Goal: Task Accomplishment & Management: Manage account settings

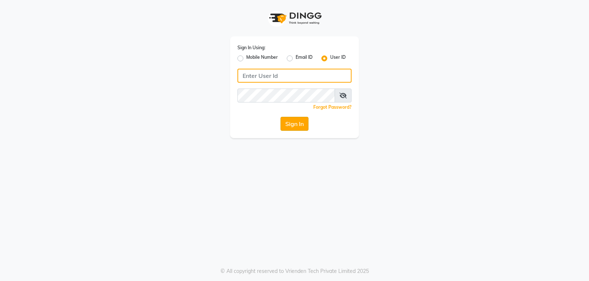
type input "mistsalon"
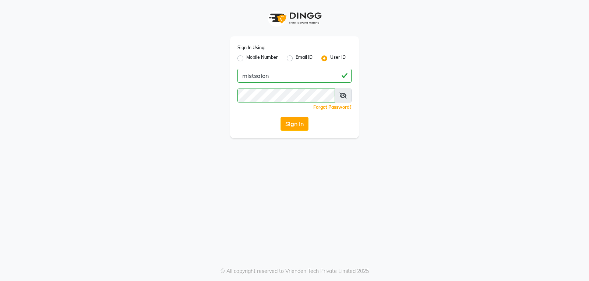
click at [294, 123] on button "Sign In" at bounding box center [294, 124] width 28 height 14
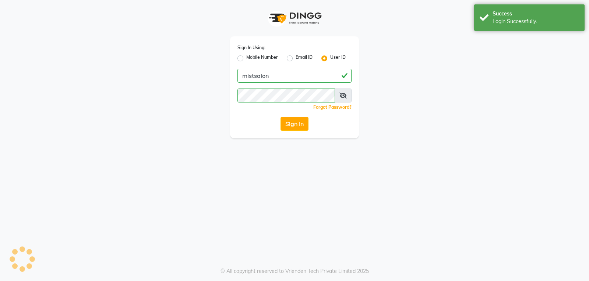
select select "service"
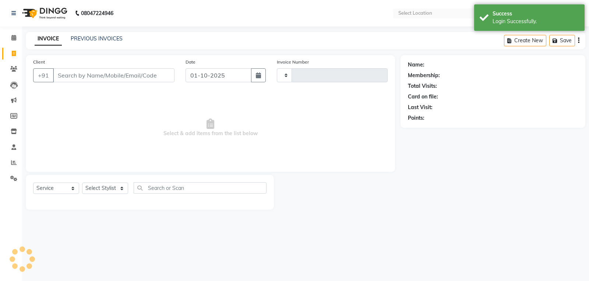
type input "3402"
select select "en"
select select "5227"
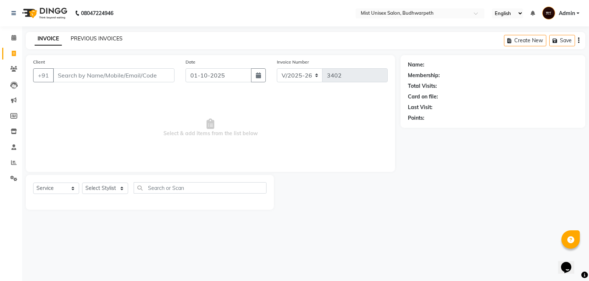
click at [87, 39] on link "PREVIOUS INVOICES" at bounding box center [97, 38] width 52 height 7
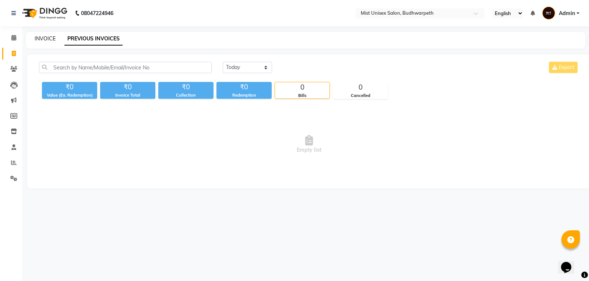
click at [45, 40] on link "INVOICE" at bounding box center [45, 38] width 21 height 7
select select "5227"
select select "service"
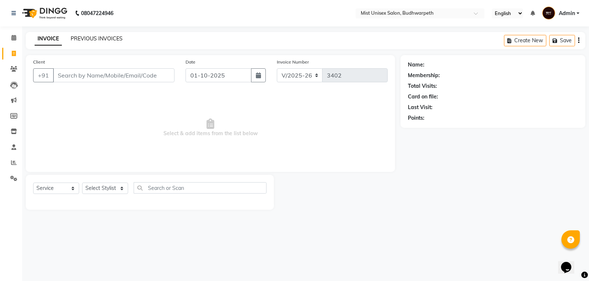
click at [115, 36] on link "PREVIOUS INVOICES" at bounding box center [97, 38] width 52 height 7
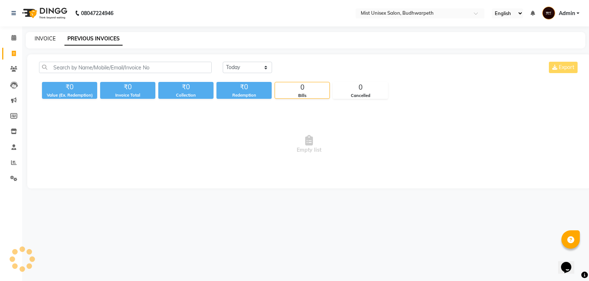
click at [45, 39] on link "INVOICE" at bounding box center [45, 38] width 21 height 7
select select "service"
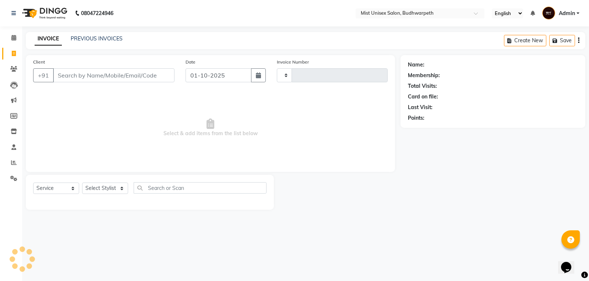
type input "3402"
select select "5227"
click at [100, 189] on select "Select Stylist" at bounding box center [105, 188] width 46 height 11
click at [94, 187] on select "Select Stylist" at bounding box center [105, 188] width 46 height 11
click at [93, 187] on select "Select Stylist" at bounding box center [105, 188] width 46 height 11
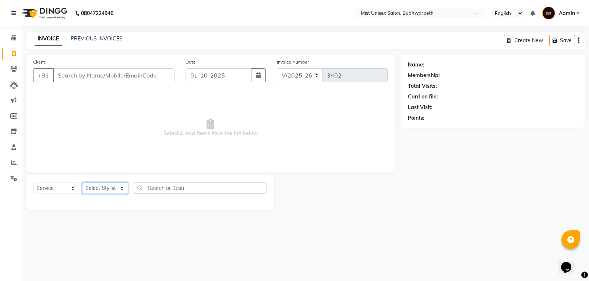
select select "35495"
click at [82, 183] on select "Select Stylist Abhi Ram GEETHA MADHURI Jyothi Kalpana Lakshmi Madhu Malleshwari…" at bounding box center [105, 188] width 46 height 11
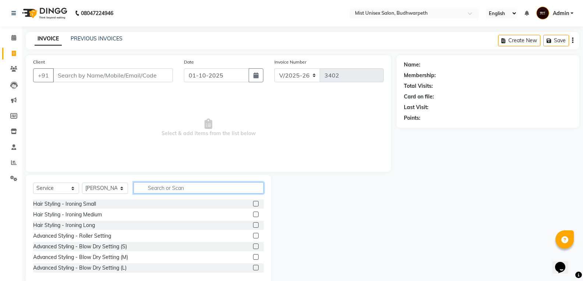
click at [158, 191] on input "text" at bounding box center [199, 187] width 130 height 11
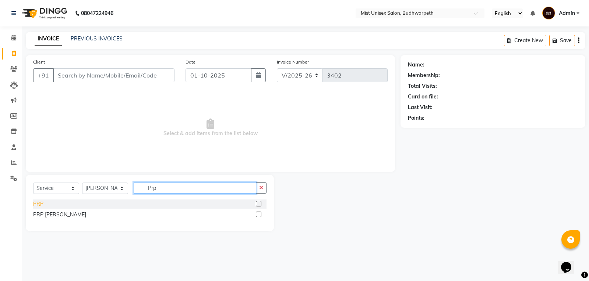
type input "Prp"
click at [39, 205] on div "PRP" at bounding box center [38, 204] width 10 height 8
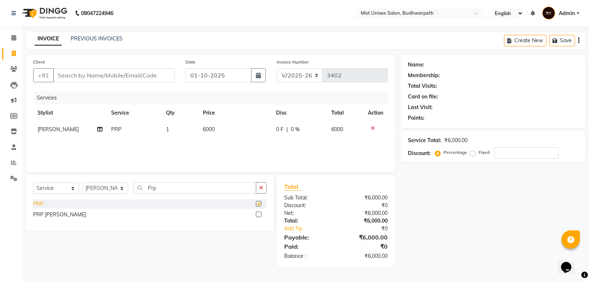
checkbox input "false"
click at [45, 214] on div "PRP Beard" at bounding box center [59, 215] width 53 height 8
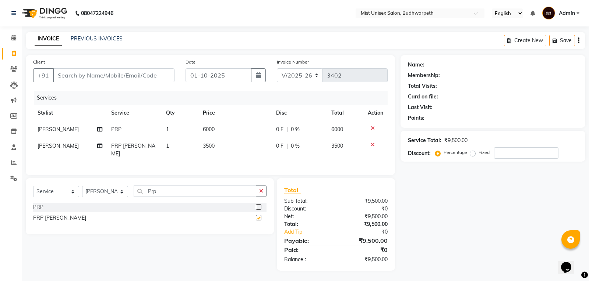
checkbox input "false"
click at [374, 128] on icon at bounding box center [372, 128] width 4 height 5
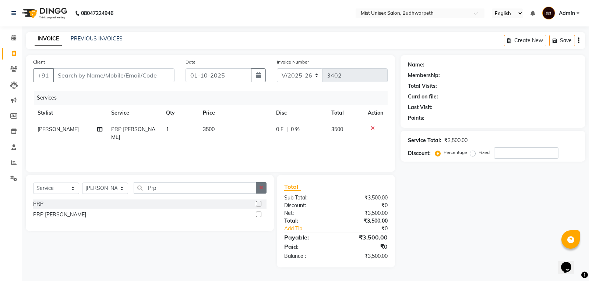
click at [265, 185] on button "button" at bounding box center [261, 187] width 11 height 11
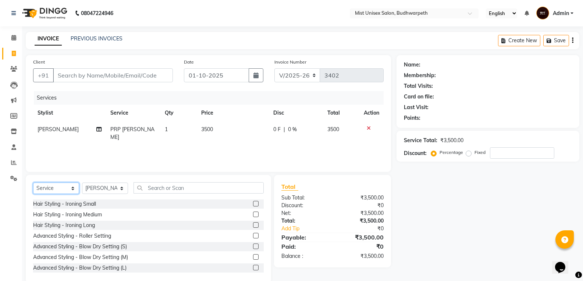
drag, startPoint x: 64, startPoint y: 189, endPoint x: 58, endPoint y: 194, distance: 7.9
click at [64, 189] on select "Select Service Product Membership Package Voucher Prepaid Gift Card" at bounding box center [56, 188] width 46 height 11
select select "product"
click at [33, 183] on select "Select Service Product Membership Package Voucher Prepaid Gift Card" at bounding box center [56, 188] width 46 height 11
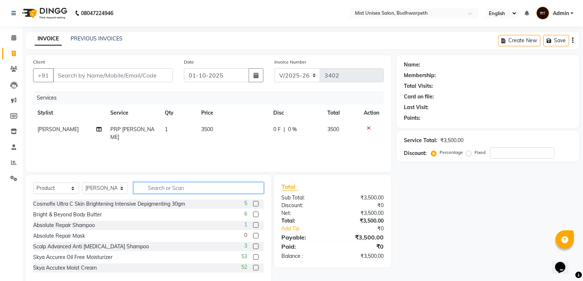
click at [163, 189] on input "text" at bounding box center [199, 187] width 130 height 11
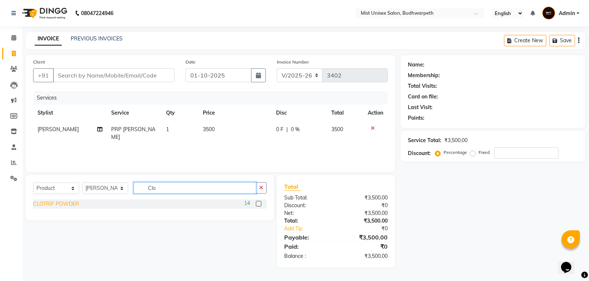
type input "Clo"
click at [53, 207] on div "CLOTRIF POWDER" at bounding box center [56, 204] width 46 height 8
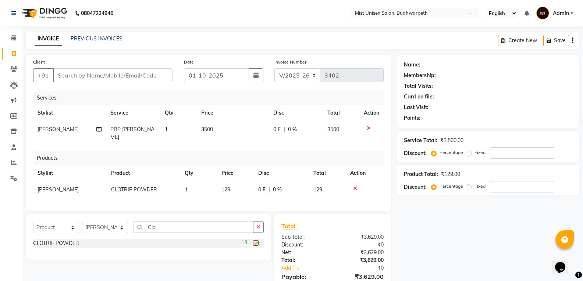
checkbox input "false"
click at [254, 227] on button "button" at bounding box center [258, 227] width 11 height 11
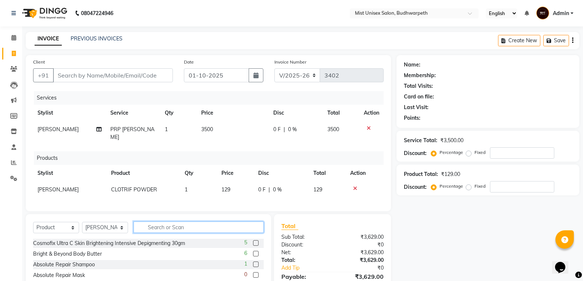
click at [151, 223] on input "text" at bounding box center [199, 227] width 130 height 11
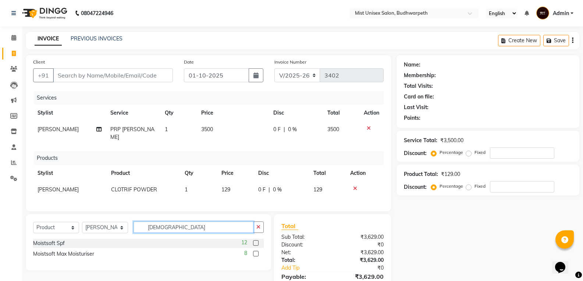
scroll to position [35, 0]
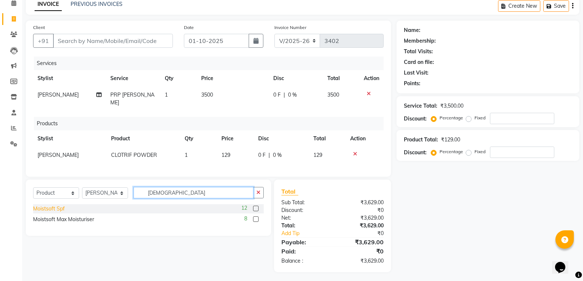
type input "Moists"
click at [58, 208] on div "Moistsoft Spf" at bounding box center [49, 209] width 32 height 8
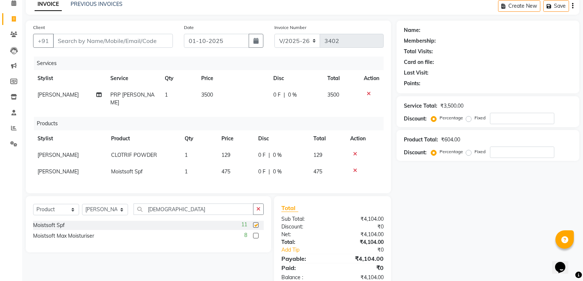
checkbox input "false"
click at [255, 210] on button "button" at bounding box center [258, 209] width 11 height 11
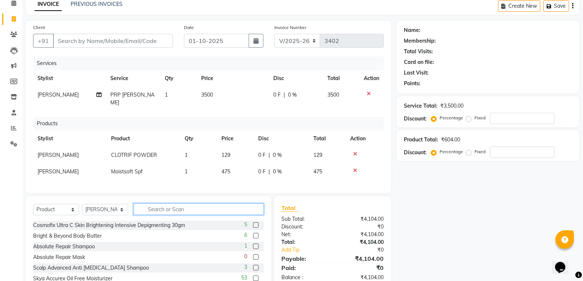
click at [189, 209] on input "text" at bounding box center [199, 209] width 130 height 11
click at [189, 205] on input "text" at bounding box center [199, 209] width 130 height 11
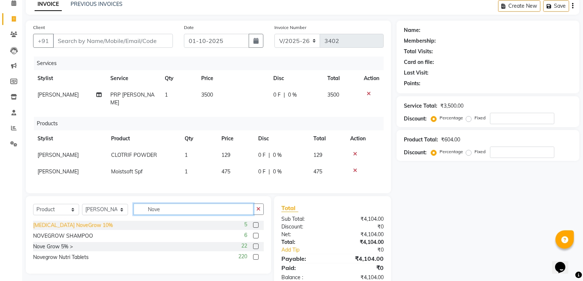
type input "Nove"
click at [85, 224] on div "Minoxidil NoveGrow 10%" at bounding box center [73, 226] width 80 height 8
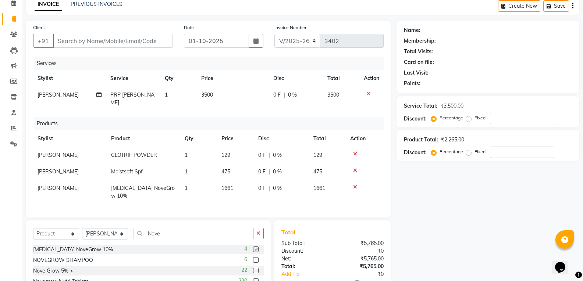
checkbox input "false"
click at [257, 231] on icon "button" at bounding box center [258, 233] width 4 height 5
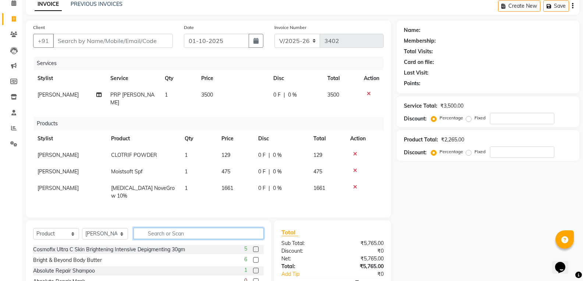
click at [183, 228] on input "text" at bounding box center [199, 233] width 130 height 11
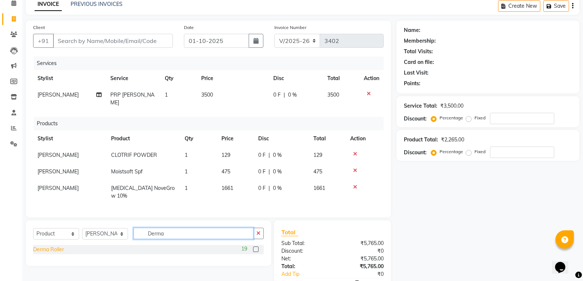
type input "Derma"
drag, startPoint x: 59, startPoint y: 238, endPoint x: 65, endPoint y: 239, distance: 6.7
click at [58, 246] on div "Derma Roller" at bounding box center [48, 250] width 31 height 8
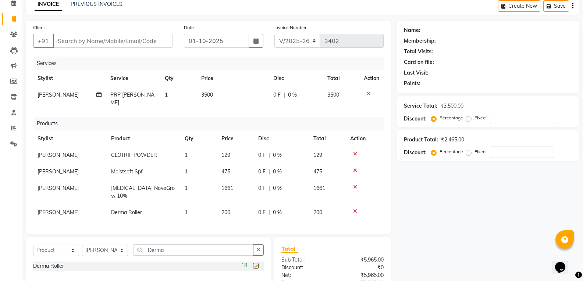
checkbox input "false"
click at [258, 248] on icon "button" at bounding box center [258, 250] width 4 height 5
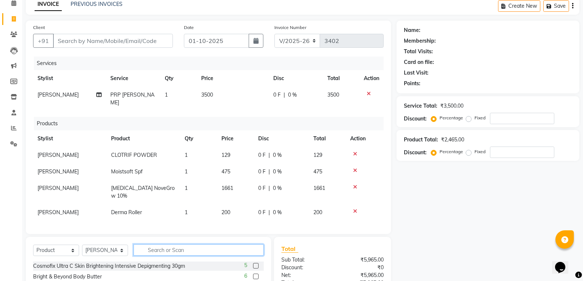
click at [188, 245] on input "text" at bounding box center [199, 250] width 130 height 11
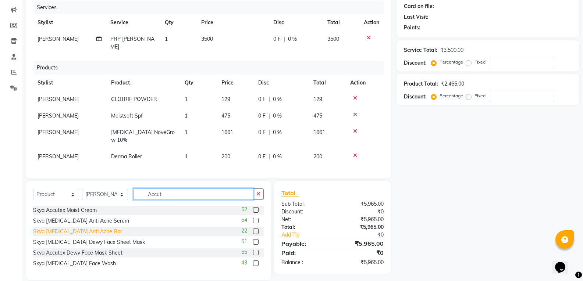
type input "Accut"
click at [65, 228] on div "Skya Accutane Anti Acne Bar" at bounding box center [77, 232] width 89 height 8
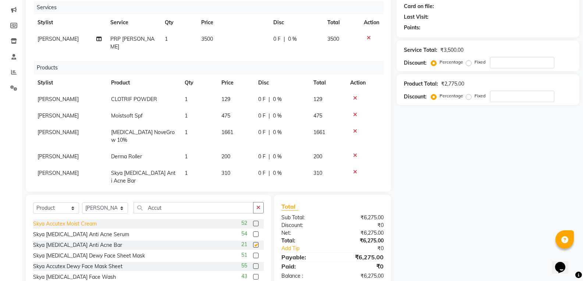
checkbox input "false"
click at [257, 206] on icon "button" at bounding box center [258, 207] width 4 height 5
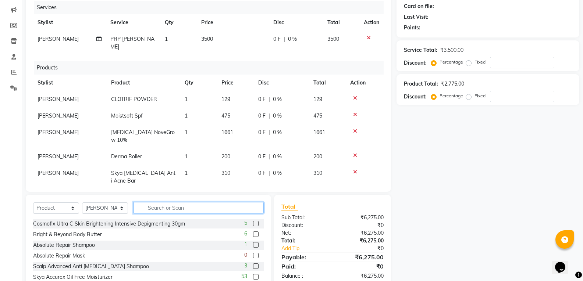
click at [219, 207] on input "text" at bounding box center [199, 207] width 130 height 11
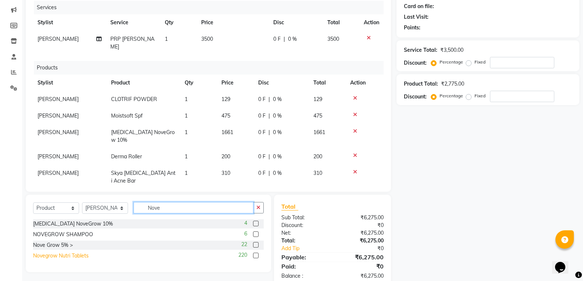
type input "Nove"
click at [66, 258] on div "Novegrow Nutri Tablets" at bounding box center [61, 256] width 56 height 8
checkbox input "false"
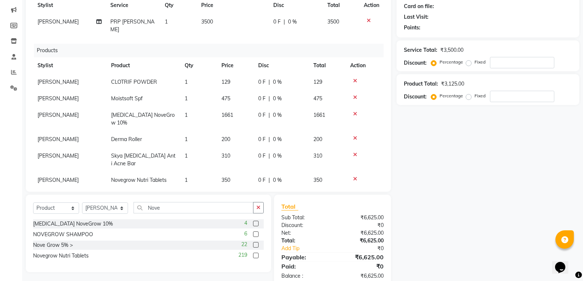
click at [195, 172] on td "1" at bounding box center [198, 180] width 37 height 17
select select "35495"
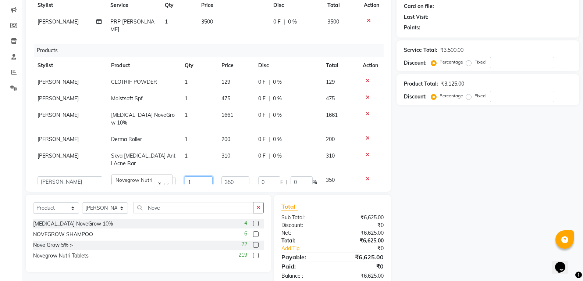
click at [205, 177] on input "1" at bounding box center [199, 182] width 28 height 11
type input "6"
click at [205, 178] on div "Services Stylist Service Qty Price Disc Total Action GEETHA MADHURI PRP Beard 1…" at bounding box center [208, 93] width 351 height 184
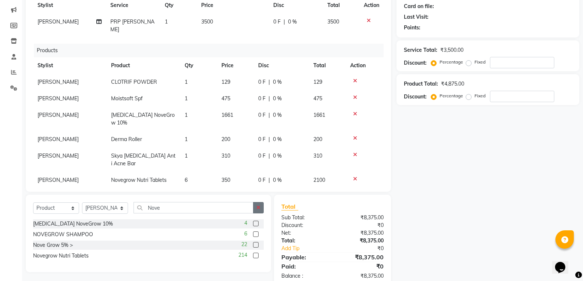
click at [256, 205] on button "button" at bounding box center [258, 207] width 11 height 11
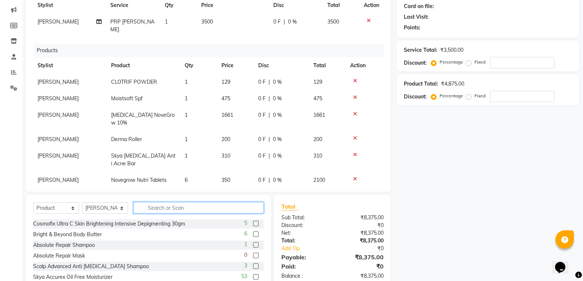
click at [149, 206] on input "text" at bounding box center [199, 207] width 130 height 11
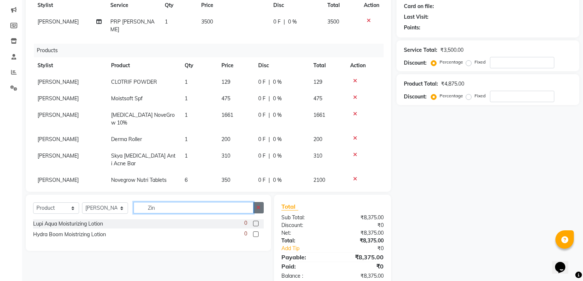
type input "Zin"
click at [257, 208] on icon "button" at bounding box center [258, 207] width 4 height 5
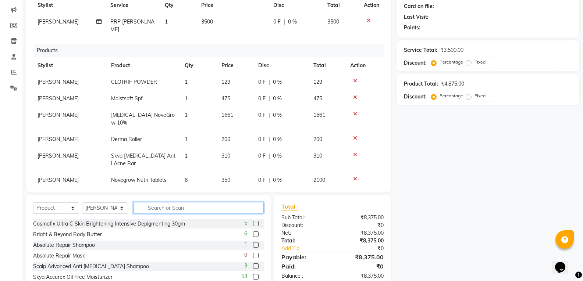
click at [182, 207] on input "text" at bounding box center [199, 207] width 130 height 11
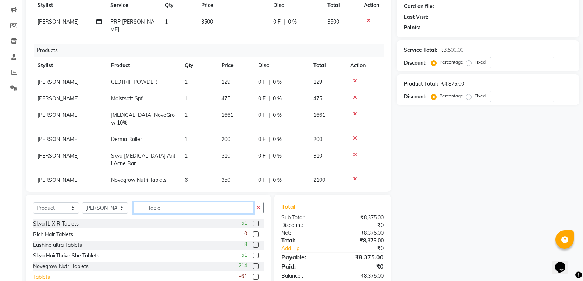
type input "Table"
click at [45, 275] on div "Tablets" at bounding box center [41, 278] width 17 height 8
checkbox input "false"
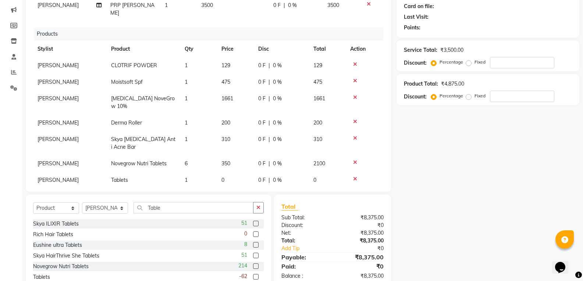
click at [228, 172] on td "0" at bounding box center [235, 180] width 37 height 17
select select "35495"
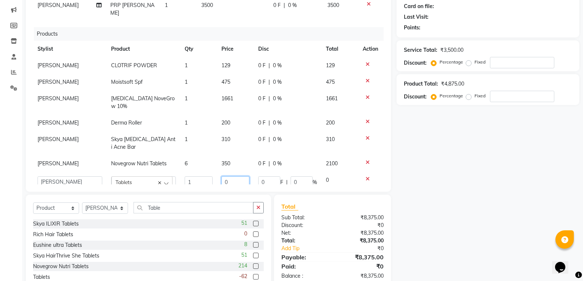
click at [238, 177] on input "0" at bounding box center [235, 182] width 28 height 11
type input "256"
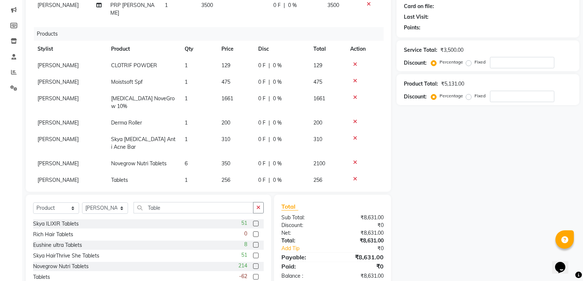
click at [457, 174] on div "Name: Membership: Total Visits: Card on file: Last Visit: Points: Service Total…" at bounding box center [491, 129] width 188 height 329
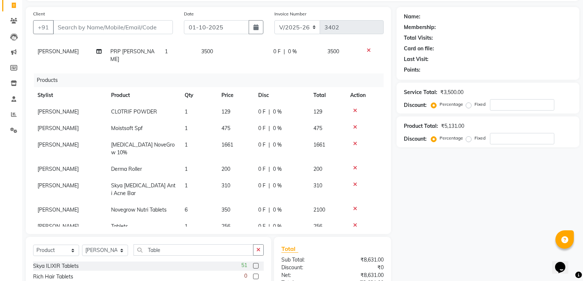
scroll to position [32, 0]
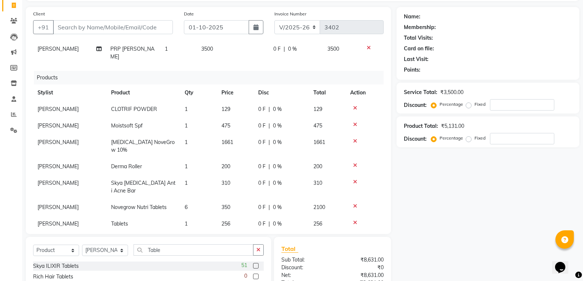
click at [367, 178] on td at bounding box center [365, 187] width 38 height 24
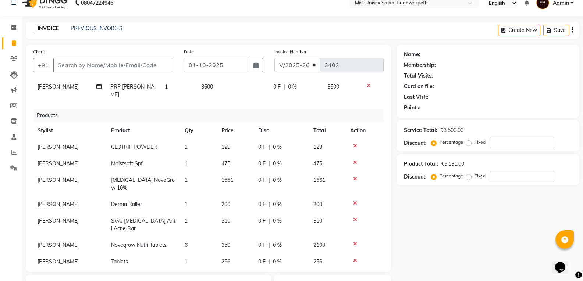
scroll to position [8, 0]
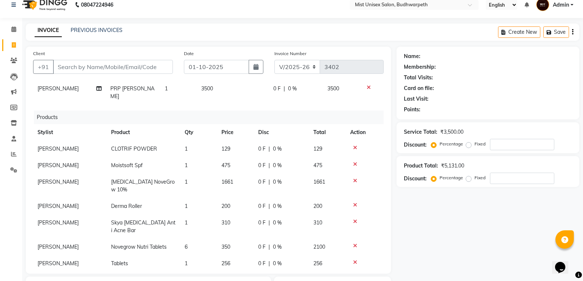
click at [355, 145] on icon at bounding box center [355, 147] width 4 height 5
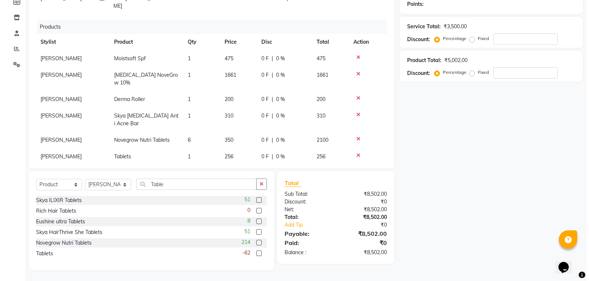
scroll to position [0, 0]
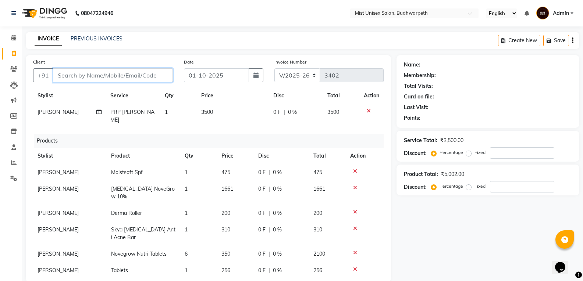
click at [83, 79] on input "Client" at bounding box center [113, 75] width 120 height 14
type input "9"
type input "0"
type input "9121806171"
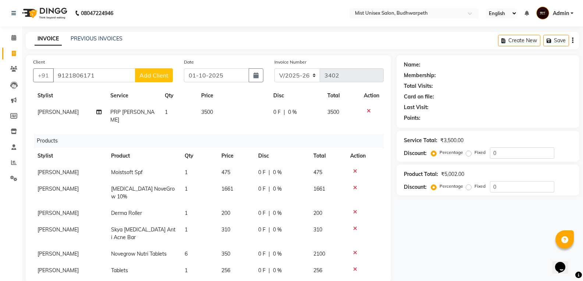
click at [153, 68] on button "Add Client" at bounding box center [154, 75] width 38 height 14
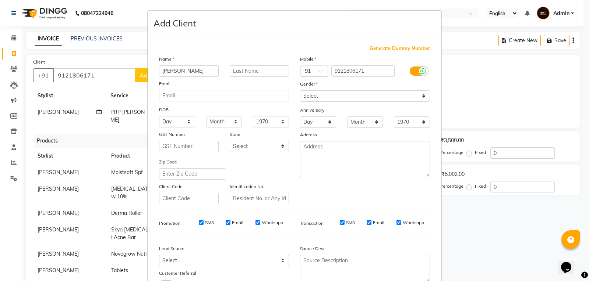
type input "[PERSON_NAME]"
click at [330, 97] on select "Select Male Female Other Prefer Not To Say" at bounding box center [365, 96] width 130 height 11
select select "male"
click at [300, 91] on select "Select Male Female Other Prefer Not To Say" at bounding box center [365, 96] width 130 height 11
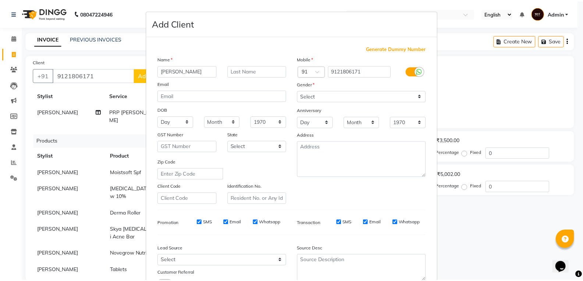
scroll to position [58, 0]
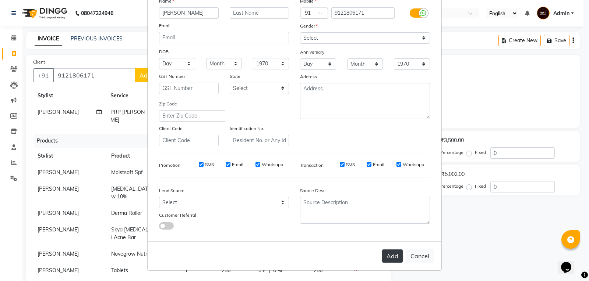
click at [388, 257] on button "Add" at bounding box center [392, 256] width 21 height 13
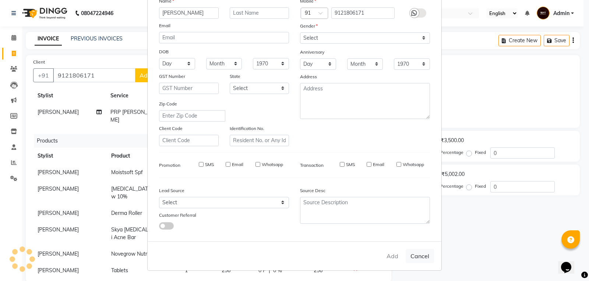
select select
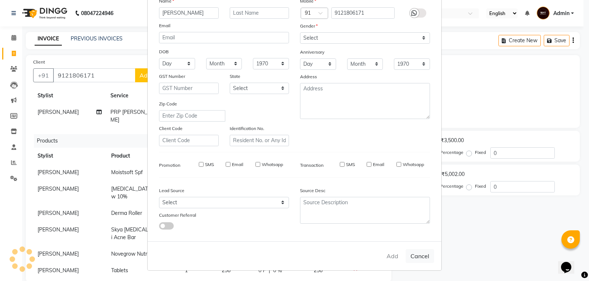
select select
checkbox input "false"
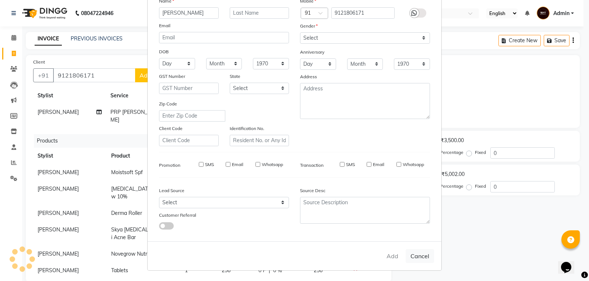
checkbox input "false"
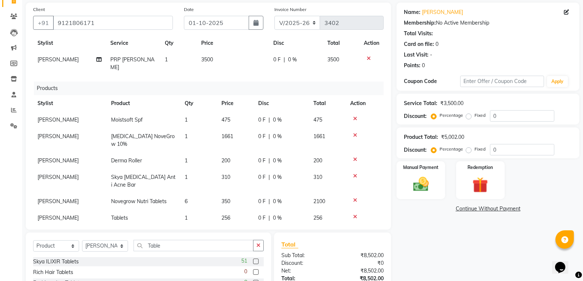
scroll to position [49, 0]
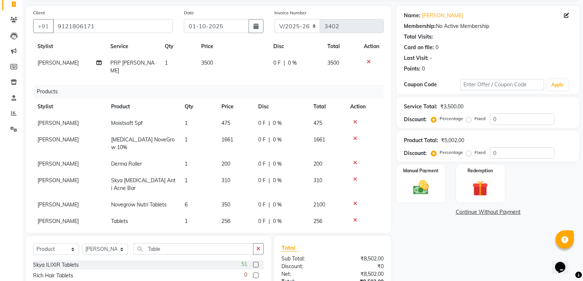
click at [269, 66] on td "0 F | 0 %" at bounding box center [296, 67] width 54 height 24
select select "35495"
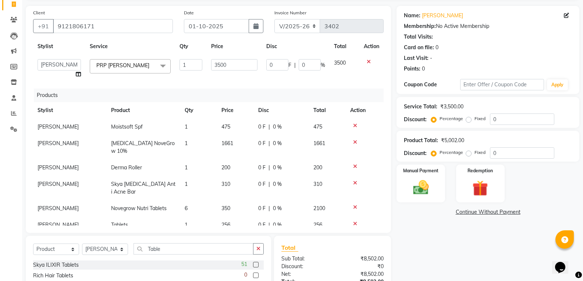
click at [287, 65] on div "0 F | 0 %" at bounding box center [295, 64] width 59 height 11
click at [275, 66] on input "0" at bounding box center [277, 64] width 22 height 11
click at [475, 120] on label "Fixed" at bounding box center [480, 119] width 11 height 7
click at [468, 120] on input "Fixed" at bounding box center [470, 118] width 5 height 5
radio input "true"
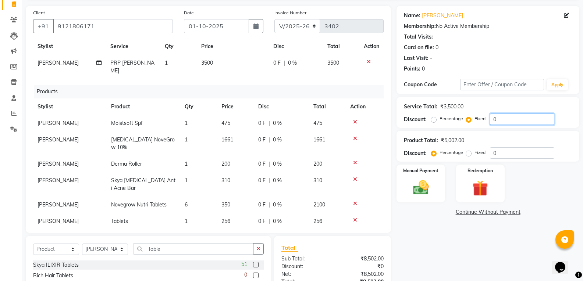
click at [498, 116] on input "0" at bounding box center [522, 119] width 64 height 11
type input "2"
click at [521, 236] on div "Name: Yugendar Membership: No Active Membership Total Visits: Card on file: 0 L…" at bounding box center [491, 170] width 188 height 329
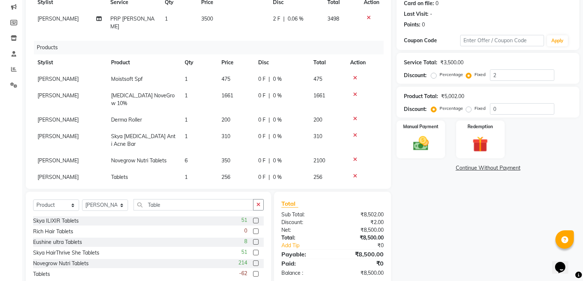
scroll to position [114, 0]
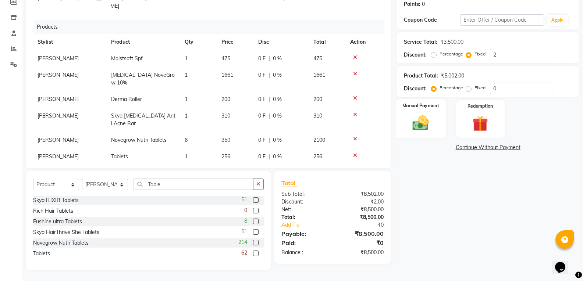
click at [416, 121] on img at bounding box center [421, 123] width 26 height 19
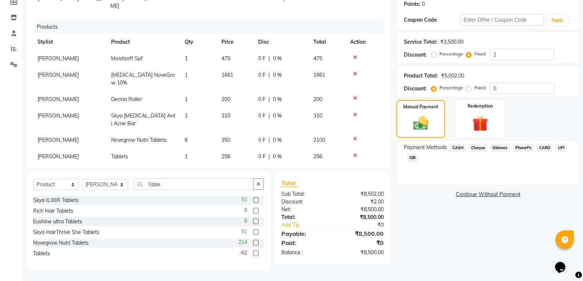
click at [518, 147] on span "PhonePe" at bounding box center [523, 148] width 21 height 8
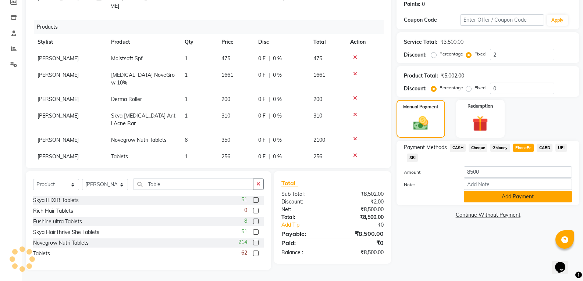
click at [513, 198] on button "Add Payment" at bounding box center [518, 196] width 108 height 11
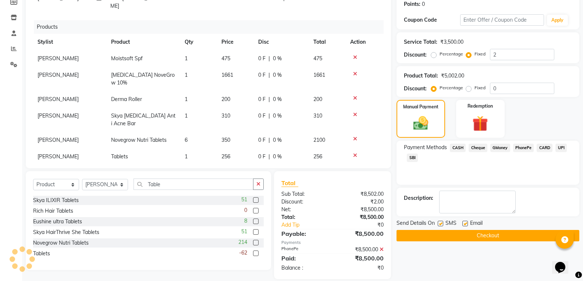
scroll to position [123, 0]
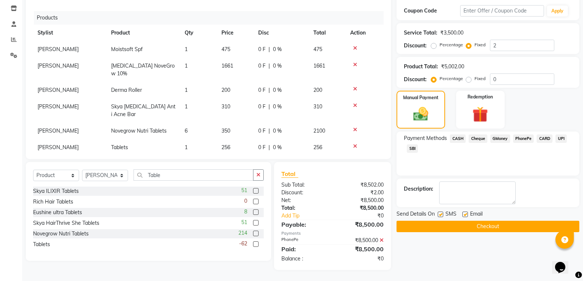
click at [498, 230] on button "Checkout" at bounding box center [488, 226] width 183 height 11
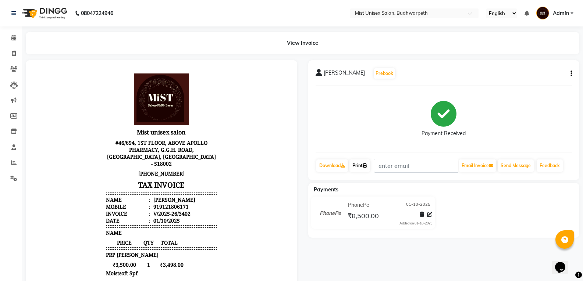
click at [367, 166] on icon at bounding box center [365, 166] width 4 height 4
click at [14, 53] on icon at bounding box center [14, 54] width 4 height 6
select select "service"
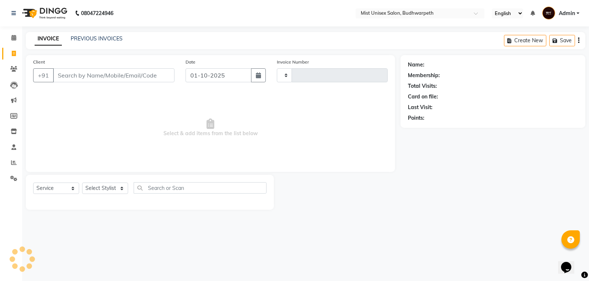
type input "3403"
select select "5227"
click at [261, 74] on button "button" at bounding box center [258, 75] width 15 height 14
select select "10"
select select "2025"
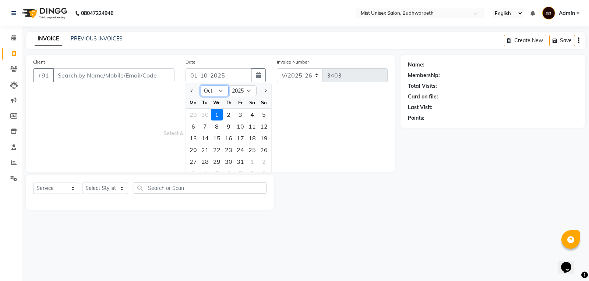
click at [216, 89] on select "Jan Feb Mar Apr May Jun Jul Aug Sep Oct Nov Dec" at bounding box center [214, 90] width 28 height 11
select select "9"
click at [200, 85] on select "Jan Feb Mar Apr May Jun Jul Aug Sep Oct Nov Dec" at bounding box center [214, 90] width 28 height 11
click at [209, 161] on div "30" at bounding box center [205, 162] width 12 height 12
type input "30-09-2025"
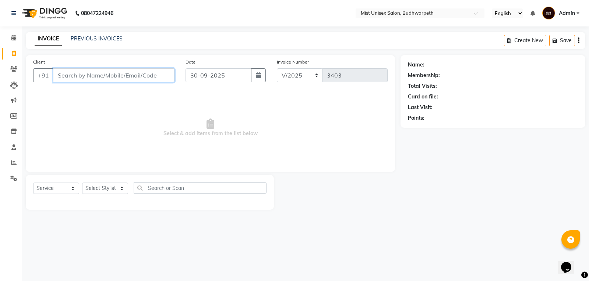
click at [76, 78] on input "Client" at bounding box center [113, 75] width 121 height 14
type input "9052335214"
click at [152, 74] on span "Add Client" at bounding box center [155, 75] width 29 height 7
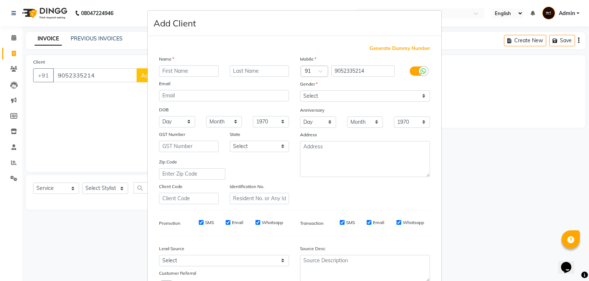
click at [171, 69] on input "text" at bounding box center [189, 70] width 60 height 11
type input "Prakash"
click at [310, 96] on select "Select Male Female Other Prefer Not To Say" at bounding box center [365, 96] width 130 height 11
select select "male"
click at [300, 91] on select "Select Male Female Other Prefer Not To Say" at bounding box center [365, 96] width 130 height 11
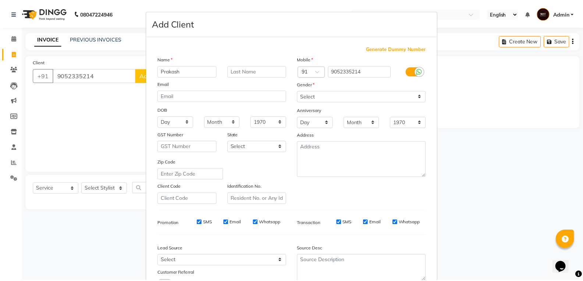
scroll to position [58, 0]
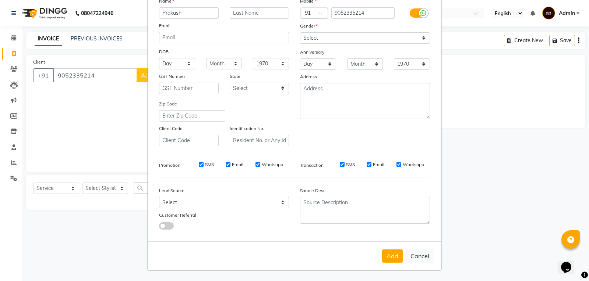
click at [395, 259] on button "Add" at bounding box center [392, 256] width 21 height 13
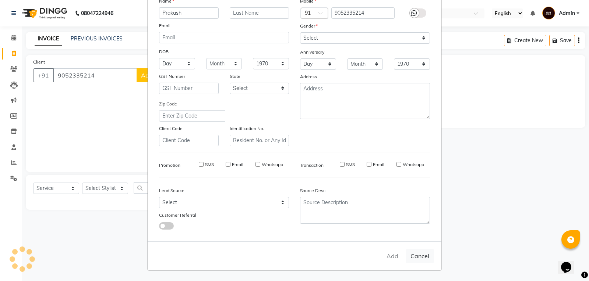
select select
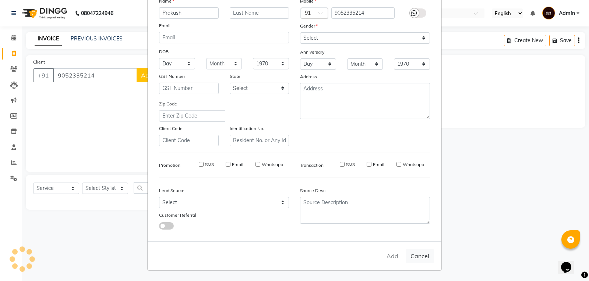
select select
checkbox input "false"
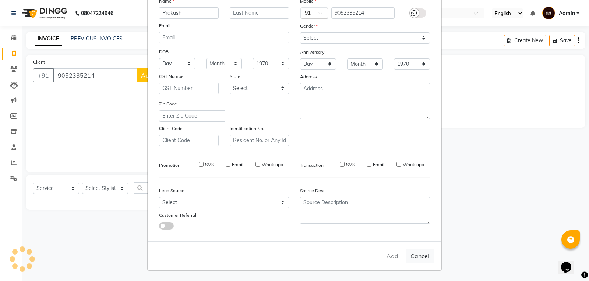
checkbox input "false"
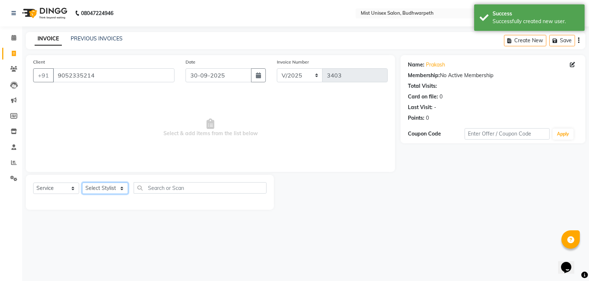
click at [92, 187] on select "Select Stylist Abhi Ram GEETHA MADHURI Jyothi Kalpana Lakshmi Madhu Malleshwari…" at bounding box center [105, 188] width 46 height 11
select select "66487"
click at [82, 183] on select "Select Stylist Abhi Ram GEETHA MADHURI Jyothi Kalpana Lakshmi Madhu Malleshwari…" at bounding box center [105, 188] width 46 height 11
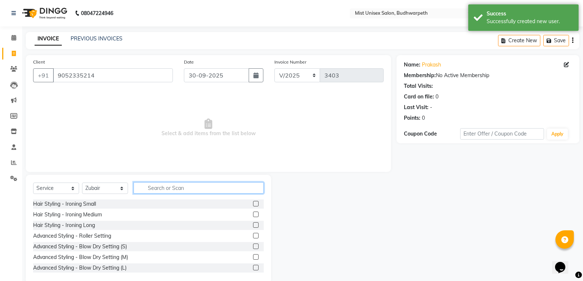
click at [175, 189] on input "text" at bounding box center [199, 187] width 130 height 11
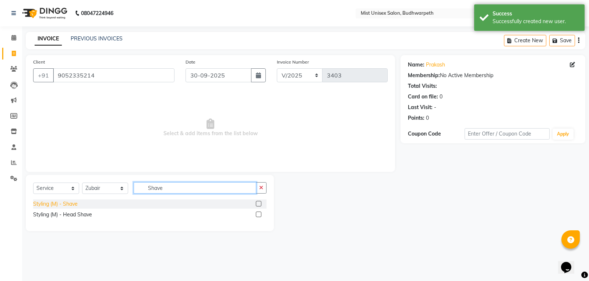
type input "Shave"
click at [69, 203] on div "Styling (M) - Shave" at bounding box center [55, 204] width 45 height 8
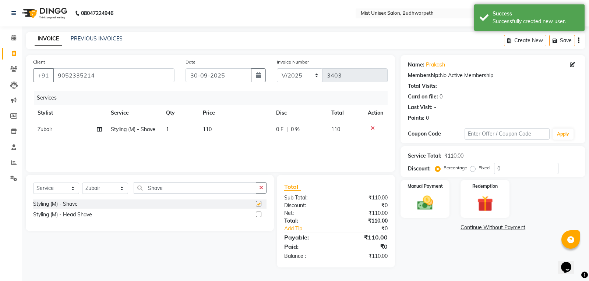
checkbox input "false"
click at [282, 135] on td "0 F | 0 %" at bounding box center [299, 129] width 55 height 17
select select "66487"
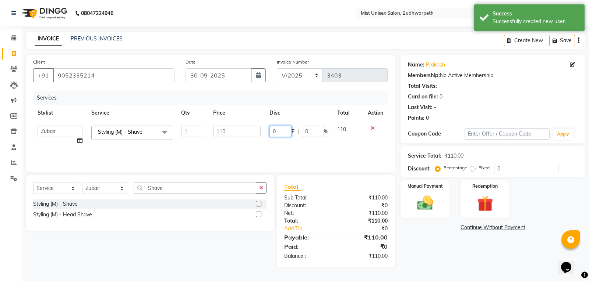
click at [285, 134] on input "0" at bounding box center [280, 131] width 22 height 11
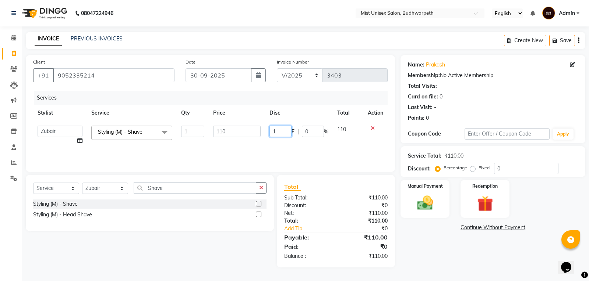
type input "10"
click at [302, 155] on div "Services Stylist Service Qty Price Disc Total Action Abhi Ram GEETHA MADHURI Jy…" at bounding box center [210, 128] width 354 height 74
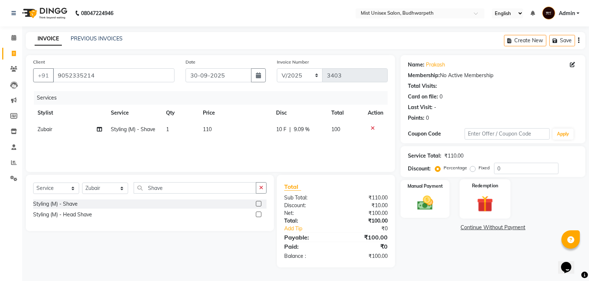
drag, startPoint x: 588, startPoint y: 129, endPoint x: 497, endPoint y: 218, distance: 127.5
click at [561, 221] on div "Name: Prakash Membership: No Active Membership Total Visits: Card on file: 0 La…" at bounding box center [495, 161] width 190 height 213
click at [429, 258] on div "Name: Prakash Membership: No Active Membership Total Visits: Card on file: 0 La…" at bounding box center [495, 161] width 190 height 213
click at [424, 209] on img at bounding box center [425, 203] width 26 height 19
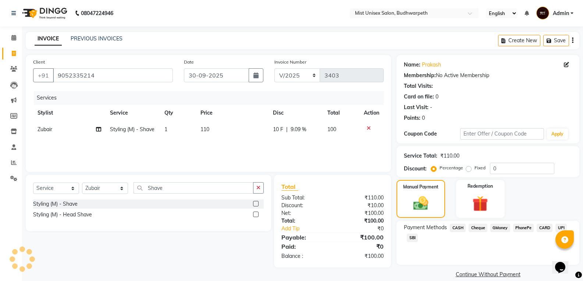
click at [414, 236] on span "SBI" at bounding box center [412, 238] width 11 height 8
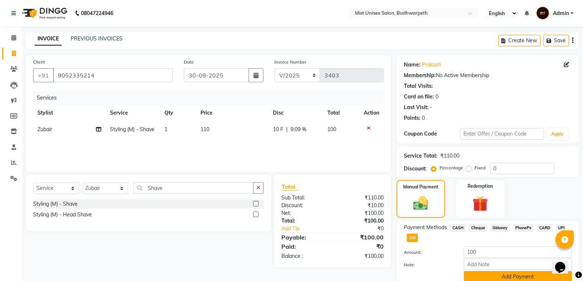
click at [502, 276] on button "Add Payment" at bounding box center [518, 277] width 108 height 11
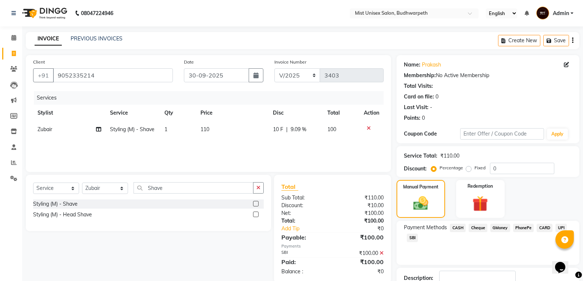
scroll to position [52, 0]
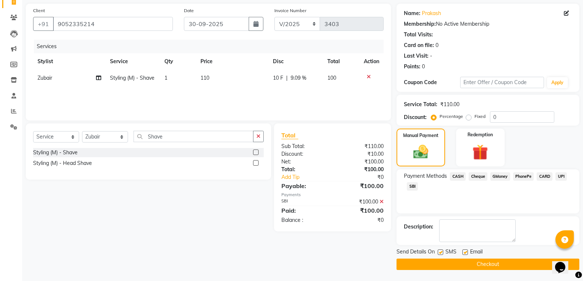
click at [473, 264] on button "Checkout" at bounding box center [488, 264] width 183 height 11
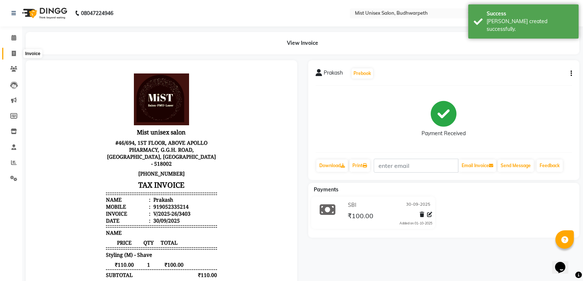
click at [9, 51] on span at bounding box center [13, 54] width 13 height 8
select select "5227"
select select "service"
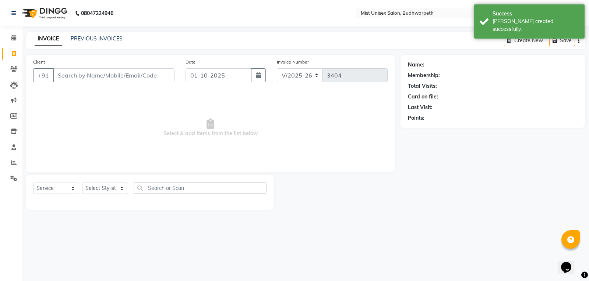
click at [70, 81] on input "Client" at bounding box center [113, 75] width 121 height 14
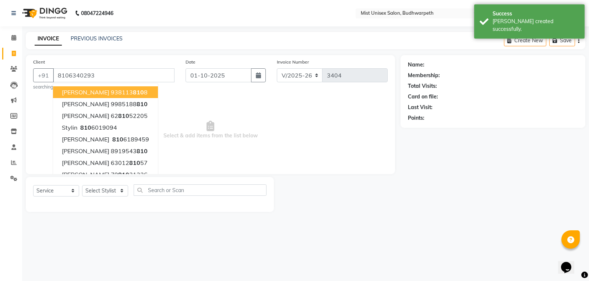
type input "8106340293"
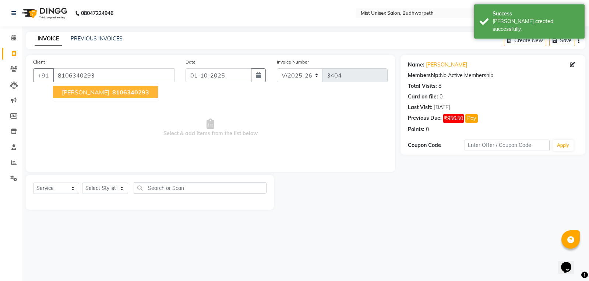
click at [77, 96] on span "[PERSON_NAME]" at bounding box center [85, 92] width 47 height 7
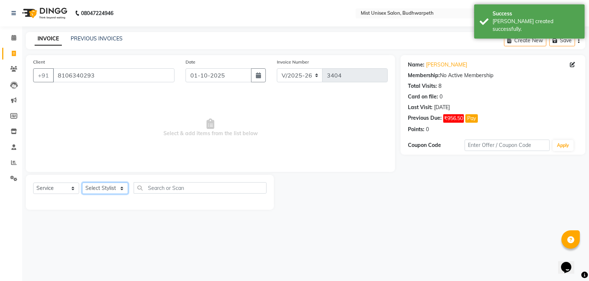
click at [107, 186] on select "Select Stylist Abhi Ram GEETHA MADHURI Jyothi Kalpana Lakshmi Madhu Malleshwari…" at bounding box center [105, 188] width 46 height 11
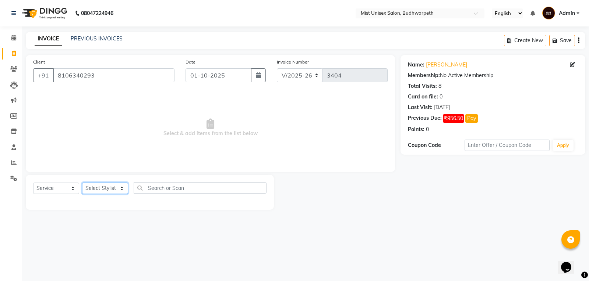
select select "35495"
click at [82, 183] on select "Select Stylist Abhi Ram GEETHA MADHURI Jyothi Kalpana Lakshmi Madhu Malleshwari…" at bounding box center [105, 188] width 46 height 11
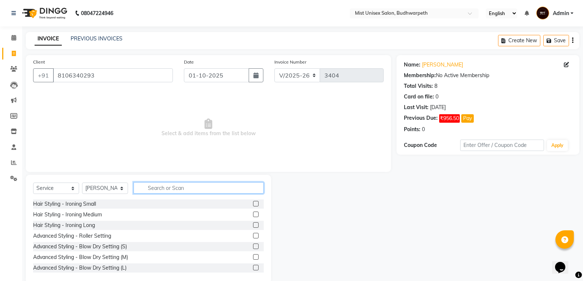
click at [148, 186] on input "text" at bounding box center [199, 187] width 130 height 11
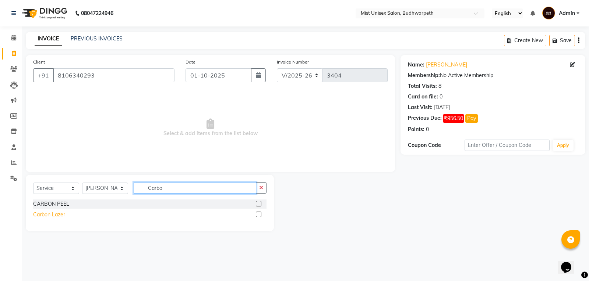
type input "Carbo"
click at [58, 214] on div "Carbon Lazer" at bounding box center [49, 215] width 32 height 8
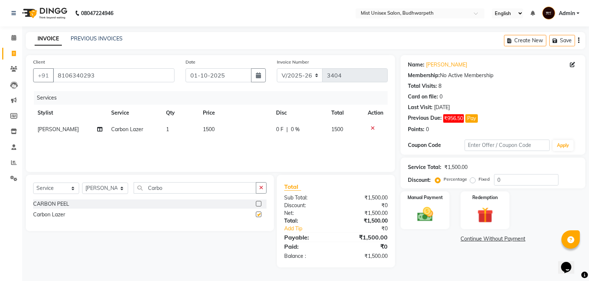
checkbox input "false"
click at [209, 129] on span "1500" at bounding box center [209, 129] width 12 height 7
select select "35495"
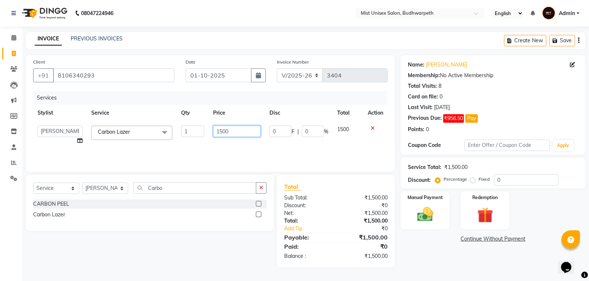
click at [220, 132] on input "1500" at bounding box center [236, 131] width 47 height 11
type input "2500"
click at [220, 147] on div "Services Stylist Service Qty Price Disc Total Action Abhi Ram GEETHA MADHURI Jy…" at bounding box center [210, 128] width 354 height 74
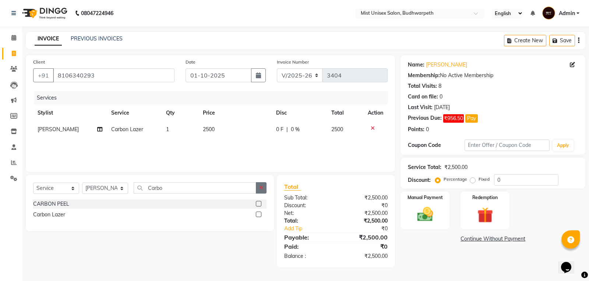
click at [259, 187] on icon "button" at bounding box center [261, 187] width 4 height 5
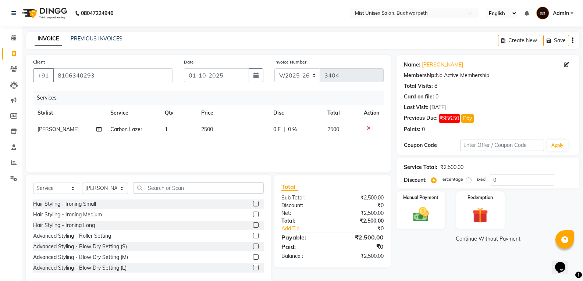
click at [285, 131] on div "0 F | 0 %" at bounding box center [296, 130] width 46 height 8
select select "35495"
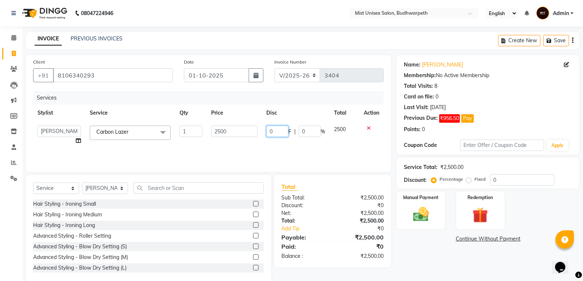
click at [285, 131] on input "0" at bounding box center [277, 131] width 22 height 11
type input "500"
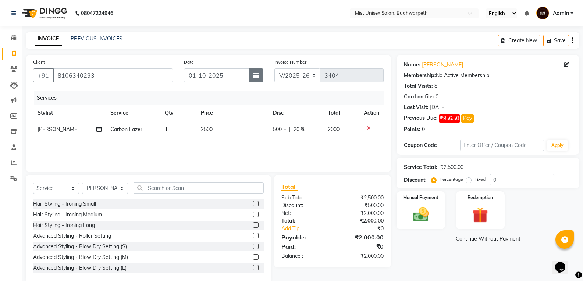
click at [258, 80] on button "button" at bounding box center [256, 75] width 15 height 14
select select "10"
select select "2025"
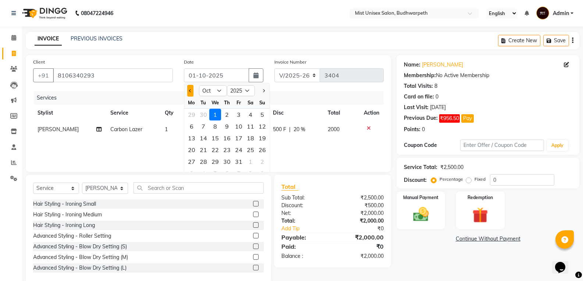
click at [189, 92] on button "Previous month" at bounding box center [190, 91] width 6 height 12
select select "9"
click at [205, 162] on div "30" at bounding box center [204, 162] width 12 height 12
type input "30-09-2025"
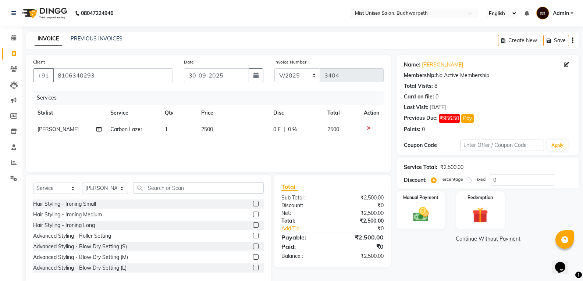
click at [264, 153] on div "Services Stylist Service Qty Price Disc Total Action GEETHA MADHURI Carbon Laze…" at bounding box center [208, 128] width 351 height 74
click at [275, 130] on span "0 F" at bounding box center [276, 130] width 7 height 8
select select "35495"
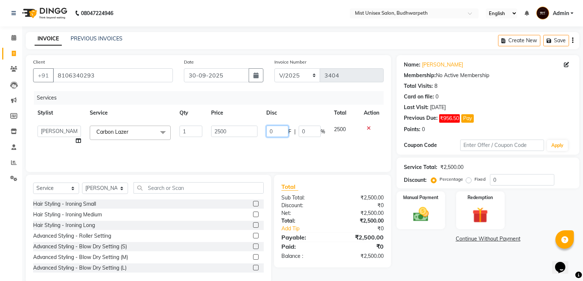
click at [278, 129] on input "0" at bounding box center [277, 131] width 22 height 11
type input "500"
click at [278, 153] on div "Services Stylist Service Qty Price Disc Total Action Abhi Ram GEETHA MADHURI Jy…" at bounding box center [208, 128] width 351 height 74
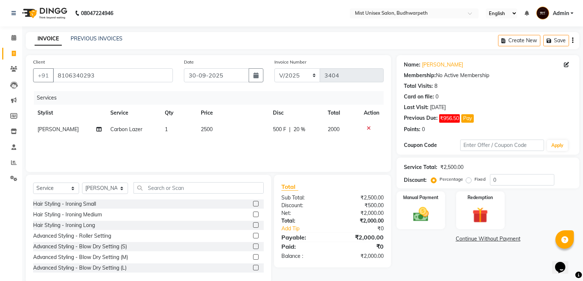
click at [471, 237] on link "Continue Without Payment" at bounding box center [488, 239] width 180 height 8
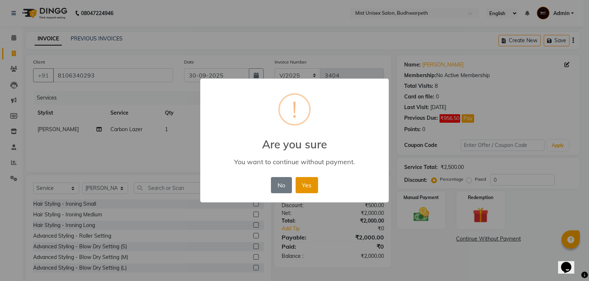
click at [302, 190] on button "Yes" at bounding box center [306, 185] width 22 height 16
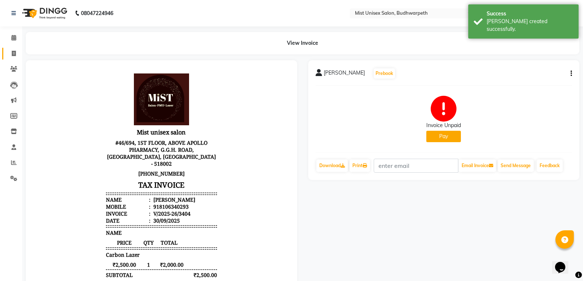
click at [3, 52] on link "Invoice" at bounding box center [11, 54] width 18 height 12
select select "service"
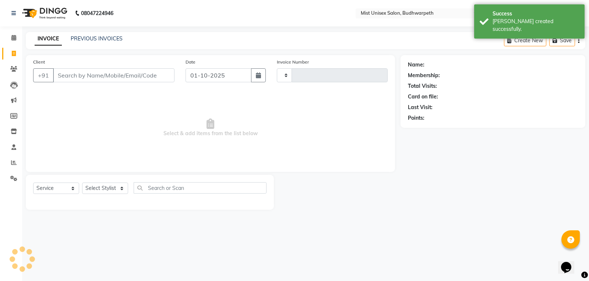
type input "3405"
select select "5227"
click at [92, 39] on link "PREVIOUS INVOICES" at bounding box center [97, 38] width 52 height 7
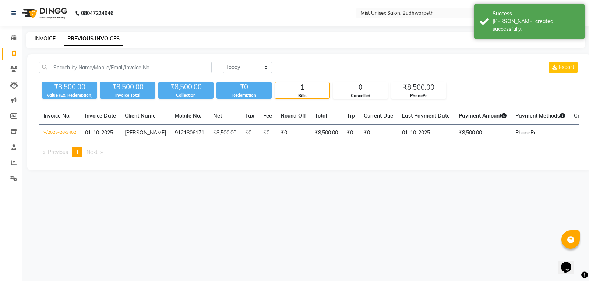
click at [47, 39] on link "INVOICE" at bounding box center [45, 38] width 21 height 7
select select "5227"
select select "service"
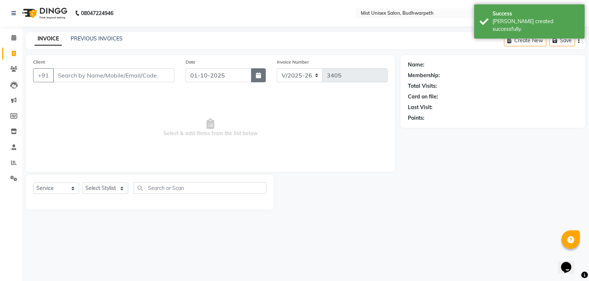
click at [255, 74] on button "button" at bounding box center [258, 75] width 15 height 14
select select "10"
select select "2025"
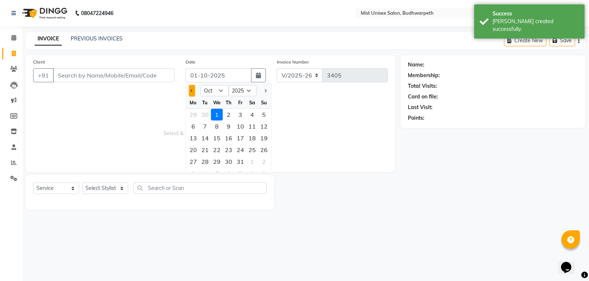
click at [191, 91] on span "Previous month" at bounding box center [192, 90] width 3 height 3
select select "9"
click at [202, 158] on div "30" at bounding box center [205, 162] width 12 height 12
type input "30-09-2025"
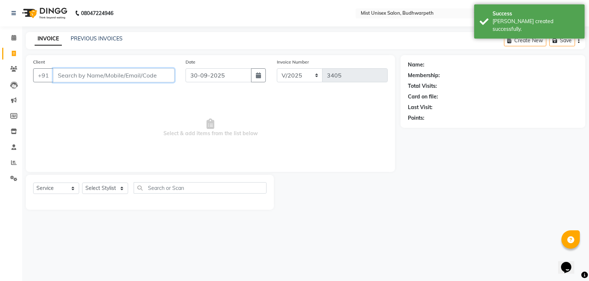
click at [95, 79] on input "Client" at bounding box center [113, 75] width 121 height 14
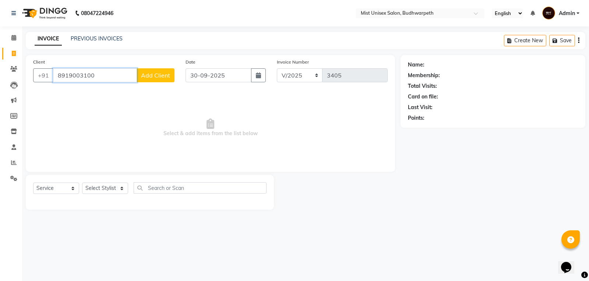
type input "8919003100"
click at [159, 79] on span "Add Client" at bounding box center [155, 75] width 29 height 7
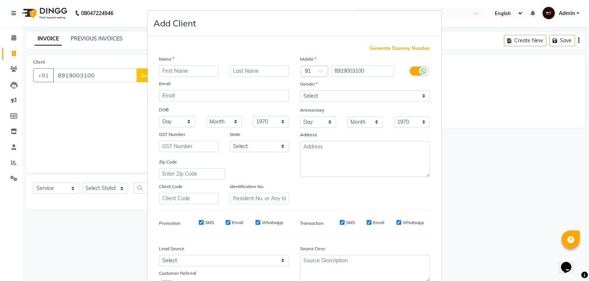
click at [167, 71] on input "text" at bounding box center [189, 70] width 60 height 11
type input "Indra"
click at [304, 96] on select "Select Male Female Other Prefer Not To Say" at bounding box center [365, 96] width 130 height 11
select select "female"
click at [300, 91] on select "Select Male Female Other Prefer Not To Say" at bounding box center [365, 96] width 130 height 11
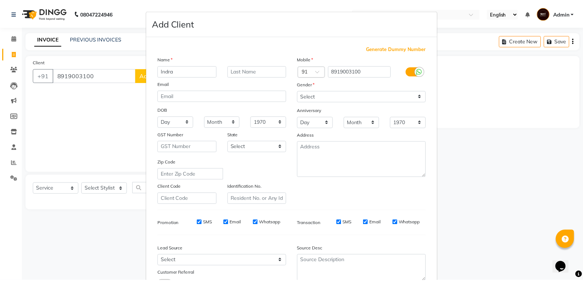
scroll to position [58, 0]
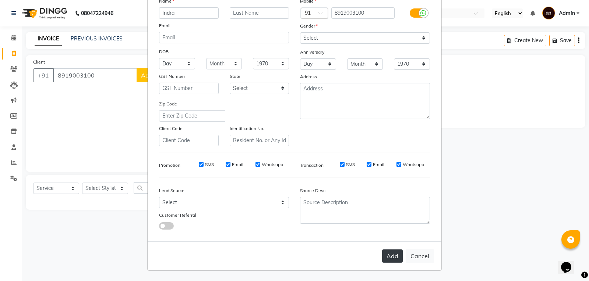
click at [387, 261] on button "Add" at bounding box center [392, 256] width 21 height 13
select select
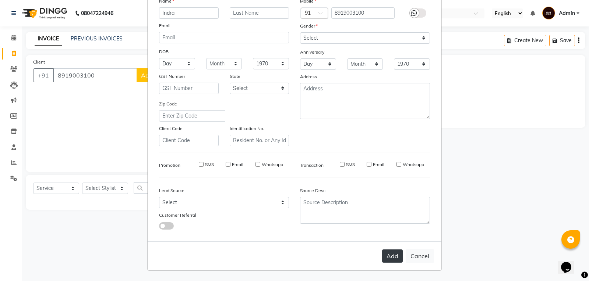
select select
checkbox input "false"
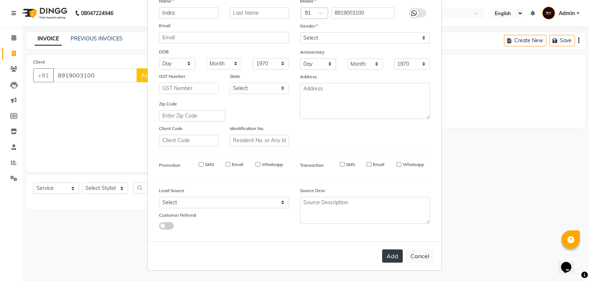
checkbox input "false"
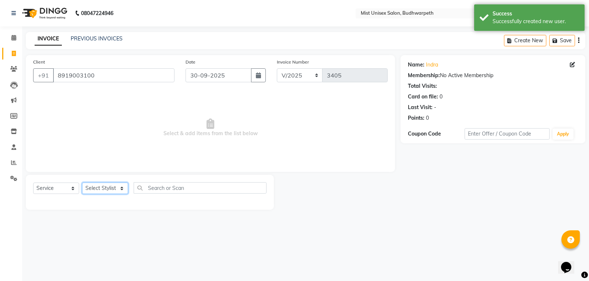
drag, startPoint x: 117, startPoint y: 188, endPoint x: 113, endPoint y: 183, distance: 5.7
click at [117, 188] on select "Select Stylist Abhi Ram GEETHA MADHURI Jyothi Kalpana Lakshmi Madhu Malleshwari…" at bounding box center [105, 188] width 46 height 11
select select "52248"
click at [82, 183] on select "Select Stylist Abhi Ram GEETHA MADHURI Jyothi Kalpana Lakshmi Madhu Malleshwari…" at bounding box center [105, 188] width 46 height 11
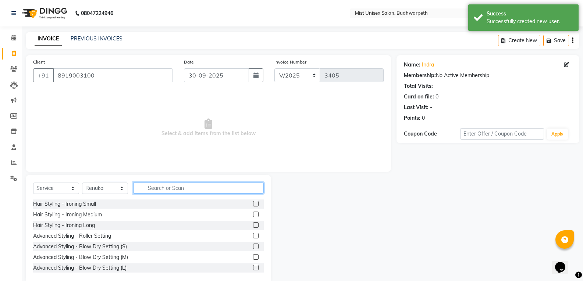
click at [153, 188] on input "text" at bounding box center [199, 187] width 130 height 11
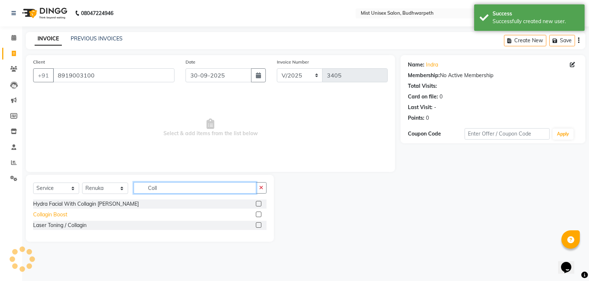
type input "Coll"
click at [49, 217] on div "Collagin Boost" at bounding box center [50, 215] width 34 height 8
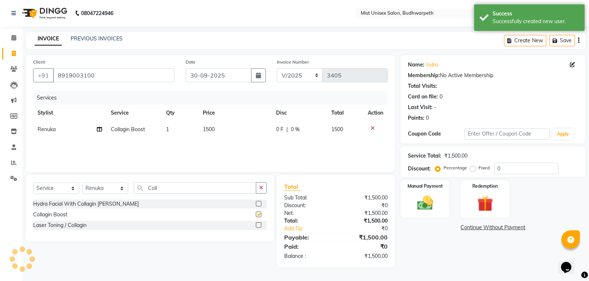
checkbox input "false"
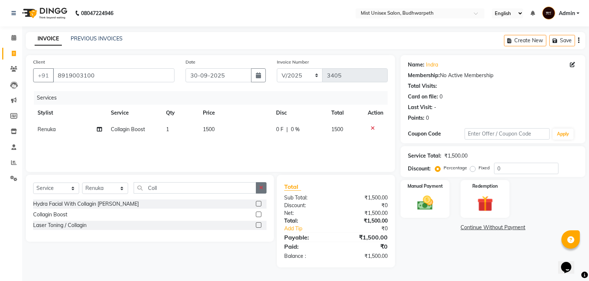
click at [263, 187] on icon "button" at bounding box center [261, 187] width 4 height 5
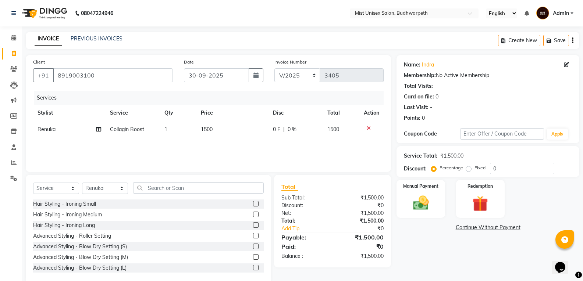
click at [185, 148] on div "Services Stylist Service Qty Price Disc Total Action Renuka Collagin Boost 1 15…" at bounding box center [208, 128] width 351 height 74
click at [212, 129] on span "1500" at bounding box center [207, 129] width 12 height 7
select select "52248"
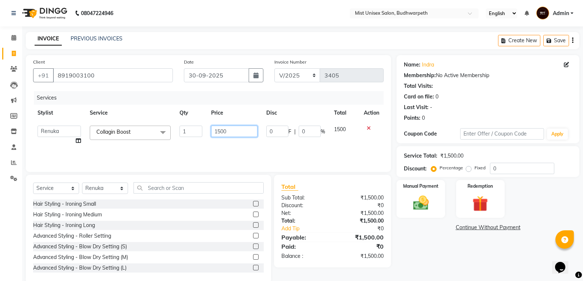
click at [220, 129] on input "1500" at bounding box center [234, 131] width 46 height 11
type input "2000"
click at [225, 145] on div "Services Stylist Service Qty Price Disc Total Action Abhi Ram GEETHA MADHURI Jy…" at bounding box center [208, 128] width 351 height 74
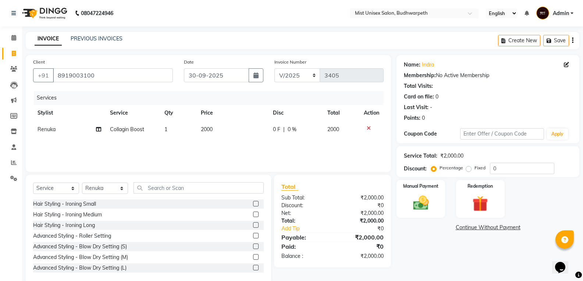
click at [283, 131] on span "|" at bounding box center [283, 130] width 1 height 8
select select "52248"
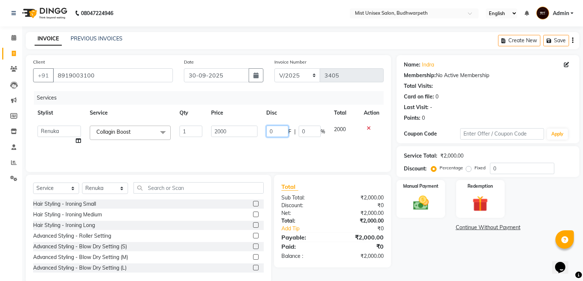
click at [283, 131] on input "0" at bounding box center [277, 131] width 22 height 11
type input "500"
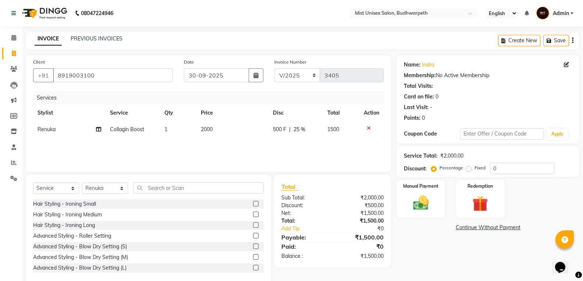
click at [281, 149] on div "Services Stylist Service Qty Price Disc Total Action Renuka Collagin Boost 1 20…" at bounding box center [208, 128] width 351 height 74
click at [99, 129] on icon at bounding box center [98, 129] width 5 height 5
select select "52248"
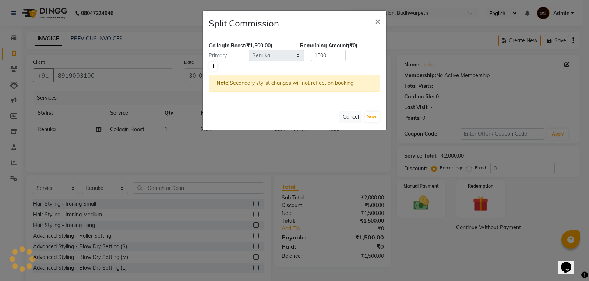
click at [212, 67] on icon at bounding box center [213, 66] width 4 height 4
type input "750"
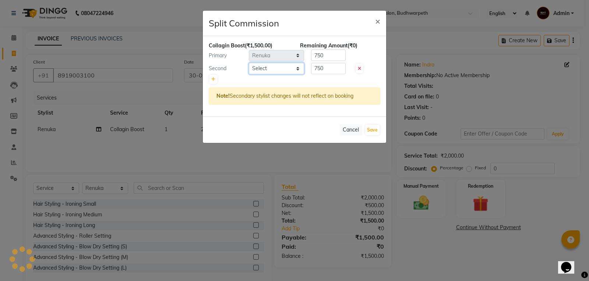
drag, startPoint x: 264, startPoint y: 69, endPoint x: 265, endPoint y: 73, distance: 4.1
click at [264, 69] on select "Select Abhi Ram GEETHA MADHURI Jyothi Kalpana Lakshmi Madhu Malleshwari Manohar…" at bounding box center [276, 68] width 55 height 11
select select "35495"
click at [249, 63] on select "Select Abhi Ram GEETHA MADHURI Jyothi Kalpana Lakshmi Madhu Malleshwari Manohar…" at bounding box center [276, 68] width 55 height 11
click at [336, 54] on input "750" at bounding box center [328, 55] width 35 height 11
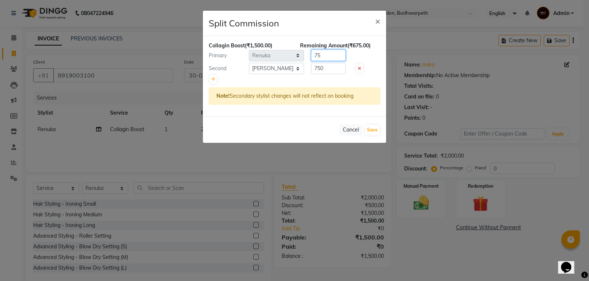
type input "7"
type input "1"
click at [334, 72] on input "750" at bounding box center [328, 68] width 35 height 11
type input "7"
type input "1200"
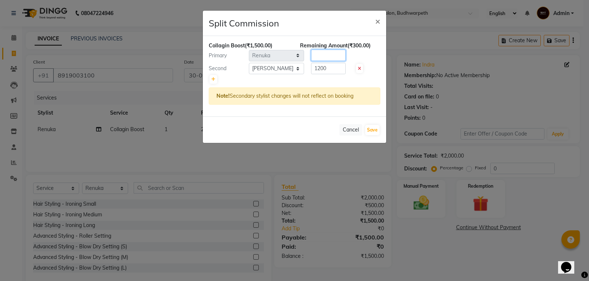
click at [325, 58] on input "number" at bounding box center [328, 55] width 35 height 11
type input "300"
click at [373, 129] on button "Save" at bounding box center [372, 130] width 14 height 10
select select "Select"
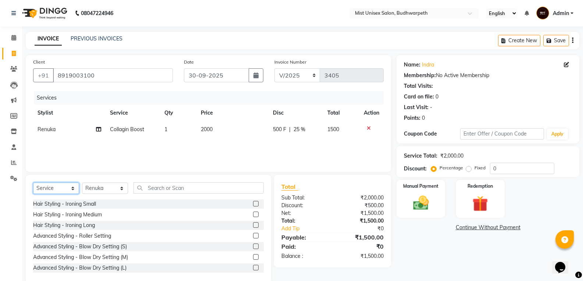
click at [63, 187] on select "Select Service Product Membership Package Voucher Prepaid Gift Card" at bounding box center [56, 188] width 46 height 11
drag, startPoint x: 63, startPoint y: 187, endPoint x: 97, endPoint y: 187, distance: 34.2
click at [63, 187] on select "Select Service Product Membership Package Voucher Prepaid Gift Card" at bounding box center [56, 188] width 46 height 11
click at [99, 187] on select "Select Stylist Abhi Ram GEETHA MADHURI Jyothi Kalpana Lakshmi Madhu Malleshwari…" at bounding box center [105, 188] width 46 height 11
select select "35495"
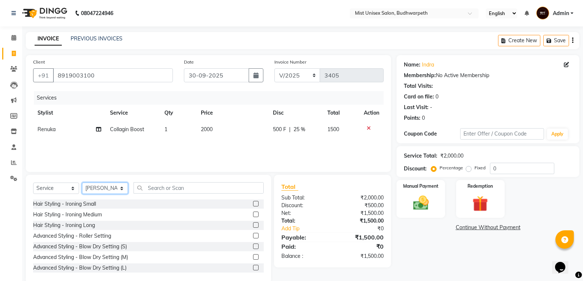
click at [82, 183] on select "Select Stylist Abhi Ram GEETHA MADHURI Jyothi Kalpana Lakshmi Madhu Malleshwari…" at bounding box center [105, 188] width 46 height 11
click at [170, 189] on input "text" at bounding box center [199, 187] width 130 height 11
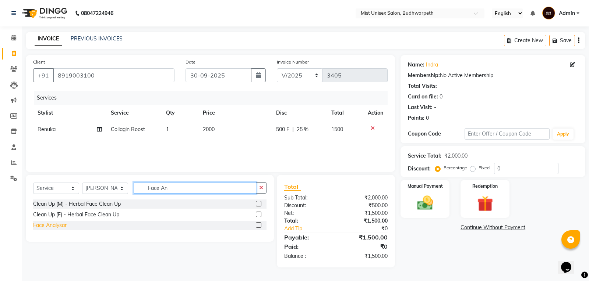
type input "Face An"
click at [58, 224] on div "Face Analysar" at bounding box center [49, 226] width 33 height 8
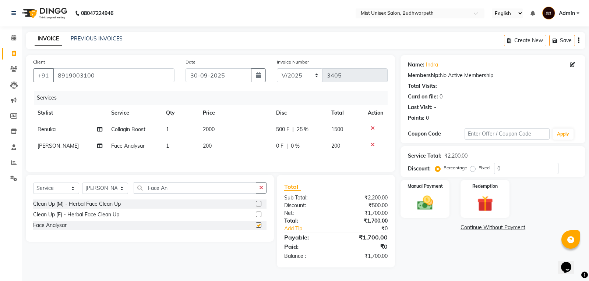
checkbox input "false"
click at [261, 189] on icon "button" at bounding box center [261, 187] width 4 height 5
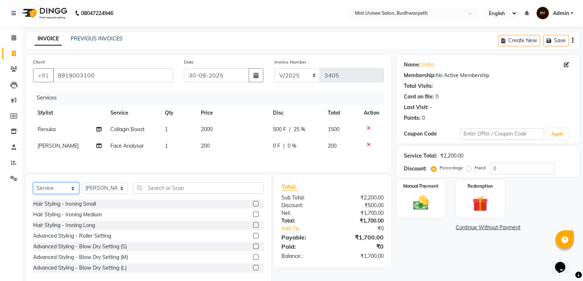
click at [64, 188] on select "Select Service Product Membership Package Voucher Prepaid Gift Card" at bounding box center [56, 188] width 46 height 11
select select "product"
click at [33, 184] on select "Select Service Product Membership Package Voucher Prepaid Gift Card" at bounding box center [56, 188] width 46 height 11
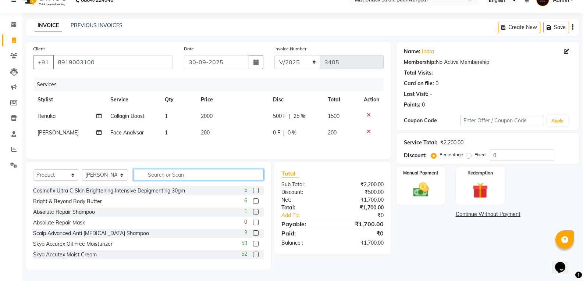
click at [155, 174] on input "text" at bounding box center [199, 174] width 130 height 11
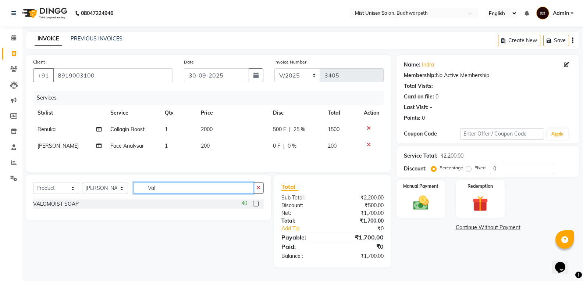
scroll to position [0, 0]
type input "Val"
click at [58, 203] on div "VALOMOIST SOAP" at bounding box center [56, 204] width 46 height 8
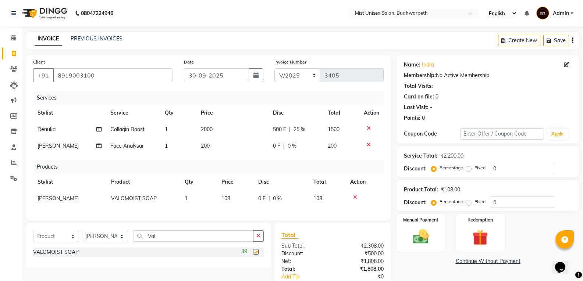
checkbox input "false"
click at [262, 242] on div at bounding box center [258, 236] width 11 height 11
click at [256, 239] on icon "button" at bounding box center [258, 236] width 4 height 5
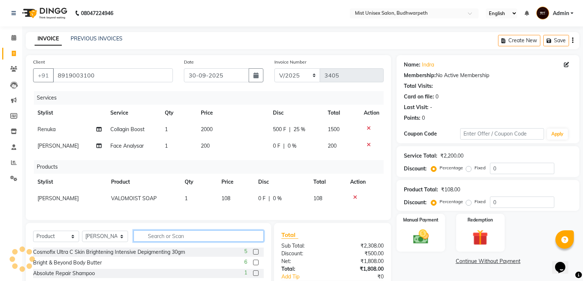
click at [175, 242] on input "text" at bounding box center [199, 236] width 130 height 11
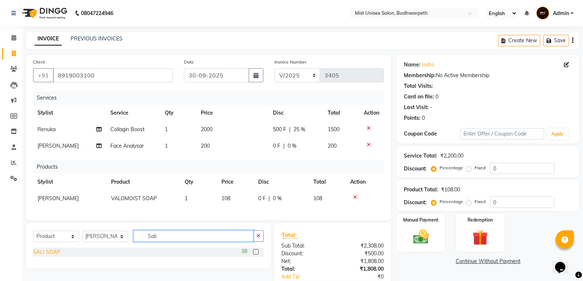
type input "Sali"
click at [54, 255] on div "SALI SOAP" at bounding box center [46, 253] width 27 height 8
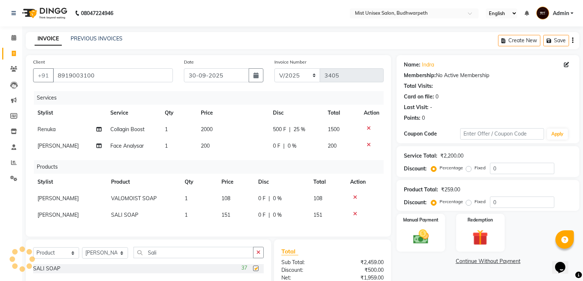
checkbox input "false"
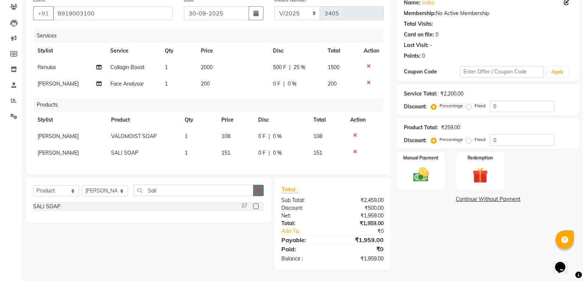
click at [253, 191] on button "button" at bounding box center [258, 190] width 11 height 11
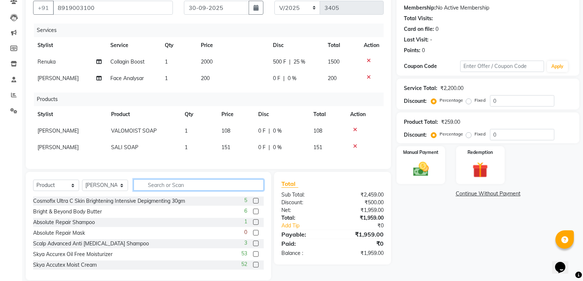
click at [208, 191] on input "text" at bounding box center [199, 185] width 130 height 11
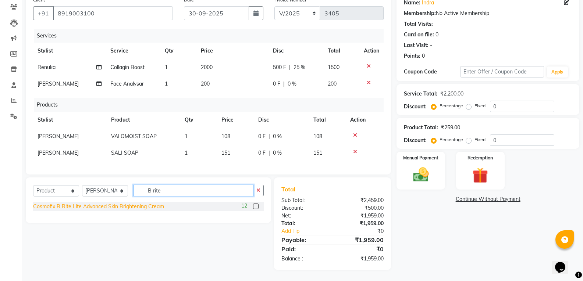
type input "B rite"
click at [129, 204] on div "Cosmofix B Rite Lite Advanced Skin Brightening Cream" at bounding box center [98, 207] width 131 height 8
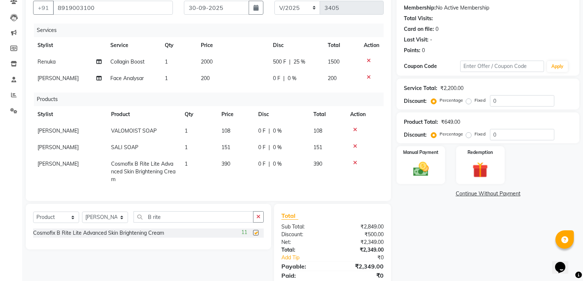
checkbox input "false"
click at [259, 220] on icon "button" at bounding box center [258, 216] width 4 height 5
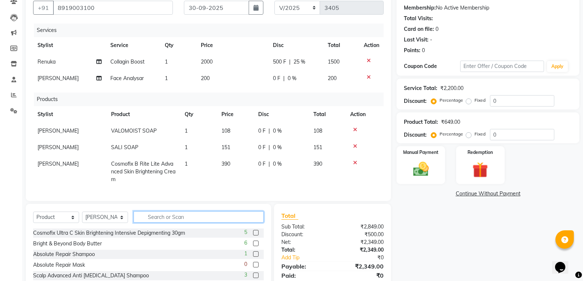
click at [214, 223] on input "text" at bounding box center [199, 217] width 130 height 11
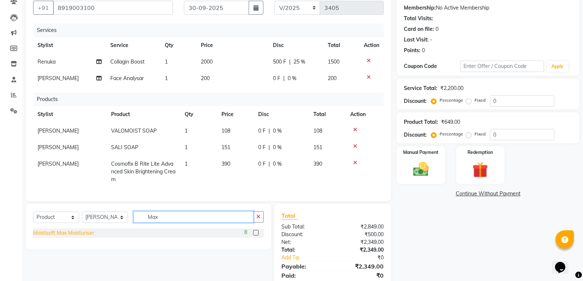
type input "Max"
click at [72, 237] on div "Moistsoft Max Moisturiser" at bounding box center [63, 234] width 61 height 8
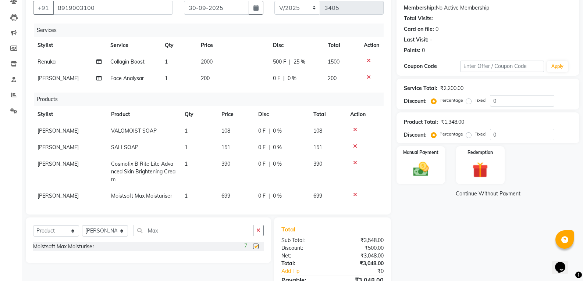
checkbox input "false"
click at [257, 233] on icon "button" at bounding box center [258, 230] width 4 height 5
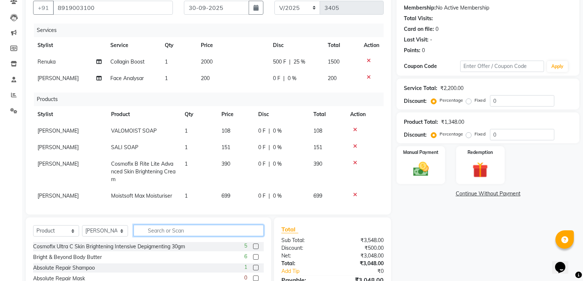
click at [190, 233] on input "text" at bounding box center [199, 230] width 130 height 11
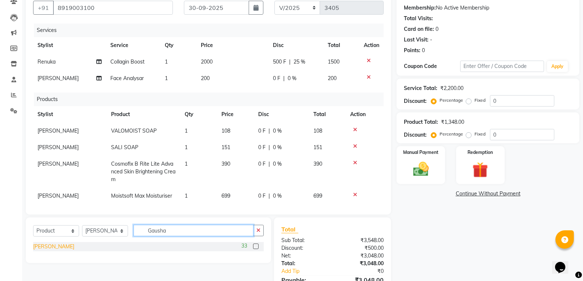
type input "Gausha"
click at [62, 243] on div "[PERSON_NAME]" at bounding box center [53, 247] width 41 height 8
checkbox input "false"
click at [259, 233] on icon "button" at bounding box center [258, 230] width 4 height 5
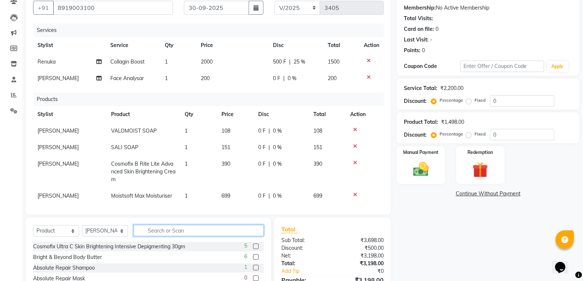
click at [186, 232] on input "text" at bounding box center [199, 230] width 130 height 11
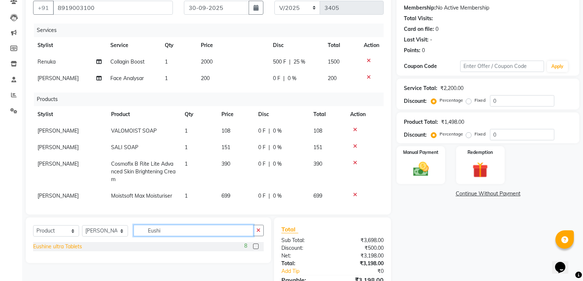
type input "Eushi"
click at [75, 244] on div "Eushine ultra Tablets" at bounding box center [57, 247] width 49 height 8
checkbox input "false"
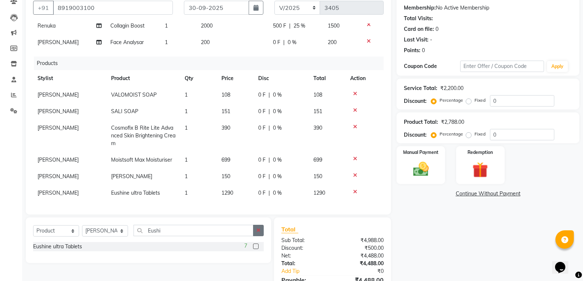
click at [260, 229] on icon "button" at bounding box center [258, 230] width 4 height 5
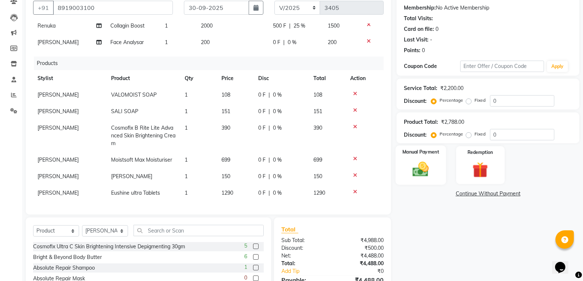
click at [419, 170] on img at bounding box center [421, 169] width 26 height 19
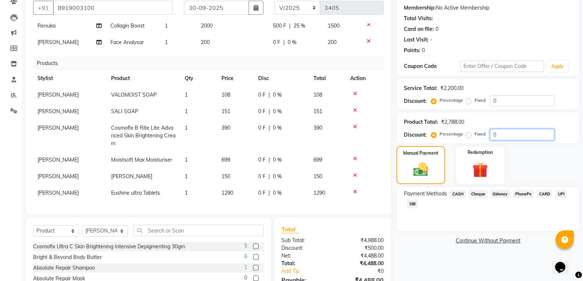
click at [509, 136] on input "0" at bounding box center [522, 134] width 64 height 11
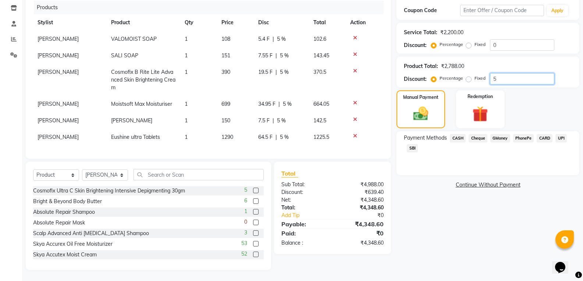
type input "5"
click at [502, 45] on input "0" at bounding box center [522, 44] width 64 height 11
click at [475, 45] on label "Fixed" at bounding box center [480, 44] width 11 height 7
click at [469, 45] on input "Fixed" at bounding box center [470, 44] width 5 height 5
radio input "true"
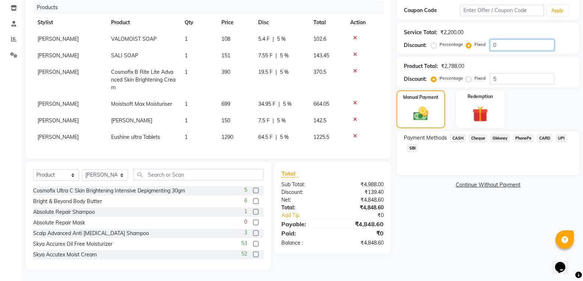
click at [499, 45] on input "0" at bounding box center [522, 44] width 64 height 11
click at [436, 256] on div "Name: Indra Membership: No Active Membership Total Visits: Card on file: 0 Last…" at bounding box center [491, 101] width 188 height 339
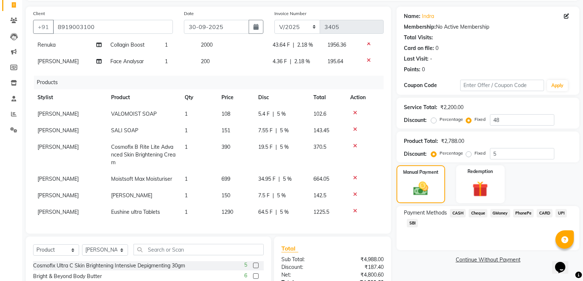
scroll to position [48, 0]
click at [384, 123] on div "Services Stylist Service Qty Price Disc Total Action Renuka Collagin Boost 1 20…" at bounding box center [208, 135] width 351 height 184
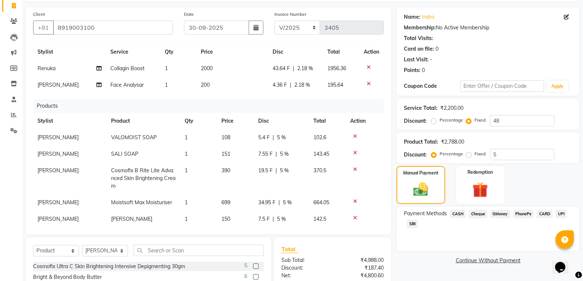
scroll to position [9, 0]
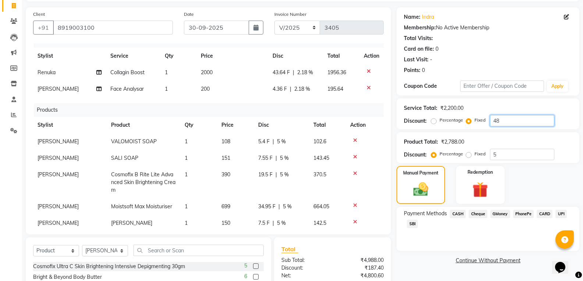
click at [510, 120] on input "48" at bounding box center [522, 120] width 64 height 11
type input "4"
click at [282, 72] on div "0 F | 0 %" at bounding box center [296, 73] width 46 height 8
select select "52248"
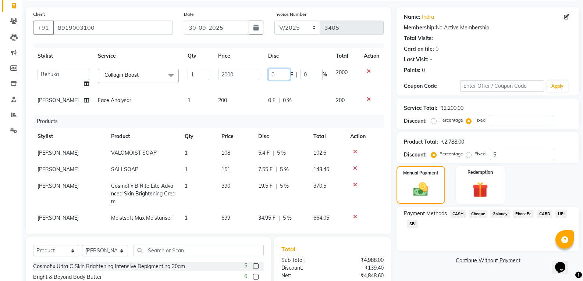
click at [282, 72] on input "0" at bounding box center [279, 74] width 22 height 11
type input "548"
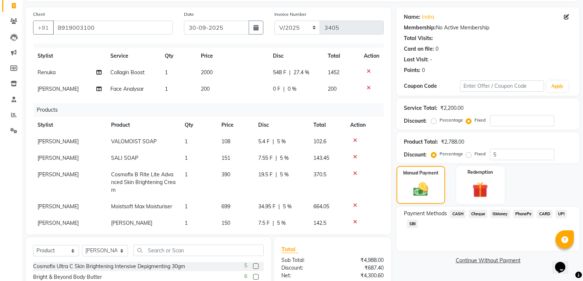
click at [298, 51] on th "Disc" at bounding box center [296, 56] width 54 height 17
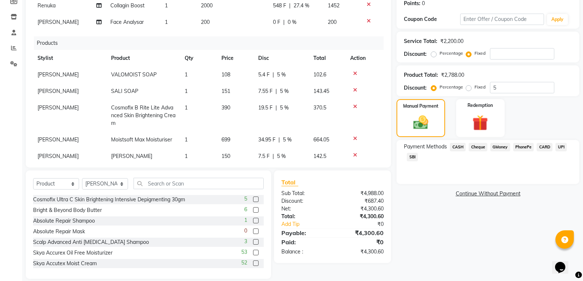
scroll to position [124, 0]
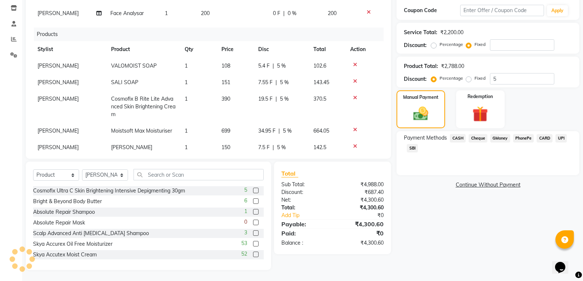
click at [457, 138] on span "CASH" at bounding box center [458, 138] width 16 height 8
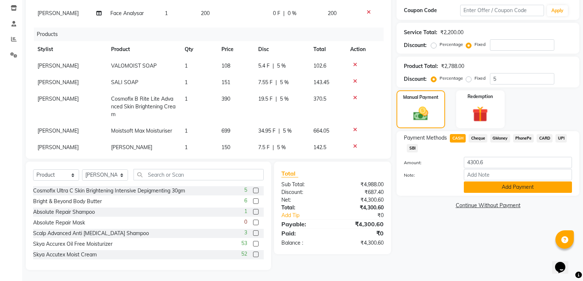
click at [486, 189] on button "Add Payment" at bounding box center [518, 187] width 108 height 11
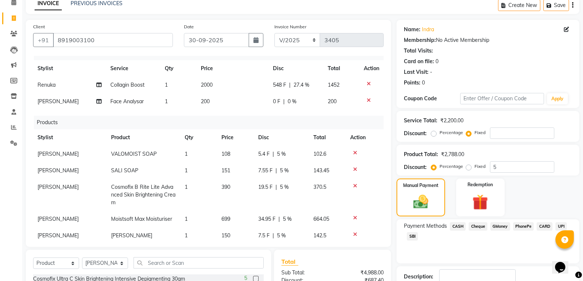
scroll to position [118, 0]
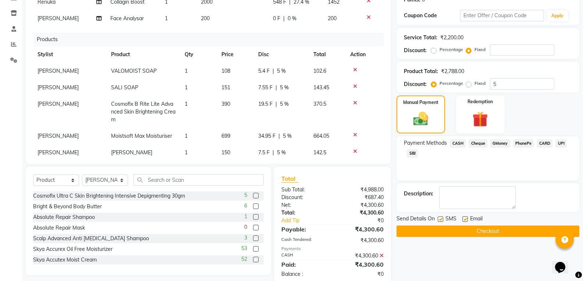
click at [484, 231] on button "Checkout" at bounding box center [488, 231] width 183 height 11
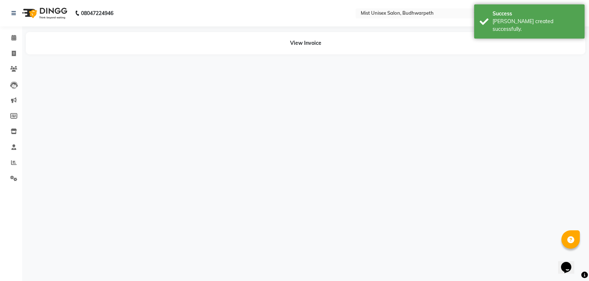
select select "52248"
select select "35495"
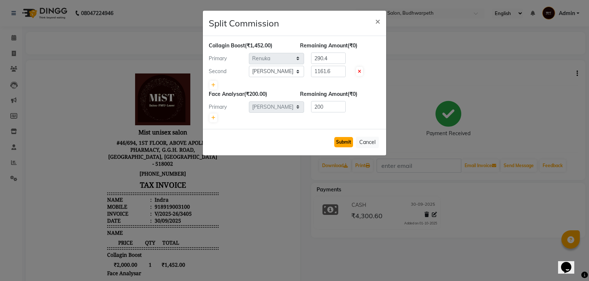
click at [336, 142] on button "Submit" at bounding box center [343, 142] width 19 height 10
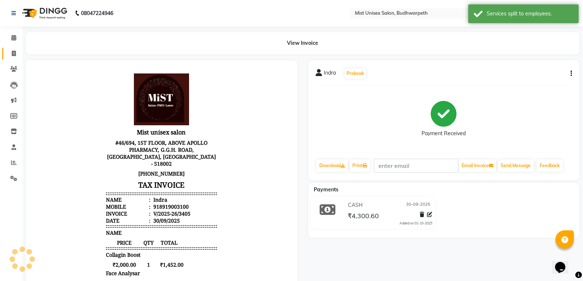
drag, startPoint x: 20, startPoint y: 50, endPoint x: 3, endPoint y: 56, distance: 18.0
click at [22, 49] on div "View Invoice" at bounding box center [302, 43] width 565 height 22
click at [3, 56] on link "Invoice" at bounding box center [11, 54] width 18 height 12
select select "5227"
select select "service"
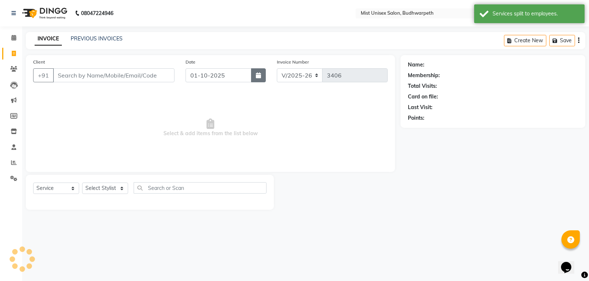
click at [254, 75] on button "button" at bounding box center [258, 75] width 15 height 14
select select "10"
select select "2025"
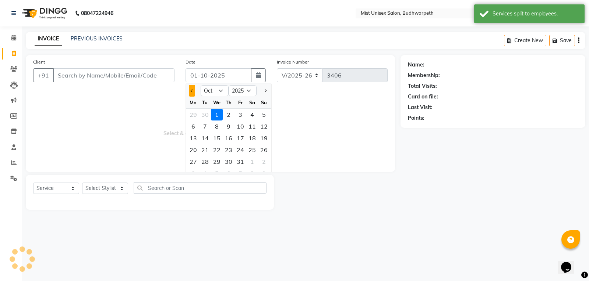
click at [192, 92] on span "Previous month" at bounding box center [192, 90] width 3 height 3
select select "9"
click at [206, 160] on div "30" at bounding box center [205, 162] width 12 height 12
type input "30-09-2025"
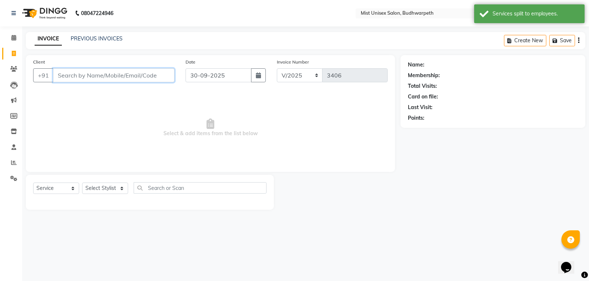
click at [68, 74] on input "Client" at bounding box center [113, 75] width 121 height 14
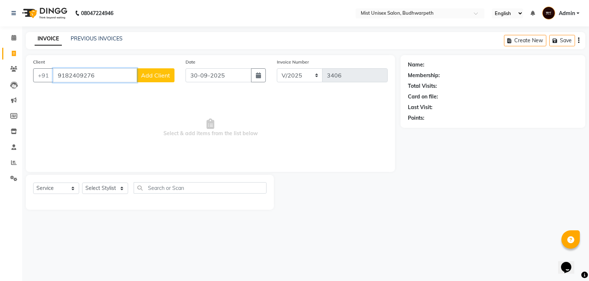
type input "9182409276"
click at [165, 76] on span "Add Client" at bounding box center [155, 75] width 29 height 7
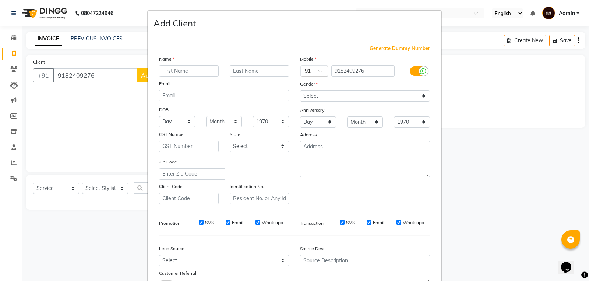
click at [167, 70] on input "text" at bounding box center [189, 70] width 60 height 11
type input "Esthar"
click at [340, 98] on select "Select Male Female Other Prefer Not To Say" at bounding box center [365, 96] width 130 height 11
click at [300, 91] on select "Select Male Female Other Prefer Not To Say" at bounding box center [365, 96] width 130 height 11
click at [327, 100] on select "Select Male Female Other Prefer Not To Say" at bounding box center [365, 96] width 130 height 11
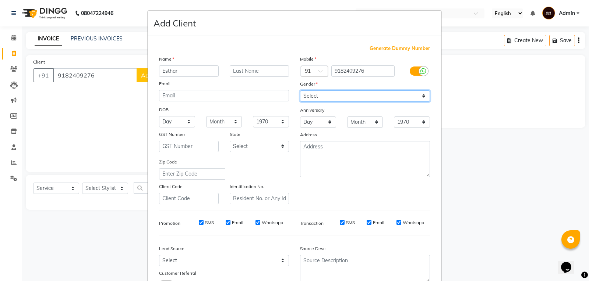
select select "female"
click at [300, 91] on select "Select Male Female Other Prefer Not To Say" at bounding box center [365, 96] width 130 height 11
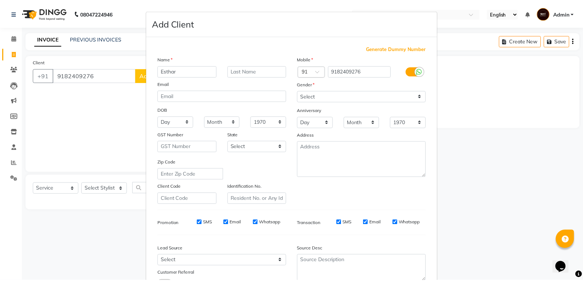
scroll to position [58, 0]
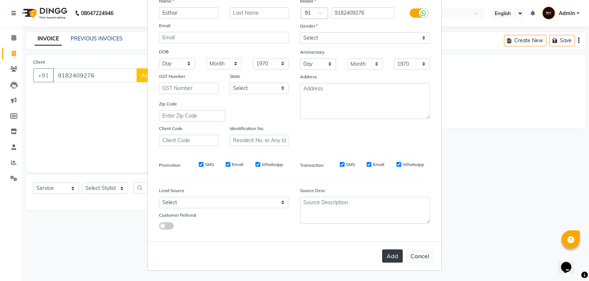
click at [383, 258] on button "Add" at bounding box center [392, 256] width 21 height 13
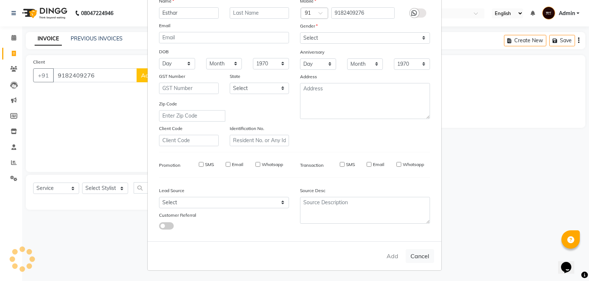
select select
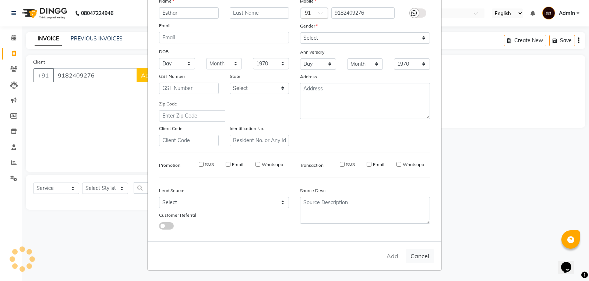
select select
checkbox input "false"
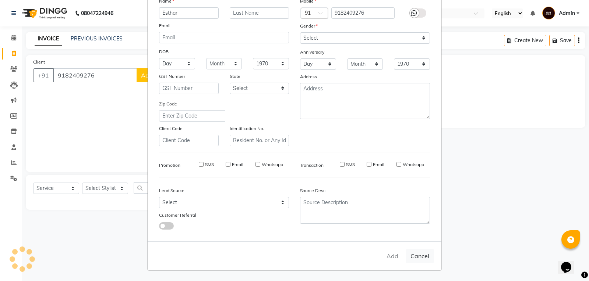
checkbox input "false"
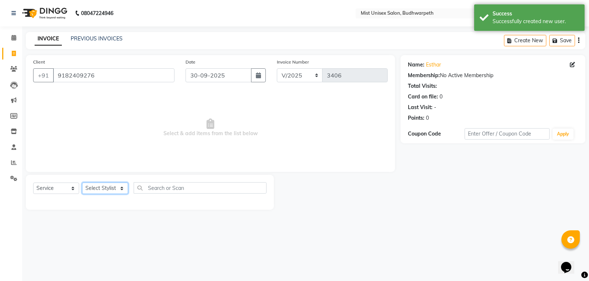
click at [101, 191] on select "Select Stylist Abhi Ram GEETHA MADHURI Jyothi Kalpana Lakshmi Madhu Malleshwari…" at bounding box center [105, 188] width 46 height 11
select select "67596"
click at [82, 183] on select "Select Stylist Abhi Ram GEETHA MADHURI Jyothi Kalpana Lakshmi Madhu Malleshwari…" at bounding box center [105, 188] width 46 height 11
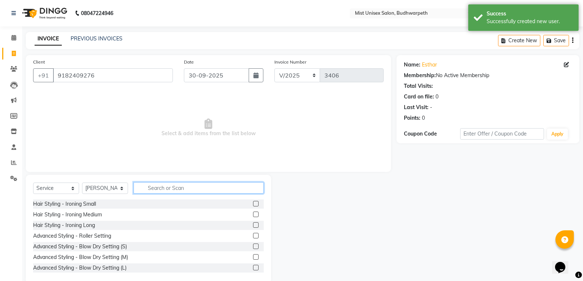
click at [150, 188] on input "text" at bounding box center [199, 187] width 130 height 11
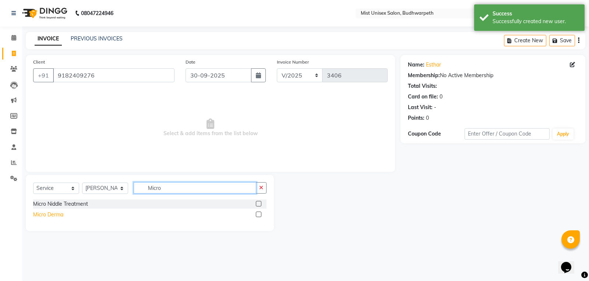
type input "Micro"
click at [62, 219] on div "Micro Derma" at bounding box center [48, 215] width 30 height 8
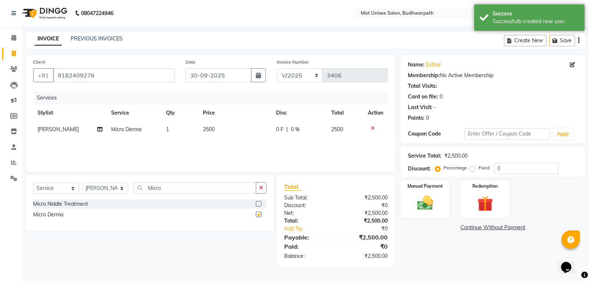
checkbox input "false"
click at [268, 187] on div "Select Service Product Membership Package Voucher Prepaid Gift Card Select Styl…" at bounding box center [150, 203] width 248 height 56
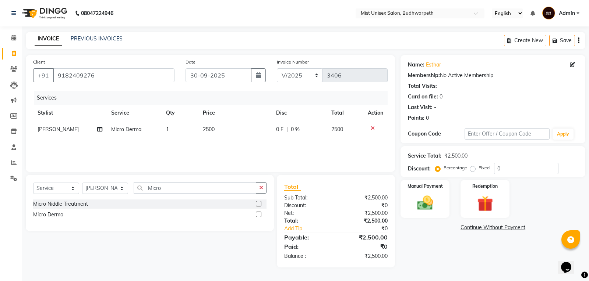
click at [207, 134] on td "2500" at bounding box center [234, 129] width 73 height 17
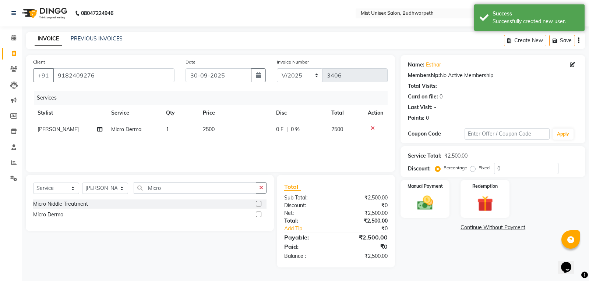
select select "67596"
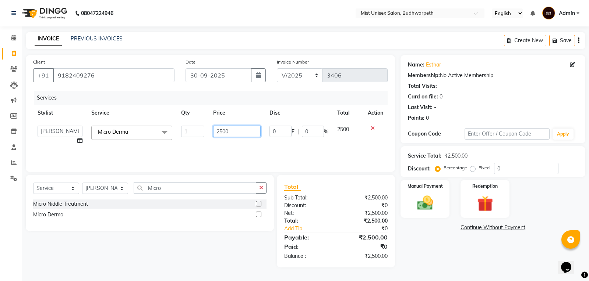
click at [222, 130] on input "2500" at bounding box center [236, 131] width 47 height 11
type input "2000"
click at [222, 146] on div "Services Stylist Service Qty Price Disc Total Action Abhi Ram GEETHA MADHURI Jy…" at bounding box center [210, 128] width 354 height 74
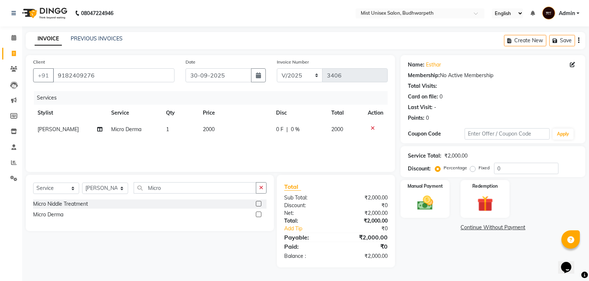
click at [282, 131] on span "0 F" at bounding box center [279, 130] width 7 height 8
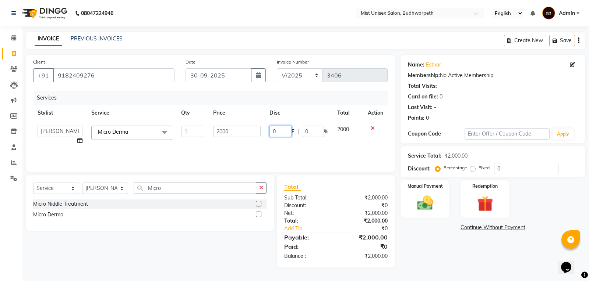
click at [288, 130] on input "0" at bounding box center [280, 131] width 22 height 11
click at [285, 149] on div "Services Stylist Service Qty Price Disc Total Action Abhi Ram GEETHA MADHURI Jy…" at bounding box center [210, 128] width 354 height 74
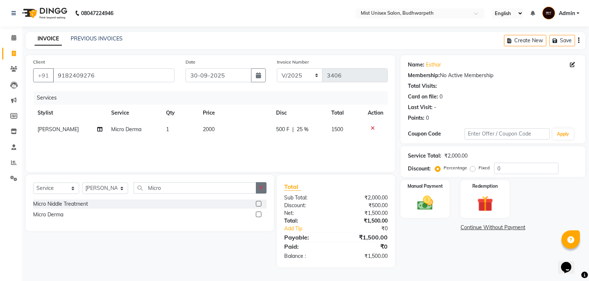
click at [260, 189] on icon "button" at bounding box center [261, 187] width 4 height 5
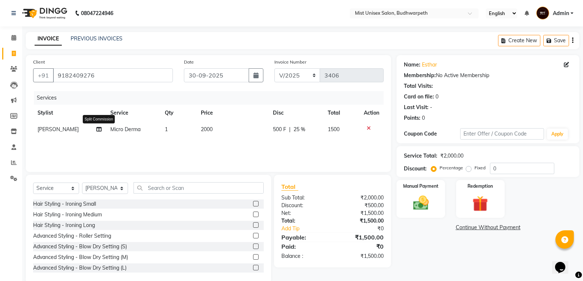
click at [97, 130] on icon at bounding box center [98, 129] width 5 height 5
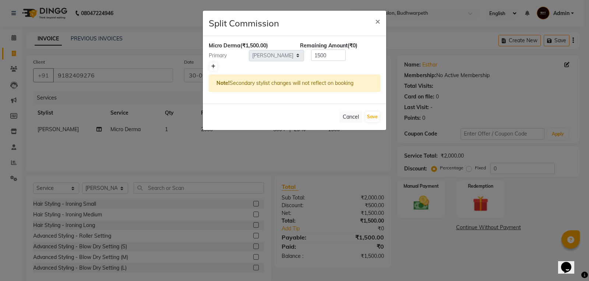
click at [215, 65] on icon at bounding box center [213, 66] width 4 height 4
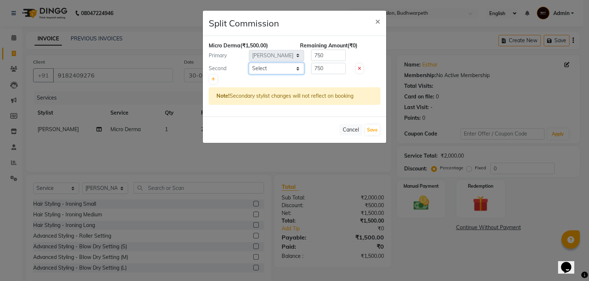
click at [291, 69] on select "Select Abhi Ram GEETHA MADHURI Jyothi Kalpana Lakshmi Madhu Malleshwari Manohar…" at bounding box center [276, 68] width 55 height 11
click at [249, 63] on select "Select Abhi Ram GEETHA MADHURI Jyothi Kalpana Lakshmi Madhu Malleshwari Manohar…" at bounding box center [276, 68] width 55 height 11
click at [335, 65] on input "750" at bounding box center [328, 68] width 35 height 11
click at [331, 53] on input "750" at bounding box center [328, 55] width 35 height 11
click at [376, 133] on button "Save" at bounding box center [372, 130] width 14 height 10
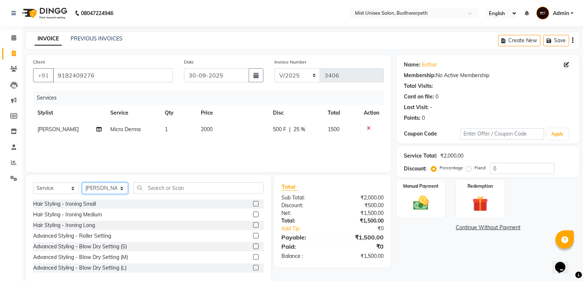
click at [107, 187] on select "Select Stylist Abhi Ram GEETHA MADHURI Jyothi Kalpana Lakshmi Madhu Malleshwari…" at bounding box center [105, 188] width 46 height 11
click at [82, 183] on select "Select Stylist Abhi Ram GEETHA MADHURI Jyothi Kalpana Lakshmi Madhu Malleshwari…" at bounding box center [105, 188] width 46 height 11
click at [150, 191] on input "text" at bounding box center [199, 187] width 130 height 11
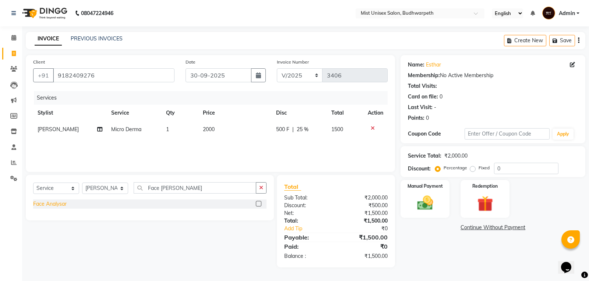
click at [61, 208] on div "Face Analysar" at bounding box center [49, 204] width 33 height 8
click at [264, 189] on button "button" at bounding box center [261, 187] width 11 height 11
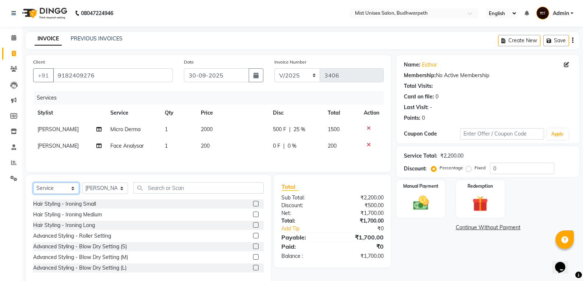
click at [60, 189] on select "Select Service Product Membership Package Voucher Prepaid Gift Card" at bounding box center [56, 188] width 46 height 11
click at [33, 184] on select "Select Service Product Membership Package Voucher Prepaid Gift Card" at bounding box center [56, 188] width 46 height 11
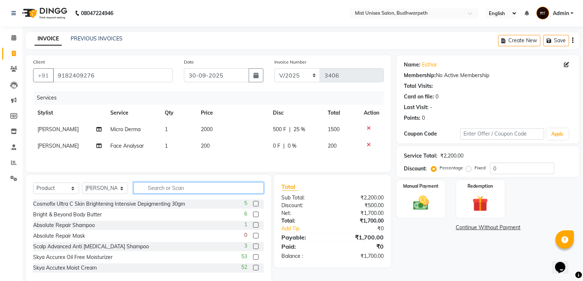
click at [159, 188] on input "text" at bounding box center [199, 187] width 130 height 11
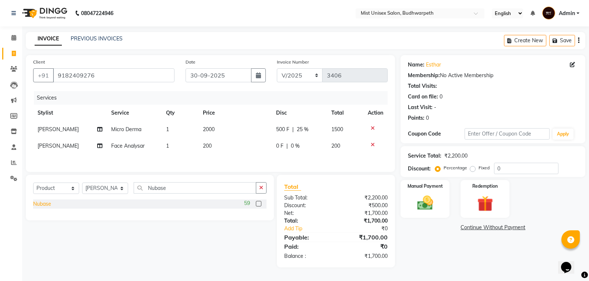
click at [44, 207] on div "Nubase" at bounding box center [42, 204] width 18 height 8
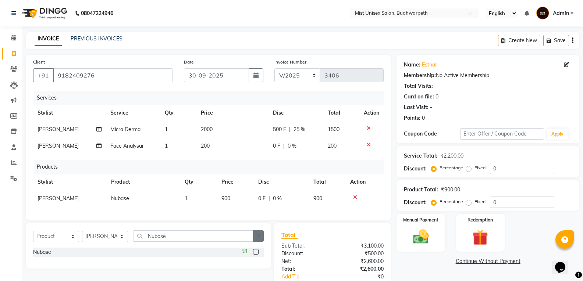
click at [260, 239] on icon "button" at bounding box center [258, 236] width 4 height 5
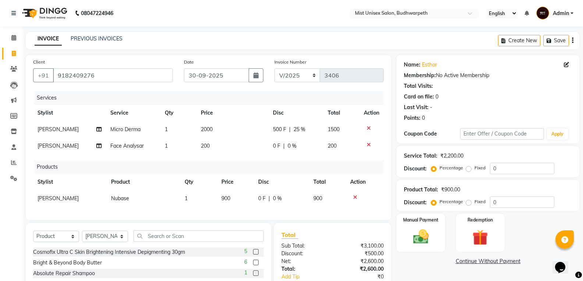
click at [288, 211] on div "Services Stylist Service Qty Price Disc Total Action Malleshwari Micro Derma 1 …" at bounding box center [208, 152] width 351 height 122
click at [269, 200] on span "|" at bounding box center [269, 199] width 1 height 8
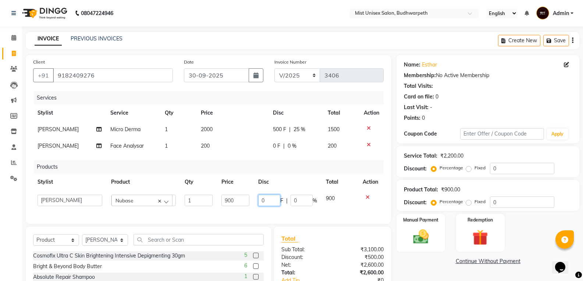
click at [269, 200] on input "0" at bounding box center [269, 200] width 22 height 11
click at [284, 175] on th "Disc" at bounding box center [288, 182] width 68 height 17
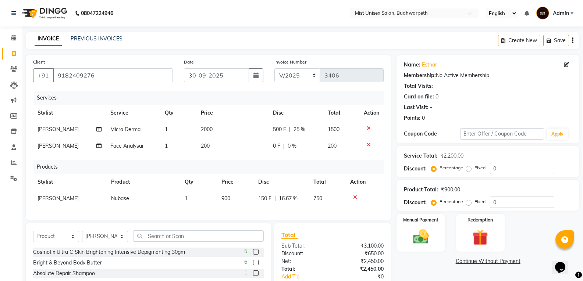
scroll to position [67, 0]
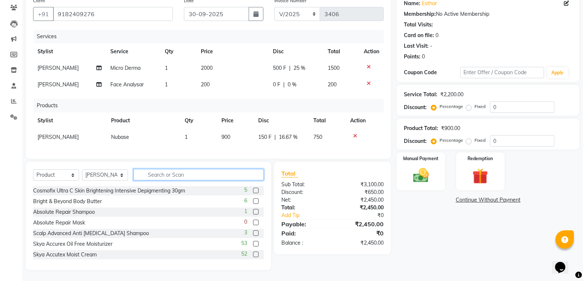
click at [157, 174] on input "text" at bounding box center [199, 174] width 130 height 11
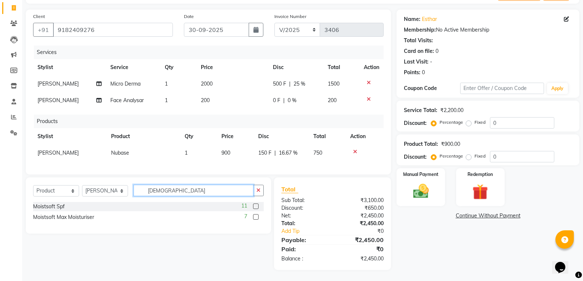
scroll to position [51, 0]
click at [64, 207] on div "Moistsoft Spf" at bounding box center [49, 207] width 32 height 8
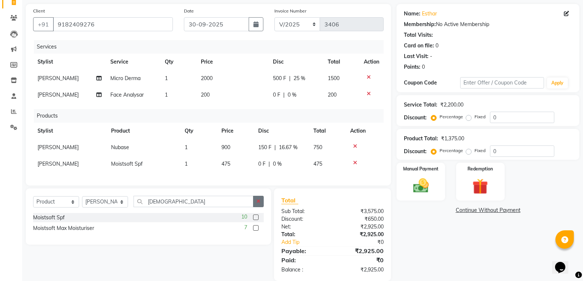
click at [255, 207] on button "button" at bounding box center [258, 201] width 11 height 11
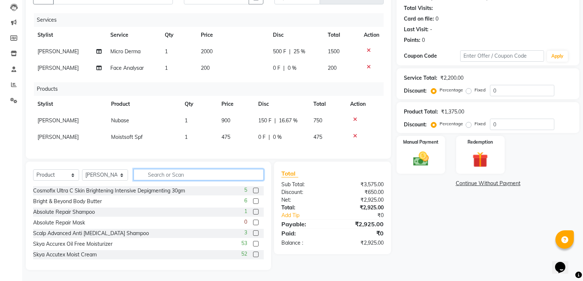
scroll to position [84, 0]
click at [159, 175] on input "text" at bounding box center [199, 174] width 130 height 11
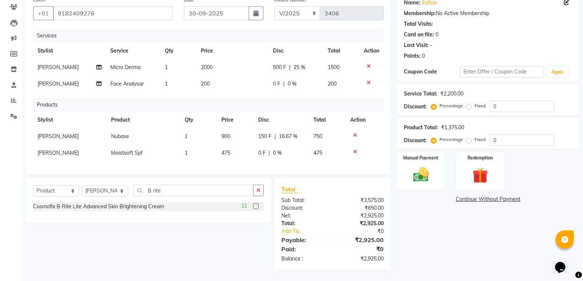
drag, startPoint x: 131, startPoint y: 206, endPoint x: 181, endPoint y: 214, distance: 51.0
click at [133, 211] on div "Cosmofix B Rite Lite Advanced Skin Brightening Cream 11" at bounding box center [148, 206] width 231 height 9
click at [256, 193] on button "button" at bounding box center [258, 190] width 11 height 11
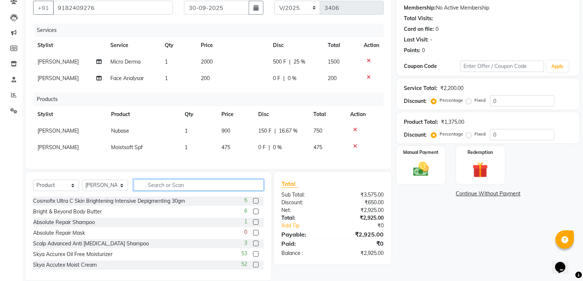
click at [156, 187] on input "text" at bounding box center [199, 185] width 130 height 11
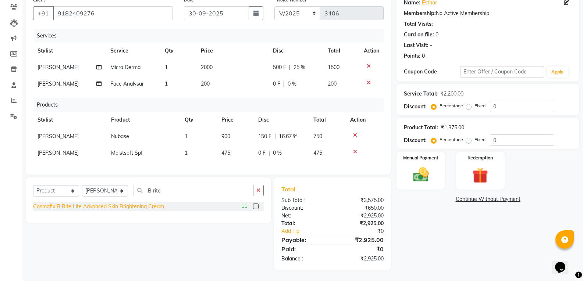
click at [117, 210] on div "Cosmofix B Rite Lite Advanced Skin Brightening Cream" at bounding box center [98, 207] width 131 height 8
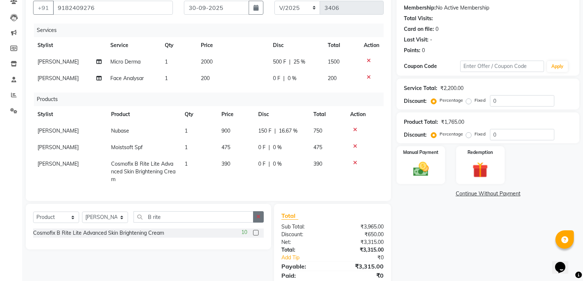
click at [259, 220] on icon "button" at bounding box center [258, 216] width 4 height 5
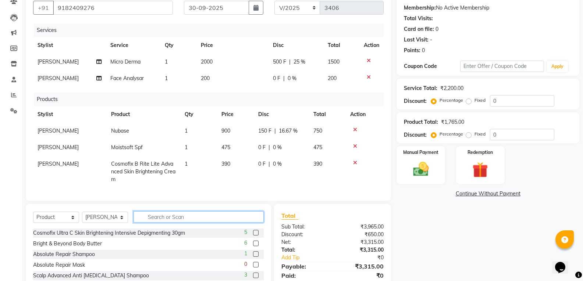
click at [192, 223] on input "text" at bounding box center [199, 217] width 130 height 11
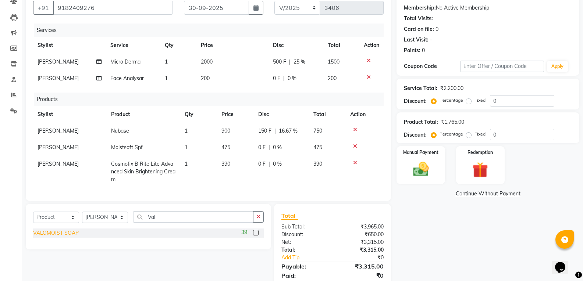
click at [68, 237] on div "VALOMOIST SOAP" at bounding box center [56, 234] width 46 height 8
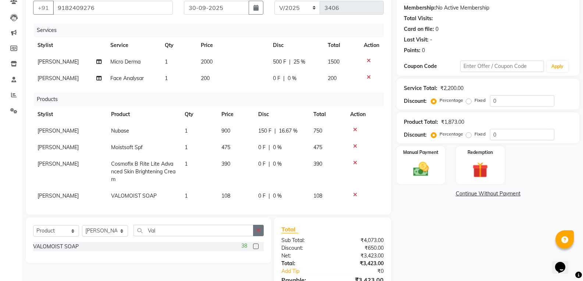
click at [255, 230] on button "button" at bounding box center [258, 230] width 11 height 11
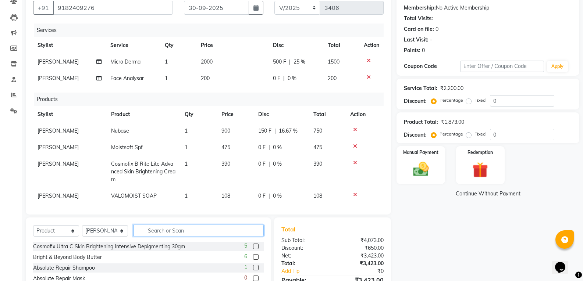
click at [179, 232] on input "text" at bounding box center [199, 230] width 130 height 11
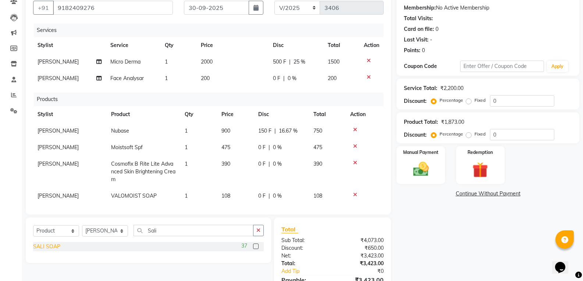
click at [43, 247] on div "SALI SOAP" at bounding box center [46, 247] width 27 height 8
click at [257, 229] on icon "button" at bounding box center [258, 230] width 4 height 5
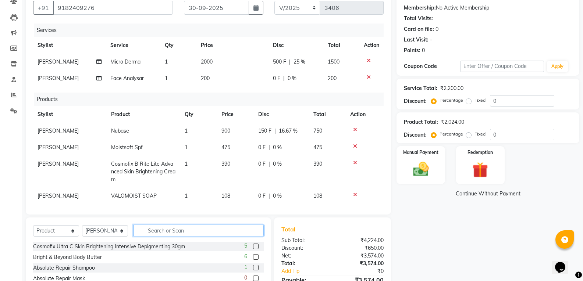
click at [183, 234] on input "text" at bounding box center [199, 230] width 130 height 11
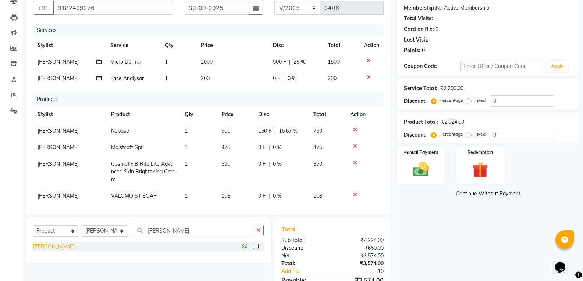
click at [59, 245] on div "[PERSON_NAME]" at bounding box center [53, 247] width 41 height 8
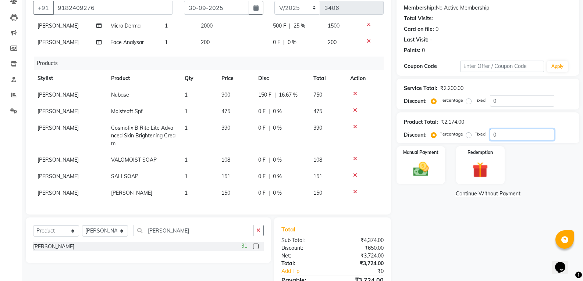
click at [504, 135] on input "0" at bounding box center [522, 134] width 64 height 11
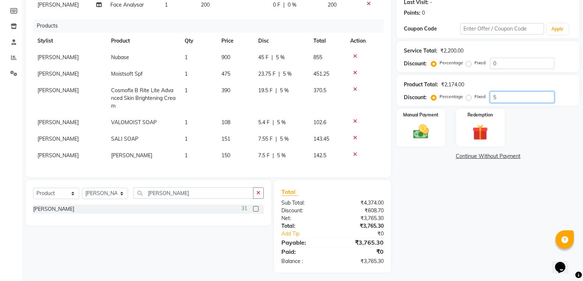
scroll to position [108, 0]
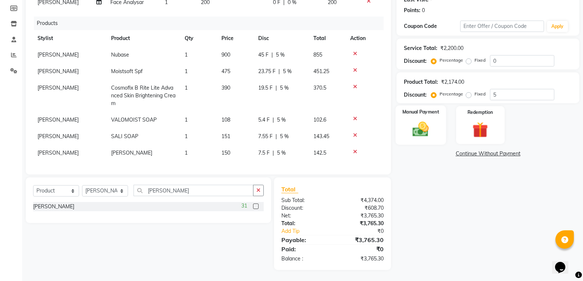
click at [434, 134] on img at bounding box center [421, 129] width 26 height 19
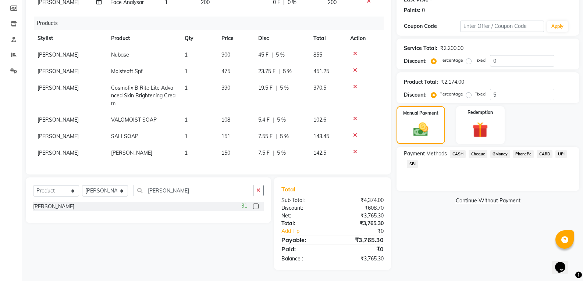
click at [520, 152] on span "PhonePe" at bounding box center [523, 154] width 21 height 8
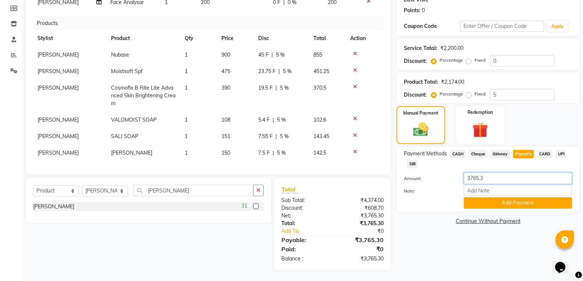
click at [489, 177] on input "3765.3" at bounding box center [518, 178] width 108 height 11
click at [474, 203] on button "Add Payment" at bounding box center [518, 203] width 108 height 11
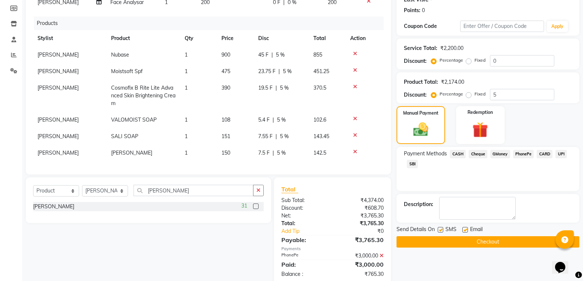
click at [461, 154] on span "CASH" at bounding box center [458, 154] width 16 height 8
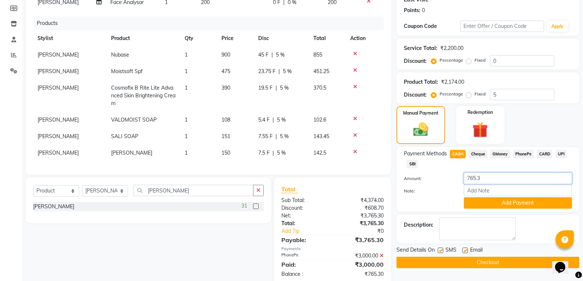
click at [490, 178] on input "765.3" at bounding box center [518, 178] width 108 height 11
click at [499, 203] on button "Add Payment" at bounding box center [518, 203] width 108 height 11
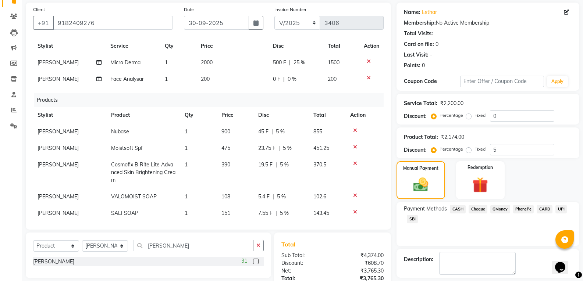
scroll to position [0, 0]
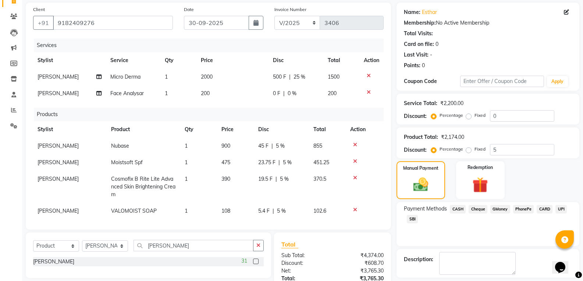
click at [279, 78] on span "500 F" at bounding box center [279, 77] width 13 height 8
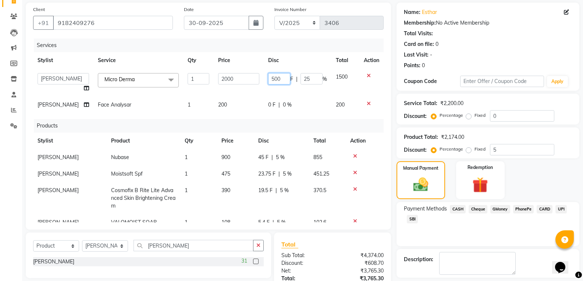
click at [279, 78] on input "500" at bounding box center [279, 78] width 22 height 11
click at [295, 52] on div "Services" at bounding box center [211, 46] width 355 height 14
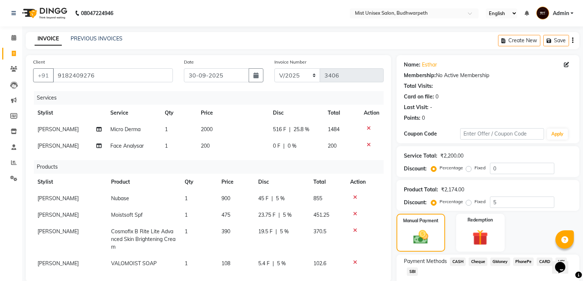
click at [280, 133] on span "516 F" at bounding box center [279, 130] width 13 height 8
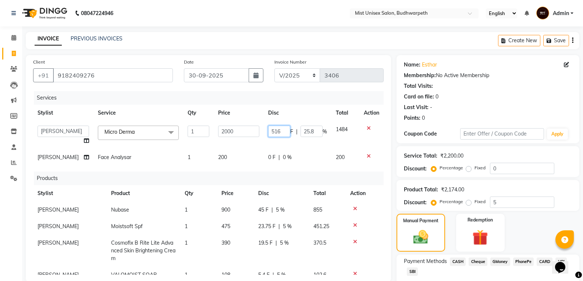
drag, startPoint x: 280, startPoint y: 132, endPoint x: 274, endPoint y: 132, distance: 6.3
click at [276, 132] on input "516" at bounding box center [279, 131] width 22 height 11
click at [301, 109] on th "Disc" at bounding box center [298, 113] width 68 height 17
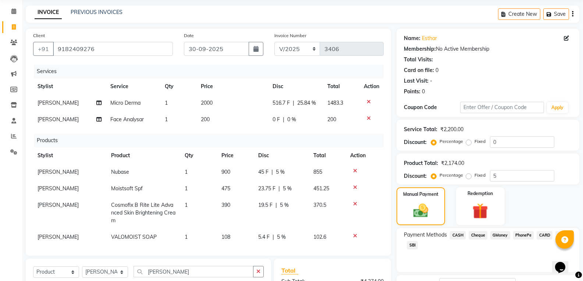
scroll to position [26, 0]
click at [285, 106] on span "516.7 F" at bounding box center [281, 104] width 17 height 8
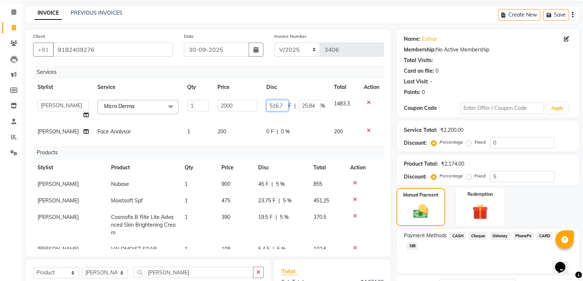
click at [278, 107] on input "516.7" at bounding box center [277, 105] width 22 height 11
click at [290, 82] on th "Disc" at bounding box center [296, 87] width 68 height 17
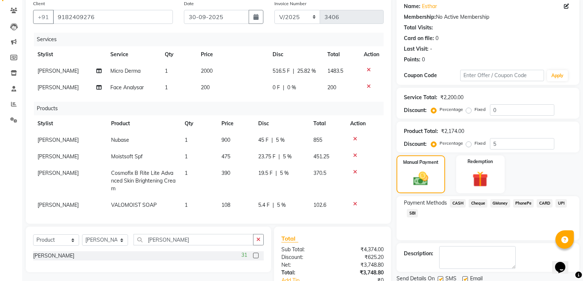
scroll to position [47, 0]
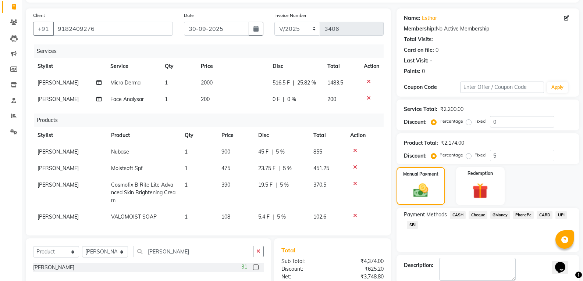
click at [275, 76] on td "516.5 F | 25.82 %" at bounding box center [295, 83] width 55 height 17
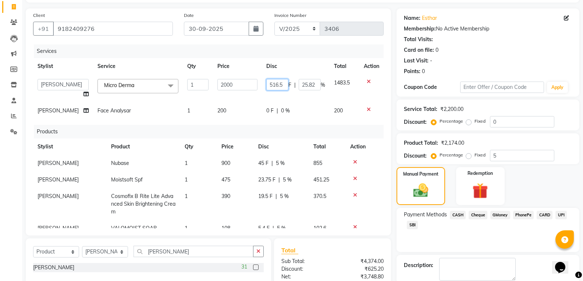
drag, startPoint x: 280, startPoint y: 84, endPoint x: 267, endPoint y: 90, distance: 14.6
click at [277, 84] on input "516.5" at bounding box center [277, 84] width 22 height 11
click at [292, 61] on th "Disc" at bounding box center [296, 66] width 68 height 17
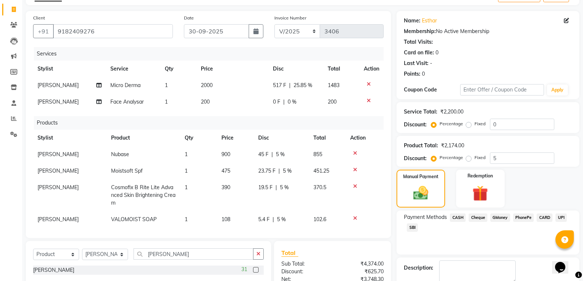
scroll to position [36, 0]
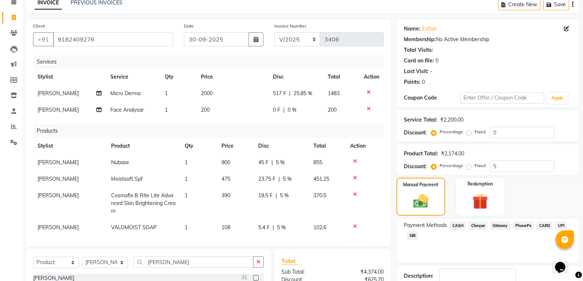
click at [276, 93] on span "517 F" at bounding box center [279, 94] width 13 height 8
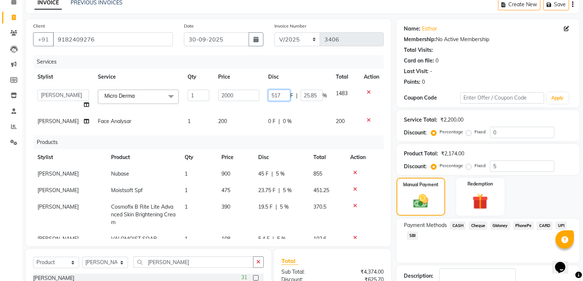
click at [280, 92] on input "517" at bounding box center [279, 95] width 22 height 11
click at [284, 71] on th "Disc" at bounding box center [298, 77] width 68 height 17
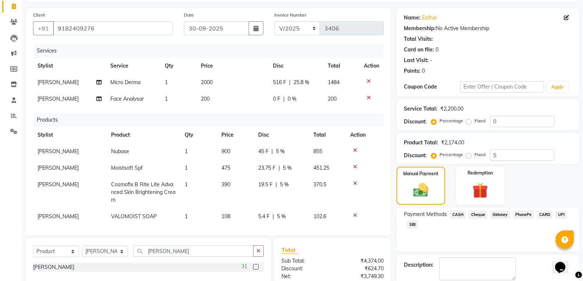
scroll to position [0, 0]
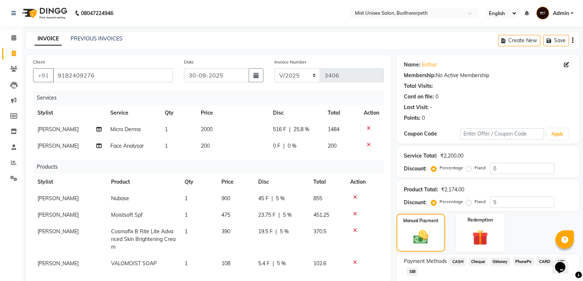
click at [278, 135] on td "516 F | 25.8 %" at bounding box center [296, 129] width 54 height 17
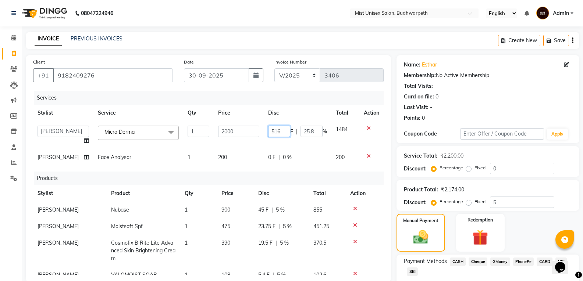
click at [281, 132] on input "516" at bounding box center [279, 131] width 22 height 11
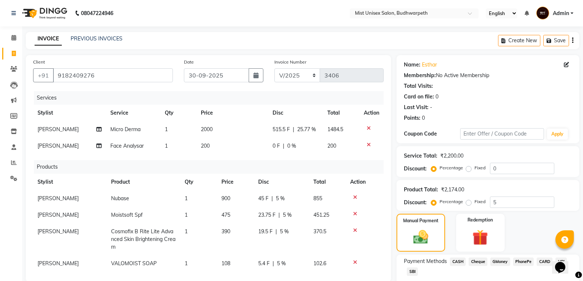
click at [299, 107] on th "Disc" at bounding box center [295, 113] width 55 height 17
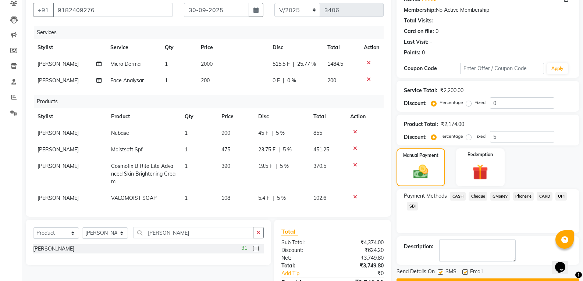
scroll to position [65, 0]
click at [278, 68] on span "515.5 F" at bounding box center [281, 65] width 17 height 8
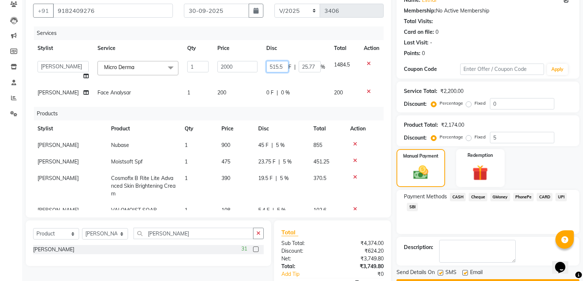
click at [280, 68] on input "515.5" at bounding box center [277, 66] width 22 height 11
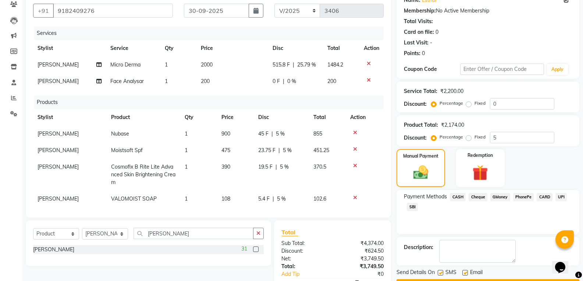
click at [288, 44] on th "Disc" at bounding box center [295, 48] width 55 height 17
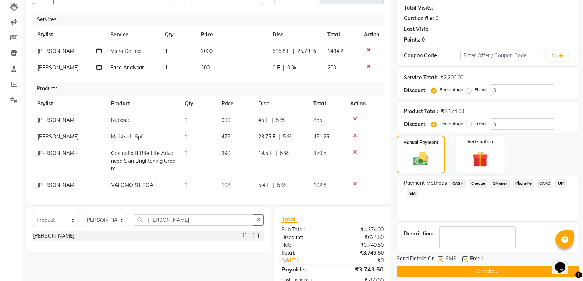
scroll to position [72, 0]
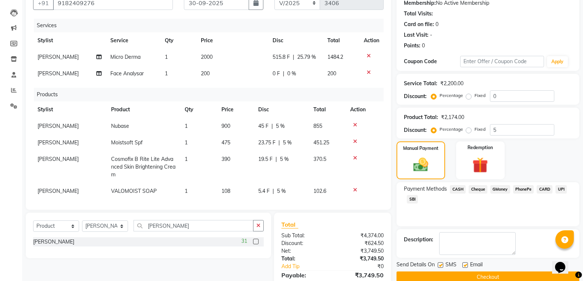
click at [278, 51] on td "515.8 F | 25.79 %" at bounding box center [295, 57] width 55 height 17
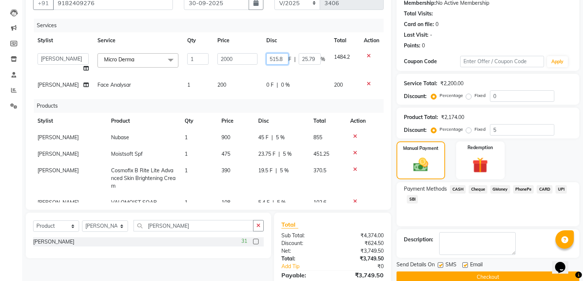
click at [278, 58] on input "515.8" at bounding box center [277, 58] width 22 height 11
click at [276, 39] on th "Disc" at bounding box center [296, 40] width 68 height 17
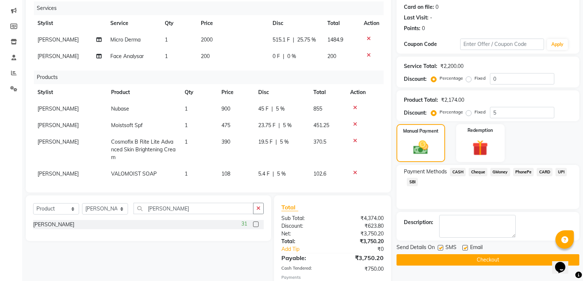
scroll to position [86, 0]
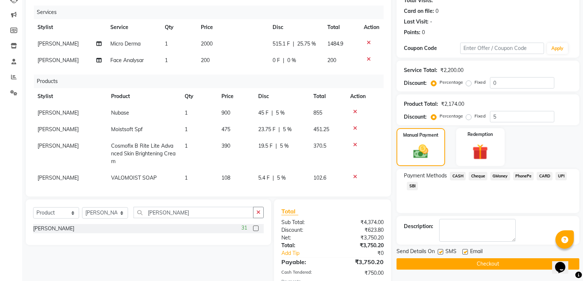
click at [273, 38] on td "515.1 F | 25.75 %" at bounding box center [295, 44] width 55 height 17
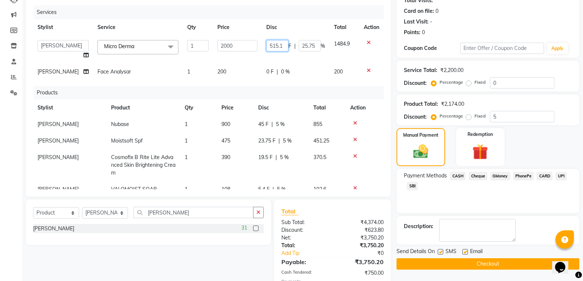
click at [277, 45] on input "515.1" at bounding box center [277, 45] width 22 height 11
click at [263, 18] on div "Services" at bounding box center [211, 13] width 355 height 14
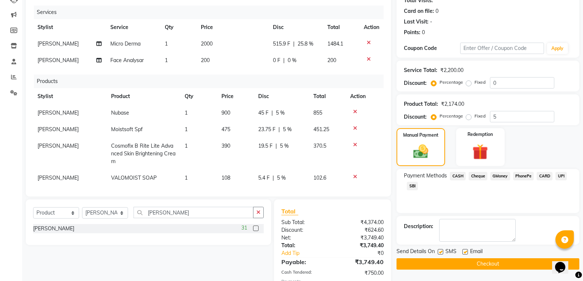
scroll to position [148, 0]
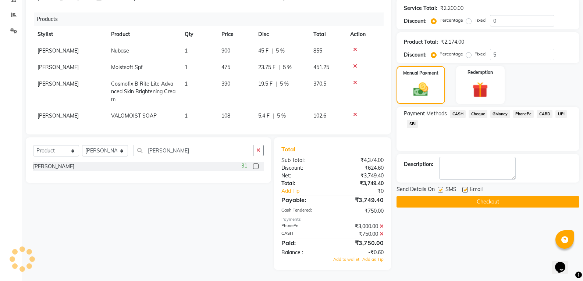
click at [483, 200] on button "Checkout" at bounding box center [488, 201] width 183 height 11
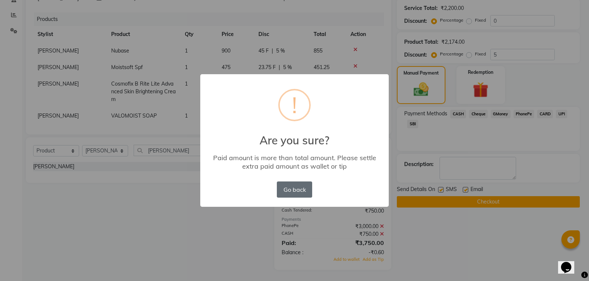
click at [295, 189] on button "Go back" at bounding box center [294, 190] width 35 height 16
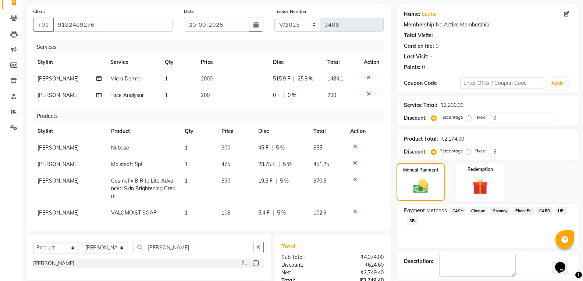
scroll to position [43, 0]
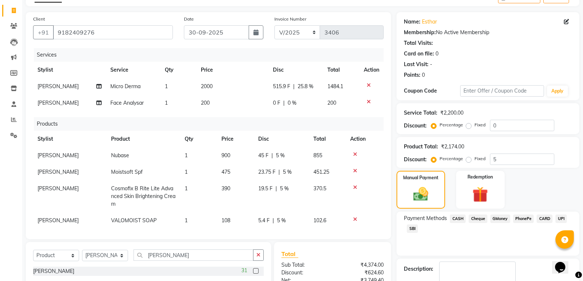
click at [281, 88] on span "515.9 F" at bounding box center [281, 87] width 17 height 8
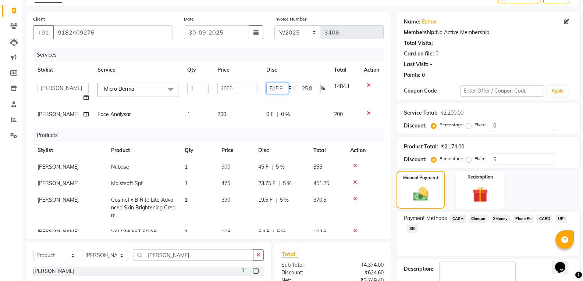
click at [279, 93] on input "515.9" at bounding box center [277, 88] width 22 height 11
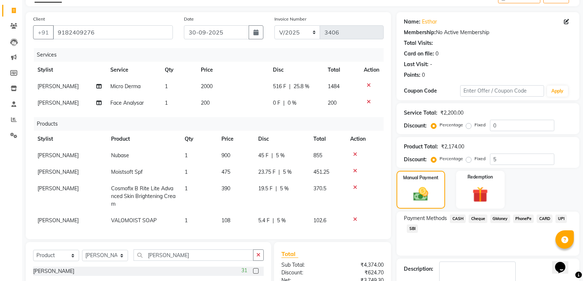
click at [287, 75] on th "Disc" at bounding box center [296, 70] width 54 height 17
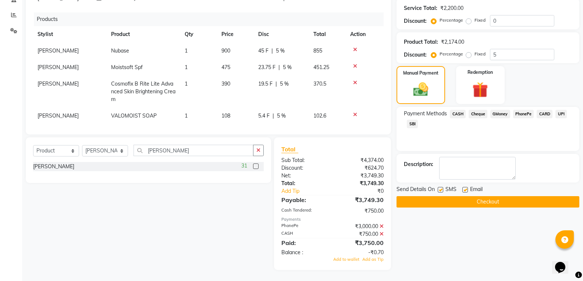
click at [487, 201] on button "Checkout" at bounding box center [488, 201] width 183 height 11
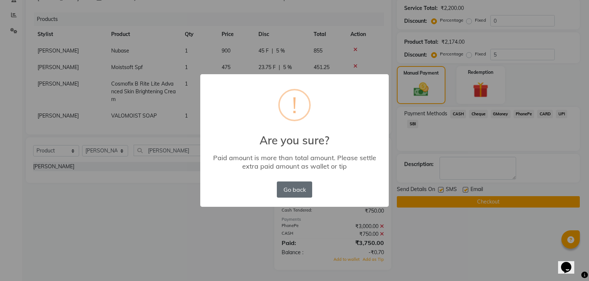
click at [288, 193] on button "Go back" at bounding box center [294, 190] width 35 height 16
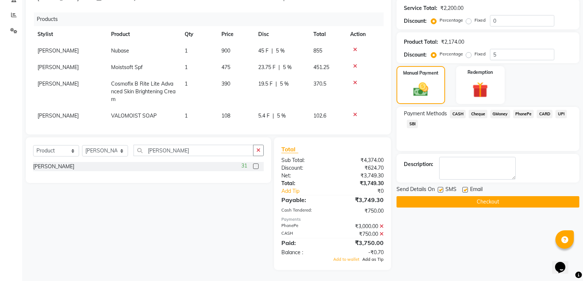
click at [370, 259] on span "Add as Tip" at bounding box center [372, 259] width 21 height 5
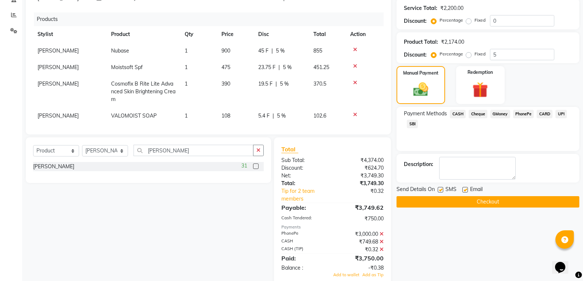
scroll to position [163, 0]
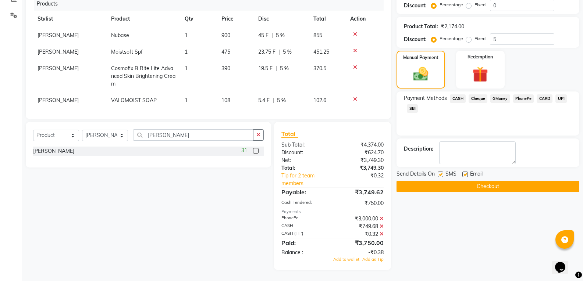
click at [382, 234] on icon at bounding box center [382, 234] width 4 height 5
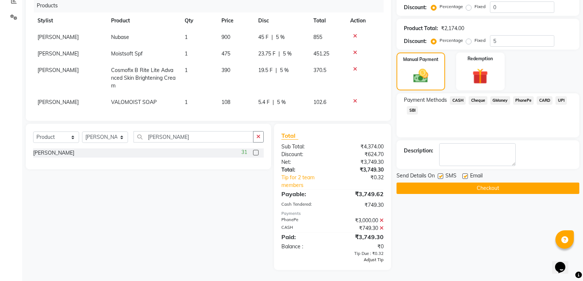
click at [379, 262] on span "Adjust Tip" at bounding box center [374, 260] width 20 height 5
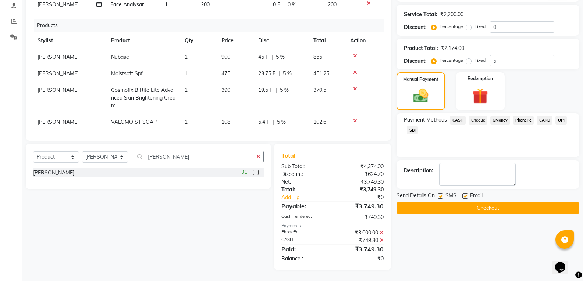
click at [434, 212] on button "Checkout" at bounding box center [488, 208] width 183 height 11
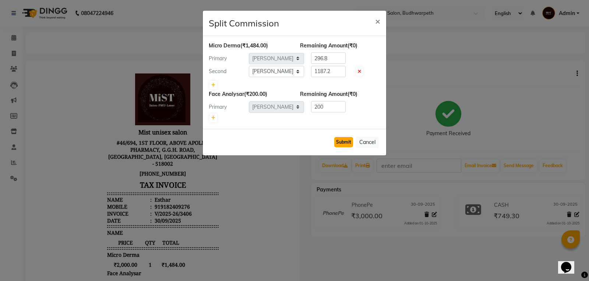
click at [349, 141] on button "Submit" at bounding box center [343, 142] width 19 height 10
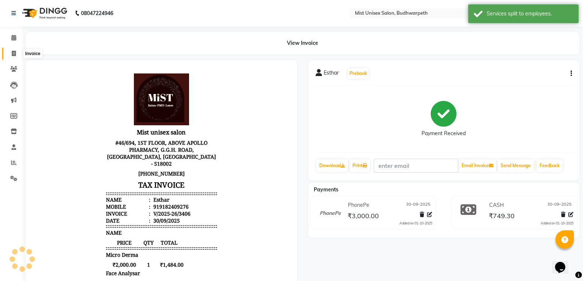
click at [12, 52] on icon at bounding box center [14, 54] width 4 height 6
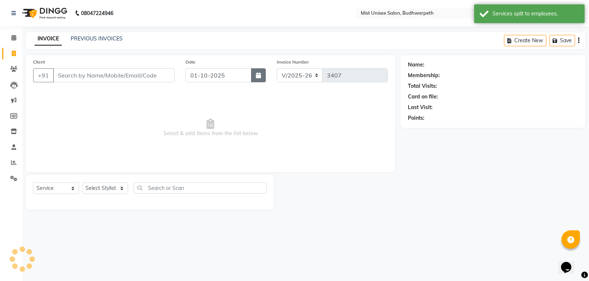
click at [258, 72] on icon "button" at bounding box center [258, 75] width 5 height 6
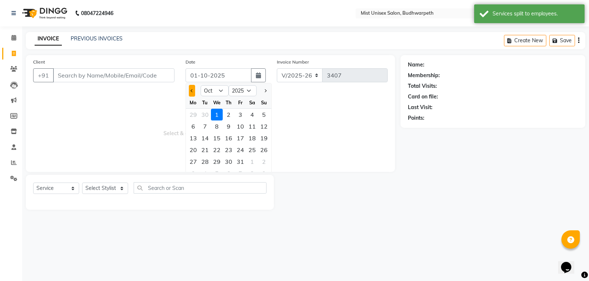
click at [192, 92] on span "Previous month" at bounding box center [192, 90] width 3 height 3
click at [206, 163] on div "30" at bounding box center [205, 162] width 12 height 12
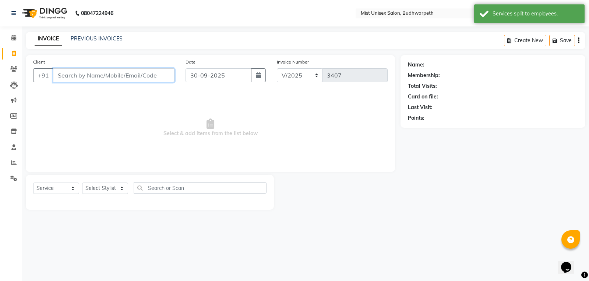
click at [97, 79] on input "Client" at bounding box center [113, 75] width 121 height 14
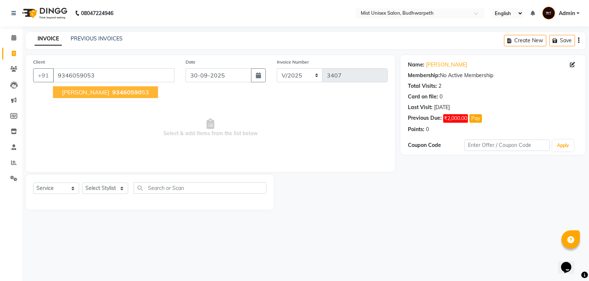
click at [63, 93] on span "[PERSON_NAME]" at bounding box center [85, 92] width 47 height 7
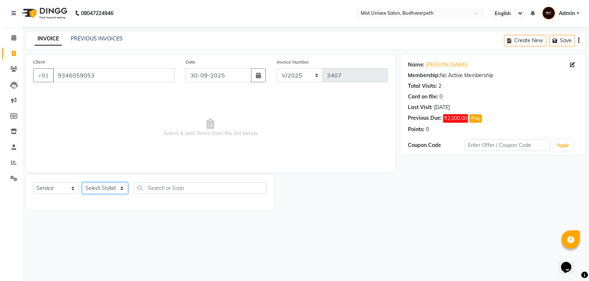
click at [110, 190] on select "Select Stylist Abhi Ram GEETHA MADHURI Jyothi Kalpana Lakshmi Madhu Malleshwari…" at bounding box center [105, 188] width 46 height 11
click at [82, 183] on select "Select Stylist Abhi Ram GEETHA MADHURI Jyothi Kalpana Lakshmi Madhu Malleshwari…" at bounding box center [105, 188] width 46 height 11
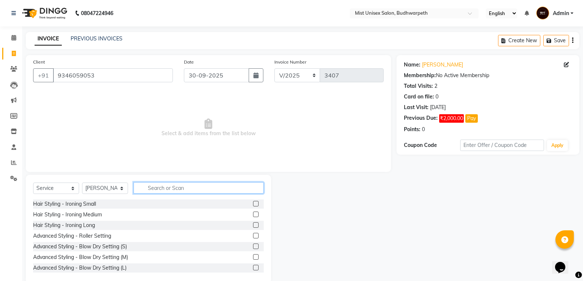
click at [153, 187] on input "text" at bounding box center [199, 187] width 130 height 11
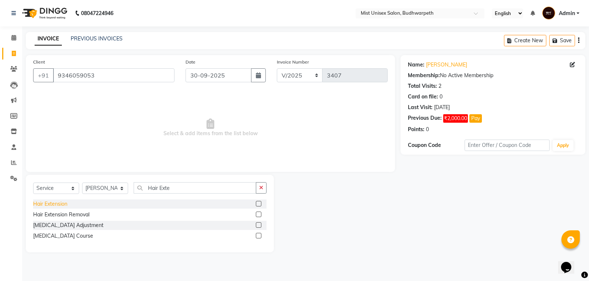
click at [39, 202] on div "Hair Extension" at bounding box center [50, 204] width 34 height 8
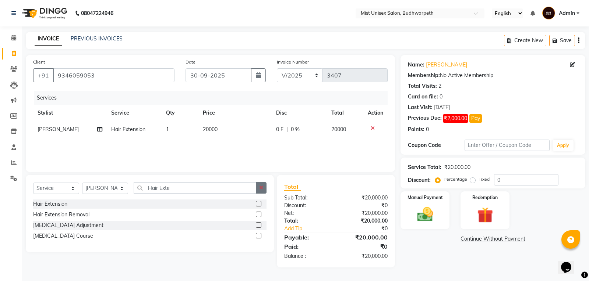
click at [261, 184] on button "button" at bounding box center [261, 187] width 11 height 11
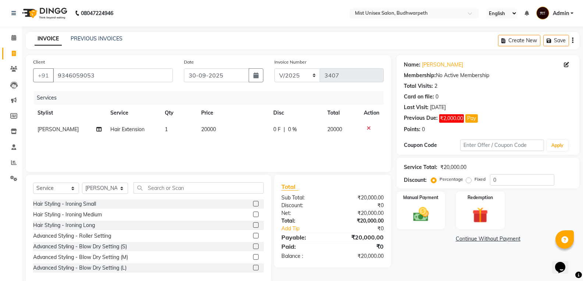
click at [213, 134] on td "20000" at bounding box center [233, 129] width 72 height 17
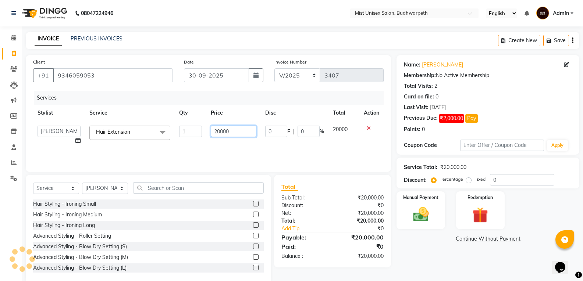
click at [217, 132] on input "20000" at bounding box center [234, 131] width 46 height 11
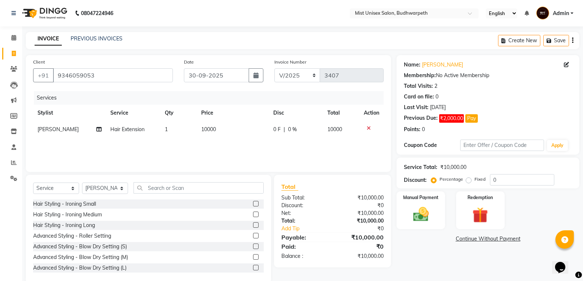
click at [219, 147] on div "Services Stylist Service Qty Price Disc Total Action GEETHA MADHURI Hair Extens…" at bounding box center [208, 128] width 351 height 74
click at [427, 220] on img at bounding box center [421, 214] width 26 height 19
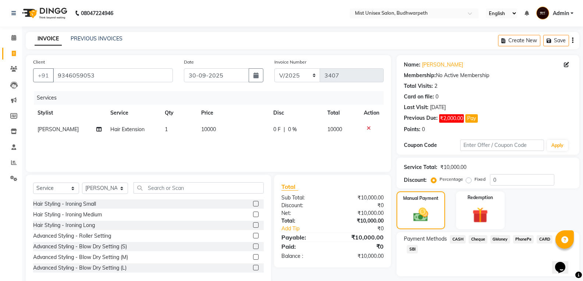
click at [459, 238] on span "CASH" at bounding box center [458, 239] width 16 height 8
click at [485, 266] on input "10000" at bounding box center [518, 263] width 108 height 11
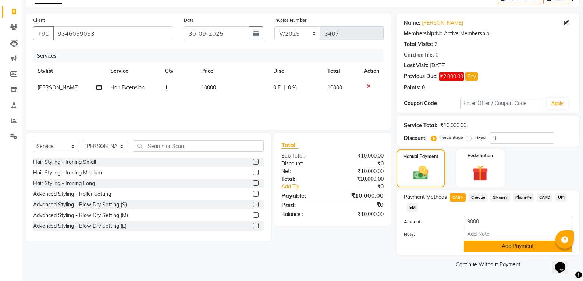
click at [498, 248] on button "Add Payment" at bounding box center [518, 246] width 108 height 11
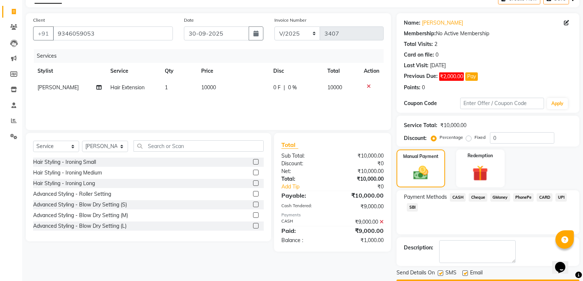
scroll to position [63, 0]
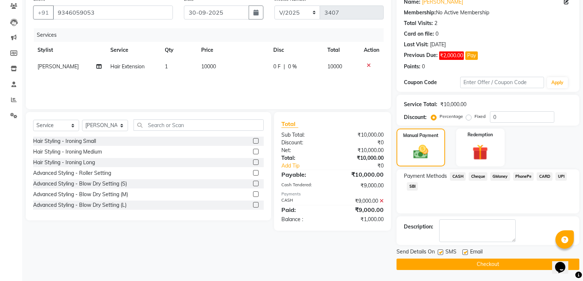
click at [500, 270] on main "INVOICE PREVIOUS INVOICES Create New Save Client +91 9346059053 Date 30-09-2025…" at bounding box center [302, 125] width 561 height 312
click at [471, 262] on button "Checkout" at bounding box center [488, 264] width 183 height 11
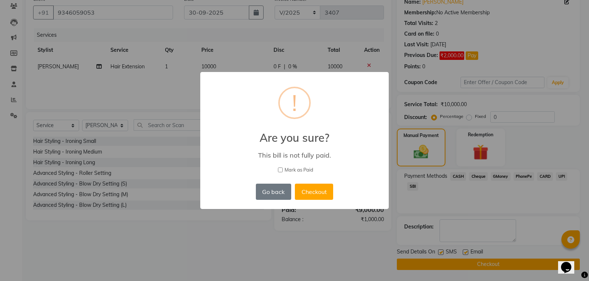
click at [315, 182] on div "× ! Are you sure? This bill is not fully paid. Mark as Paid Go back No Checkout" at bounding box center [294, 140] width 188 height 137
click at [315, 192] on button "Checkout" at bounding box center [314, 192] width 38 height 16
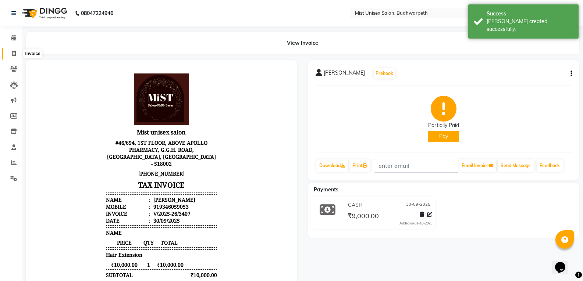
drag, startPoint x: 16, startPoint y: 52, endPoint x: 25, endPoint y: 60, distance: 12.0
click at [16, 52] on icon at bounding box center [14, 54] width 4 height 6
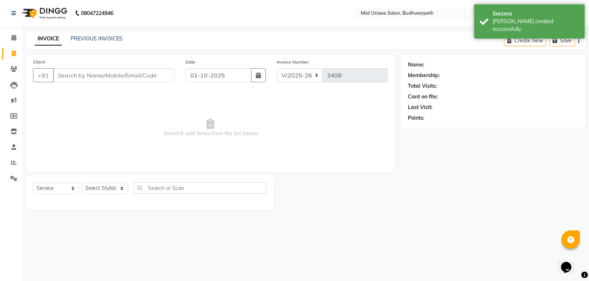
click at [62, 78] on input "Client" at bounding box center [113, 75] width 121 height 14
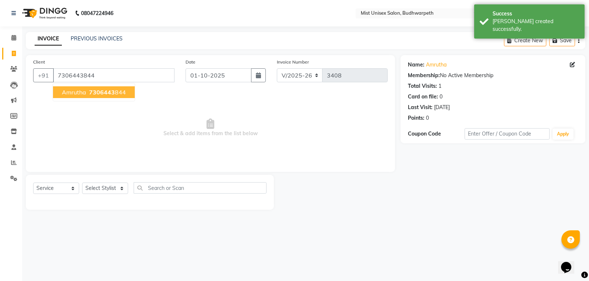
click at [78, 95] on span "Amrutha" at bounding box center [74, 92] width 24 height 7
click at [103, 197] on div "Select Service Product Membership Package Voucher Prepaid Gift Card Select Styl…" at bounding box center [149, 190] width 233 height 17
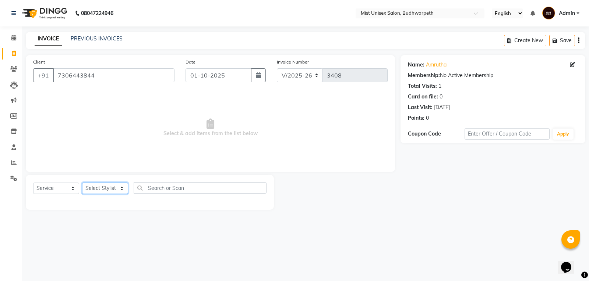
click at [101, 191] on select "Select Stylist Abhi Ram GEETHA MADHURI Jyothi Kalpana Lakshmi Madhu Malleshwari…" at bounding box center [105, 188] width 46 height 11
click at [82, 183] on select "Select Stylist Abhi Ram GEETHA MADHURI Jyothi Kalpana Lakshmi Madhu Malleshwari…" at bounding box center [105, 188] width 46 height 11
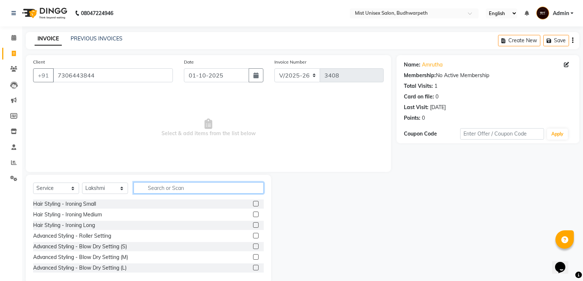
click at [158, 185] on input "text" at bounding box center [199, 187] width 130 height 11
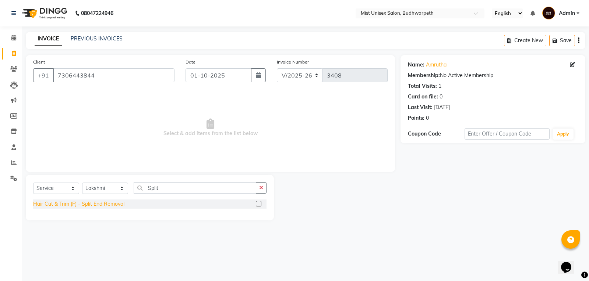
click at [79, 205] on div "Hair Cut & Trim (F) - Split End Removal" at bounding box center [78, 204] width 91 height 8
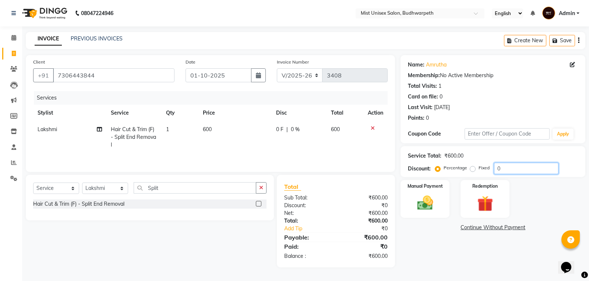
click at [504, 168] on input "0" at bounding box center [526, 168] width 64 height 11
click at [423, 201] on img at bounding box center [425, 203] width 26 height 19
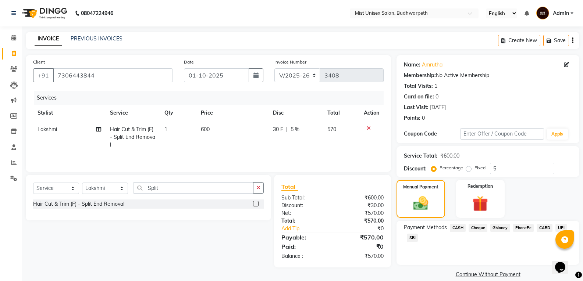
click at [413, 240] on span "SBI" at bounding box center [412, 238] width 11 height 8
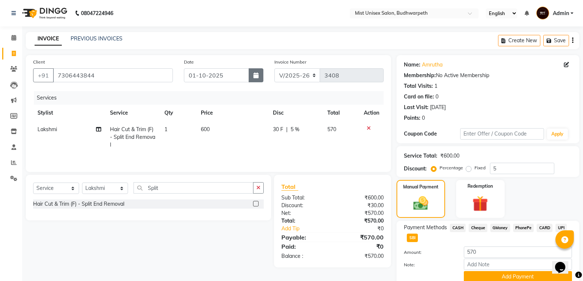
click at [249, 75] on button "button" at bounding box center [256, 75] width 15 height 14
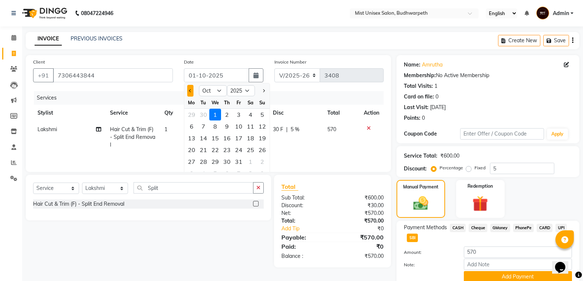
click at [190, 92] on span "Previous month" at bounding box center [190, 90] width 3 height 3
click at [202, 161] on div "30" at bounding box center [204, 162] width 12 height 12
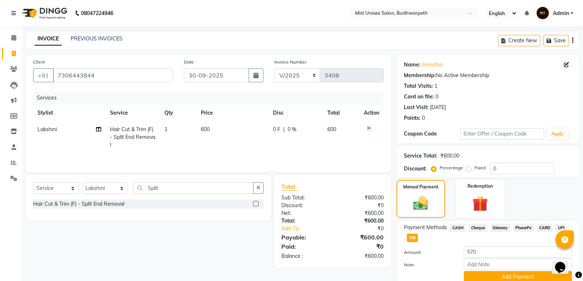
scroll to position [31, 0]
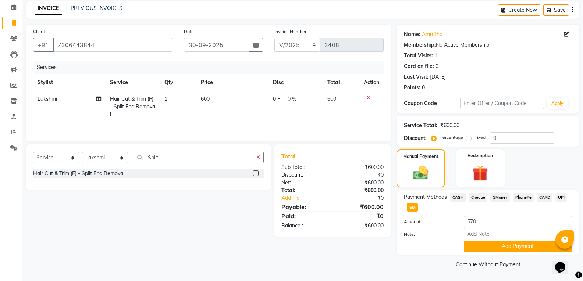
click at [288, 104] on td "0 F | 0 %" at bounding box center [296, 107] width 54 height 32
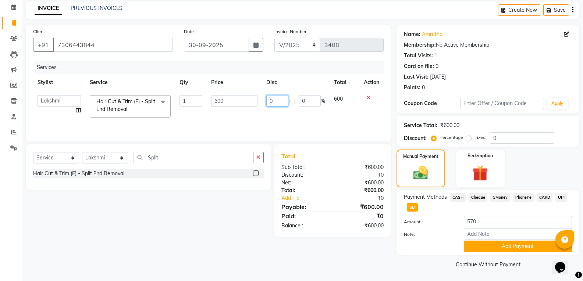
click at [278, 102] on input "0" at bounding box center [277, 100] width 22 height 11
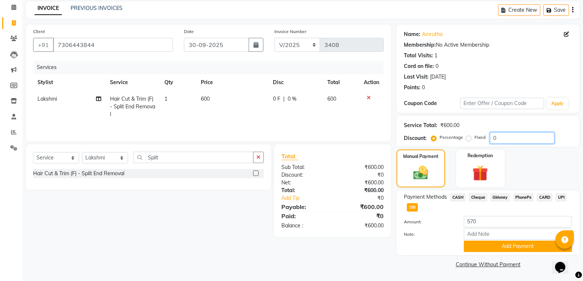
click at [502, 140] on input "0" at bounding box center [522, 137] width 64 height 11
click at [501, 141] on input "0" at bounding box center [522, 137] width 64 height 11
click at [516, 248] on button "Add Payment" at bounding box center [518, 246] width 108 height 11
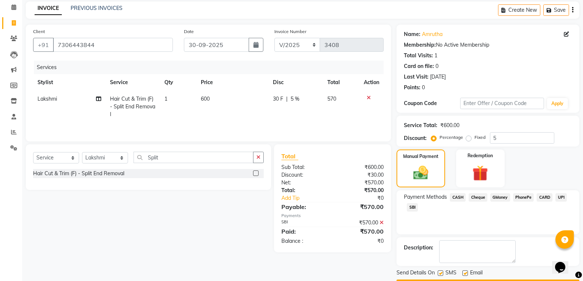
scroll to position [52, 0]
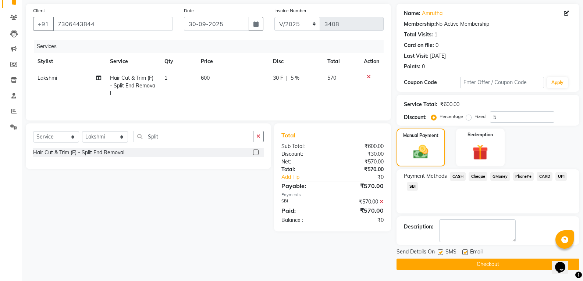
click at [464, 263] on button "Checkout" at bounding box center [488, 264] width 183 height 11
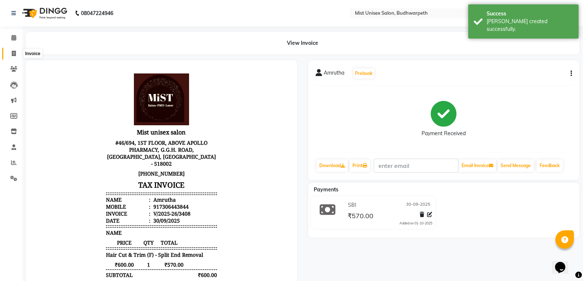
click at [11, 55] on span at bounding box center [13, 54] width 13 height 8
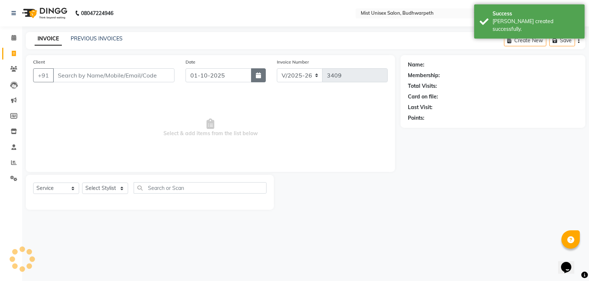
click at [254, 79] on button "button" at bounding box center [258, 75] width 15 height 14
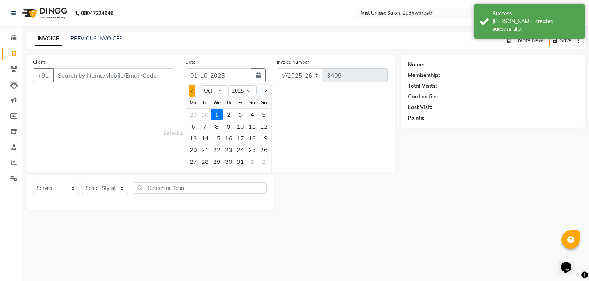
click at [194, 93] on button "Previous month" at bounding box center [192, 91] width 6 height 12
click at [202, 163] on div "30" at bounding box center [205, 162] width 12 height 12
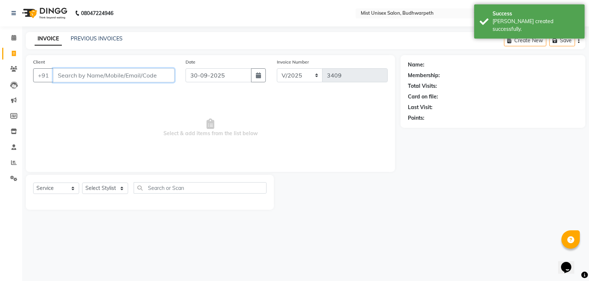
click at [74, 76] on input "Client" at bounding box center [113, 75] width 121 height 14
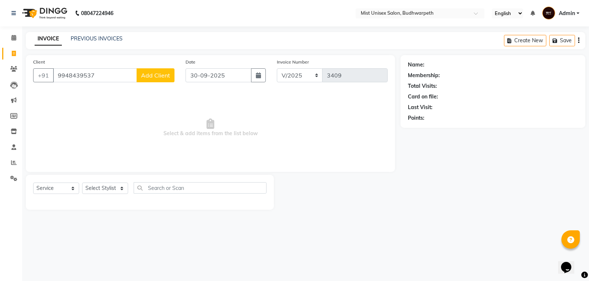
click at [159, 75] on span "Add Client" at bounding box center [155, 75] width 29 height 7
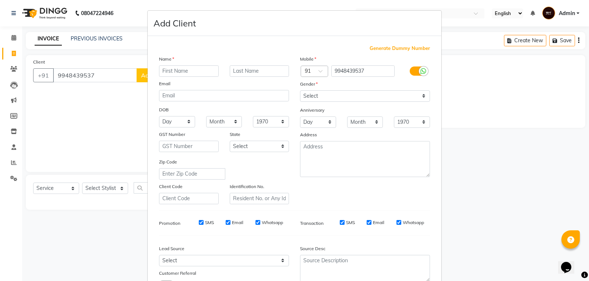
click at [181, 75] on input "text" at bounding box center [189, 70] width 60 height 11
click at [320, 96] on select "Select Male Female Other Prefer Not To Say" at bounding box center [365, 96] width 130 height 11
click at [300, 91] on select "Select Male Female Other Prefer Not To Say" at bounding box center [365, 96] width 130 height 11
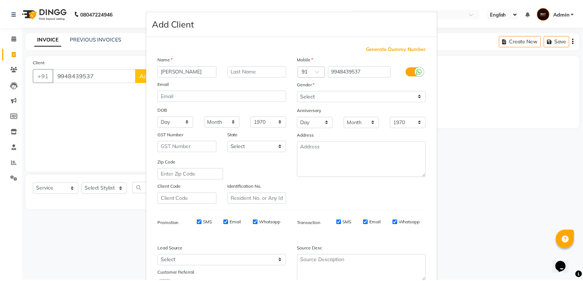
scroll to position [58, 0]
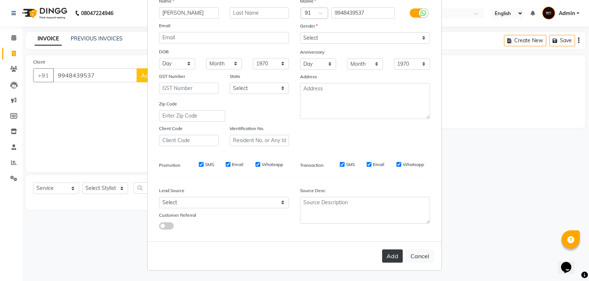
click at [384, 255] on button "Add" at bounding box center [392, 256] width 21 height 13
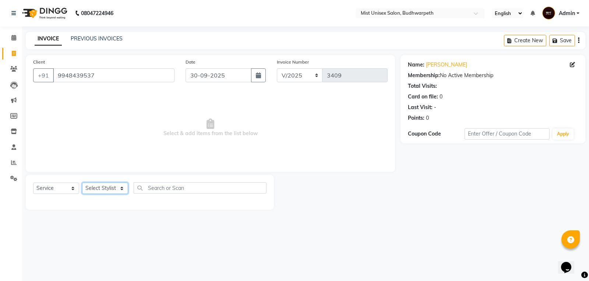
click at [101, 185] on select "Select Stylist Abhi Ram GEETHA MADHURI Jyothi Kalpana Lakshmi Madhu Malleshwari…" at bounding box center [105, 188] width 46 height 11
click at [82, 183] on select "Select Stylist Abhi Ram GEETHA MADHURI Jyothi Kalpana Lakshmi Madhu Malleshwari…" at bounding box center [105, 188] width 46 height 11
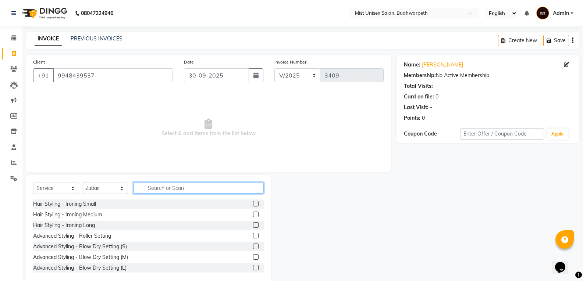
click at [163, 189] on input "text" at bounding box center [199, 187] width 130 height 11
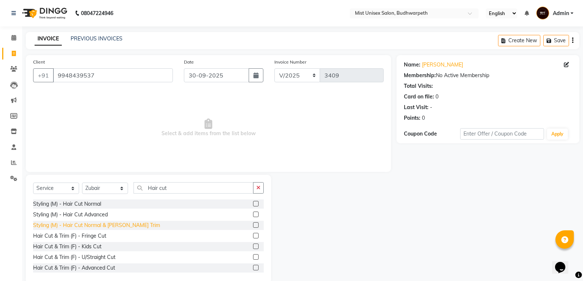
click at [118, 229] on div "Styling (M) - Hair Cut Normal & Beard Trim" at bounding box center [96, 226] width 127 height 8
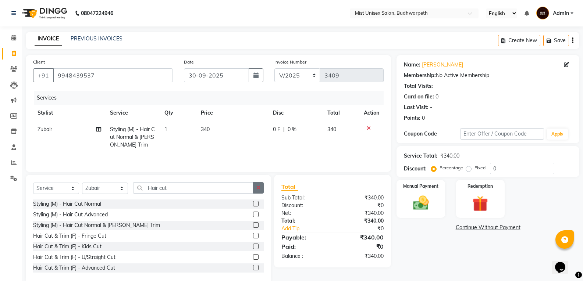
drag, startPoint x: 263, startPoint y: 192, endPoint x: 228, endPoint y: 192, distance: 35.3
click at [263, 192] on button "button" at bounding box center [258, 187] width 11 height 11
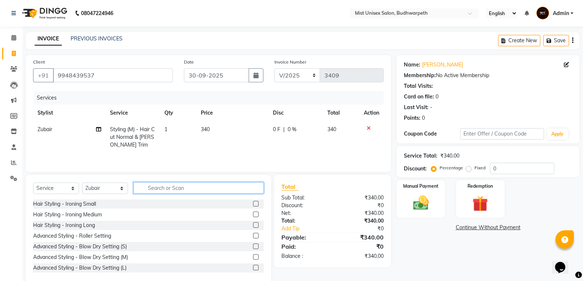
click at [195, 188] on input "text" at bounding box center [199, 187] width 130 height 11
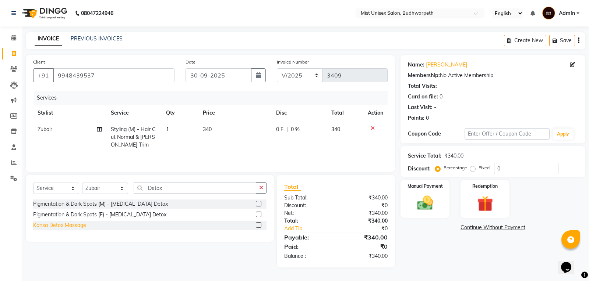
click at [65, 229] on div "Kansa Detox Massage" at bounding box center [59, 226] width 53 height 8
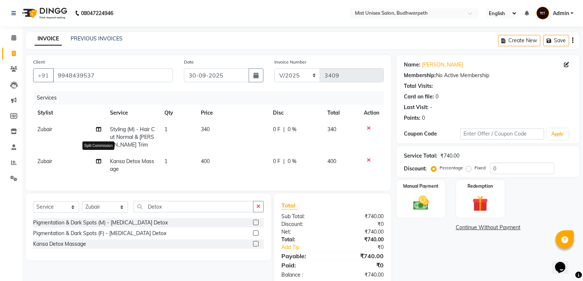
click at [100, 161] on icon at bounding box center [98, 161] width 5 height 5
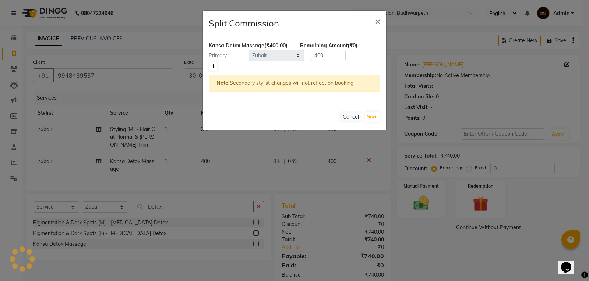
click at [211, 70] on link at bounding box center [213, 66] width 8 height 9
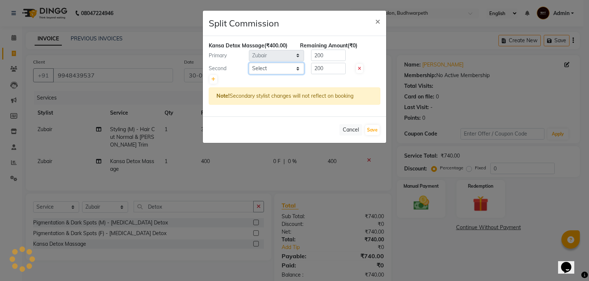
drag, startPoint x: 263, startPoint y: 68, endPoint x: 266, endPoint y: 73, distance: 6.0
click at [263, 68] on select "Select Abhi Ram GEETHA MADHURI Jyothi Kalpana Lakshmi Madhu Malleshwari Manohar…" at bounding box center [276, 68] width 55 height 11
click at [249, 63] on select "Select Abhi Ram GEETHA MADHURI Jyothi Kalpana Lakshmi Madhu Malleshwari Manohar…" at bounding box center [276, 68] width 55 height 11
click at [329, 57] on input "200" at bounding box center [328, 55] width 35 height 11
click at [334, 71] on input "200" at bounding box center [328, 68] width 35 height 11
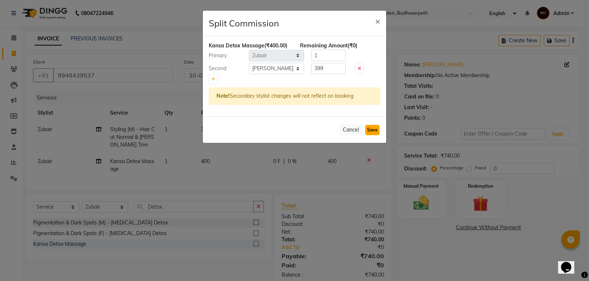
click at [373, 130] on button "Save" at bounding box center [372, 130] width 14 height 10
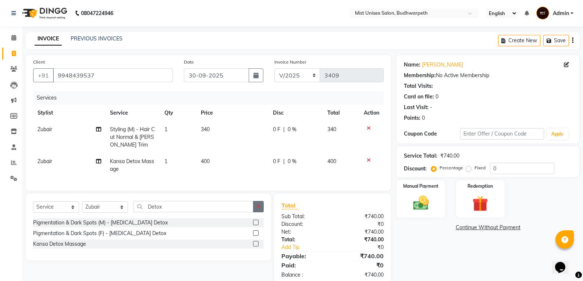
click at [260, 209] on button "button" at bounding box center [258, 206] width 11 height 11
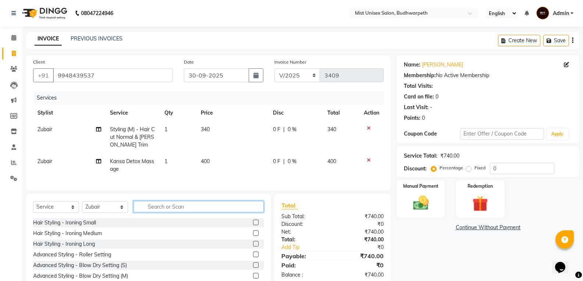
click at [198, 208] on input "text" at bounding box center [199, 206] width 130 height 11
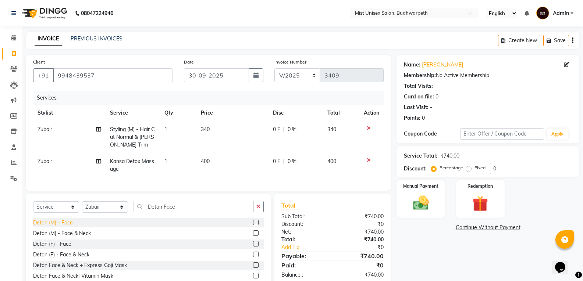
click at [61, 227] on div "Detan (M) - Face" at bounding box center [53, 223] width 40 height 8
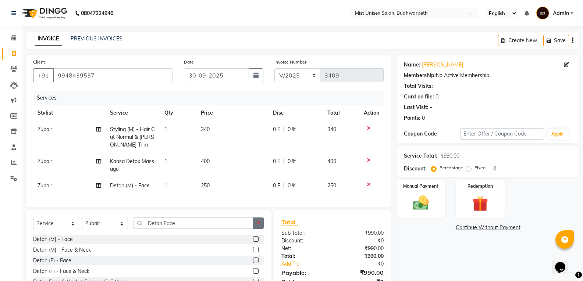
click at [262, 229] on button "button" at bounding box center [258, 223] width 11 height 11
click at [425, 203] on img at bounding box center [421, 203] width 26 height 19
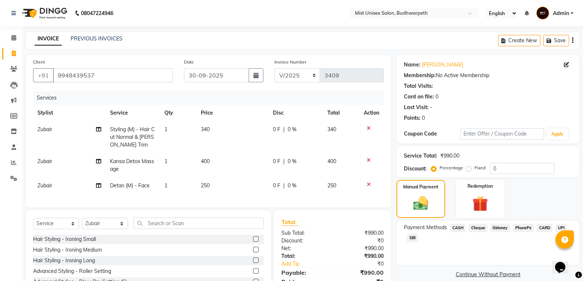
scroll to position [54, 0]
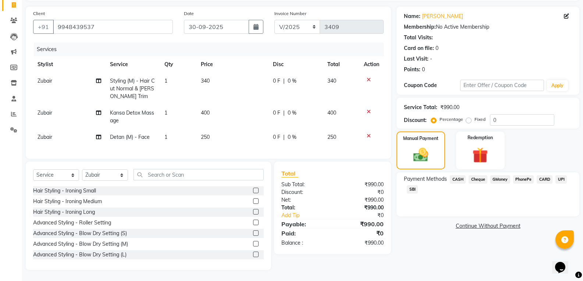
click at [460, 175] on span "CASH" at bounding box center [458, 179] width 16 height 8
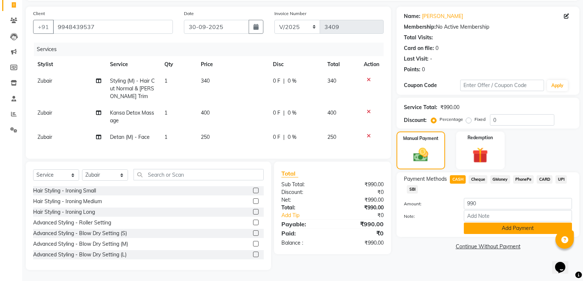
click at [472, 223] on button "Add Payment" at bounding box center [518, 228] width 108 height 11
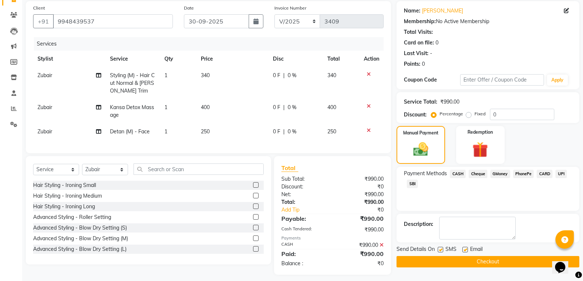
scroll to position [64, 0]
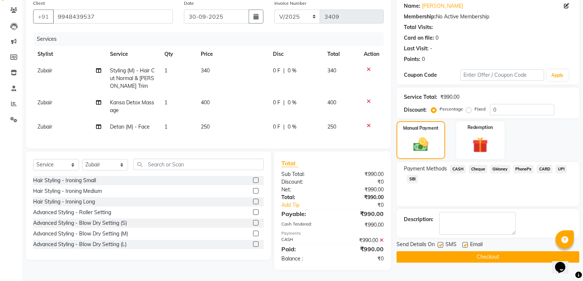
click at [480, 252] on button "Checkout" at bounding box center [488, 257] width 183 height 11
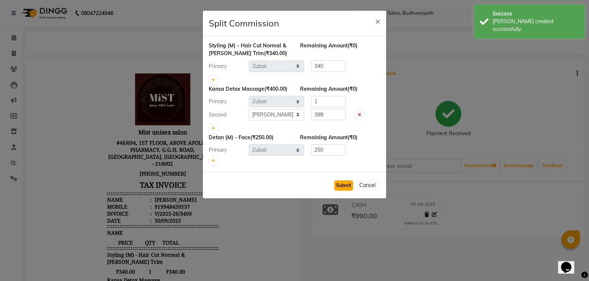
click at [335, 181] on button "Submit" at bounding box center [343, 186] width 19 height 10
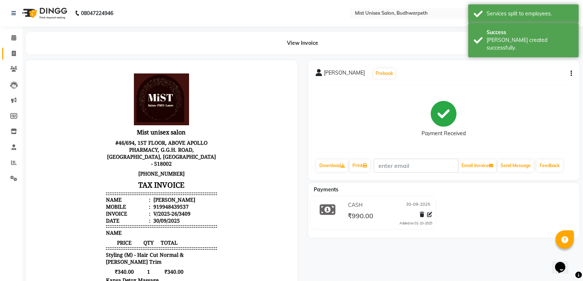
click at [2, 54] on link "Invoice" at bounding box center [11, 54] width 18 height 12
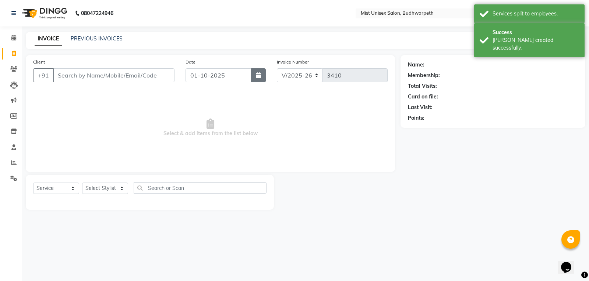
click at [258, 77] on icon "button" at bounding box center [258, 75] width 5 height 6
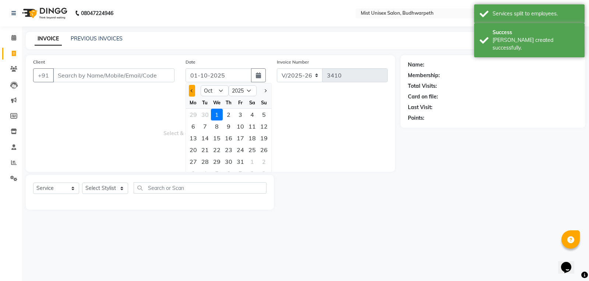
click at [191, 92] on button "Previous month" at bounding box center [192, 91] width 6 height 12
click at [202, 162] on div "30" at bounding box center [205, 162] width 12 height 12
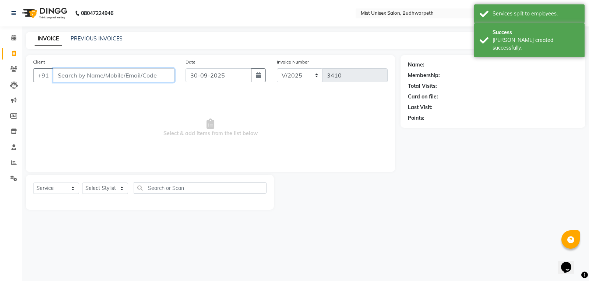
click at [95, 73] on input "Client" at bounding box center [113, 75] width 121 height 14
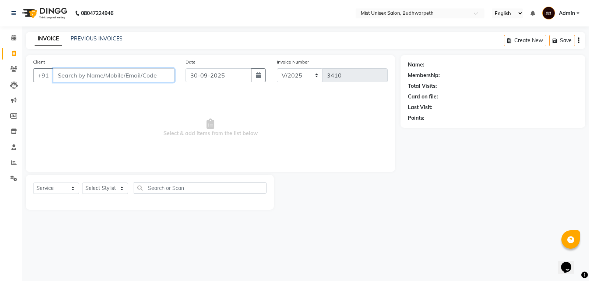
drag, startPoint x: 88, startPoint y: 81, endPoint x: 237, endPoint y: 81, distance: 148.3
click at [88, 81] on input "Client" at bounding box center [113, 75] width 121 height 14
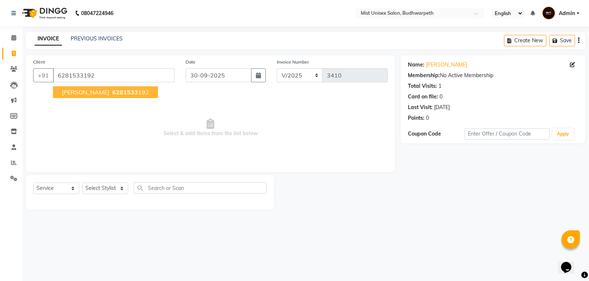
click at [112, 92] on span "6281533" at bounding box center [125, 92] width 26 height 7
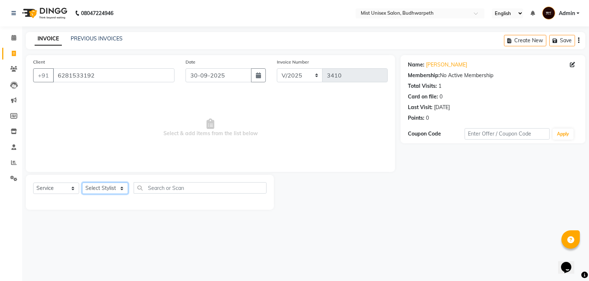
click at [99, 186] on select "Select Stylist Abhi Ram GEETHA MADHURI Jyothi Kalpana Lakshmi Madhu Malleshwari…" at bounding box center [105, 188] width 46 height 11
click at [82, 183] on select "Select Stylist Abhi Ram GEETHA MADHURI Jyothi Kalpana Lakshmi Madhu Malleshwari…" at bounding box center [105, 188] width 46 height 11
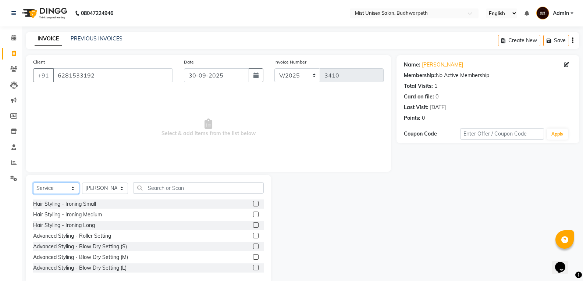
click at [64, 186] on select "Select Service Product Membership Package Voucher Prepaid Gift Card" at bounding box center [56, 188] width 46 height 11
click at [33, 183] on select "Select Service Product Membership Package Voucher Prepaid Gift Card" at bounding box center [56, 188] width 46 height 11
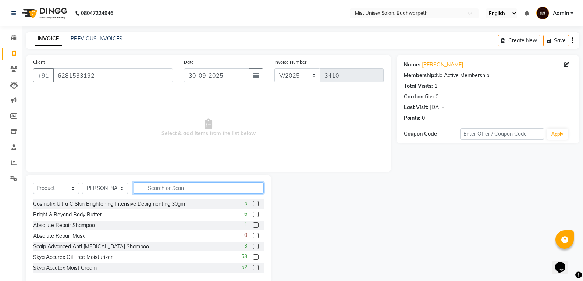
click at [164, 187] on input "text" at bounding box center [199, 187] width 130 height 11
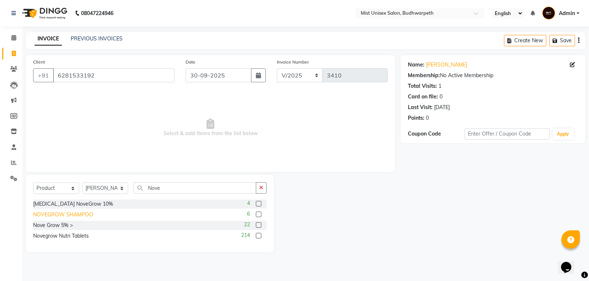
click at [79, 216] on div "NOVEGROW SHAMPOO" at bounding box center [63, 215] width 60 height 8
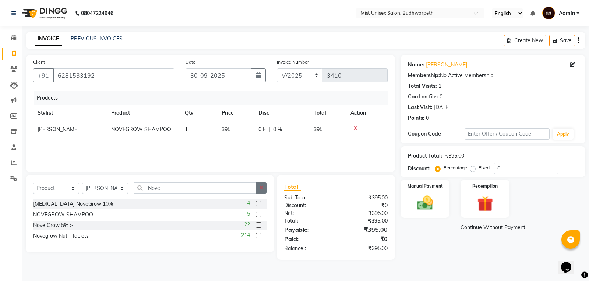
click at [265, 190] on button "button" at bounding box center [261, 187] width 11 height 11
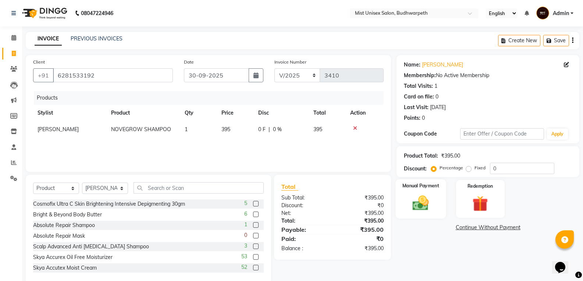
click at [424, 210] on img at bounding box center [421, 203] width 26 height 19
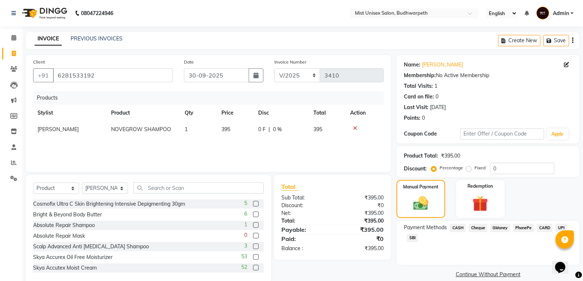
click at [458, 227] on span "CASH" at bounding box center [458, 228] width 16 height 8
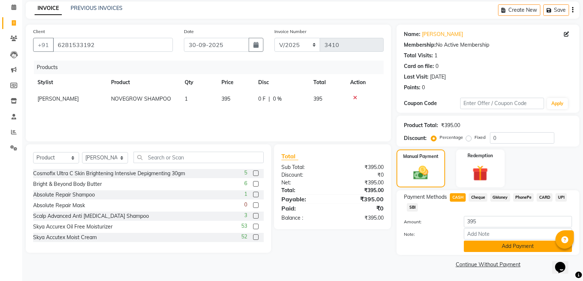
click at [515, 248] on button "Add Payment" at bounding box center [518, 246] width 108 height 11
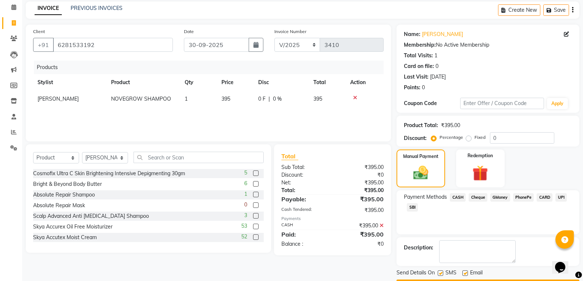
scroll to position [52, 0]
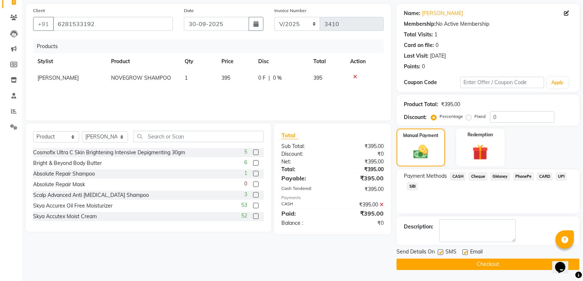
click at [510, 265] on button "Checkout" at bounding box center [488, 264] width 183 height 11
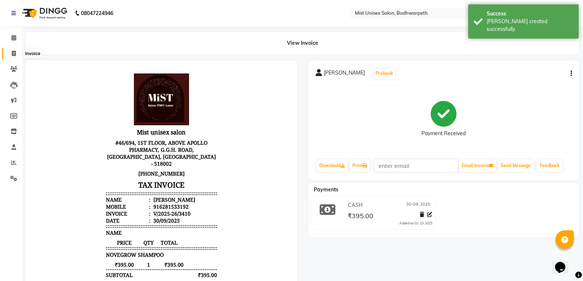
click at [13, 57] on span at bounding box center [13, 54] width 13 height 8
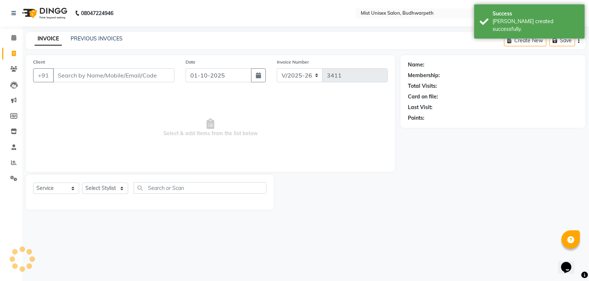
click at [64, 79] on input "Client" at bounding box center [113, 75] width 121 height 14
click at [257, 78] on icon "button" at bounding box center [258, 75] width 5 height 6
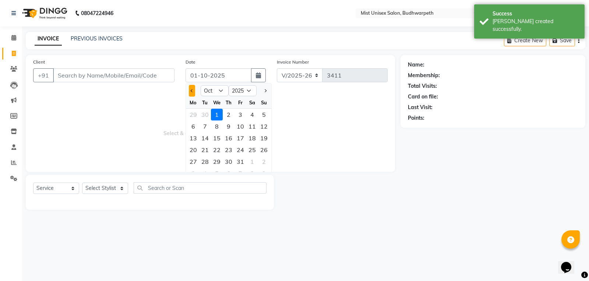
click at [192, 92] on span "Previous month" at bounding box center [192, 90] width 3 height 3
click at [207, 163] on div "30" at bounding box center [205, 162] width 12 height 12
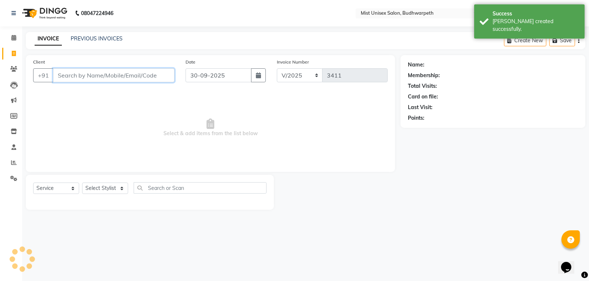
click at [116, 82] on input "Client" at bounding box center [113, 75] width 121 height 14
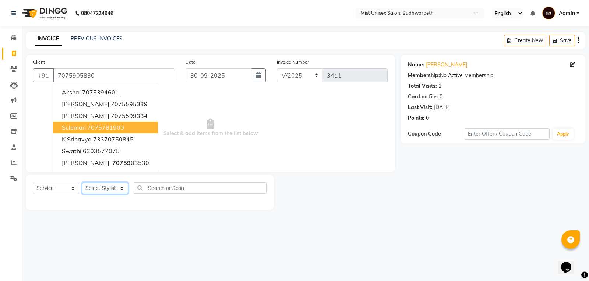
click at [119, 191] on select "Select Stylist Abhi Ram GEETHA MADHURI Jyothi Kalpana Lakshmi Madhu Malleshwari…" at bounding box center [105, 188] width 46 height 11
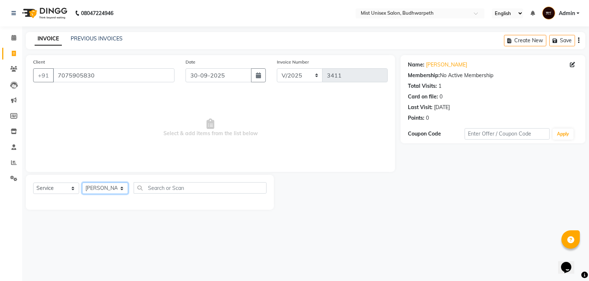
click at [82, 183] on select "Select Stylist Abhi Ram GEETHA MADHURI Jyothi Kalpana Lakshmi Madhu Malleshwari…" at bounding box center [105, 188] width 46 height 11
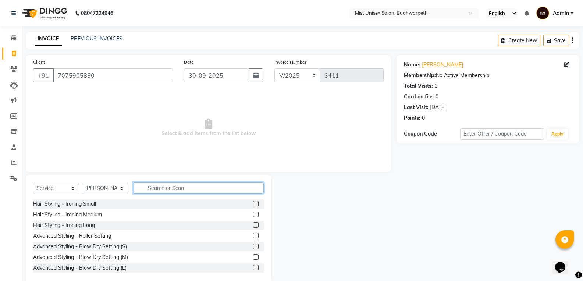
click at [155, 190] on input "text" at bounding box center [199, 187] width 130 height 11
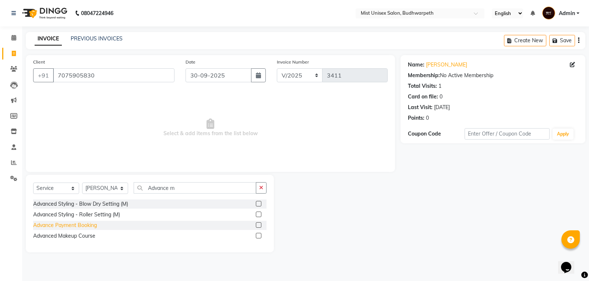
click at [87, 228] on div "Advance Payment Booking" at bounding box center [65, 226] width 64 height 8
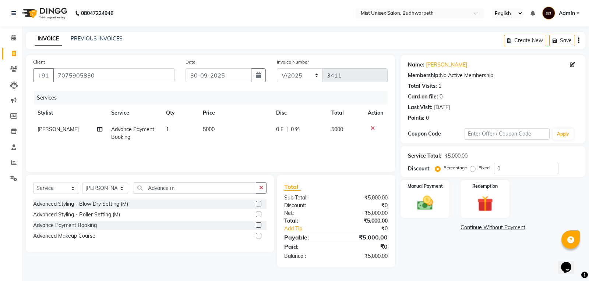
click at [220, 131] on td "5000" at bounding box center [234, 133] width 73 height 24
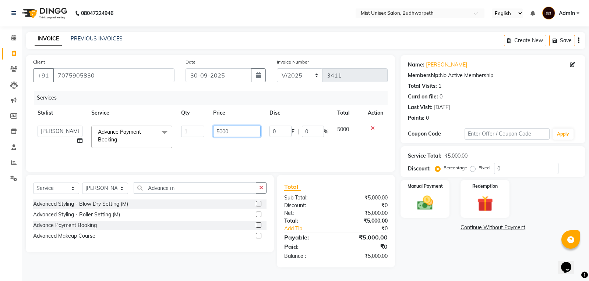
click at [233, 131] on input "5000" at bounding box center [236, 131] width 47 height 11
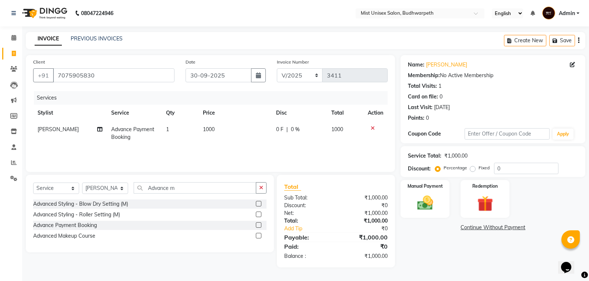
click at [232, 150] on div "Services Stylist Service Qty Price Disc Total Action GEETHA MADHURI Advance Pay…" at bounding box center [210, 128] width 354 height 74
click at [262, 191] on button "button" at bounding box center [261, 187] width 11 height 11
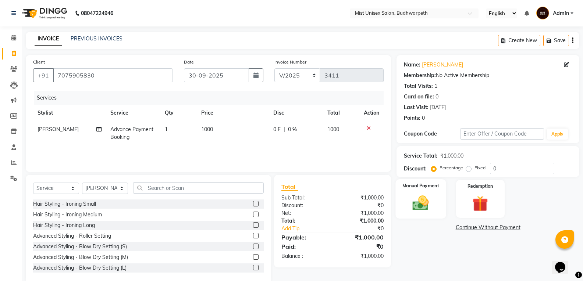
click at [428, 213] on div "Manual Payment" at bounding box center [421, 199] width 50 height 39
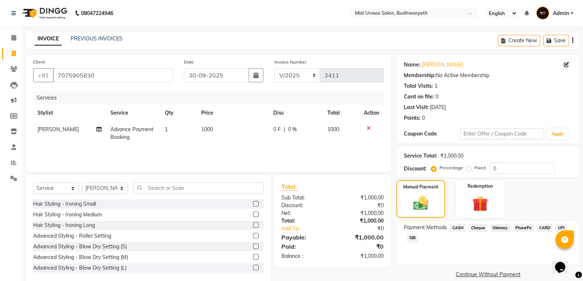
click at [524, 228] on span "PhonePe" at bounding box center [523, 228] width 21 height 8
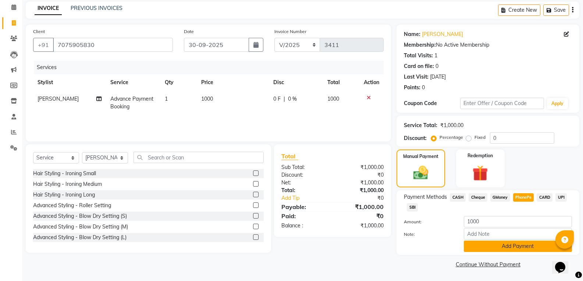
click at [517, 249] on button "Add Payment" at bounding box center [518, 246] width 108 height 11
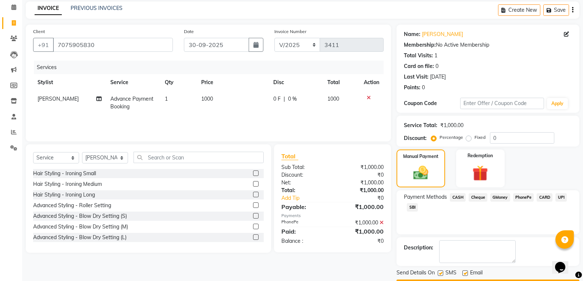
scroll to position [52, 0]
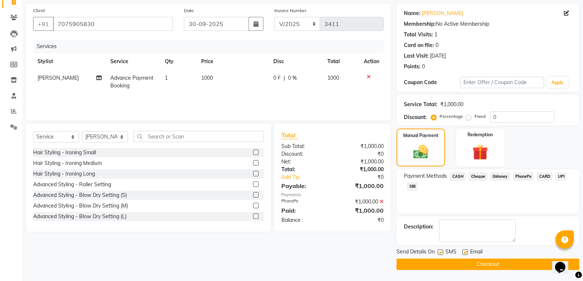
click at [489, 267] on button "Checkout" at bounding box center [488, 264] width 183 height 11
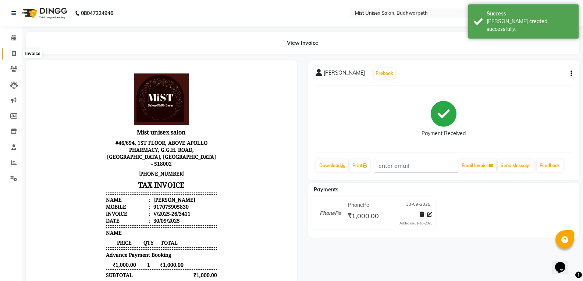
drag, startPoint x: 14, startPoint y: 56, endPoint x: 31, endPoint y: 56, distance: 16.9
click at [14, 56] on icon at bounding box center [14, 54] width 4 height 6
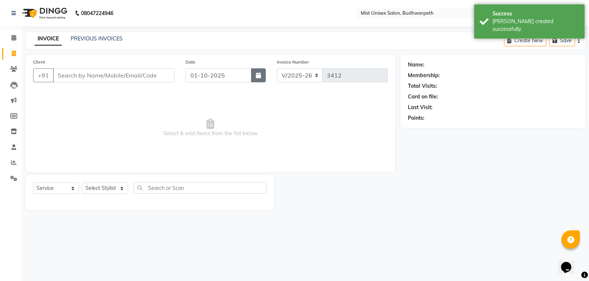
click at [260, 77] on icon "button" at bounding box center [258, 75] width 5 height 6
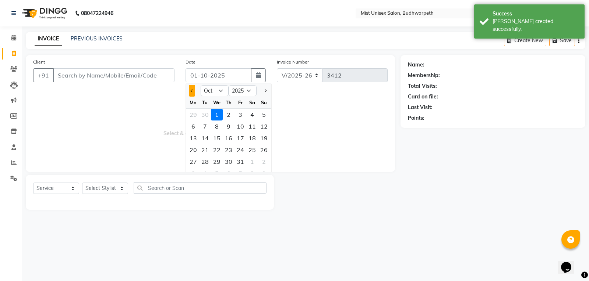
click at [190, 90] on button "Previous month" at bounding box center [192, 91] width 6 height 12
click at [204, 161] on div "30" at bounding box center [205, 162] width 12 height 12
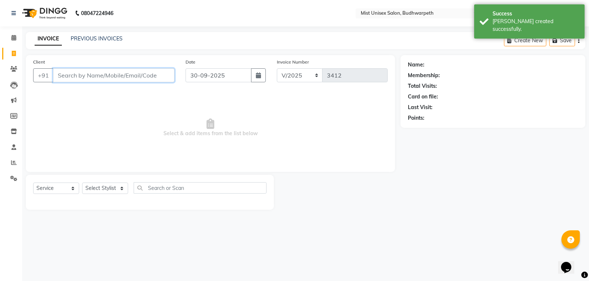
click at [68, 78] on input "Client" at bounding box center [113, 75] width 121 height 14
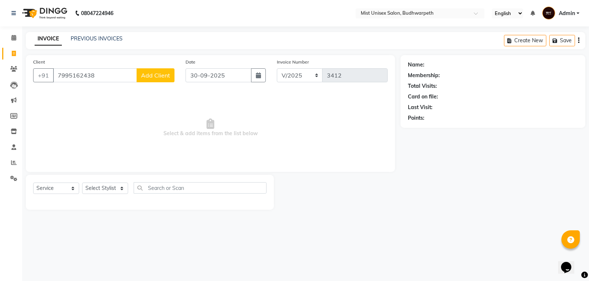
click at [159, 78] on span "Add Client" at bounding box center [155, 75] width 29 height 7
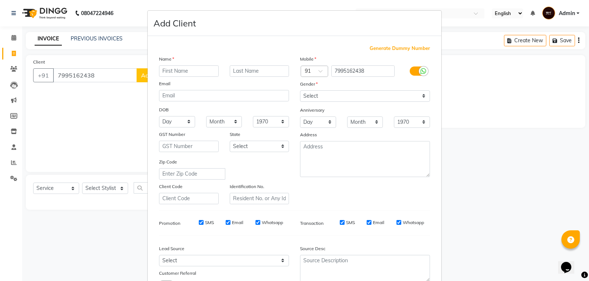
click at [171, 71] on input "text" at bounding box center [189, 70] width 60 height 11
click at [310, 95] on select "Select Male Female Other Prefer Not To Say" at bounding box center [365, 96] width 130 height 11
click at [300, 91] on select "Select Male Female Other Prefer Not To Say" at bounding box center [365, 96] width 130 height 11
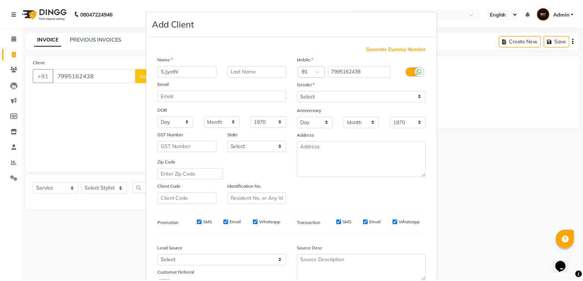
scroll to position [58, 0]
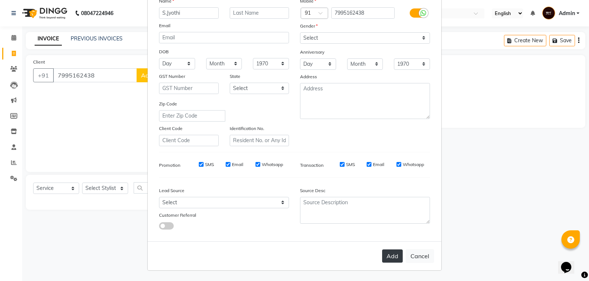
click at [384, 253] on button "Add" at bounding box center [392, 256] width 21 height 13
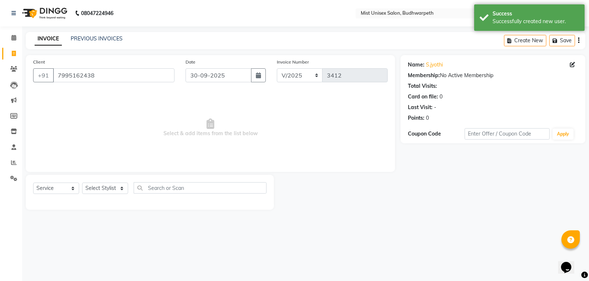
click at [107, 181] on div "Select Service Product Membership Package Voucher Prepaid Gift Card Select Styl…" at bounding box center [150, 192] width 248 height 35
drag, startPoint x: 99, startPoint y: 189, endPoint x: 97, endPoint y: 186, distance: 4.3
click at [99, 189] on select "Select Stylist Abhi Ram GEETHA MADHURI Jyothi Kalpana Lakshmi Madhu Malleshwari…" at bounding box center [105, 188] width 46 height 11
click at [82, 183] on select "Select Stylist Abhi Ram GEETHA MADHURI Jyothi Kalpana Lakshmi Madhu Malleshwari…" at bounding box center [105, 188] width 46 height 11
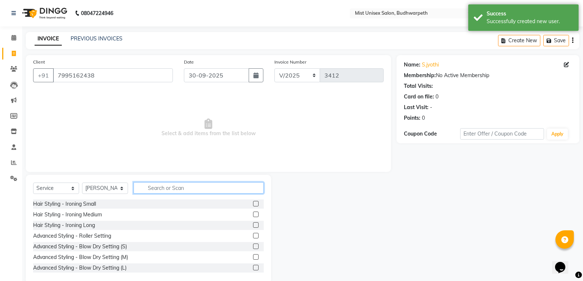
click at [159, 189] on input "text" at bounding box center [199, 187] width 130 height 11
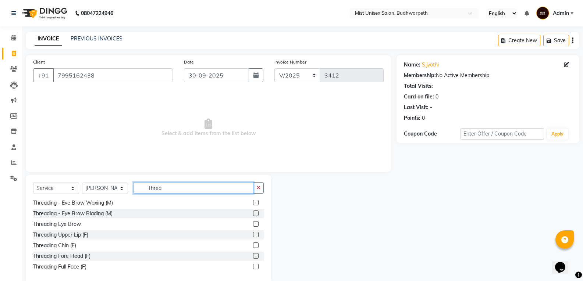
scroll to position [70, 0]
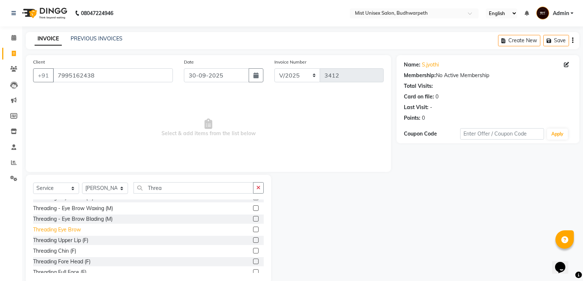
click at [68, 229] on div "Threading Eye Brow" at bounding box center [57, 230] width 48 height 8
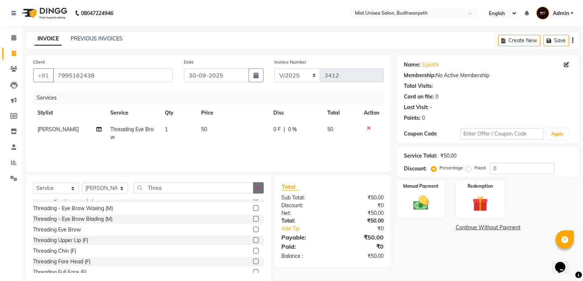
drag, startPoint x: 259, startPoint y: 190, endPoint x: 228, endPoint y: 184, distance: 31.4
click at [258, 190] on icon "button" at bounding box center [258, 187] width 4 height 5
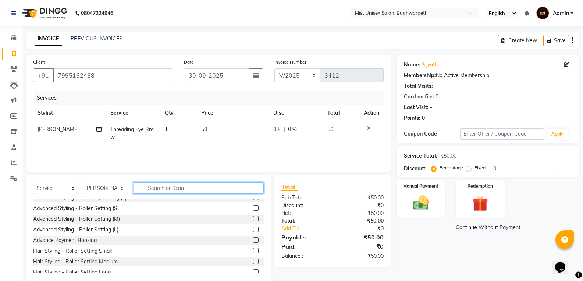
scroll to position [460, 0]
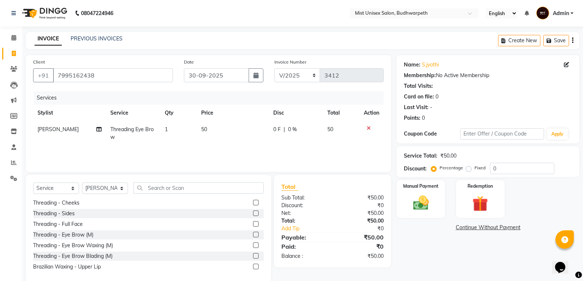
drag, startPoint x: 170, startPoint y: 128, endPoint x: 174, endPoint y: 128, distance: 4.5
click at [173, 128] on td "1" at bounding box center [178, 133] width 36 height 24
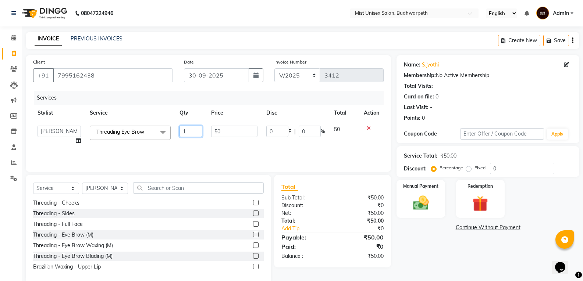
click at [186, 128] on input "1" at bounding box center [191, 131] width 23 height 11
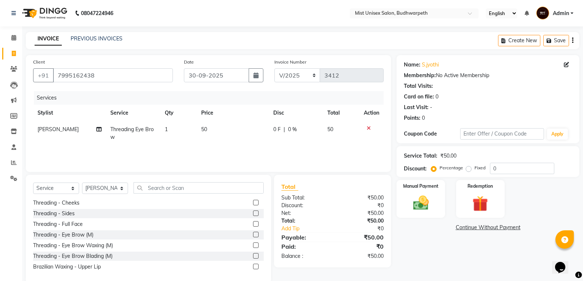
click at [197, 154] on div "Services Stylist Service Qty Price Disc Total Action Malleshwari Threading Eye …" at bounding box center [208, 128] width 351 height 74
click at [179, 130] on td "1" at bounding box center [178, 133] width 36 height 24
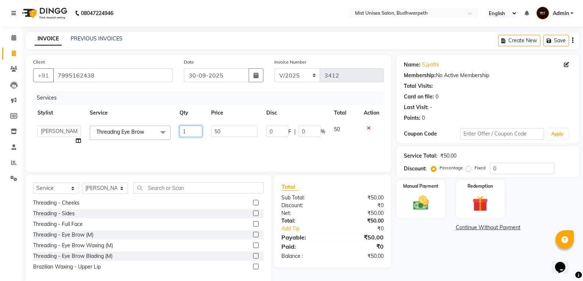
click at [185, 130] on input "1" at bounding box center [191, 131] width 23 height 11
click at [200, 131] on input "1" at bounding box center [191, 131] width 23 height 11
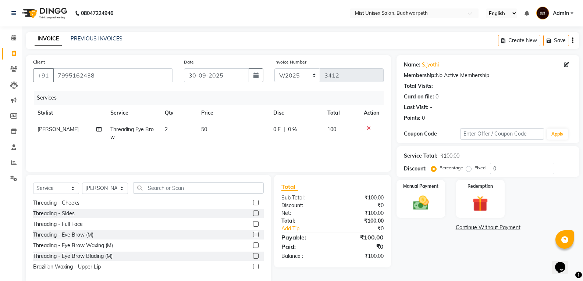
click at [196, 146] on div "Services Stylist Service Qty Price Disc Total Action Malleshwari Threading Eye …" at bounding box center [208, 128] width 351 height 74
click at [277, 170] on div "Client +91 7995162438 Date 30-09-2025 Invoice Number V/2025 V/2025-26 3412 Serv…" at bounding box center [208, 113] width 365 height 117
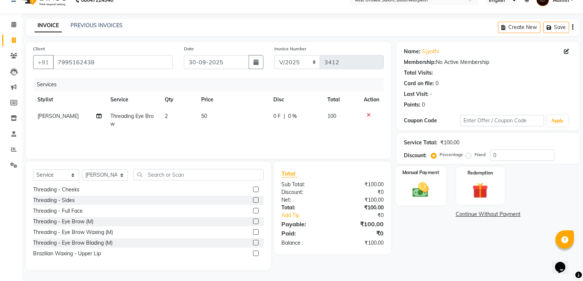
click at [424, 194] on img at bounding box center [421, 190] width 26 height 19
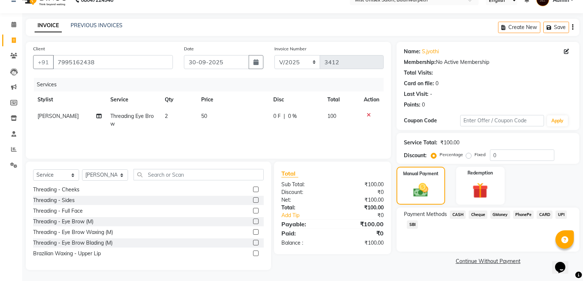
click at [409, 227] on span "SBI" at bounding box center [412, 225] width 11 height 8
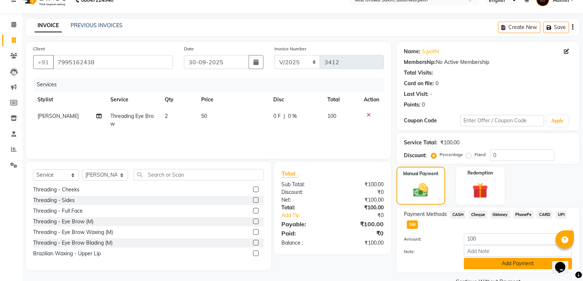
click at [487, 268] on button "Add Payment" at bounding box center [518, 263] width 108 height 11
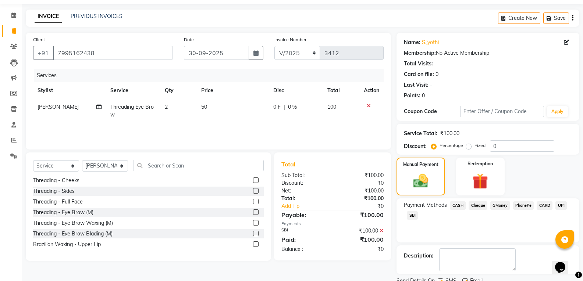
scroll to position [52, 0]
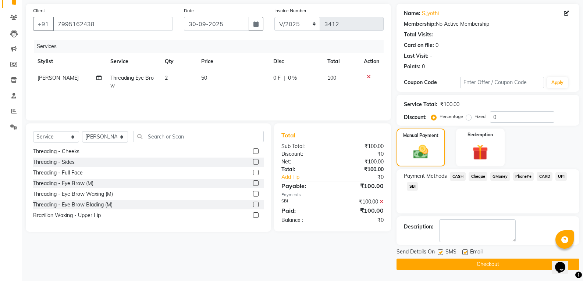
click at [505, 265] on button "Checkout" at bounding box center [488, 264] width 183 height 11
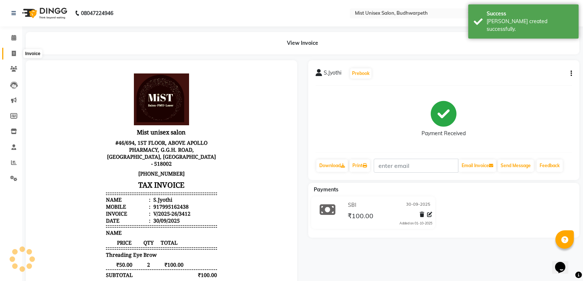
click at [17, 53] on span at bounding box center [13, 54] width 13 height 8
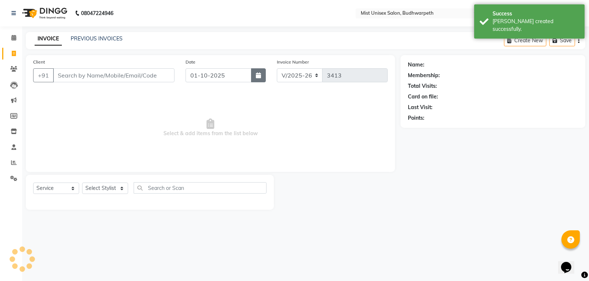
click at [262, 72] on button "button" at bounding box center [258, 75] width 15 height 14
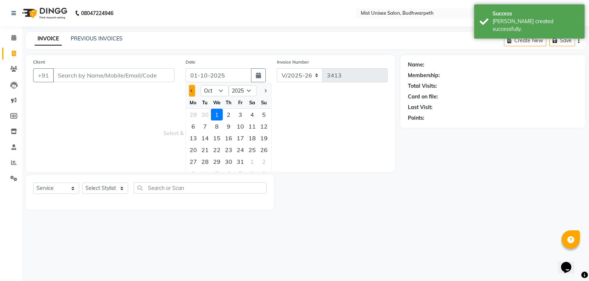
click at [191, 92] on span "Previous month" at bounding box center [192, 90] width 3 height 3
click at [203, 157] on div "30" at bounding box center [205, 162] width 12 height 12
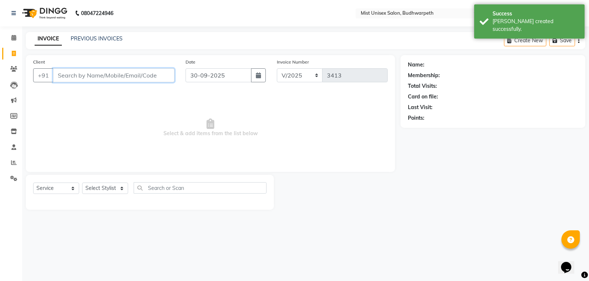
click at [73, 76] on input "Client" at bounding box center [113, 75] width 121 height 14
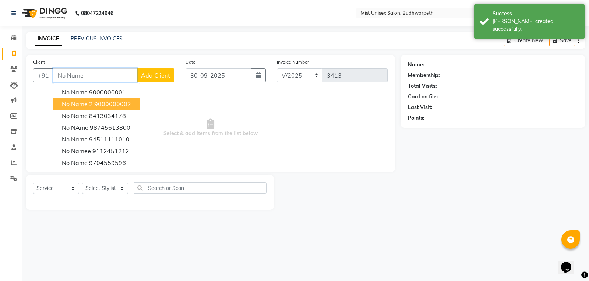
click at [85, 103] on span "No Name 2" at bounding box center [77, 103] width 31 height 7
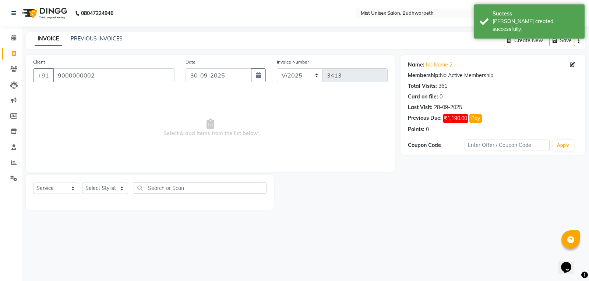
click at [97, 195] on div "Select Service Product Membership Package Voucher Prepaid Gift Card Select Styl…" at bounding box center [149, 190] width 233 height 17
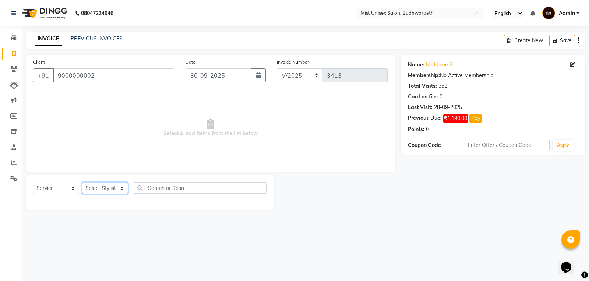
click at [100, 187] on select "Select Stylist Abhi Ram GEETHA MADHURI Jyothi Kalpana Lakshmi Madhu Malleshwari…" at bounding box center [105, 188] width 46 height 11
click at [82, 183] on select "Select Stylist Abhi Ram GEETHA MADHURI Jyothi Kalpana Lakshmi Madhu Malleshwari…" at bounding box center [105, 188] width 46 height 11
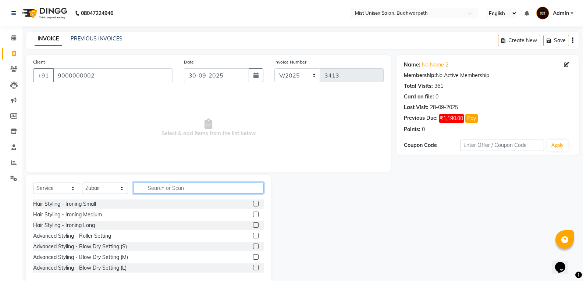
click at [156, 189] on input "text" at bounding box center [199, 187] width 130 height 11
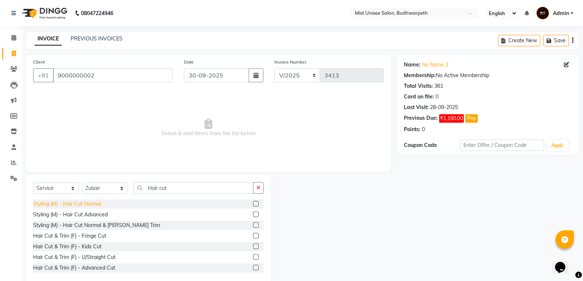
click at [69, 205] on div "Styling (M) - Hair Cut Normal" at bounding box center [67, 204] width 68 height 8
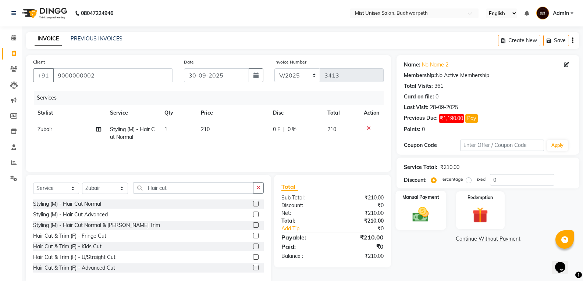
drag, startPoint x: 423, startPoint y: 222, endPoint x: 425, endPoint y: 230, distance: 7.5
click at [423, 223] on img at bounding box center [421, 214] width 26 height 19
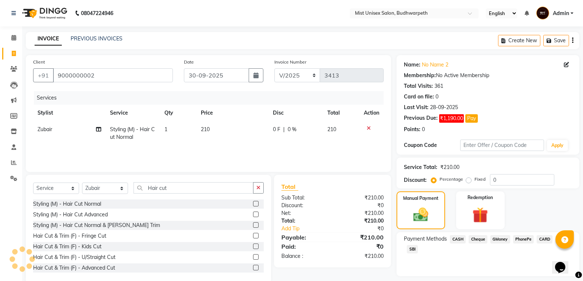
click at [455, 239] on span "CASH" at bounding box center [458, 239] width 16 height 8
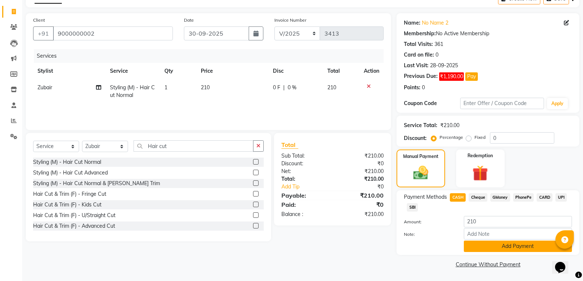
click at [516, 247] on button "Add Payment" at bounding box center [518, 246] width 108 height 11
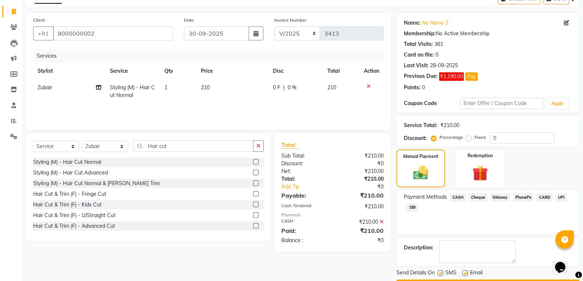
scroll to position [63, 0]
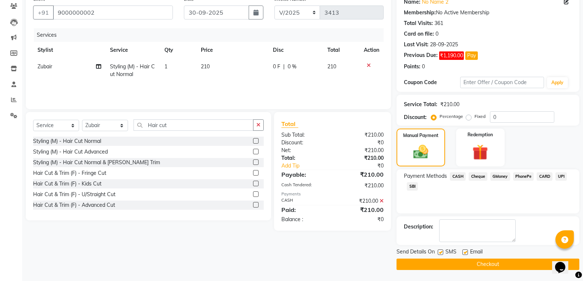
click at [502, 267] on button "Checkout" at bounding box center [488, 264] width 183 height 11
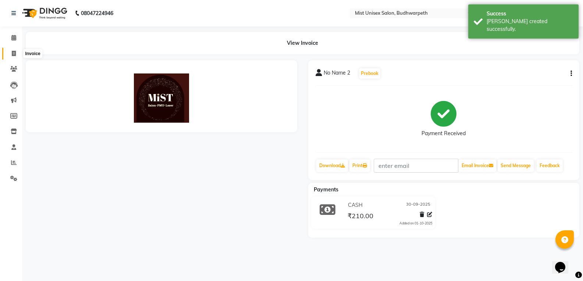
click at [9, 55] on span at bounding box center [13, 54] width 13 height 8
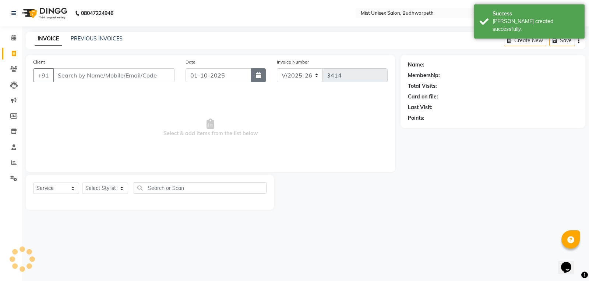
click at [261, 75] on button "button" at bounding box center [258, 75] width 15 height 14
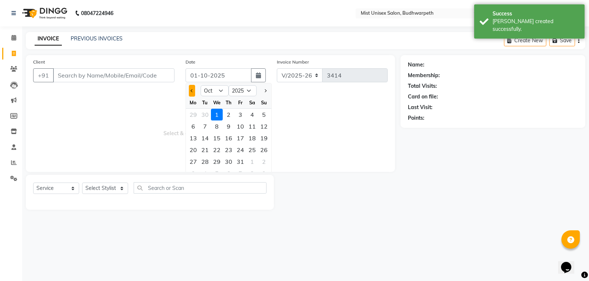
click at [191, 94] on button "Previous month" at bounding box center [192, 91] width 6 height 12
click at [205, 161] on div "30" at bounding box center [205, 162] width 12 height 12
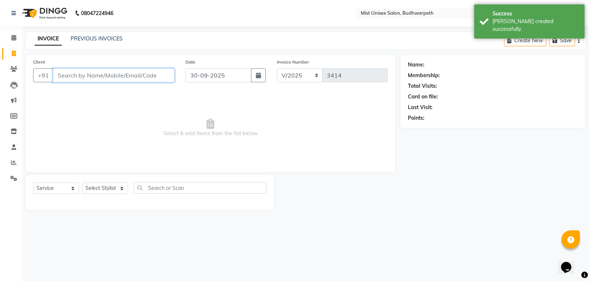
click at [84, 75] on input "Client" at bounding box center [113, 75] width 121 height 14
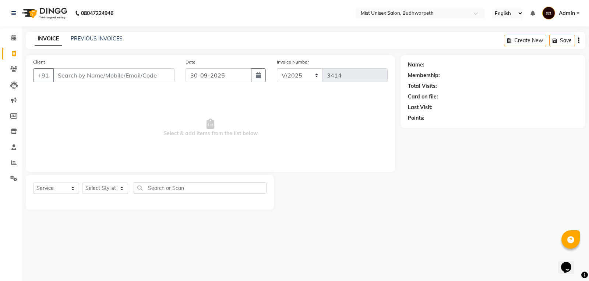
click at [94, 34] on div "INVOICE PREVIOUS INVOICES Create New Save" at bounding box center [305, 40] width 559 height 17
click at [92, 39] on link "PREVIOUS INVOICES" at bounding box center [97, 38] width 52 height 7
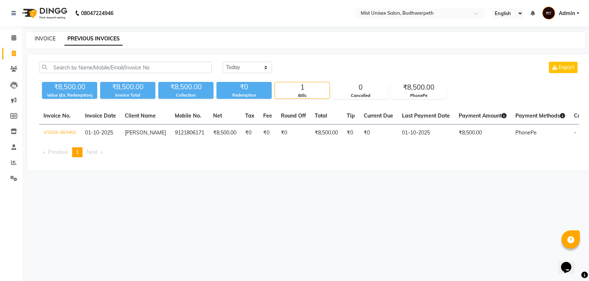
click at [50, 42] on link "INVOICE" at bounding box center [45, 38] width 21 height 7
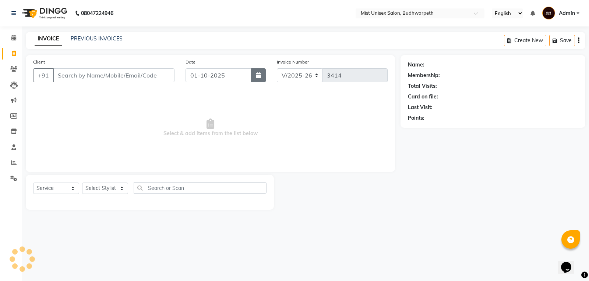
click at [259, 71] on button "button" at bounding box center [258, 75] width 15 height 14
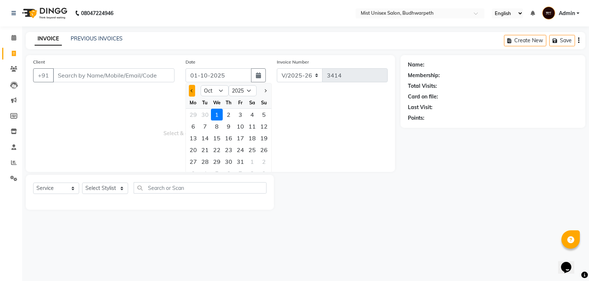
drag, startPoint x: 192, startPoint y: 89, endPoint x: 196, endPoint y: 102, distance: 13.8
click at [192, 89] on button "Previous month" at bounding box center [192, 91] width 6 height 12
drag, startPoint x: 203, startPoint y: 160, endPoint x: 116, endPoint y: 115, distance: 97.6
click at [203, 158] on div "30" at bounding box center [205, 162] width 12 height 12
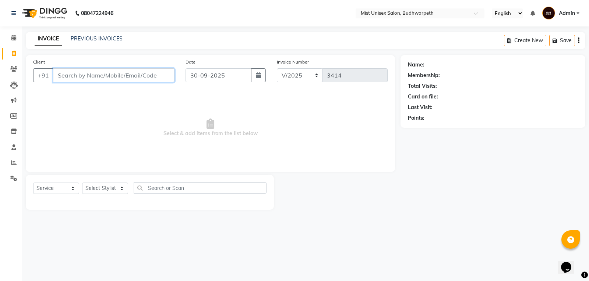
click at [67, 75] on input "Client" at bounding box center [113, 75] width 121 height 14
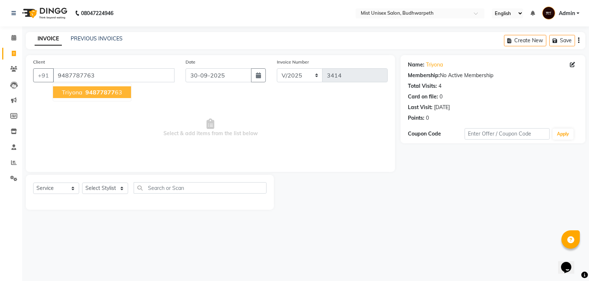
click at [94, 95] on span "94877877" at bounding box center [99, 92] width 29 height 7
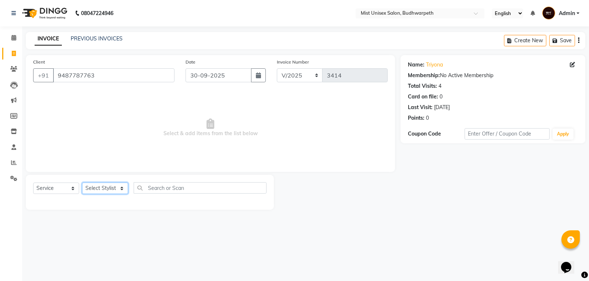
click at [108, 189] on select "Select Stylist Abhi Ram GEETHA MADHURI Jyothi Kalpana Lakshmi Madhu Malleshwari…" at bounding box center [105, 188] width 46 height 11
click at [82, 183] on select "Select Stylist Abhi Ram GEETHA MADHURI Jyothi Kalpana Lakshmi Madhu Malleshwari…" at bounding box center [105, 188] width 46 height 11
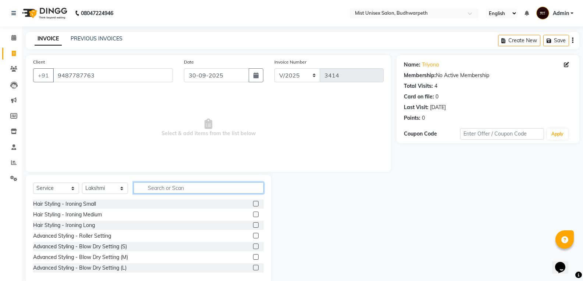
click at [155, 190] on input "text" at bounding box center [199, 187] width 130 height 11
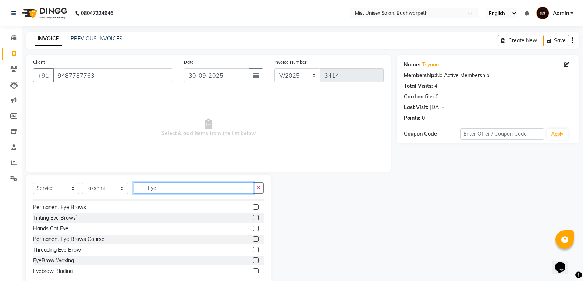
scroll to position [76, 0]
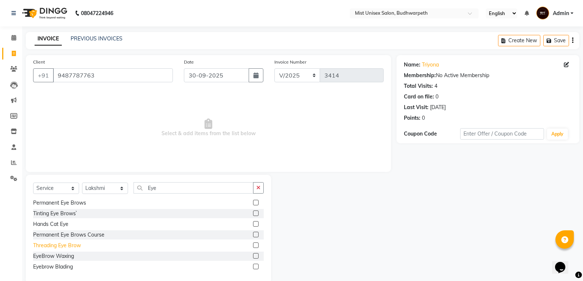
click at [74, 246] on div "Threading Eye Brow" at bounding box center [57, 246] width 48 height 8
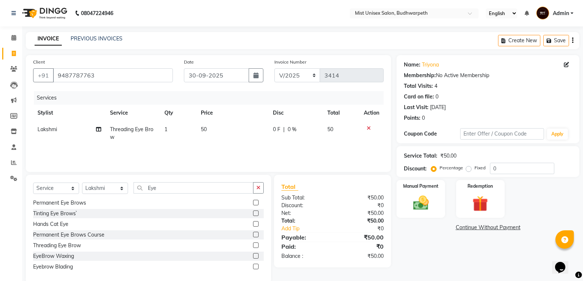
click at [258, 186] on icon "button" at bounding box center [258, 187] width 4 height 5
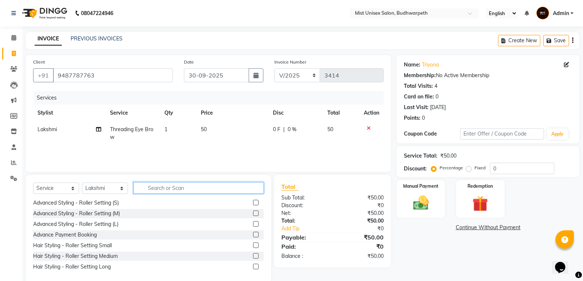
click at [221, 190] on input "text" at bounding box center [199, 187] width 130 height 11
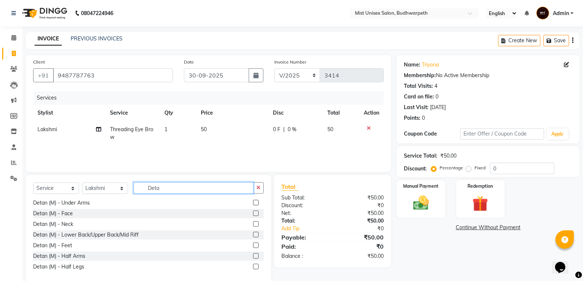
scroll to position [0, 0]
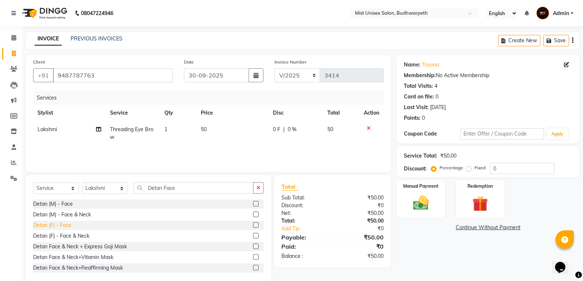
click at [54, 228] on div "Detan (F) - Face" at bounding box center [52, 226] width 38 height 8
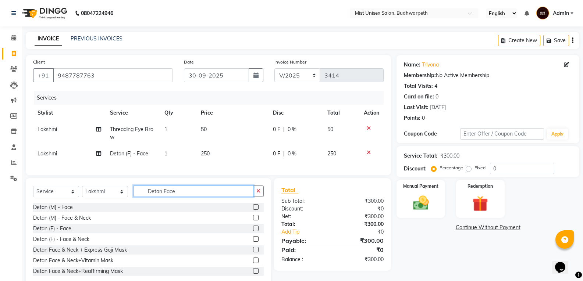
click at [252, 196] on input "Detan Face" at bounding box center [194, 191] width 120 height 11
click at [208, 159] on td "250" at bounding box center [232, 154] width 72 height 17
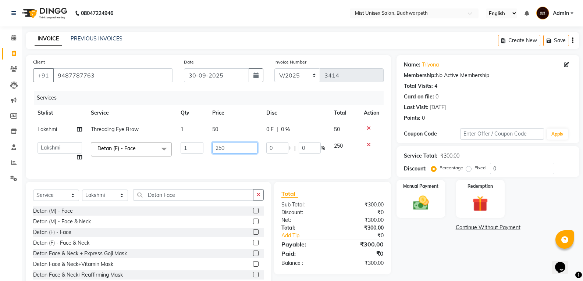
click at [221, 147] on input "250" at bounding box center [235, 147] width 46 height 11
drag, startPoint x: 224, startPoint y: 163, endPoint x: 235, endPoint y: 198, distance: 36.3
click at [224, 164] on div "Services Stylist Service Qty Price Disc Total Action Lakshmi Threading Eye Brow…" at bounding box center [208, 131] width 351 height 81
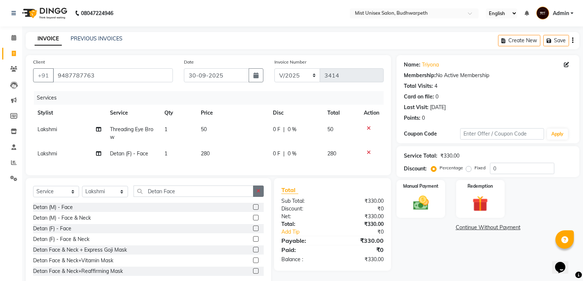
click at [254, 197] on button "button" at bounding box center [258, 191] width 11 height 11
click at [420, 200] on img at bounding box center [421, 203] width 26 height 19
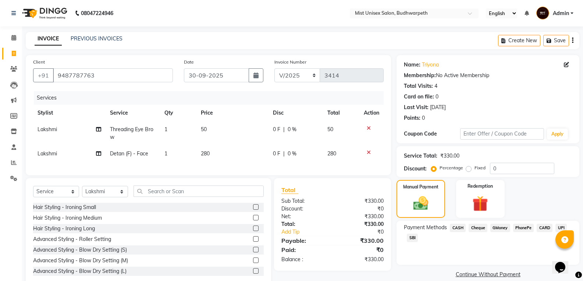
click at [414, 235] on span "SBI" at bounding box center [412, 238] width 11 height 8
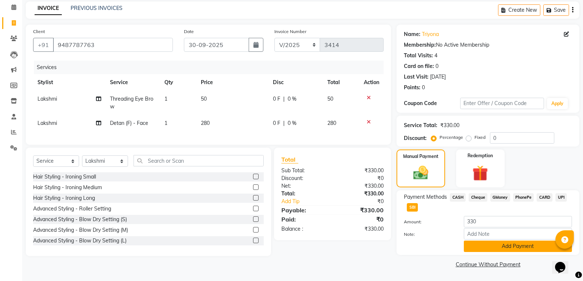
click at [523, 242] on button "Add Payment" at bounding box center [518, 246] width 108 height 11
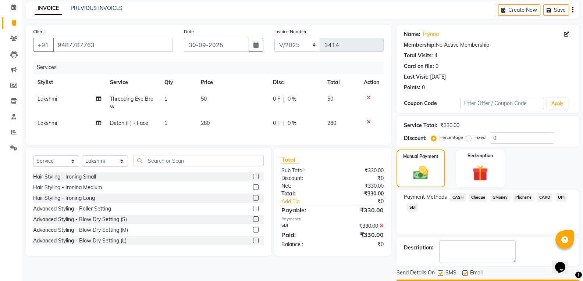
scroll to position [52, 0]
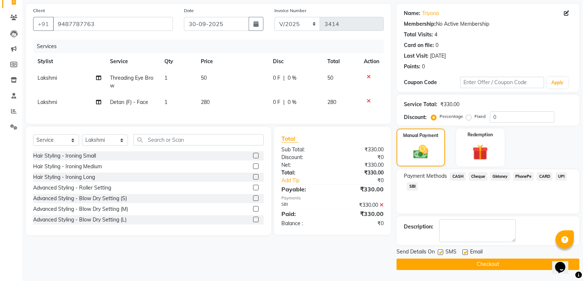
click at [493, 265] on button "Checkout" at bounding box center [488, 264] width 183 height 11
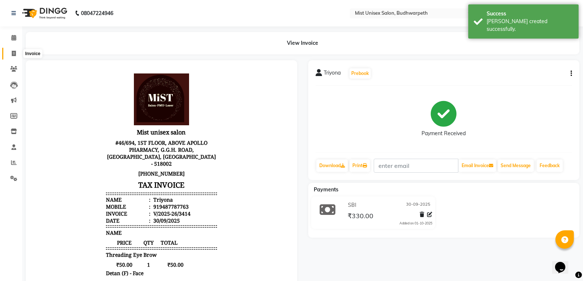
click at [12, 53] on icon at bounding box center [14, 54] width 4 height 6
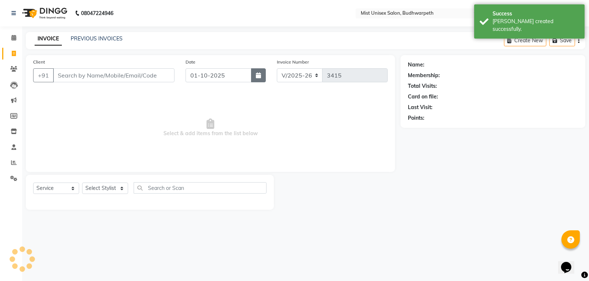
click at [256, 71] on button "button" at bounding box center [258, 75] width 15 height 14
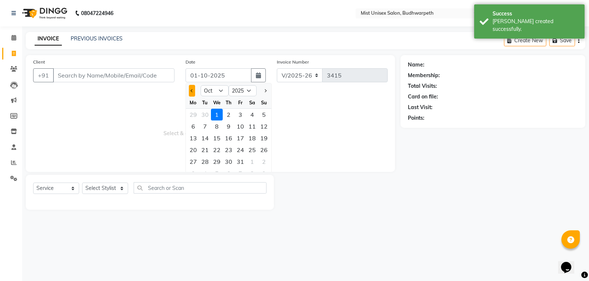
click at [192, 91] on span "Previous month" at bounding box center [192, 90] width 3 height 3
drag, startPoint x: 206, startPoint y: 163, endPoint x: 178, endPoint y: 141, distance: 34.8
click at [205, 163] on div "30" at bounding box center [205, 162] width 12 height 12
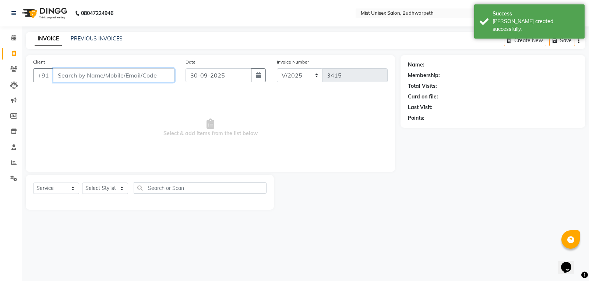
click at [79, 74] on input "Client" at bounding box center [113, 75] width 121 height 14
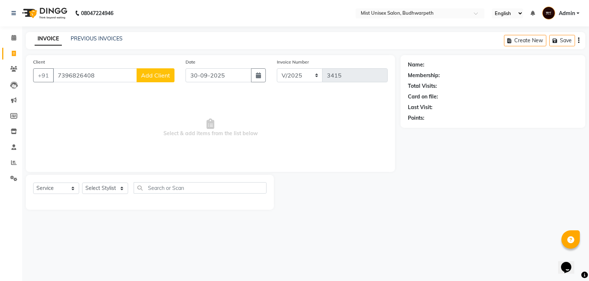
click at [157, 77] on span "Add Client" at bounding box center [155, 75] width 29 height 7
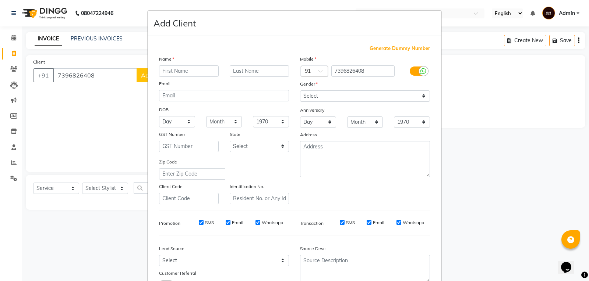
click at [165, 71] on input "text" at bounding box center [189, 70] width 60 height 11
click at [312, 95] on select "Select Male Female Other Prefer Not To Say" at bounding box center [365, 96] width 130 height 11
click at [300, 91] on select "Select Male Female Other Prefer Not To Say" at bounding box center [365, 96] width 130 height 11
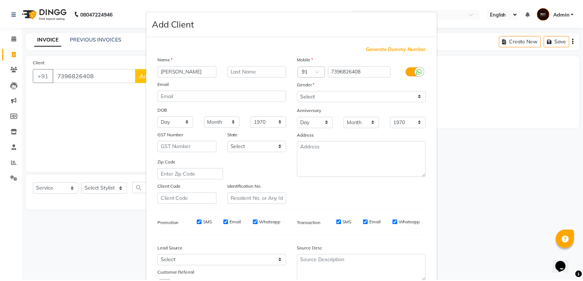
scroll to position [58, 0]
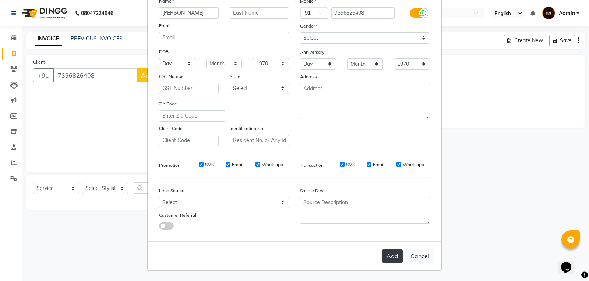
click at [391, 253] on button "Add" at bounding box center [392, 256] width 21 height 13
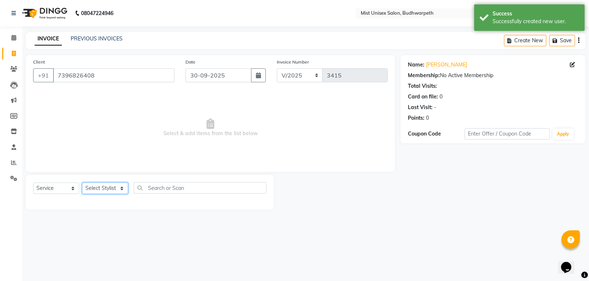
click at [101, 186] on select "Select Stylist Abhi Ram GEETHA MADHURI Jyothi Kalpana Lakshmi Madhu Malleshwari…" at bounding box center [105, 188] width 46 height 11
click at [82, 183] on select "Select Stylist Abhi Ram GEETHA MADHURI Jyothi Kalpana Lakshmi Madhu Malleshwari…" at bounding box center [105, 188] width 46 height 11
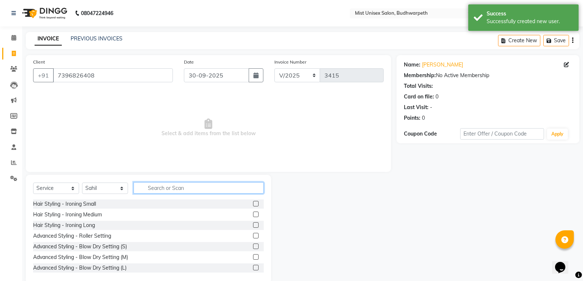
click at [150, 188] on input "text" at bounding box center [199, 187] width 130 height 11
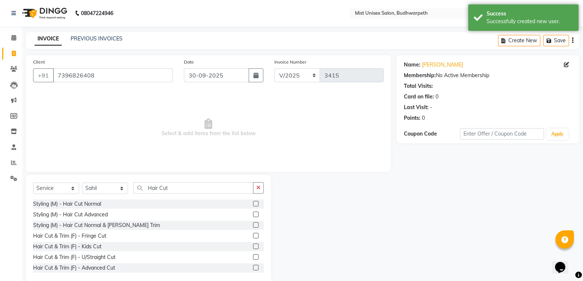
drag, startPoint x: 92, startPoint y: 205, endPoint x: 95, endPoint y: 210, distance: 6.6
click at [92, 207] on div "Styling (M) - Hair Cut Normal" at bounding box center [67, 204] width 68 height 8
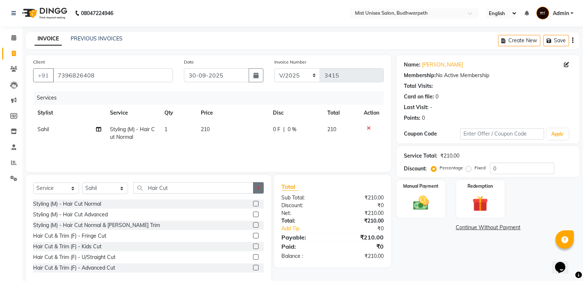
click at [255, 188] on button "button" at bounding box center [258, 187] width 11 height 11
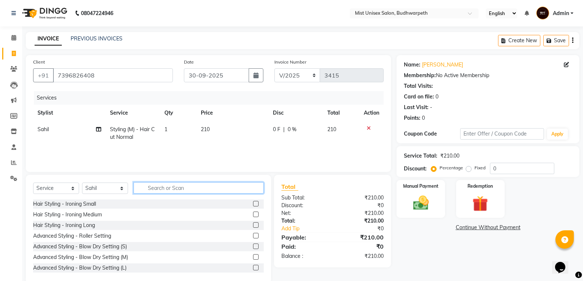
scroll to position [13, 0]
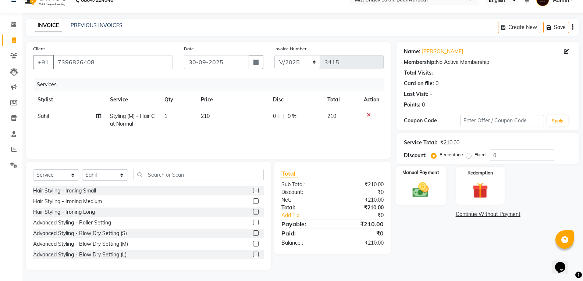
click at [425, 187] on img at bounding box center [421, 190] width 26 height 19
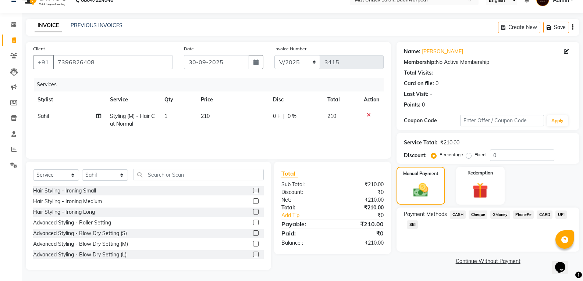
click at [411, 224] on span "SBI" at bounding box center [412, 225] width 11 height 8
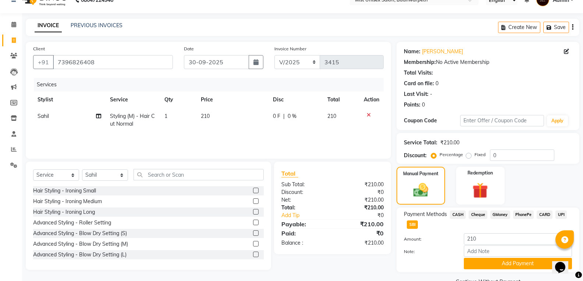
scroll to position [31, 0]
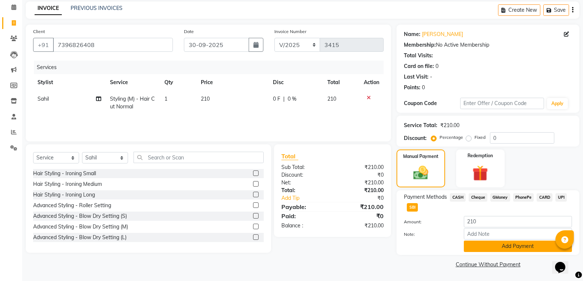
click at [487, 249] on button "Add Payment" at bounding box center [518, 246] width 108 height 11
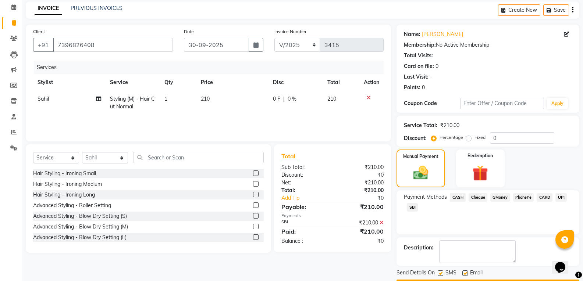
scroll to position [52, 0]
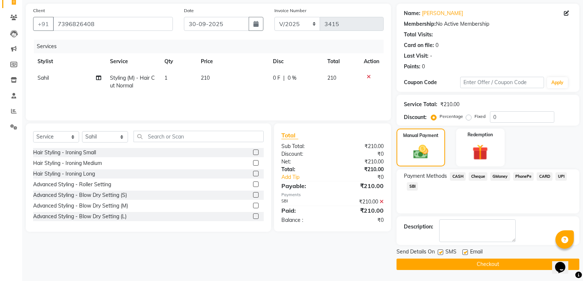
click at [491, 265] on button "Checkout" at bounding box center [488, 264] width 183 height 11
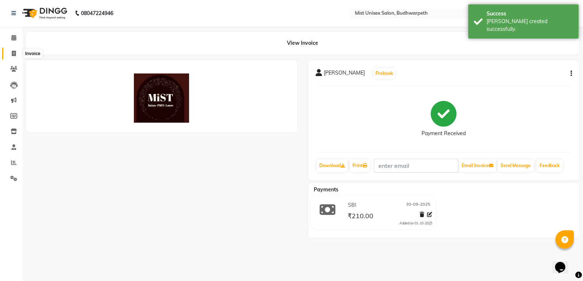
click at [14, 52] on icon at bounding box center [14, 54] width 4 height 6
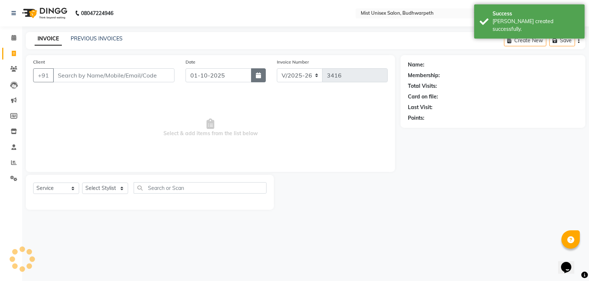
click at [259, 74] on icon "button" at bounding box center [258, 75] width 5 height 6
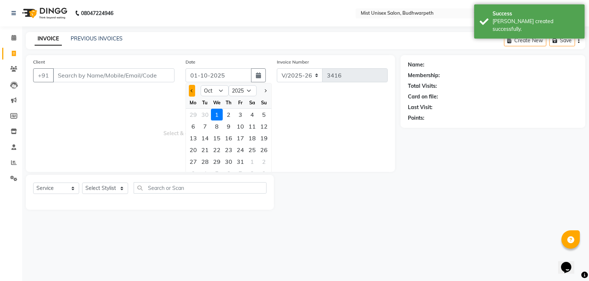
click at [191, 93] on button "Previous month" at bounding box center [192, 91] width 6 height 12
click at [206, 160] on div "30" at bounding box center [205, 162] width 12 height 12
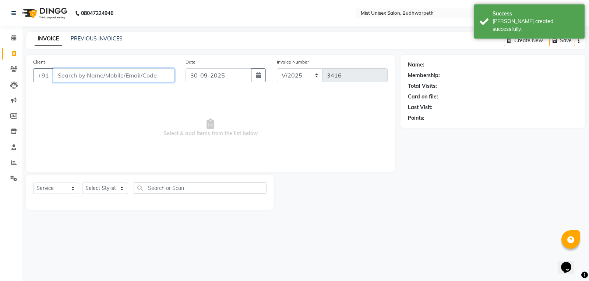
click at [85, 76] on input "Client" at bounding box center [113, 75] width 121 height 14
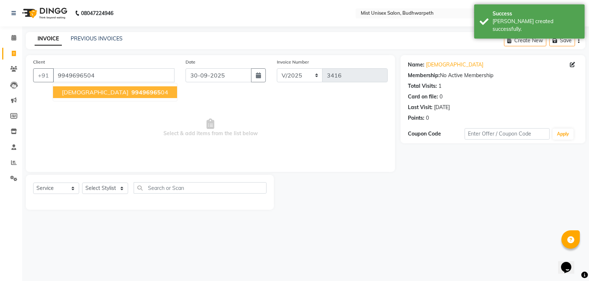
click at [131, 89] on span "99496965" at bounding box center [145, 92] width 29 height 7
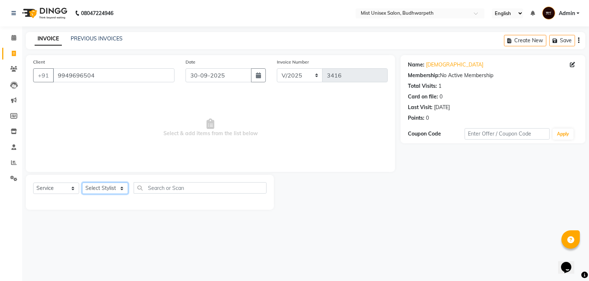
drag, startPoint x: 89, startPoint y: 191, endPoint x: 90, endPoint y: 184, distance: 7.4
click at [89, 191] on select "Select Stylist Abhi Ram GEETHA MADHURI Jyothi Kalpana Lakshmi Madhu Malleshwari…" at bounding box center [105, 188] width 46 height 11
click at [82, 183] on select "Select Stylist Abhi Ram GEETHA MADHURI Jyothi Kalpana Lakshmi Madhu Malleshwari…" at bounding box center [105, 188] width 46 height 11
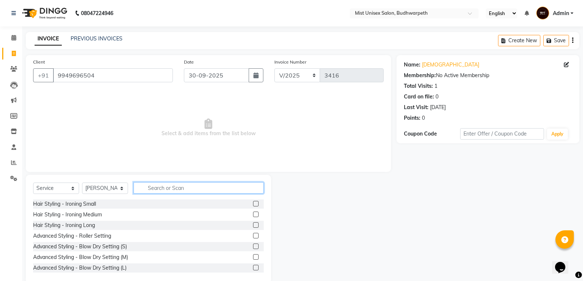
click at [150, 189] on input "text" at bounding box center [199, 187] width 130 height 11
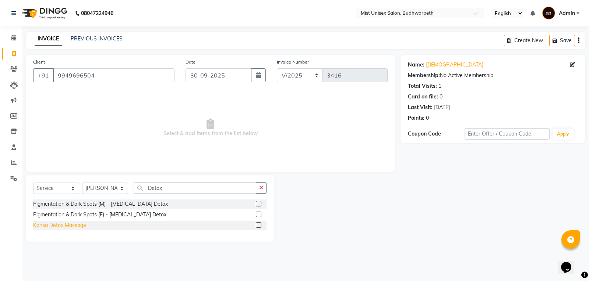
click at [75, 224] on div "Kansa Detox Massage" at bounding box center [59, 226] width 53 height 8
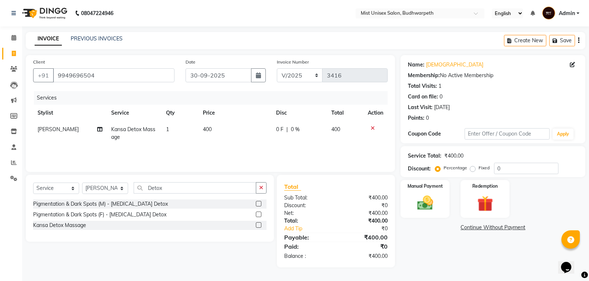
click at [187, 135] on td "1" at bounding box center [180, 133] width 37 height 24
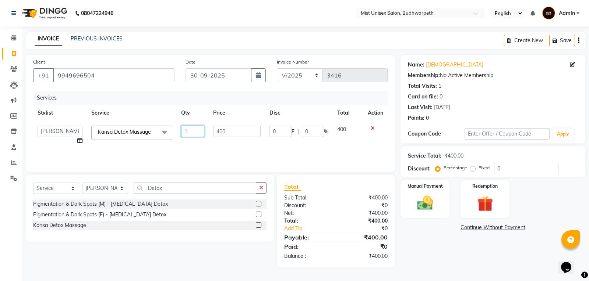
drag, startPoint x: 187, startPoint y: 133, endPoint x: 191, endPoint y: 132, distance: 4.6
click at [188, 132] on input "1" at bounding box center [192, 131] width 23 height 11
click at [196, 141] on td "2" at bounding box center [193, 135] width 32 height 28
click at [82, 142] on icon at bounding box center [79, 140] width 5 height 5
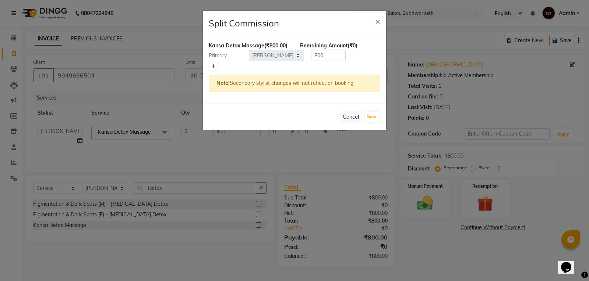
click at [211, 68] on link at bounding box center [213, 66] width 8 height 9
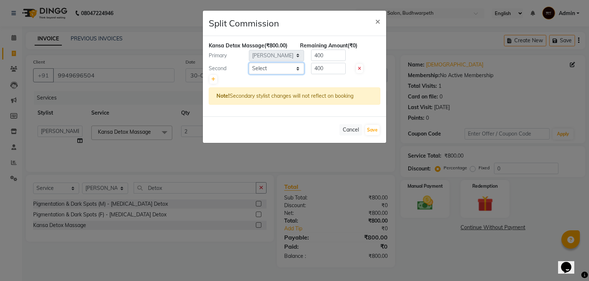
click at [259, 67] on select "Select Abhi Ram GEETHA MADHURI Jyothi Kalpana Lakshmi Madhu Malleshwari Manohar…" at bounding box center [276, 68] width 55 height 11
click at [249, 63] on select "Select Abhi Ram GEETHA MADHURI Jyothi Kalpana Lakshmi Madhu Malleshwari Manohar…" at bounding box center [276, 68] width 55 height 11
click at [330, 54] on input "400" at bounding box center [328, 55] width 35 height 11
click at [330, 69] on input "400" at bounding box center [328, 68] width 35 height 11
click at [374, 133] on button "Save" at bounding box center [372, 130] width 14 height 10
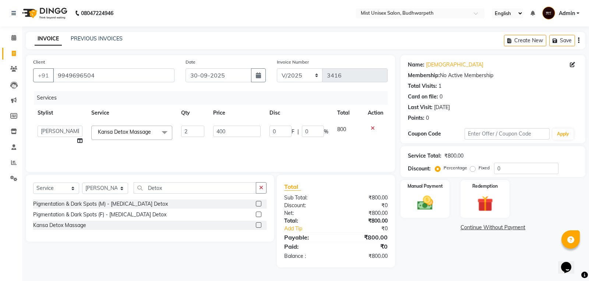
drag, startPoint x: 261, startPoint y: 183, endPoint x: 256, endPoint y: 184, distance: 4.7
click at [261, 183] on button "button" at bounding box center [261, 187] width 11 height 11
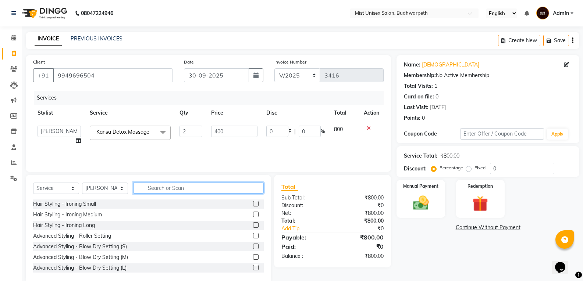
click at [160, 189] on input "text" at bounding box center [199, 187] width 130 height 11
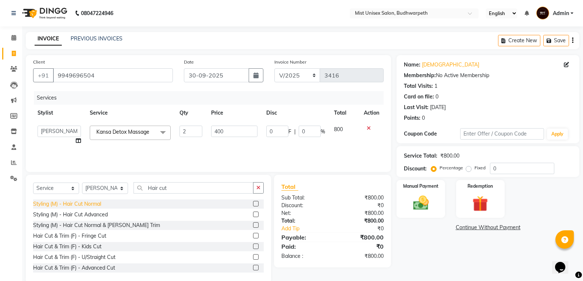
click at [90, 204] on div "Styling (M) - Hair Cut Normal" at bounding box center [67, 204] width 68 height 8
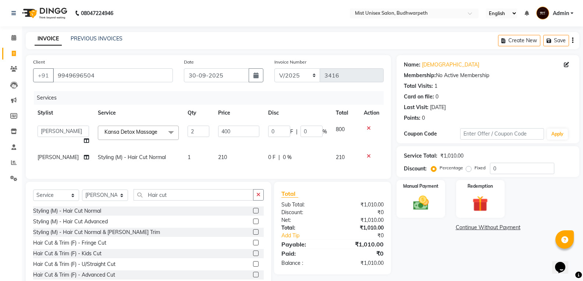
click at [259, 198] on icon "button" at bounding box center [258, 194] width 4 height 5
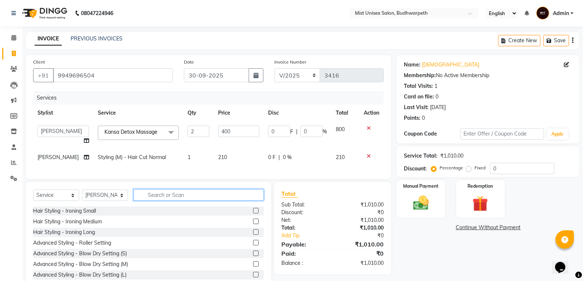
click at [198, 201] on input "text" at bounding box center [199, 194] width 130 height 11
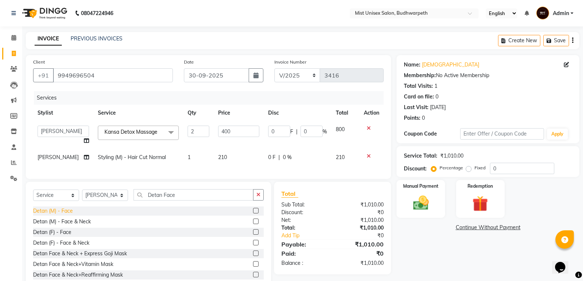
click at [52, 215] on div "Detan (M) - Face" at bounding box center [53, 211] width 40 height 8
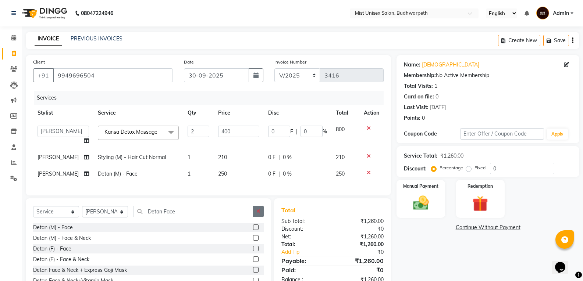
click at [257, 214] on icon "button" at bounding box center [258, 211] width 4 height 5
click at [431, 204] on img at bounding box center [421, 203] width 26 height 19
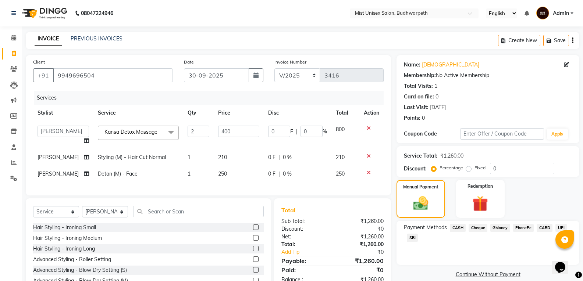
scroll to position [42, 0]
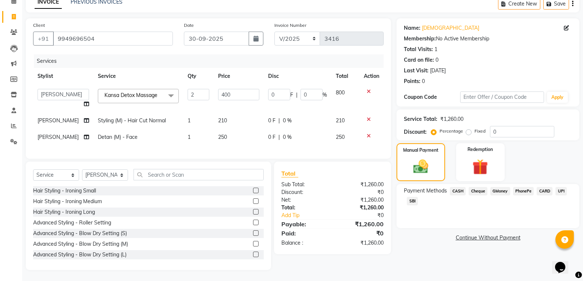
click at [416, 197] on span "SBI" at bounding box center [412, 201] width 11 height 8
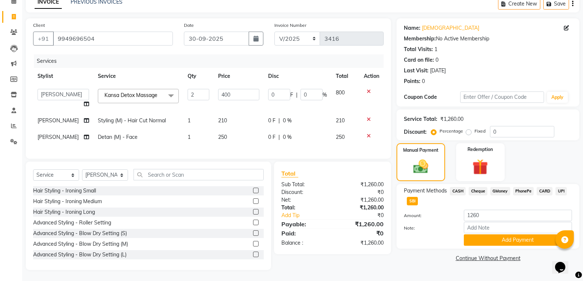
click at [476, 228] on div "Note:" at bounding box center [487, 228] width 179 height 13
drag, startPoint x: 578, startPoint y: 257, endPoint x: 578, endPoint y: 268, distance: 10.7
click at [578, 268] on div "Name: Shiva Membership: No Active Membership Total Visits: 1 Card on file: 0 La…" at bounding box center [491, 144] width 188 height 252
click at [477, 237] on button "Add Payment" at bounding box center [518, 240] width 108 height 11
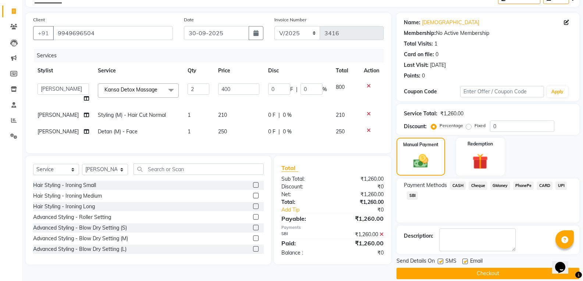
scroll to position [52, 0]
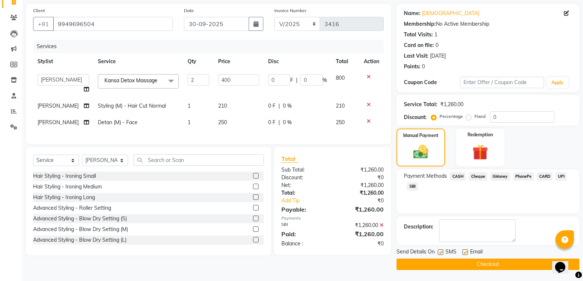
click at [501, 266] on button "Checkout" at bounding box center [488, 264] width 183 height 11
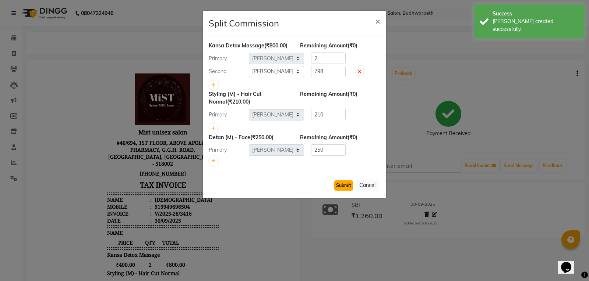
drag, startPoint x: 347, startPoint y: 181, endPoint x: 170, endPoint y: 82, distance: 202.4
click at [344, 181] on button "Submit" at bounding box center [343, 186] width 19 height 10
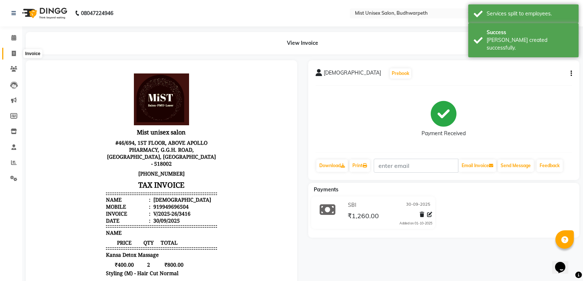
click at [9, 57] on span at bounding box center [13, 54] width 13 height 8
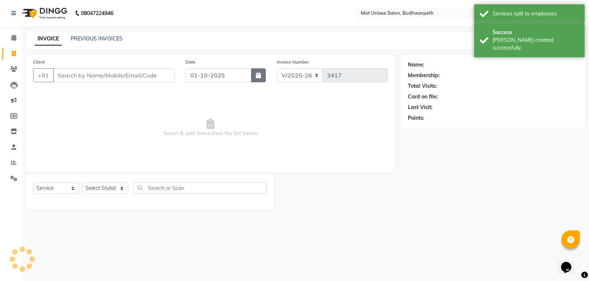
click at [258, 76] on icon "button" at bounding box center [258, 75] width 5 height 6
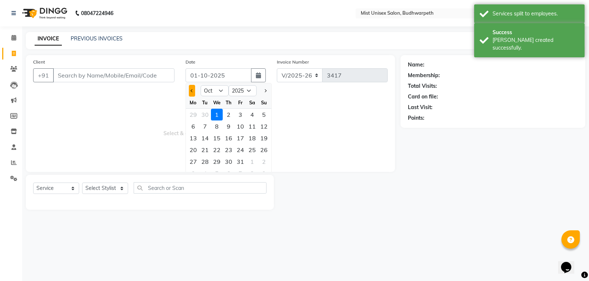
click at [192, 90] on span "Previous month" at bounding box center [192, 90] width 3 height 3
click at [203, 162] on div "30" at bounding box center [205, 162] width 12 height 12
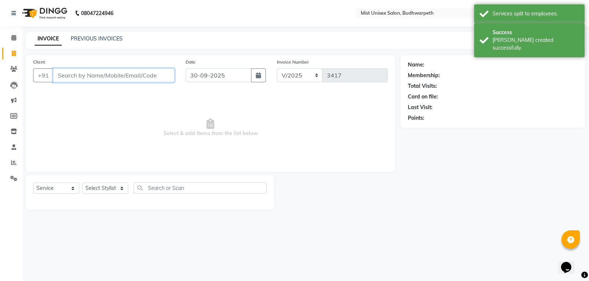
click at [80, 79] on input "Client" at bounding box center [113, 75] width 121 height 14
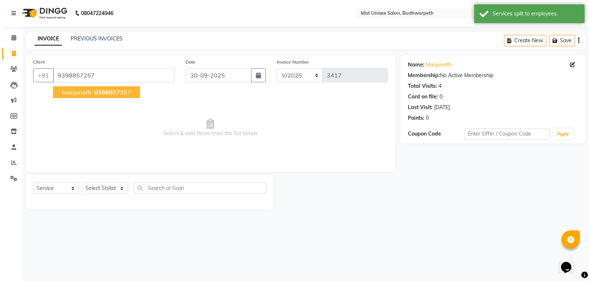
click at [110, 97] on button "Manjunath 93988572 57" at bounding box center [96, 92] width 87 height 12
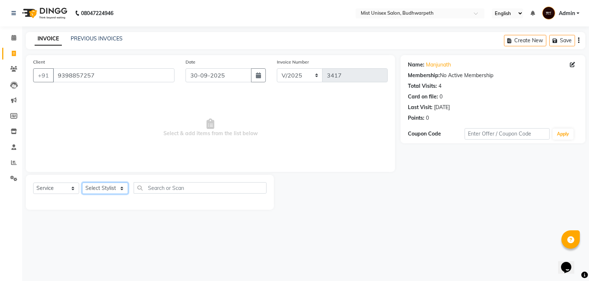
click at [105, 191] on select "Select Stylist Abhi Ram GEETHA MADHURI Jyothi Kalpana Lakshmi Madhu Malleshwari…" at bounding box center [105, 188] width 46 height 11
click at [82, 183] on select "Select Stylist Abhi Ram GEETHA MADHURI Jyothi Kalpana Lakshmi Madhu Malleshwari…" at bounding box center [105, 188] width 46 height 11
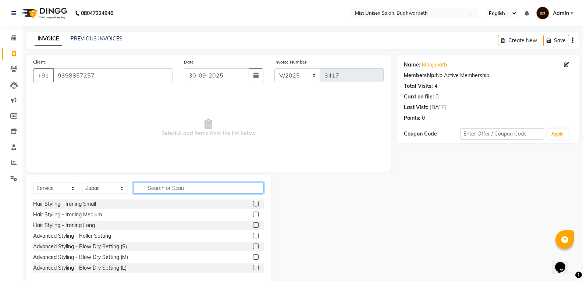
click at [154, 185] on input "text" at bounding box center [199, 187] width 130 height 11
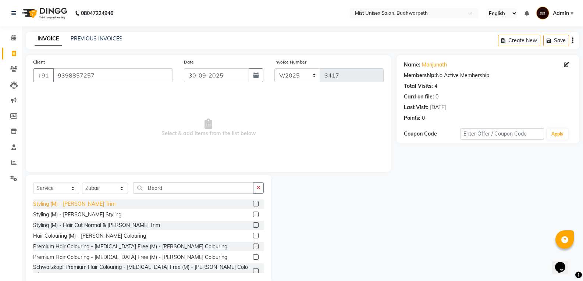
click at [78, 205] on div "Styling (M) - Beard Trim" at bounding box center [74, 204] width 82 height 8
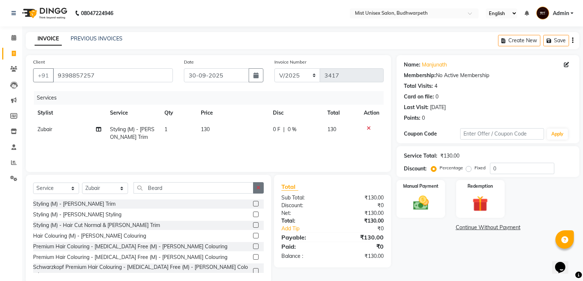
click at [261, 186] on button "button" at bounding box center [258, 187] width 11 height 11
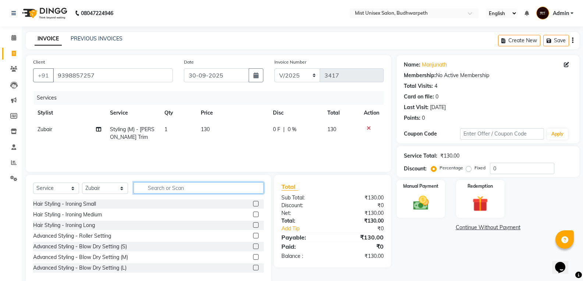
click at [232, 189] on input "text" at bounding box center [199, 187] width 130 height 11
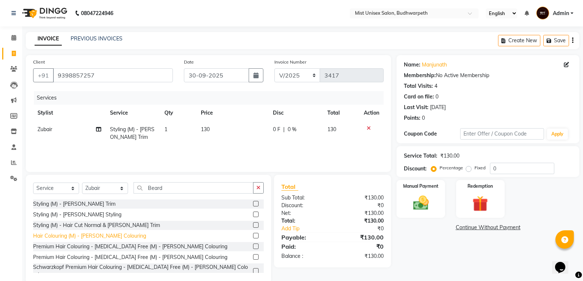
click at [94, 235] on div "Hair Colouring (M) - Beard Colouring" at bounding box center [89, 237] width 113 height 8
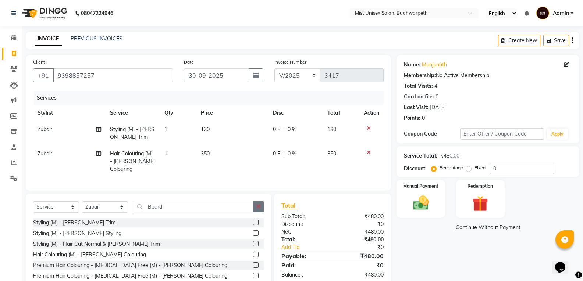
click at [263, 206] on button "button" at bounding box center [258, 206] width 11 height 11
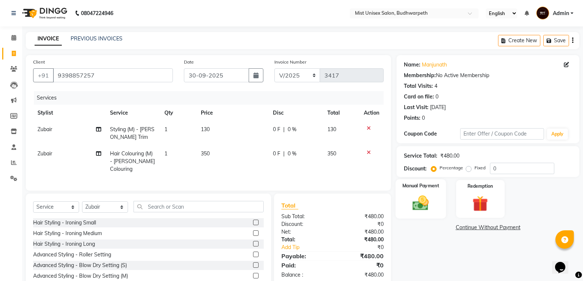
click at [407, 208] on div "Manual Payment" at bounding box center [421, 199] width 50 height 39
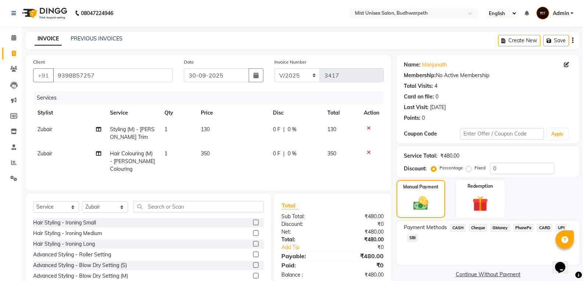
click at [410, 238] on span "SBI" at bounding box center [412, 238] width 11 height 8
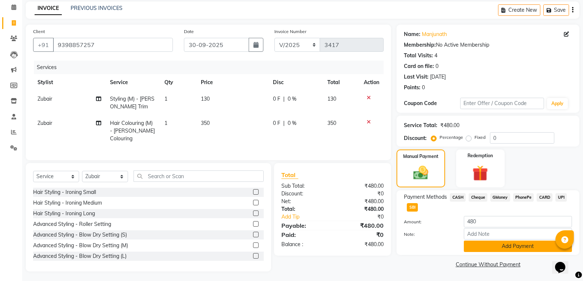
click at [500, 244] on button "Add Payment" at bounding box center [518, 246] width 108 height 11
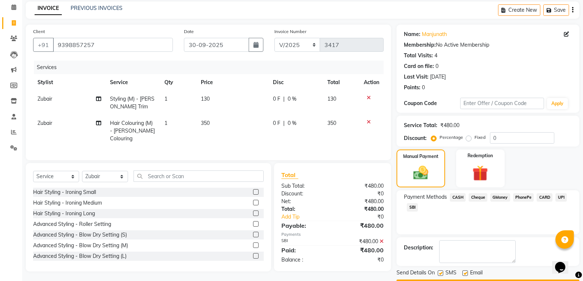
scroll to position [52, 0]
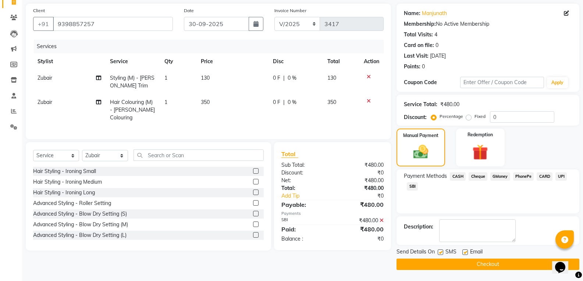
click at [498, 266] on button "Checkout" at bounding box center [488, 264] width 183 height 11
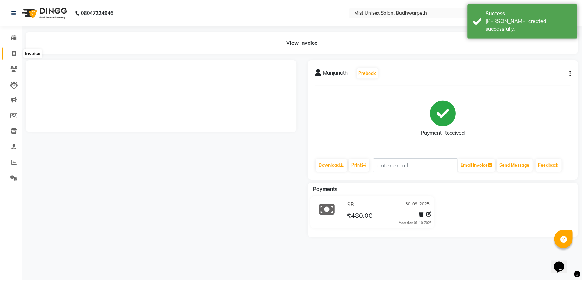
click at [13, 53] on icon at bounding box center [14, 54] width 4 height 6
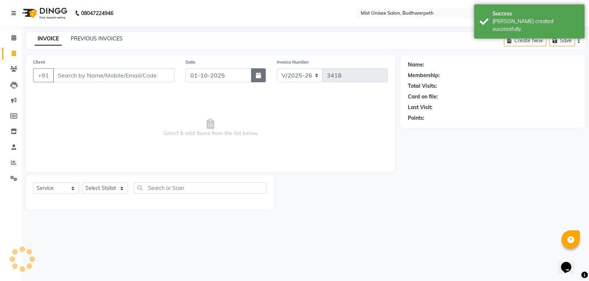
click at [258, 78] on icon "button" at bounding box center [258, 75] width 5 height 6
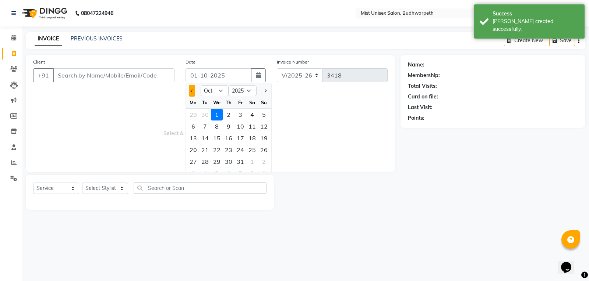
click at [191, 89] on button "Previous month" at bounding box center [192, 91] width 6 height 12
click at [206, 157] on div "30" at bounding box center [205, 162] width 12 height 12
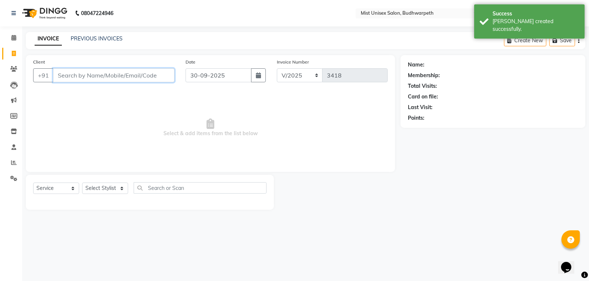
click at [98, 72] on input "Client" at bounding box center [113, 75] width 121 height 14
click at [97, 72] on input "Client" at bounding box center [113, 75] width 121 height 14
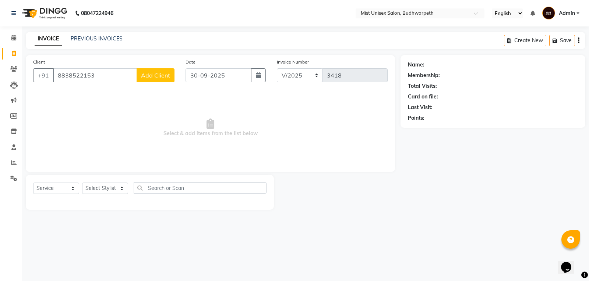
click at [153, 75] on span "Add Client" at bounding box center [155, 75] width 29 height 7
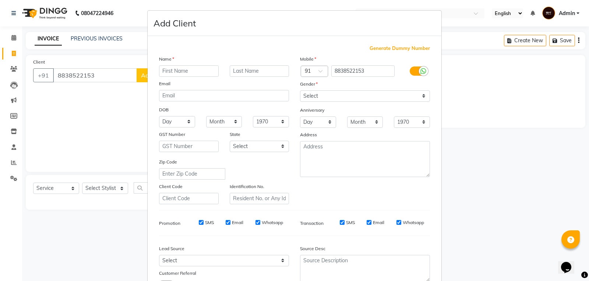
click at [162, 73] on input "text" at bounding box center [189, 70] width 60 height 11
click at [331, 96] on select "Select Male Female Other Prefer Not To Say" at bounding box center [365, 96] width 130 height 11
click at [300, 91] on select "Select Male Female Other Prefer Not To Say" at bounding box center [365, 96] width 130 height 11
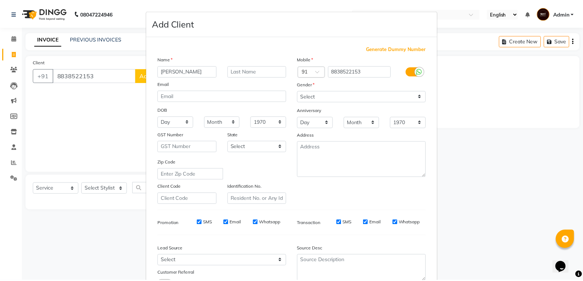
scroll to position [58, 0]
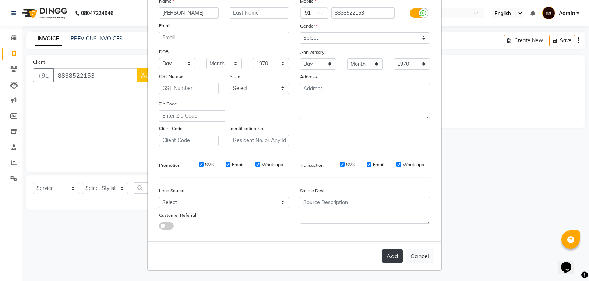
click at [390, 259] on button "Add" at bounding box center [392, 256] width 21 height 13
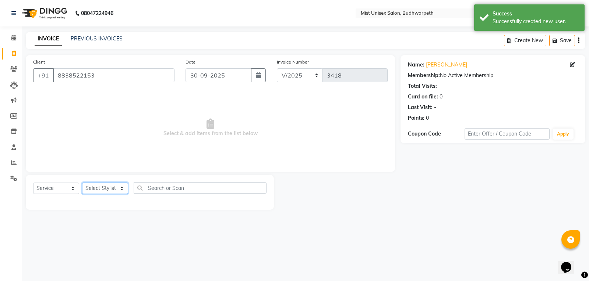
click at [107, 188] on select "Select Stylist Abhi Ram GEETHA MADHURI Jyothi Kalpana Lakshmi Madhu Malleshwari…" at bounding box center [105, 188] width 46 height 11
click at [82, 183] on select "Select Stylist Abhi Ram GEETHA MADHURI Jyothi Kalpana Lakshmi Madhu Malleshwari…" at bounding box center [105, 188] width 46 height 11
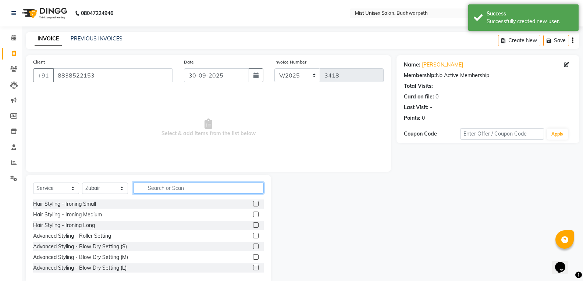
click at [159, 187] on input "text" at bounding box center [199, 187] width 130 height 11
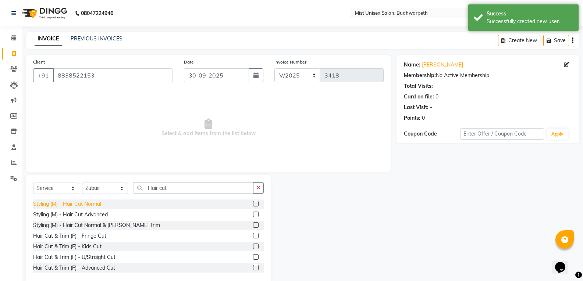
click at [91, 207] on div "Styling (M) - Hair Cut Normal" at bounding box center [67, 204] width 68 height 8
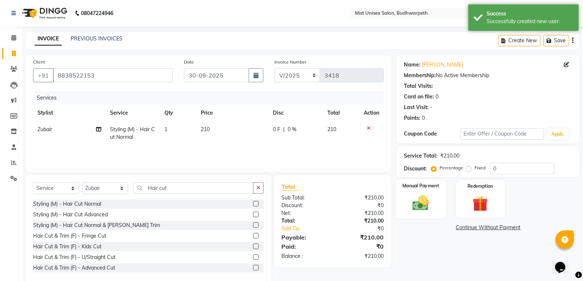
click at [424, 205] on img at bounding box center [421, 203] width 26 height 19
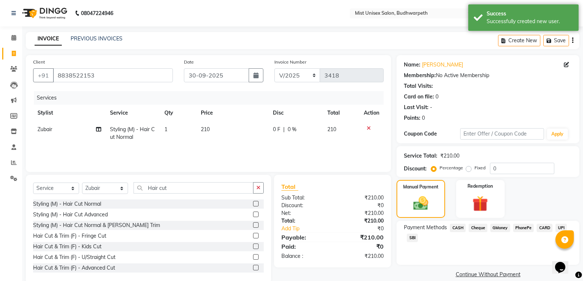
click at [408, 235] on span "SBI" at bounding box center [412, 238] width 11 height 8
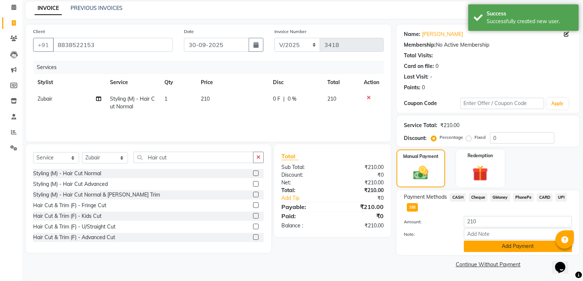
click at [516, 246] on button "Add Payment" at bounding box center [518, 246] width 108 height 11
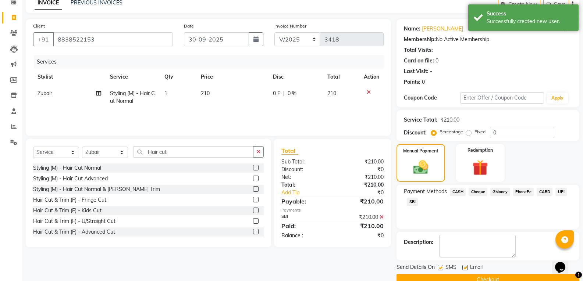
scroll to position [52, 0]
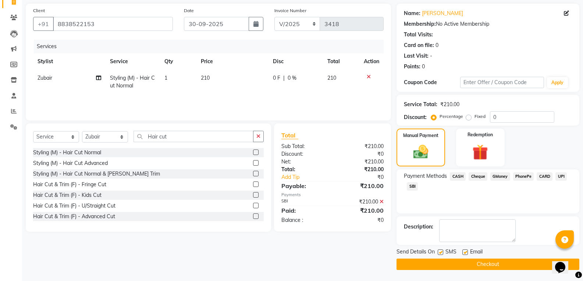
click at [509, 265] on button "Checkout" at bounding box center [488, 264] width 183 height 11
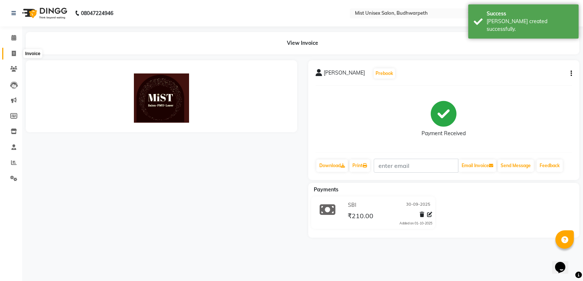
click at [12, 52] on icon at bounding box center [14, 54] width 4 height 6
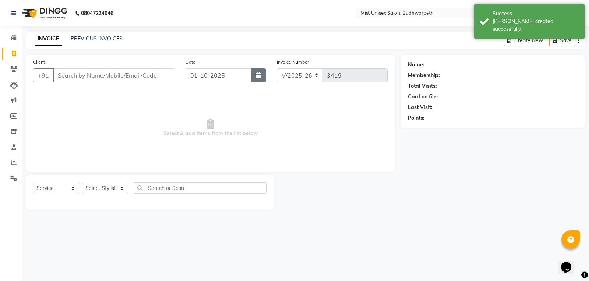
click at [258, 74] on icon "button" at bounding box center [258, 75] width 5 height 6
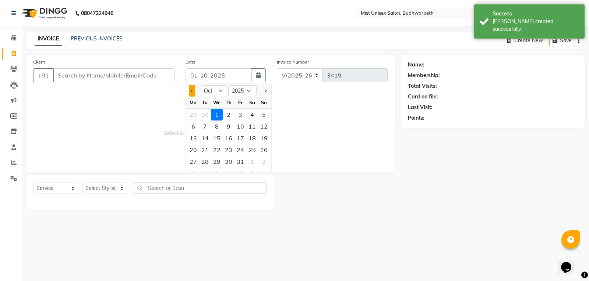
click at [194, 91] on button "Previous month" at bounding box center [192, 91] width 6 height 12
drag, startPoint x: 206, startPoint y: 159, endPoint x: 196, endPoint y: 145, distance: 16.7
click at [205, 159] on div "30" at bounding box center [205, 162] width 12 height 12
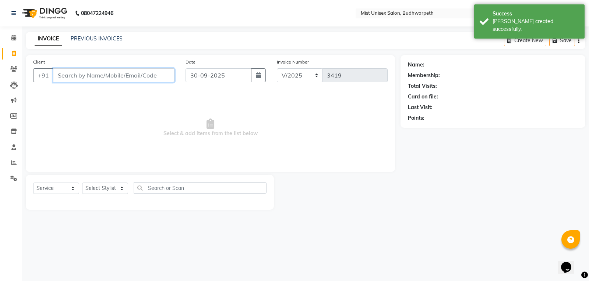
click at [69, 74] on input "Client" at bounding box center [113, 75] width 121 height 14
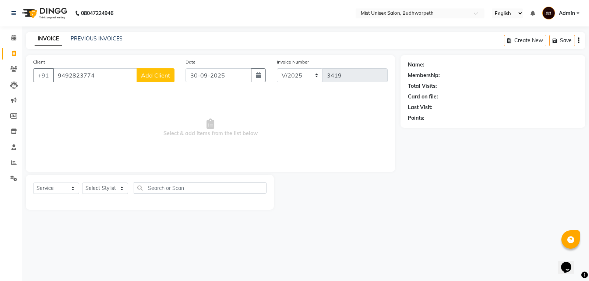
click at [159, 75] on span "Add Client" at bounding box center [155, 75] width 29 height 7
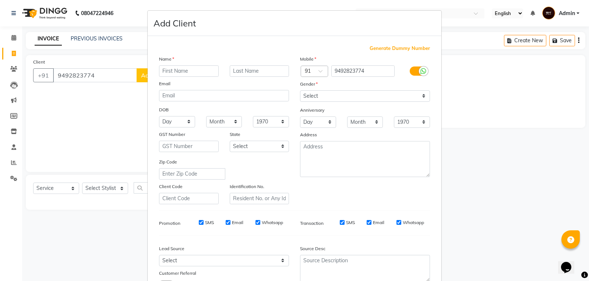
click at [168, 72] on input "text" at bounding box center [189, 70] width 60 height 11
drag, startPoint x: 343, startPoint y: 96, endPoint x: 341, endPoint y: 100, distance: 4.7
click at [343, 96] on select "Select Male Female Other Prefer Not To Say" at bounding box center [365, 96] width 130 height 11
click at [300, 91] on select "Select Male Female Other Prefer Not To Say" at bounding box center [365, 96] width 130 height 11
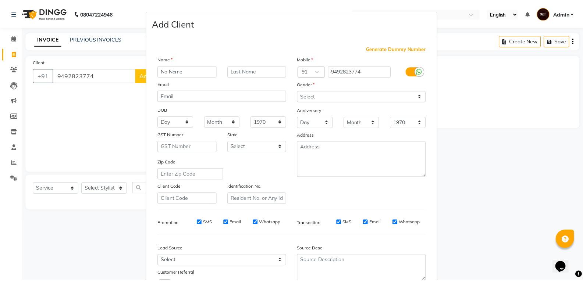
scroll to position [58, 0]
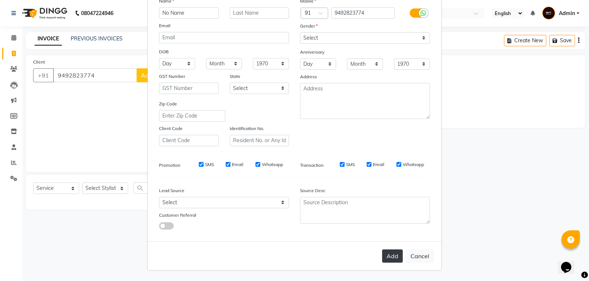
click at [386, 257] on button "Add" at bounding box center [392, 256] width 21 height 13
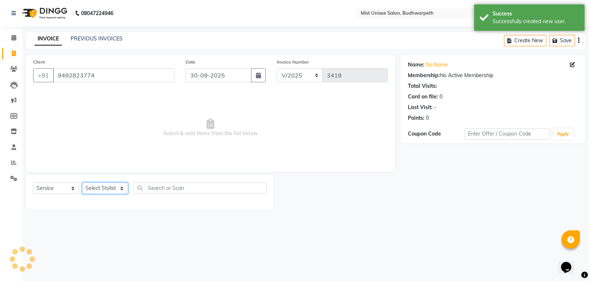
click at [109, 189] on select "Select Stylist Abhi Ram GEETHA MADHURI Jyothi Kalpana Lakshmi Madhu Malleshwari…" at bounding box center [105, 188] width 46 height 11
click at [82, 183] on select "Select Stylist Abhi Ram GEETHA MADHURI Jyothi Kalpana Lakshmi Madhu Malleshwari…" at bounding box center [105, 188] width 46 height 11
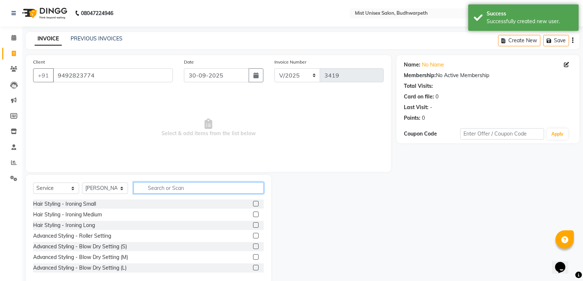
click at [157, 188] on input "text" at bounding box center [199, 187] width 130 height 11
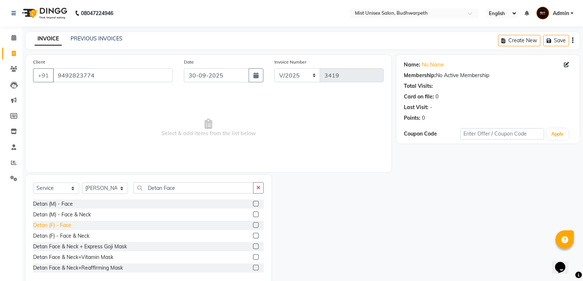
click at [63, 223] on div "Detan (F) - Face" at bounding box center [52, 226] width 38 height 8
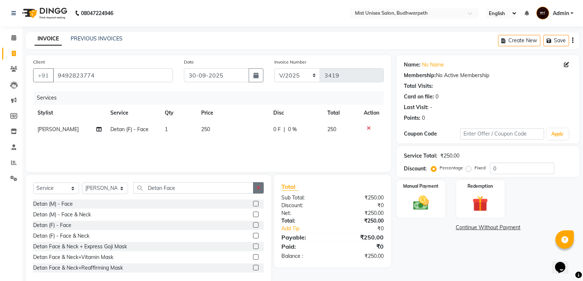
click at [259, 191] on button "button" at bounding box center [258, 187] width 11 height 11
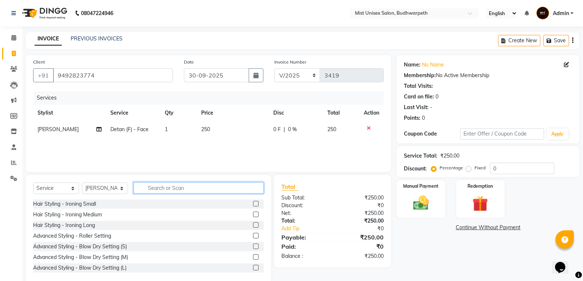
click at [162, 189] on input "text" at bounding box center [199, 187] width 130 height 11
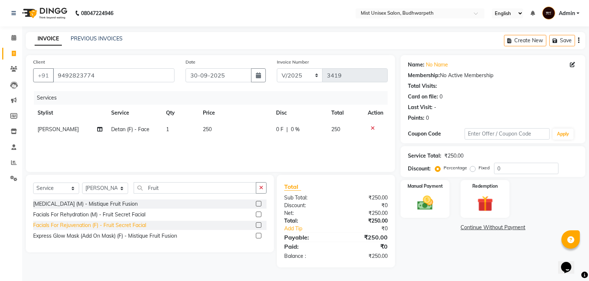
click at [98, 224] on div "Facials For Rejuvenation (F) - Fruit Secret Facial" at bounding box center [89, 226] width 113 height 8
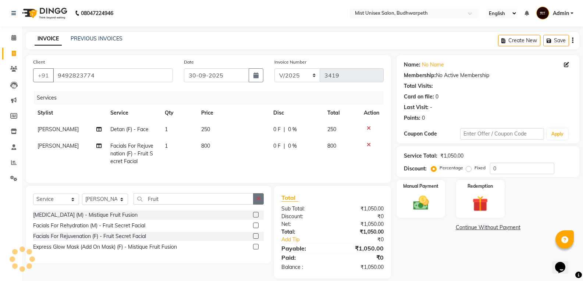
click at [258, 202] on icon "button" at bounding box center [258, 198] width 4 height 5
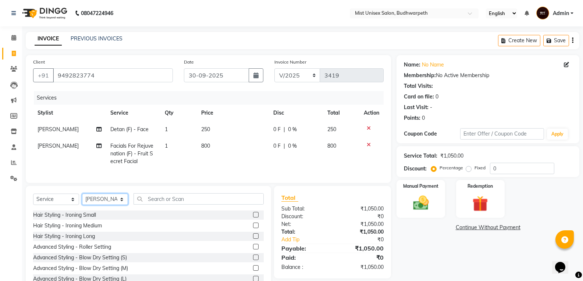
click at [109, 205] on select "Select Stylist Abhi Ram GEETHA MADHURI Jyothi Kalpana Lakshmi Madhu Malleshwari…" at bounding box center [105, 199] width 46 height 11
click at [82, 199] on select "Select Stylist Abhi Ram GEETHA MADHURI Jyothi Kalpana Lakshmi Madhu Malleshwari…" at bounding box center [105, 199] width 46 height 11
click at [161, 205] on input "text" at bounding box center [199, 199] width 130 height 11
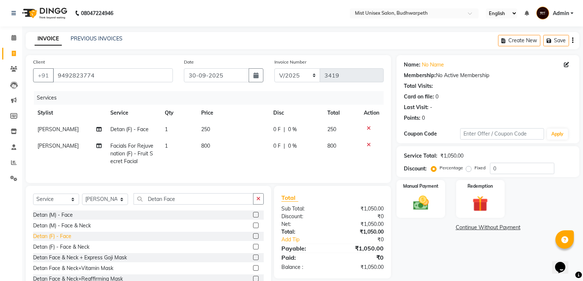
click at [60, 240] on div "Detan (F) - Face" at bounding box center [52, 237] width 38 height 8
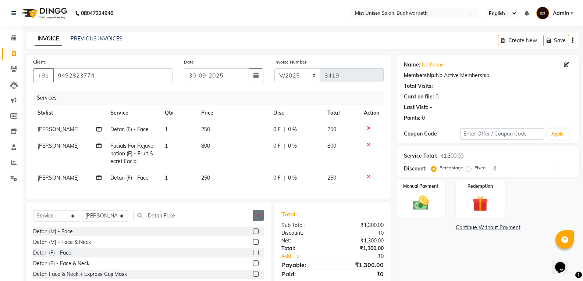
click at [258, 218] on icon "button" at bounding box center [258, 215] width 4 height 5
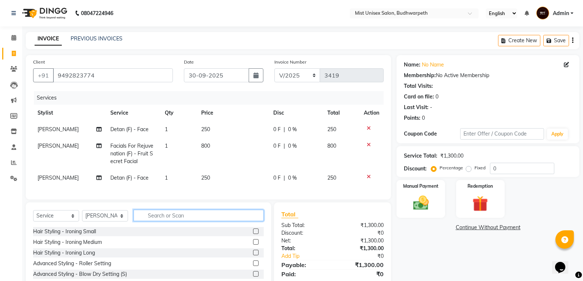
click at [150, 220] on input "text" at bounding box center [199, 215] width 130 height 11
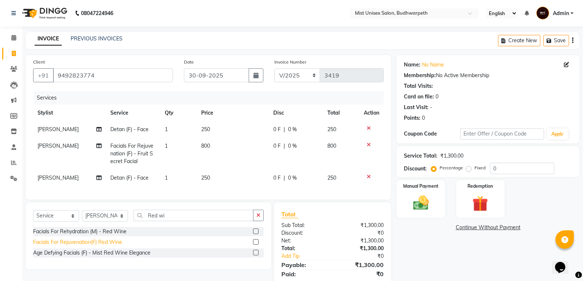
click at [97, 246] on div "Facials For Rejuvenation(F) Red Wine" at bounding box center [77, 243] width 89 height 8
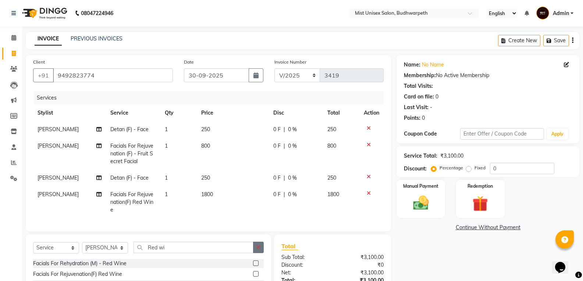
click at [260, 250] on icon "button" at bounding box center [258, 247] width 4 height 5
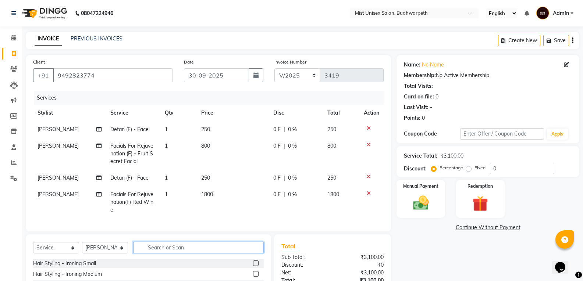
click at [153, 253] on input "text" at bounding box center [199, 247] width 130 height 11
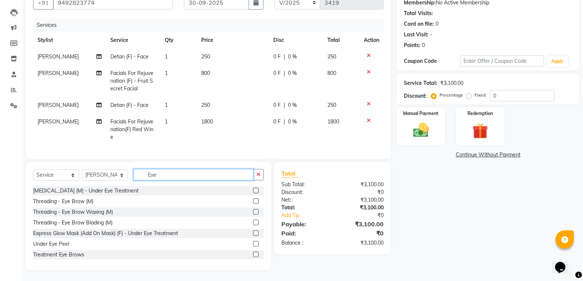
scroll to position [76, 0]
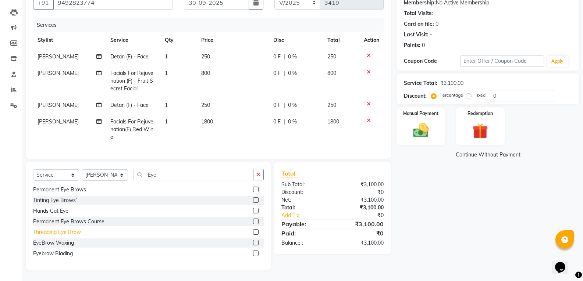
click at [74, 231] on div "Threading Eye Brow" at bounding box center [57, 233] width 48 height 8
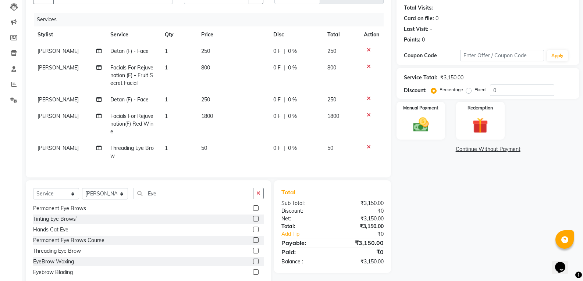
click at [174, 152] on td "1" at bounding box center [178, 152] width 36 height 24
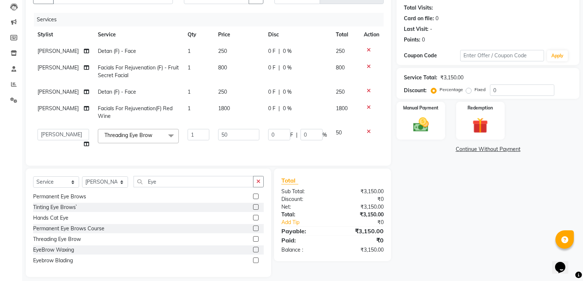
click at [187, 141] on td "1" at bounding box center [198, 139] width 31 height 28
click at [193, 134] on input "1" at bounding box center [199, 134] width 22 height 11
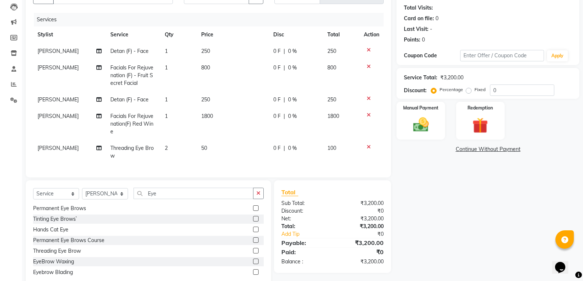
click at [195, 149] on td "2" at bounding box center [178, 152] width 36 height 24
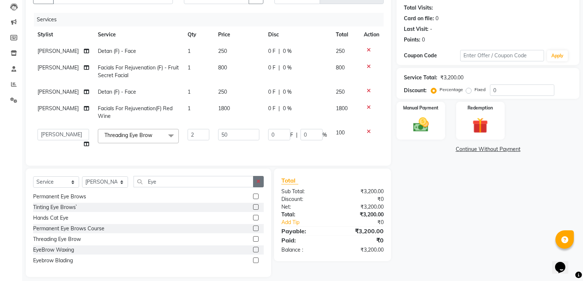
click at [256, 188] on button "button" at bounding box center [258, 181] width 11 height 11
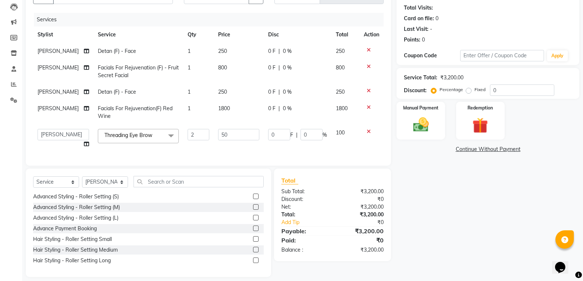
click at [218, 93] on span "250" at bounding box center [222, 92] width 9 height 7
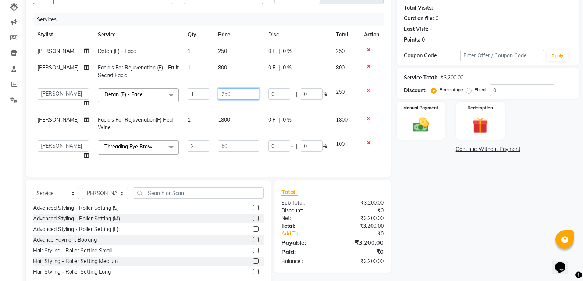
click at [221, 94] on input "250" at bounding box center [238, 93] width 41 height 11
click at [217, 40] on th "Price" at bounding box center [239, 34] width 50 height 17
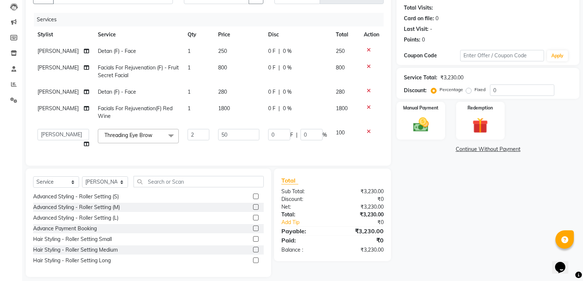
click at [220, 52] on span "250" at bounding box center [222, 51] width 9 height 7
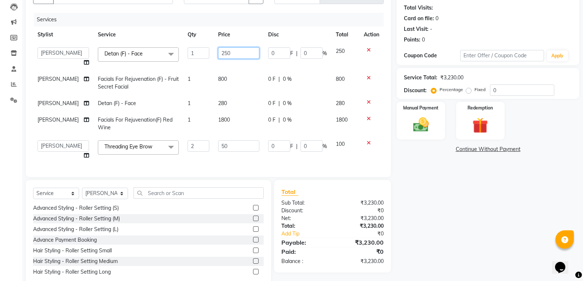
click at [220, 52] on input "250" at bounding box center [238, 52] width 41 height 11
click at [223, 53] on input "250" at bounding box center [238, 52] width 41 height 11
click at [228, 32] on th "Price" at bounding box center [239, 34] width 50 height 17
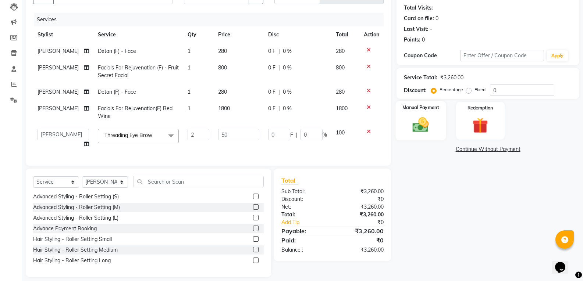
click at [413, 132] on img at bounding box center [421, 125] width 26 height 19
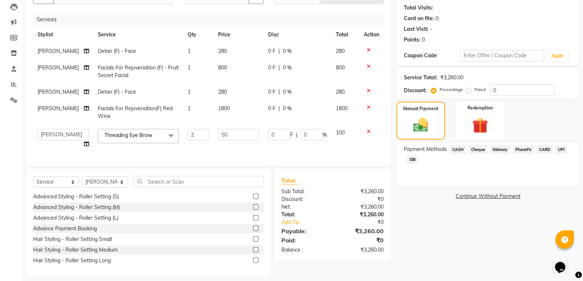
click at [416, 160] on span "SBI" at bounding box center [412, 160] width 11 height 8
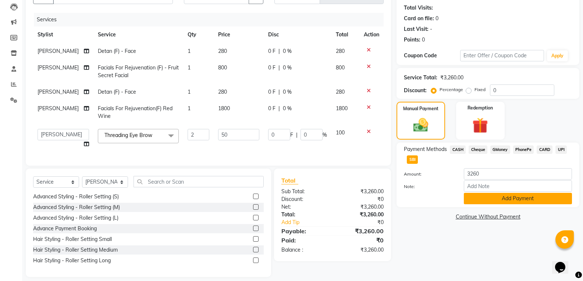
click at [476, 200] on button "Add Payment" at bounding box center [518, 198] width 108 height 11
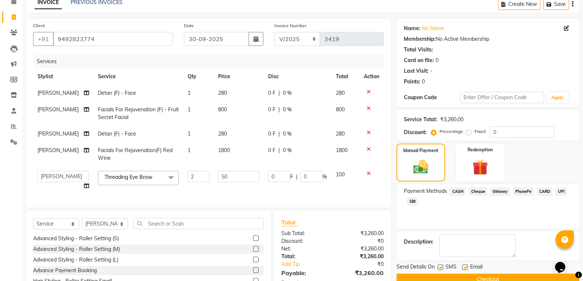
scroll to position [91, 0]
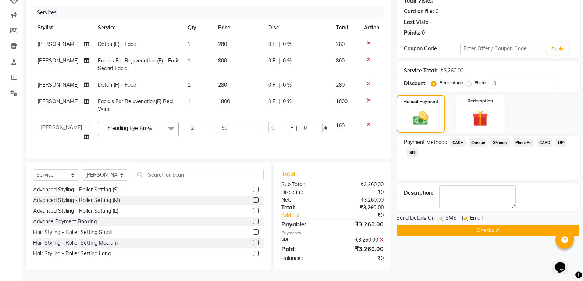
click at [495, 225] on button "Checkout" at bounding box center [488, 230] width 183 height 11
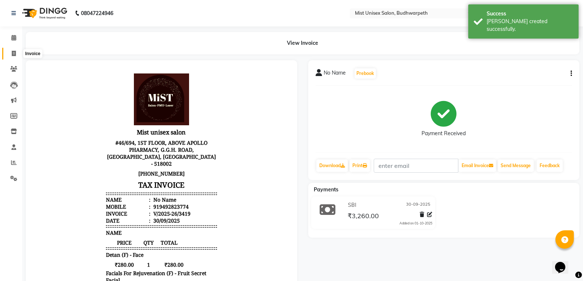
click at [13, 52] on icon at bounding box center [14, 54] width 4 height 6
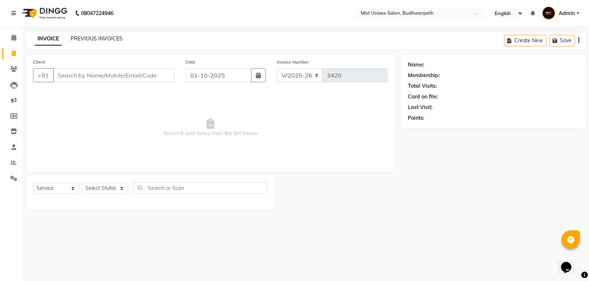
click at [90, 39] on link "PREVIOUS INVOICES" at bounding box center [97, 38] width 52 height 7
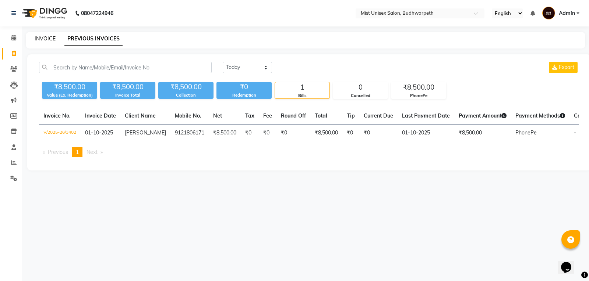
click at [49, 39] on link "INVOICE" at bounding box center [45, 38] width 21 height 7
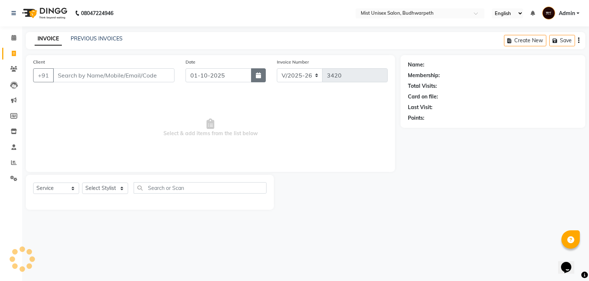
click at [258, 77] on icon "button" at bounding box center [258, 75] width 5 height 6
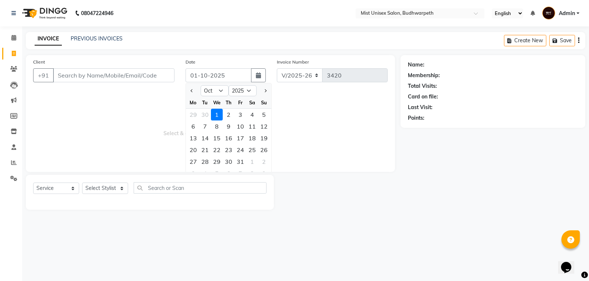
click at [187, 89] on div at bounding box center [193, 91] width 15 height 12
click at [190, 89] on button "Previous month" at bounding box center [192, 91] width 6 height 12
click at [203, 165] on div "30" at bounding box center [205, 162] width 12 height 12
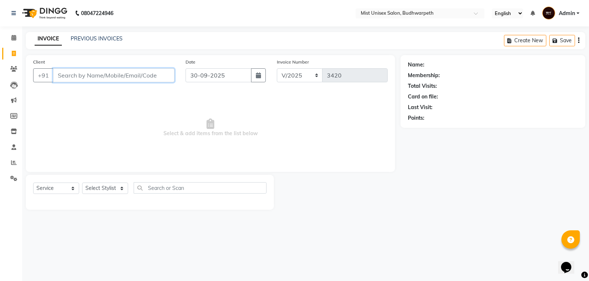
click at [74, 76] on input "Client" at bounding box center [113, 75] width 121 height 14
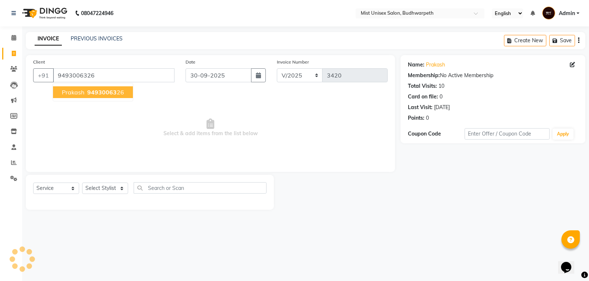
click at [67, 93] on span "Prakash" at bounding box center [73, 92] width 22 height 7
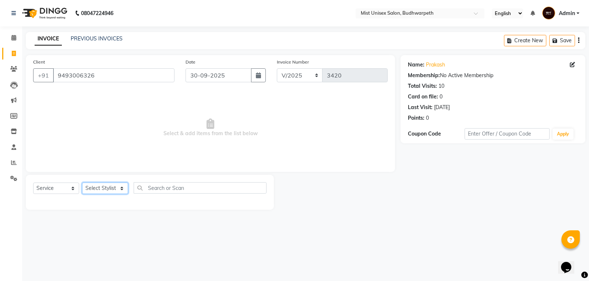
click at [99, 188] on select "Select Stylist Abhi Ram GEETHA MADHURI Jyothi Kalpana Lakshmi Madhu Malleshwari…" at bounding box center [105, 188] width 46 height 11
click at [82, 183] on select "Select Stylist Abhi Ram GEETHA MADHURI Jyothi Kalpana Lakshmi Madhu Malleshwari…" at bounding box center [105, 188] width 46 height 11
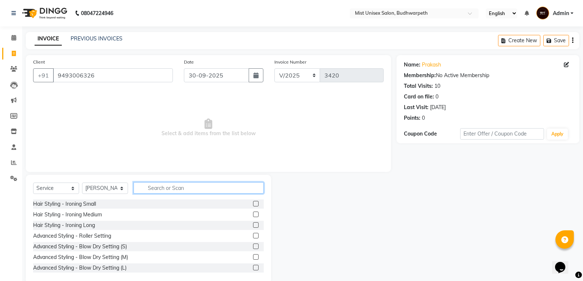
click at [154, 189] on input "text" at bounding box center [199, 187] width 130 height 11
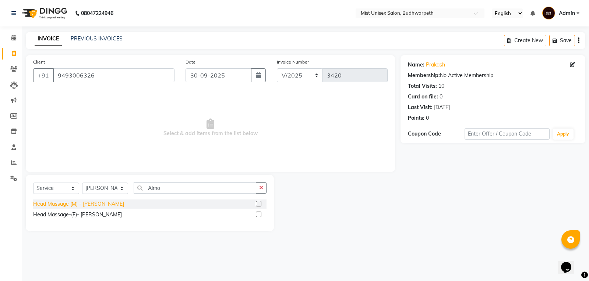
click at [96, 203] on div "Head Massage (M) - Almond Serenity" at bounding box center [78, 204] width 91 height 8
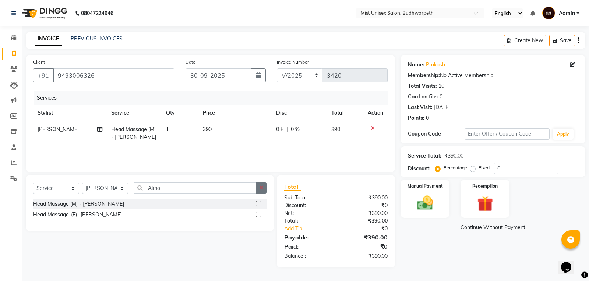
click at [258, 187] on button "button" at bounding box center [261, 187] width 11 height 11
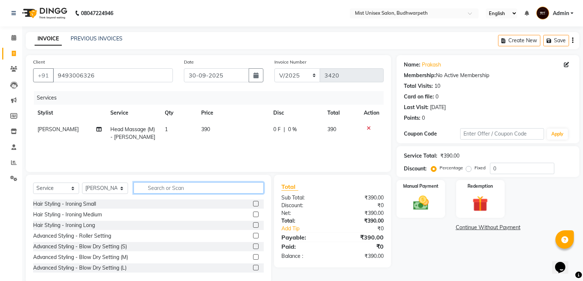
click at [149, 186] on input "text" at bounding box center [199, 187] width 130 height 11
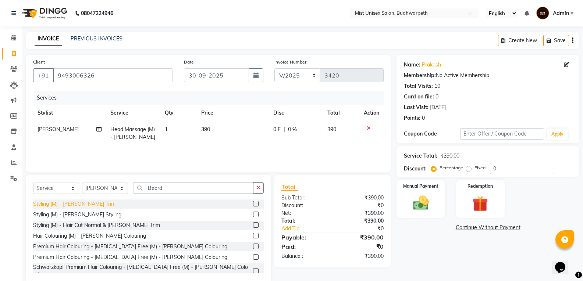
click at [86, 205] on div "Styling (M) - Beard Trim" at bounding box center [74, 204] width 82 height 8
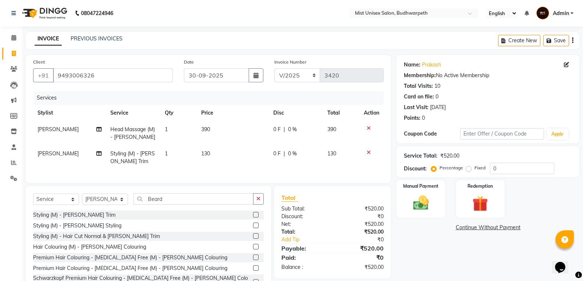
drag, startPoint x: 259, startPoint y: 204, endPoint x: 262, endPoint y: 207, distance: 4.2
click at [259, 202] on icon "button" at bounding box center [258, 198] width 4 height 5
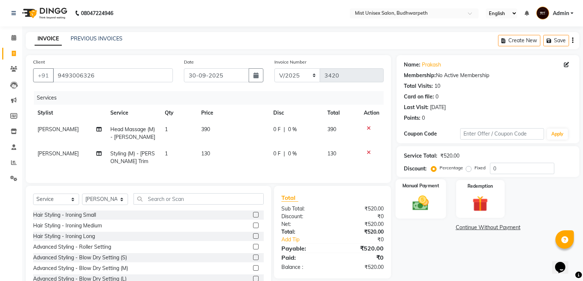
click at [419, 205] on img at bounding box center [421, 203] width 26 height 19
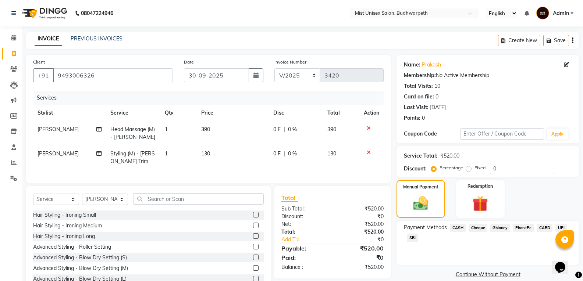
click at [208, 136] on td "390" at bounding box center [233, 133] width 72 height 24
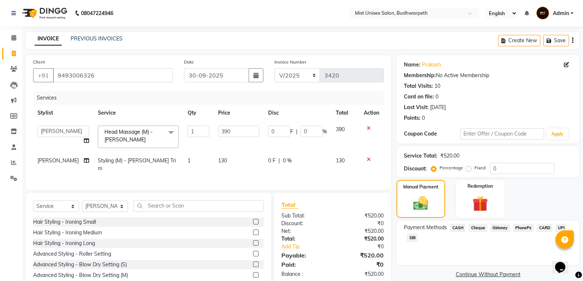
scroll to position [29, 0]
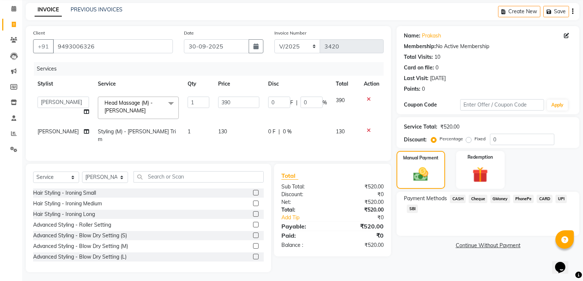
click at [413, 206] on span "SBI" at bounding box center [412, 209] width 11 height 8
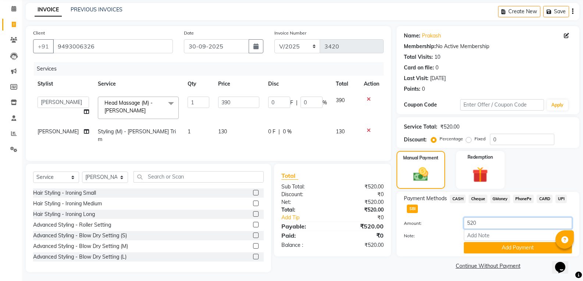
click at [473, 223] on input "520" at bounding box center [518, 223] width 108 height 11
click at [478, 247] on button "Add Payment" at bounding box center [518, 247] width 108 height 11
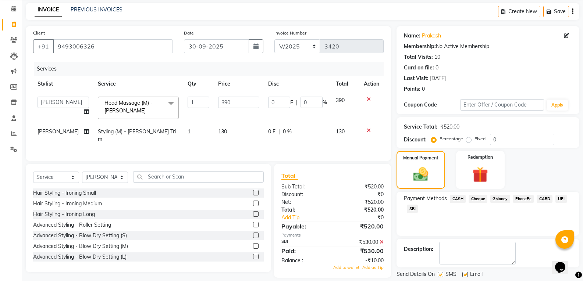
scroll to position [52, 0]
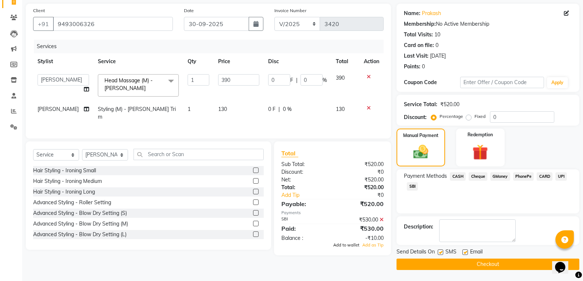
click at [339, 245] on span "Add to wallet" at bounding box center [346, 245] width 26 height 5
click at [494, 262] on button "Checkout" at bounding box center [488, 264] width 183 height 11
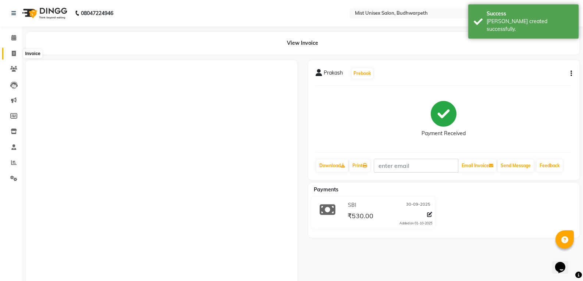
click at [13, 53] on icon at bounding box center [14, 54] width 4 height 6
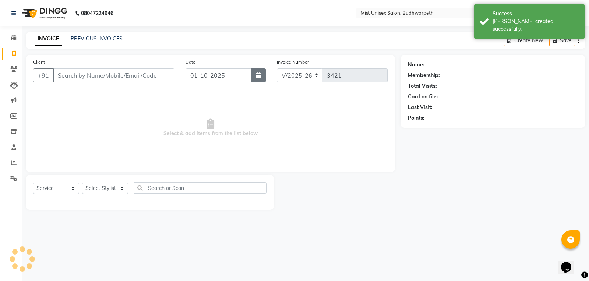
click at [255, 75] on button "button" at bounding box center [258, 75] width 15 height 14
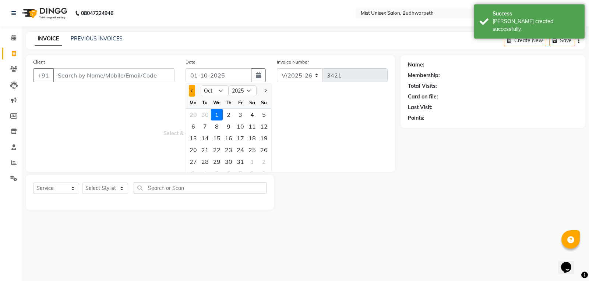
click at [191, 93] on button "Previous month" at bounding box center [192, 91] width 6 height 12
click at [204, 163] on div "30" at bounding box center [205, 162] width 12 height 12
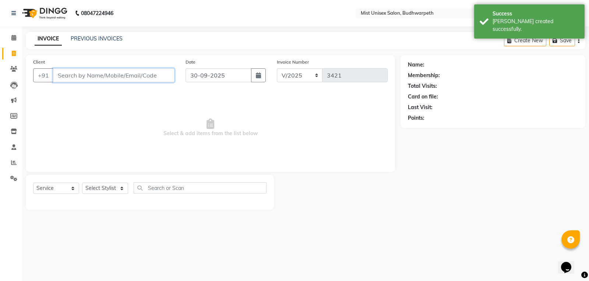
click at [98, 79] on input "Client" at bounding box center [113, 75] width 121 height 14
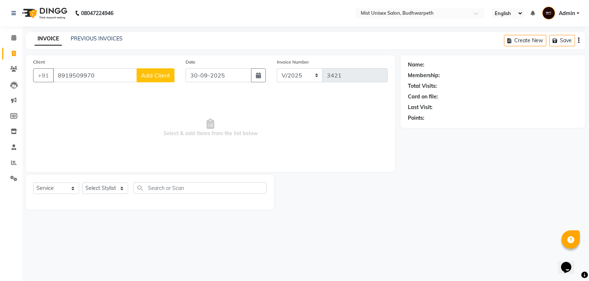
click at [160, 72] on span "Add Client" at bounding box center [155, 75] width 29 height 7
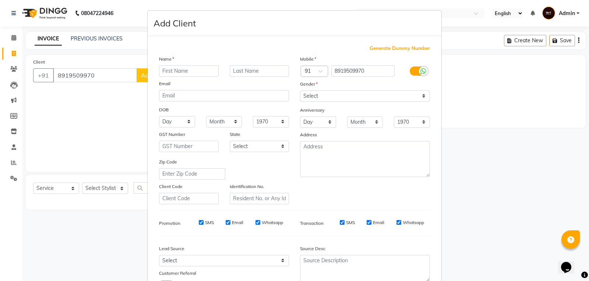
click at [172, 70] on input "text" at bounding box center [189, 70] width 60 height 11
click at [308, 93] on select "Select Male Female Other Prefer Not To Say" at bounding box center [365, 96] width 130 height 11
click at [300, 91] on select "Select Male Female Other Prefer Not To Say" at bounding box center [365, 96] width 130 height 11
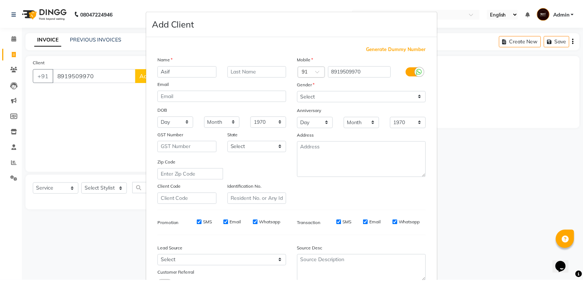
scroll to position [58, 0]
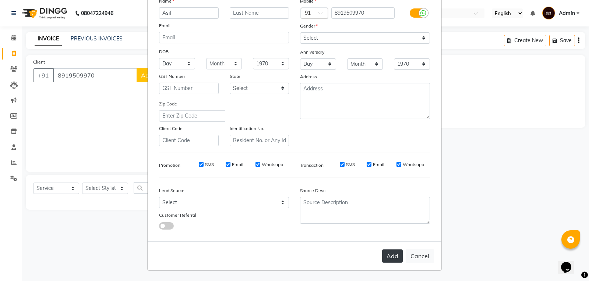
click at [395, 253] on button "Add" at bounding box center [392, 256] width 21 height 13
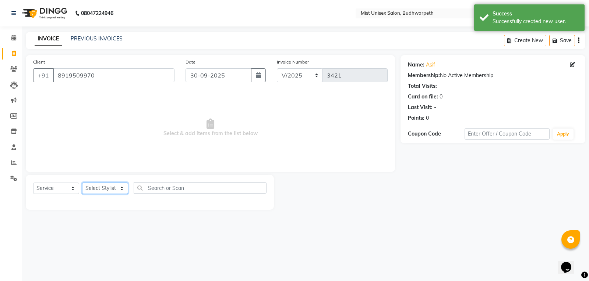
click at [98, 192] on select "Select Stylist Abhi Ram GEETHA MADHURI Jyothi Kalpana Lakshmi Madhu Malleshwari…" at bounding box center [105, 188] width 46 height 11
click at [82, 183] on select "Select Stylist Abhi Ram GEETHA MADHURI Jyothi Kalpana Lakshmi Madhu Malleshwari…" at bounding box center [105, 188] width 46 height 11
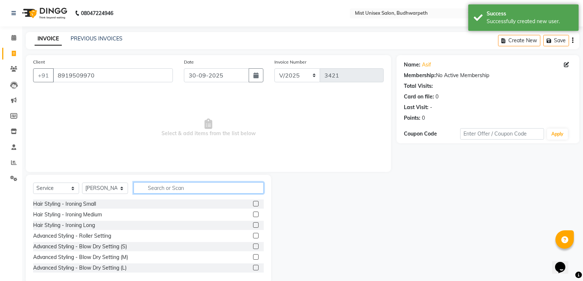
click at [151, 188] on input "text" at bounding box center [199, 187] width 130 height 11
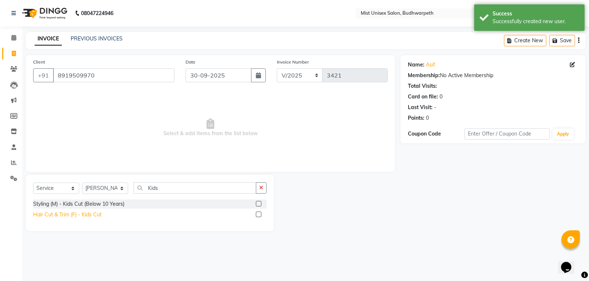
click at [90, 214] on div "Hair Cut & Trim (F) - Kids Cut" at bounding box center [67, 215] width 68 height 8
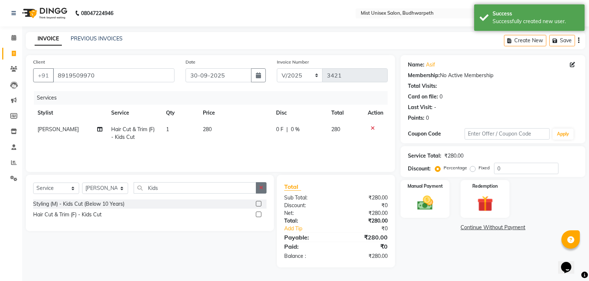
click at [265, 189] on button "button" at bounding box center [261, 187] width 11 height 11
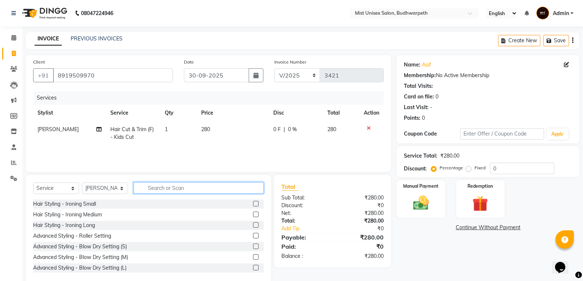
click at [142, 188] on input "text" at bounding box center [199, 187] width 130 height 11
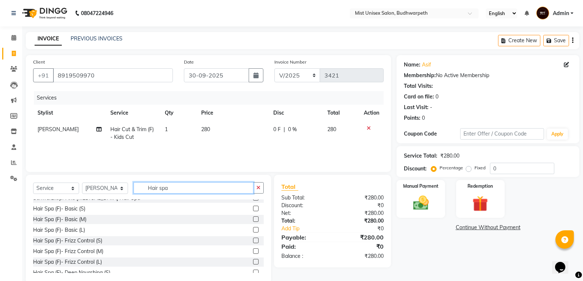
scroll to position [77, 0]
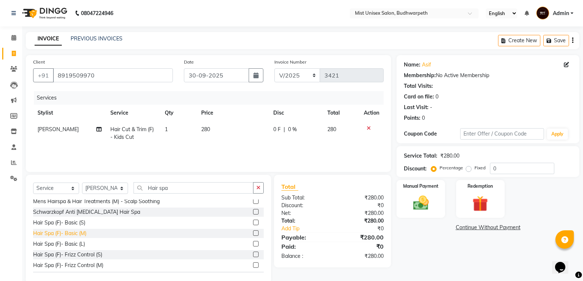
click at [71, 233] on div "Hair Spa (F)- Basic (M)" at bounding box center [59, 234] width 53 height 8
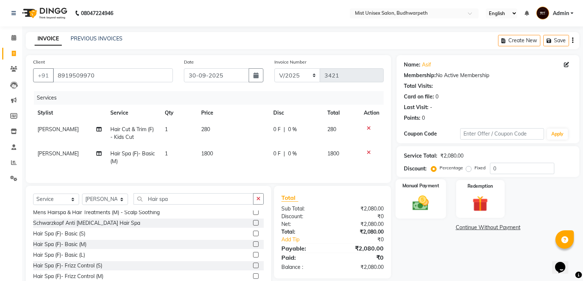
click at [419, 205] on img at bounding box center [421, 203] width 26 height 19
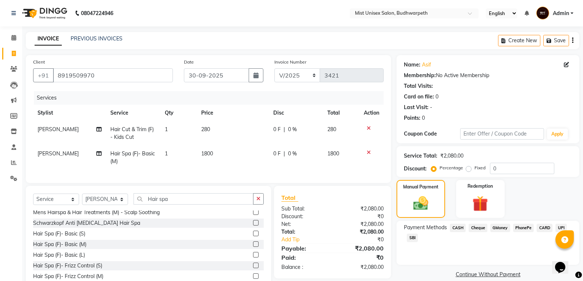
click at [411, 238] on span "SBI" at bounding box center [412, 238] width 11 height 8
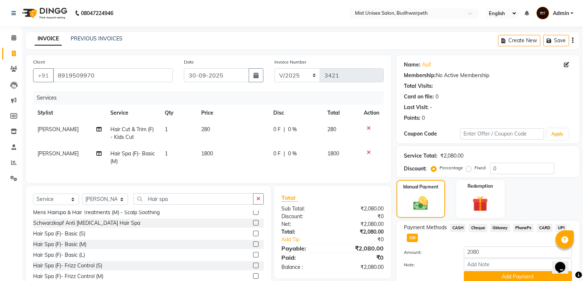
scroll to position [31, 0]
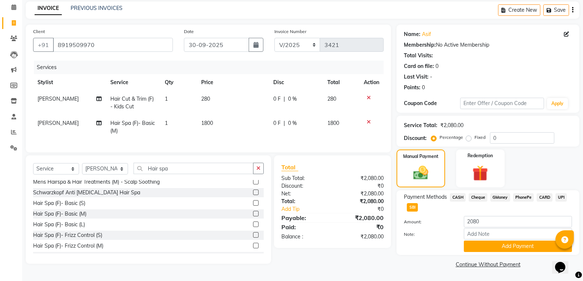
drag, startPoint x: 588, startPoint y: 169, endPoint x: 0, endPoint y: 21, distance: 606.7
click at [519, 248] on button "Add Payment" at bounding box center [518, 246] width 108 height 11
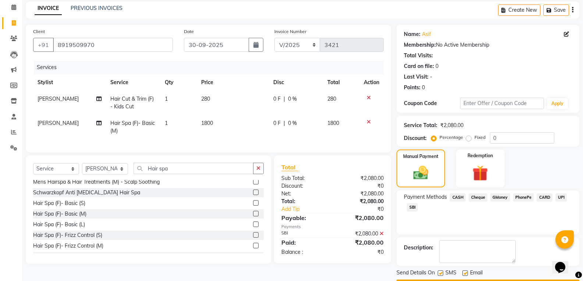
scroll to position [52, 0]
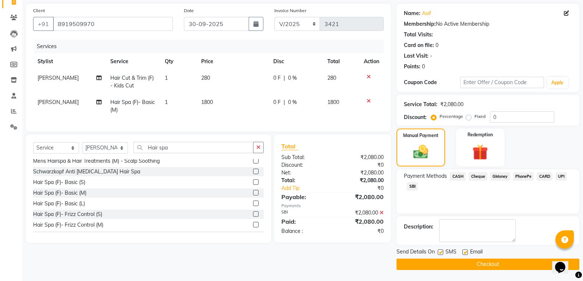
click at [431, 262] on button "Checkout" at bounding box center [488, 264] width 183 height 11
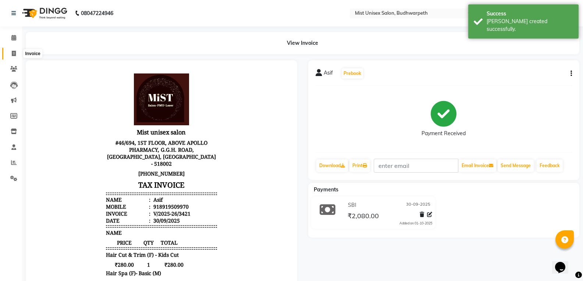
click at [14, 52] on icon at bounding box center [14, 54] width 4 height 6
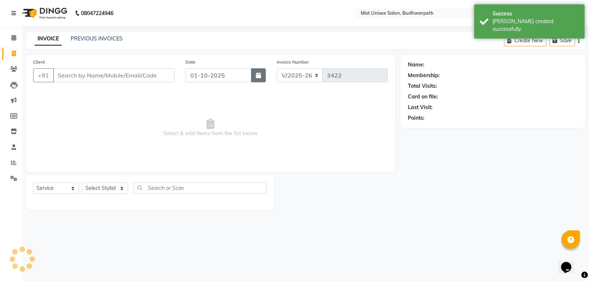
click at [258, 75] on icon "button" at bounding box center [258, 75] width 5 height 6
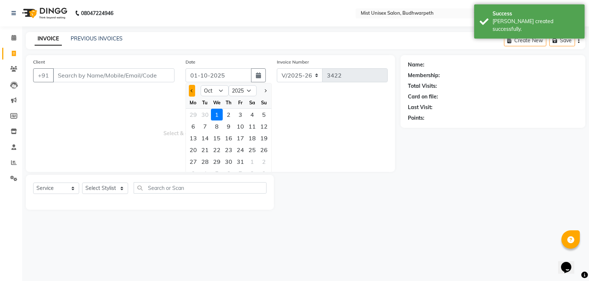
click at [191, 89] on button "Previous month" at bounding box center [192, 91] width 6 height 12
click at [203, 162] on div "30" at bounding box center [205, 162] width 12 height 12
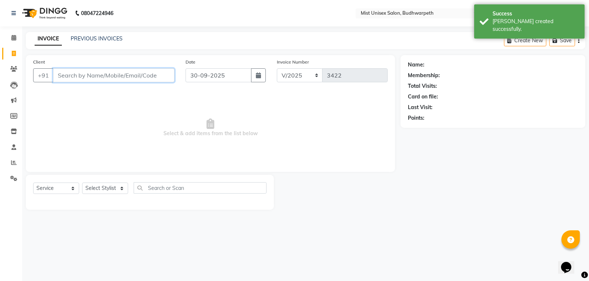
click at [106, 75] on input "Client" at bounding box center [113, 75] width 121 height 14
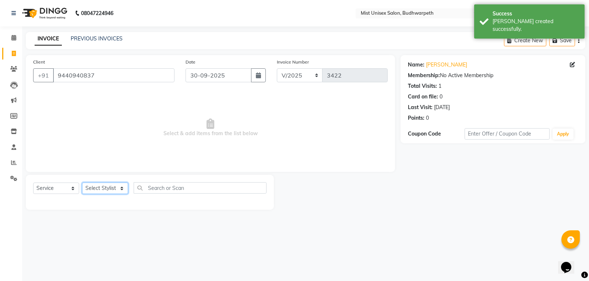
click at [94, 189] on select "Select Stylist Abhi Ram GEETHA MADHURI Jyothi Kalpana Lakshmi Madhu Malleshwari…" at bounding box center [105, 188] width 46 height 11
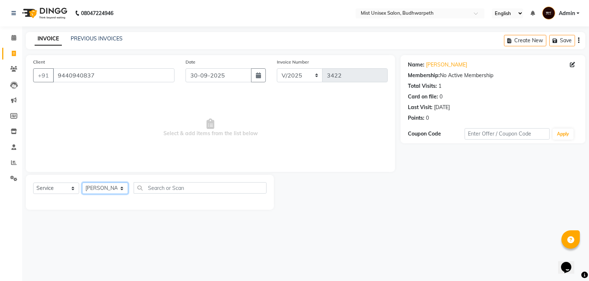
click at [82, 183] on select "Select Stylist Abhi Ram GEETHA MADHURI Jyothi Kalpana Lakshmi Madhu Malleshwari…" at bounding box center [105, 188] width 46 height 11
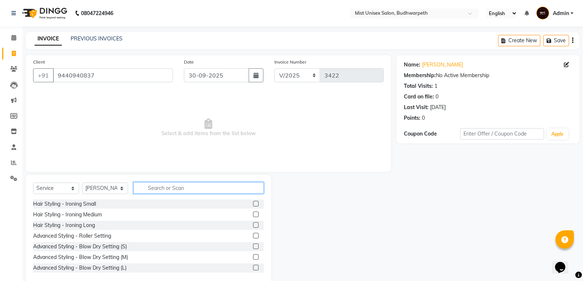
click at [156, 185] on input "text" at bounding box center [199, 187] width 130 height 11
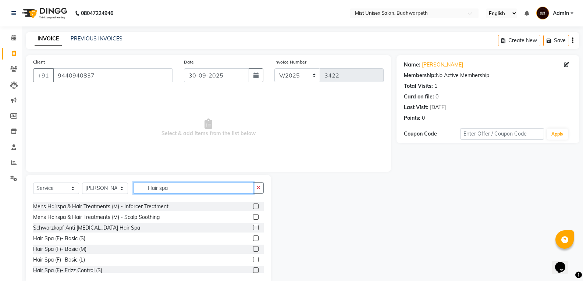
scroll to position [65, 0]
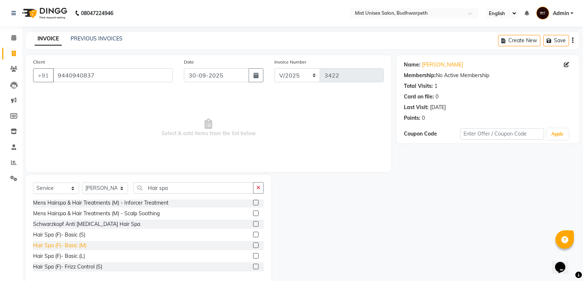
click at [79, 246] on div "Hair Spa (F)- Basic (M)" at bounding box center [59, 246] width 53 height 8
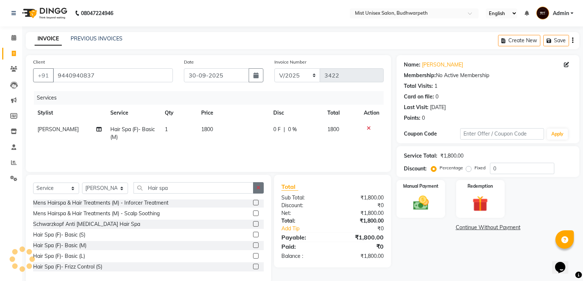
click at [256, 187] on icon "button" at bounding box center [258, 187] width 4 height 5
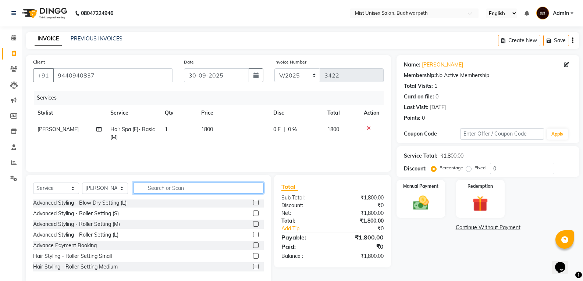
click at [178, 187] on input "text" at bounding box center [199, 187] width 130 height 11
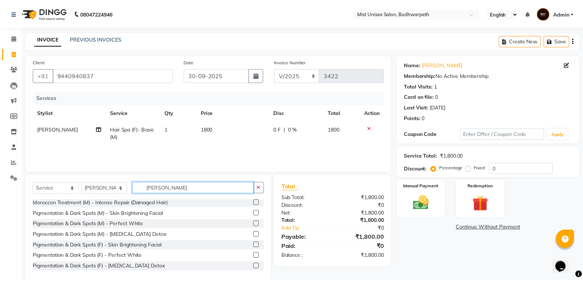
scroll to position [0, 0]
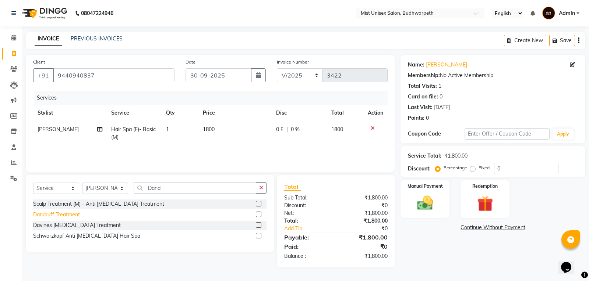
click at [64, 218] on div "Dandruff Treatment" at bounding box center [56, 215] width 47 height 8
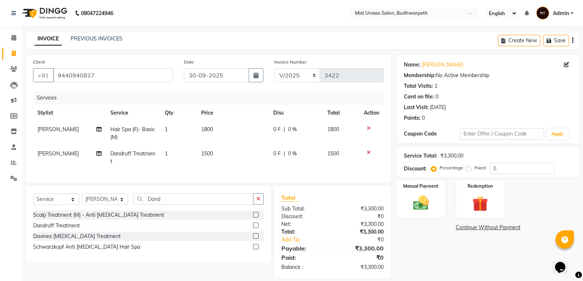
click at [209, 128] on span "1800" at bounding box center [207, 129] width 12 height 7
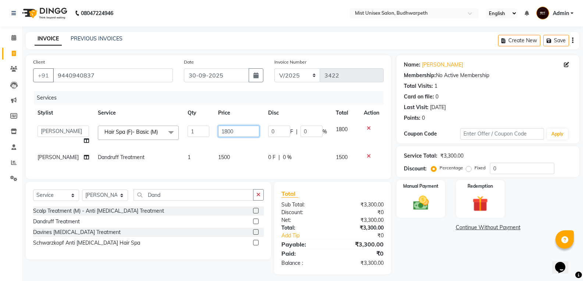
click at [223, 131] on input "1800" at bounding box center [238, 131] width 41 height 11
click at [219, 131] on input "1800" at bounding box center [238, 131] width 41 height 11
click at [224, 145] on td "3000" at bounding box center [239, 135] width 50 height 28
click at [475, 168] on label "Fixed" at bounding box center [480, 168] width 11 height 7
click at [468, 168] on input "Fixed" at bounding box center [470, 168] width 5 height 5
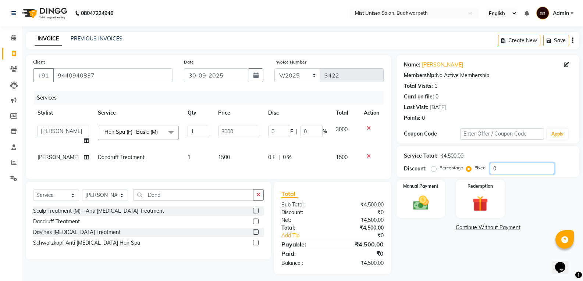
click at [501, 168] on input "0" at bounding box center [522, 168] width 64 height 11
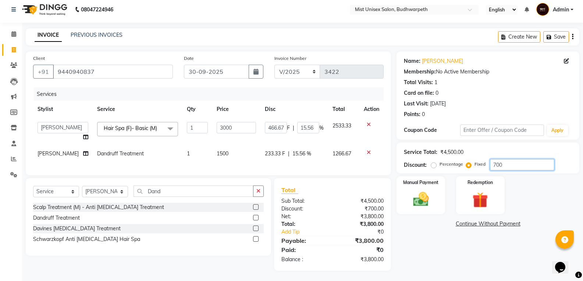
scroll to position [10, 0]
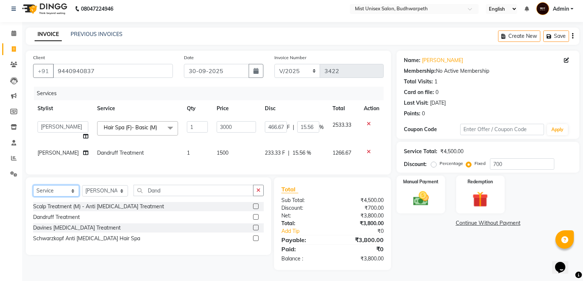
click at [59, 191] on select "Select Service Product Membership Package Voucher Prepaid Gift Card" at bounding box center [56, 190] width 46 height 11
click at [33, 185] on select "Select Service Product Membership Package Voucher Prepaid Gift Card" at bounding box center [56, 190] width 46 height 11
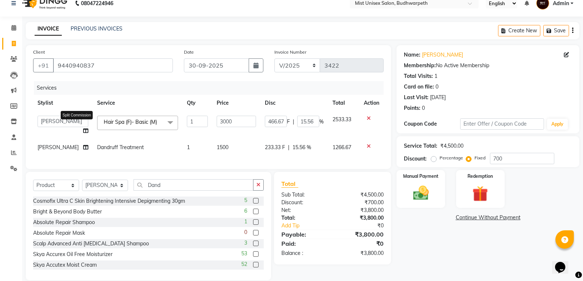
click at [83, 129] on icon at bounding box center [85, 130] width 5 height 5
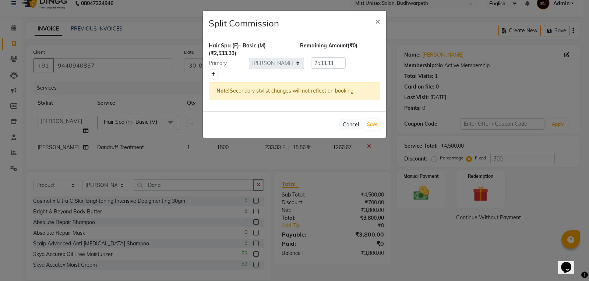
click at [213, 74] on icon at bounding box center [213, 74] width 4 height 4
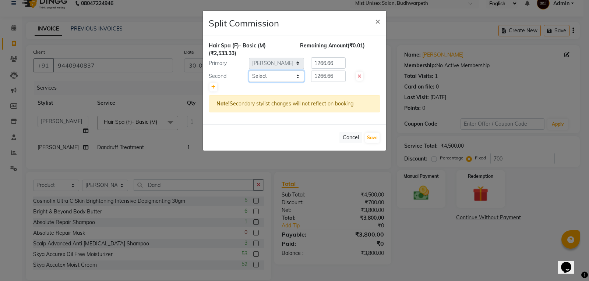
click at [253, 79] on select "Select Abhi Ram GEETHA MADHURI Jyothi Kalpana Lakshmi Madhu Malleshwari Manohar…" at bounding box center [276, 76] width 55 height 11
click at [249, 71] on select "Select Abhi Ram GEETHA MADHURI Jyothi Kalpana Lakshmi Madhu Malleshwari Manohar…" at bounding box center [276, 76] width 55 height 11
click at [374, 138] on button "Save" at bounding box center [372, 138] width 14 height 10
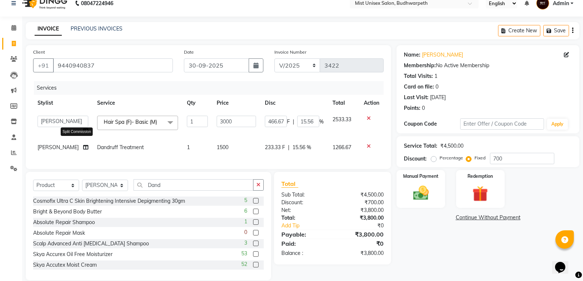
click at [83, 145] on icon at bounding box center [85, 147] width 5 height 5
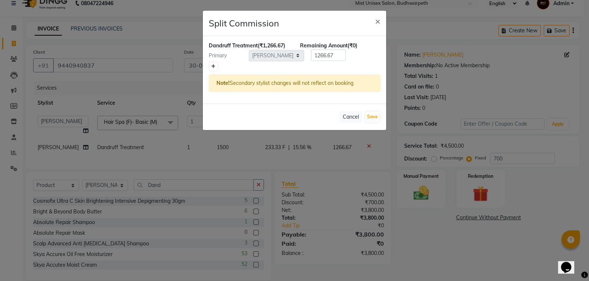
click at [212, 64] on icon at bounding box center [213, 66] width 4 height 4
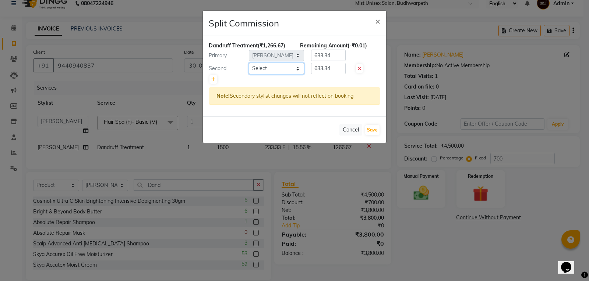
click at [267, 70] on select "Select Abhi Ram GEETHA MADHURI Jyothi Kalpana Lakshmi Madhu Malleshwari Manohar…" at bounding box center [276, 68] width 55 height 11
click at [249, 63] on select "Select Abhi Ram GEETHA MADHURI Jyothi Kalpana Lakshmi Madhu Malleshwari Manohar…" at bounding box center [276, 68] width 55 height 11
click at [371, 130] on button "Save" at bounding box center [372, 130] width 14 height 10
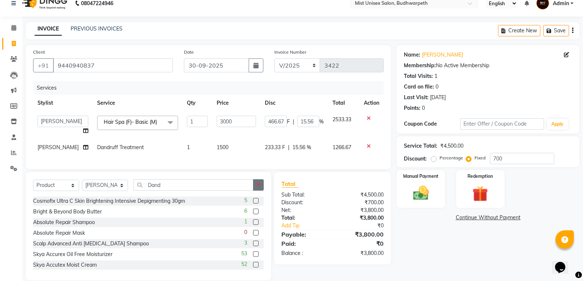
click at [258, 188] on icon "button" at bounding box center [258, 184] width 4 height 5
click at [110, 189] on select "Select Stylist Abhi Ram GEETHA MADHURI Jyothi Kalpana Lakshmi Madhu Malleshwari…" at bounding box center [105, 185] width 46 height 11
click at [82, 185] on select "Select Stylist Abhi Ram GEETHA MADHURI Jyothi Kalpana Lakshmi Madhu Malleshwari…" at bounding box center [105, 185] width 46 height 11
click at [152, 191] on input "text" at bounding box center [199, 185] width 130 height 11
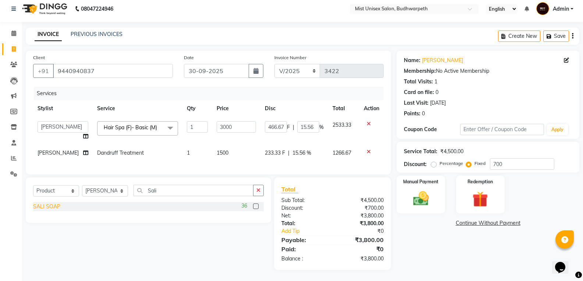
click at [40, 207] on div "SALI SOAP" at bounding box center [46, 207] width 27 height 8
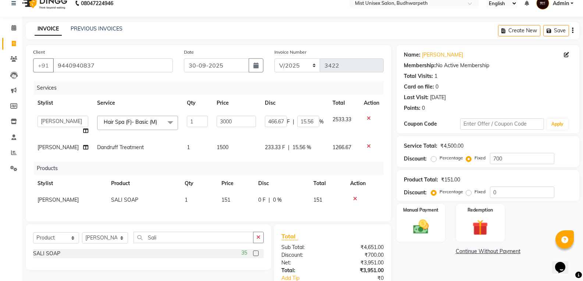
click at [195, 204] on td "1" at bounding box center [198, 200] width 37 height 17
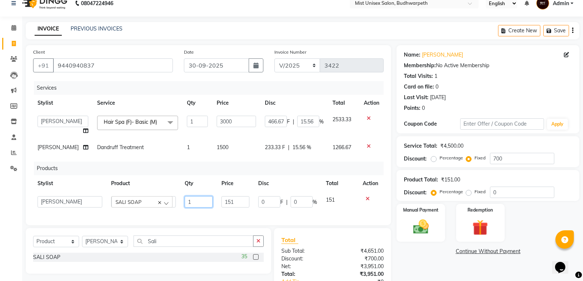
click at [199, 199] on input "1" at bounding box center [199, 201] width 28 height 11
click at [217, 217] on div "Services Stylist Service Qty Price Disc Total Action Abhi Ram GEETHA MADHURI Jy…" at bounding box center [208, 149] width 351 height 137
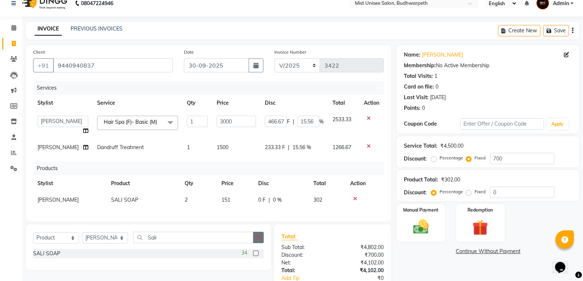
click at [256, 240] on icon "button" at bounding box center [258, 237] width 4 height 5
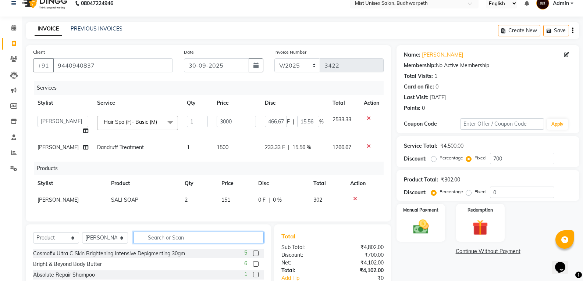
click at [155, 241] on input "text" at bounding box center [199, 237] width 130 height 11
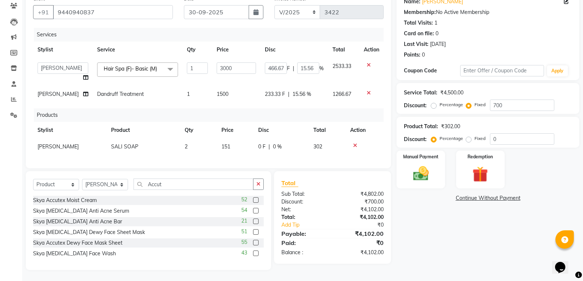
click at [98, 254] on div "Skya Accutane Face Wash 43" at bounding box center [148, 253] width 231 height 9
click at [95, 255] on div "Skya Accutane Face Wash" at bounding box center [74, 254] width 83 height 8
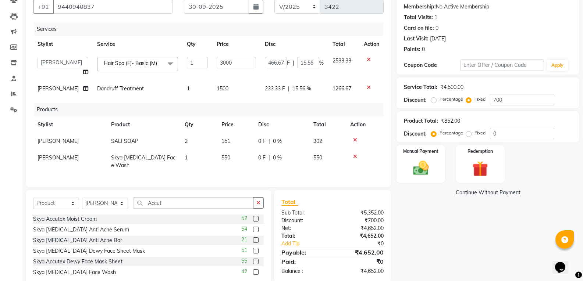
drag, startPoint x: 257, startPoint y: 200, endPoint x: 188, endPoint y: 200, distance: 68.8
click at [258, 200] on icon "button" at bounding box center [258, 202] width 4 height 5
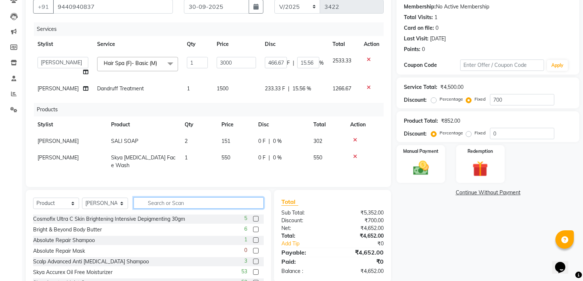
click at [187, 200] on input "text" at bounding box center [199, 203] width 130 height 11
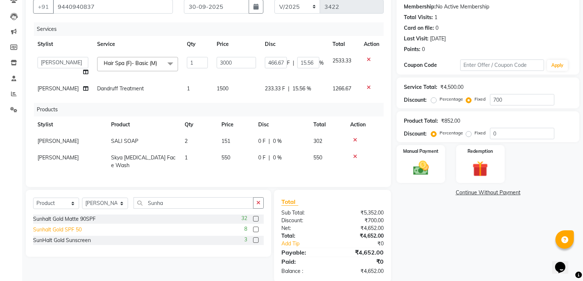
click at [67, 229] on div "Sunhalt Gold SPF 50" at bounding box center [57, 230] width 49 height 8
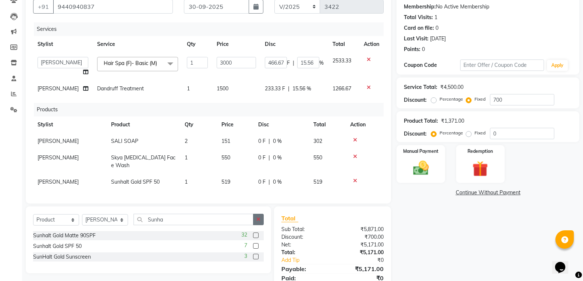
click at [259, 220] on button "button" at bounding box center [258, 219] width 11 height 11
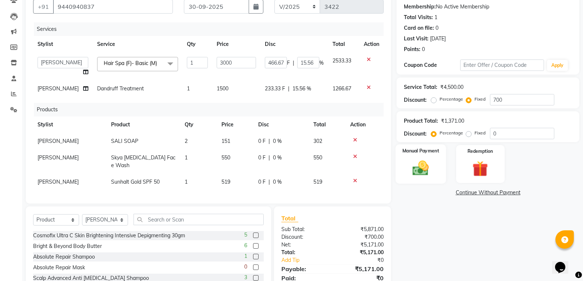
click at [426, 160] on img at bounding box center [421, 168] width 26 height 19
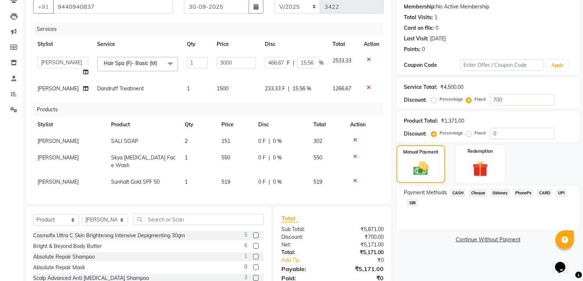
click at [521, 193] on span "PhonePe" at bounding box center [523, 193] width 21 height 8
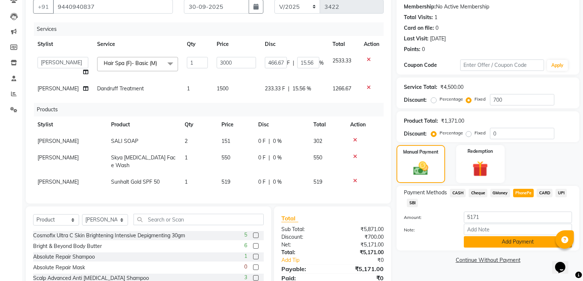
click at [506, 242] on button "Add Payment" at bounding box center [518, 242] width 108 height 11
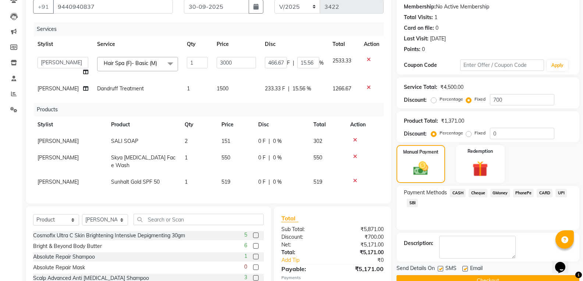
scroll to position [111, 0]
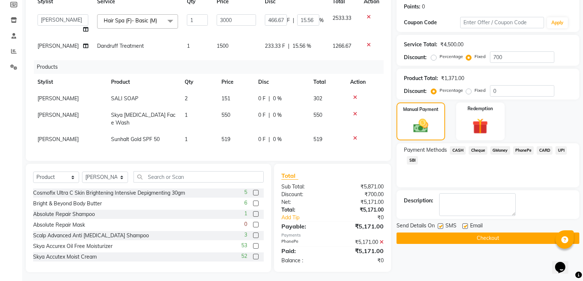
click at [511, 238] on button "Checkout" at bounding box center [488, 238] width 183 height 11
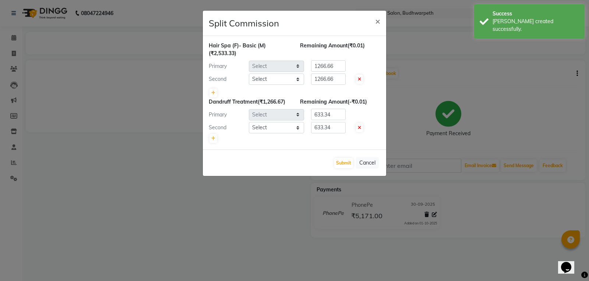
drag, startPoint x: 8, startPoint y: 52, endPoint x: 65, endPoint y: 68, distance: 59.9
click at [7, 55] on ngb-modal-window "Split Commission × Hair Spa (F)- Basic (M) (₹2,533.33) Remaining Amount (₹0.01)…" at bounding box center [294, 140] width 589 height 281
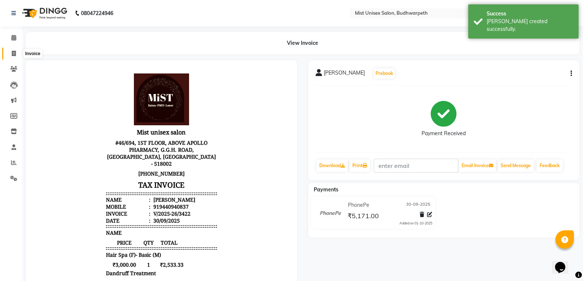
click at [13, 50] on span at bounding box center [13, 54] width 13 height 8
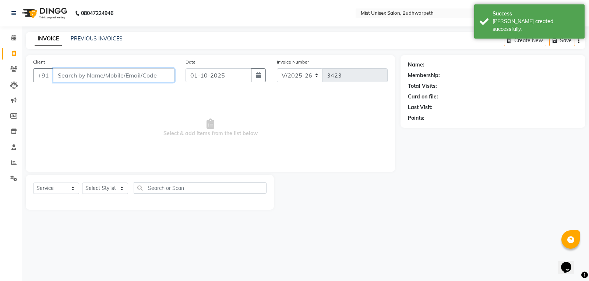
click at [73, 78] on input "Client" at bounding box center [113, 75] width 121 height 14
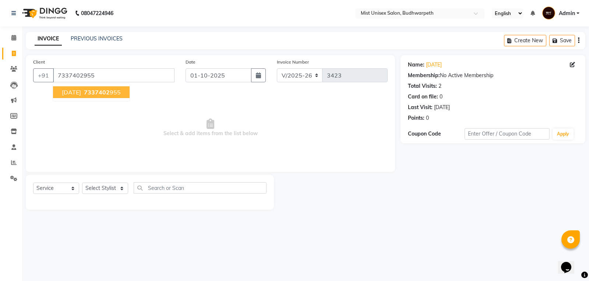
click at [96, 91] on span "7337402" at bounding box center [97, 92] width 26 height 7
click at [262, 73] on button "button" at bounding box center [258, 75] width 15 height 14
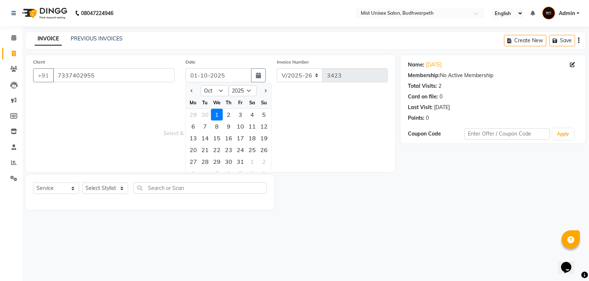
click at [195, 92] on div at bounding box center [193, 91] width 15 height 12
click at [191, 93] on button "Previous month" at bounding box center [192, 91] width 6 height 12
click at [206, 164] on div "30" at bounding box center [205, 162] width 12 height 12
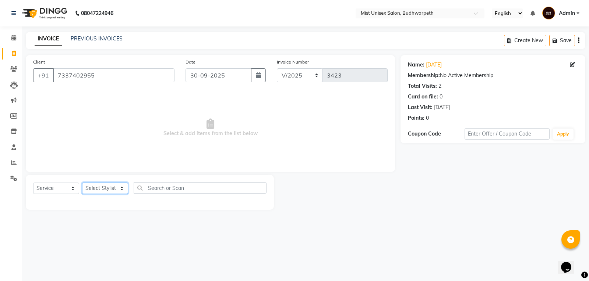
click at [102, 189] on select "Select Stylist Abhi Ram GEETHA MADHURI Jyothi Kalpana Lakshmi Madhu Malleshwari…" at bounding box center [105, 188] width 46 height 11
click at [82, 183] on select "Select Stylist Abhi Ram GEETHA MADHURI Jyothi Kalpana Lakshmi Madhu Malleshwari…" at bounding box center [105, 188] width 46 height 11
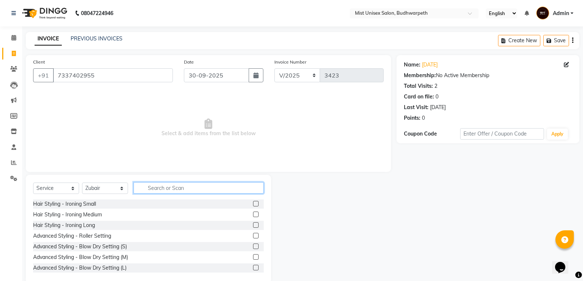
click at [167, 189] on input "text" at bounding box center [199, 187] width 130 height 11
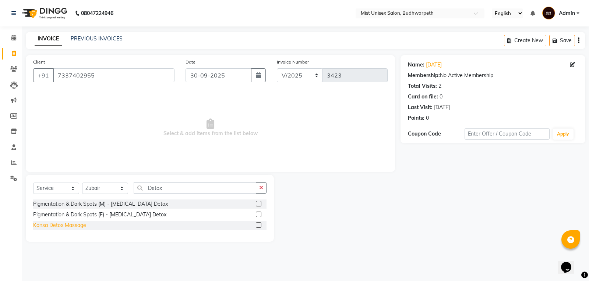
click at [79, 227] on div "Kansa Detox Massage" at bounding box center [59, 226] width 53 height 8
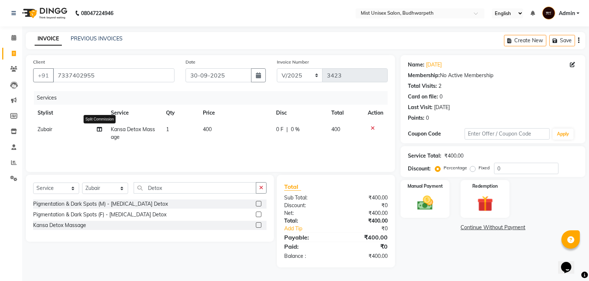
click at [99, 129] on icon at bounding box center [99, 129] width 5 height 5
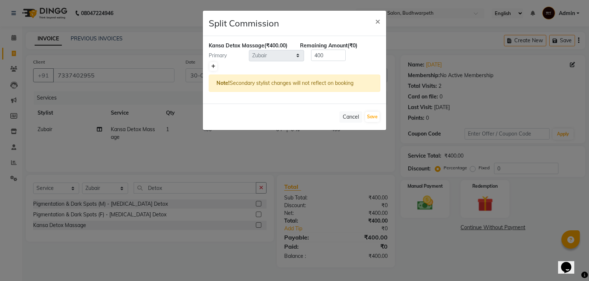
click at [212, 67] on icon at bounding box center [213, 66] width 4 height 4
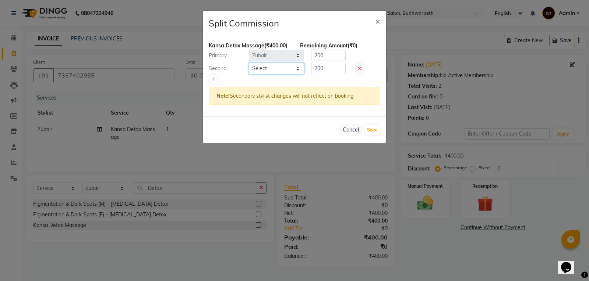
drag, startPoint x: 269, startPoint y: 70, endPoint x: 270, endPoint y: 74, distance: 4.6
click at [269, 70] on select "Select Abhi Ram GEETHA MADHURI Jyothi Kalpana Lakshmi Madhu Malleshwari Manohar…" at bounding box center [276, 68] width 55 height 11
click at [249, 63] on select "Select Abhi Ram GEETHA MADHURI Jyothi Kalpana Lakshmi Madhu Malleshwari Manohar…" at bounding box center [276, 68] width 55 height 11
click at [334, 56] on input "200" at bounding box center [328, 55] width 35 height 11
click at [333, 73] on input "200" at bounding box center [328, 68] width 35 height 11
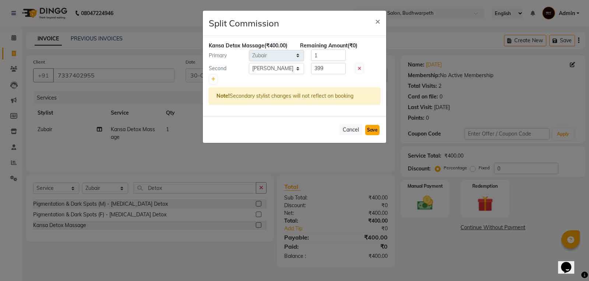
click at [370, 132] on button "Save" at bounding box center [372, 130] width 14 height 10
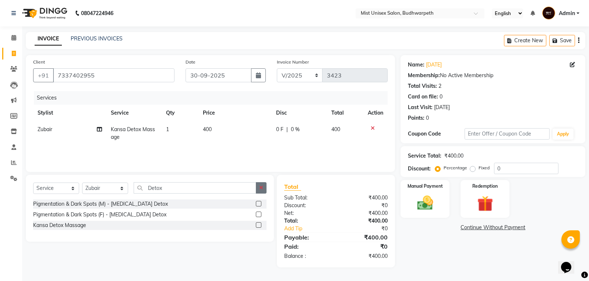
drag, startPoint x: 262, startPoint y: 190, endPoint x: 224, endPoint y: 188, distance: 38.7
click at [262, 190] on icon "button" at bounding box center [261, 187] width 4 height 5
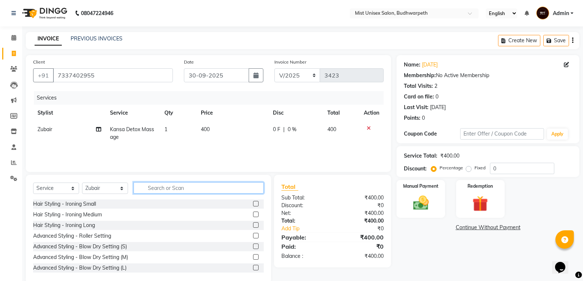
click at [211, 187] on input "text" at bounding box center [199, 187] width 130 height 11
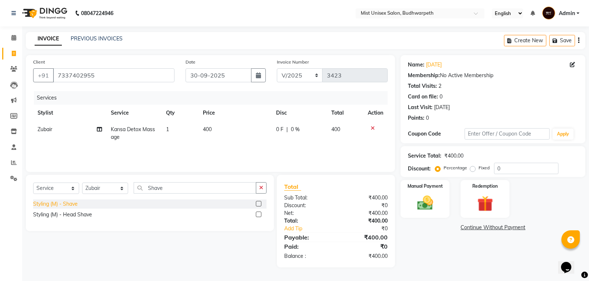
click at [58, 205] on div "Styling (M) - Shave" at bounding box center [55, 204] width 45 height 8
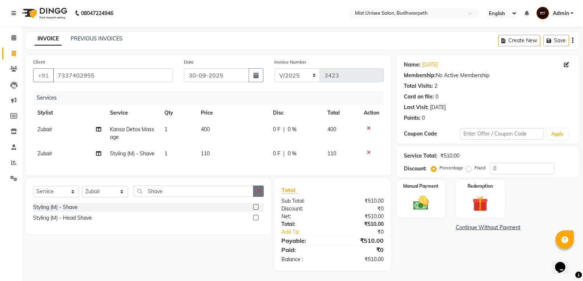
click at [259, 194] on icon "button" at bounding box center [258, 191] width 4 height 5
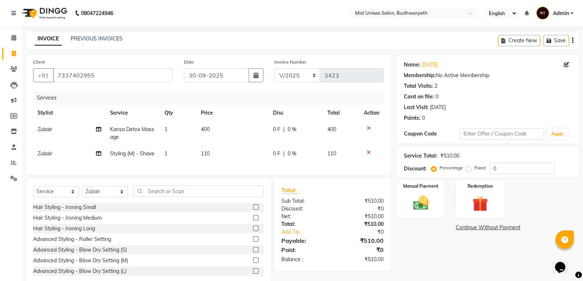
click at [283, 153] on div "0 F | 0 %" at bounding box center [296, 154] width 46 height 8
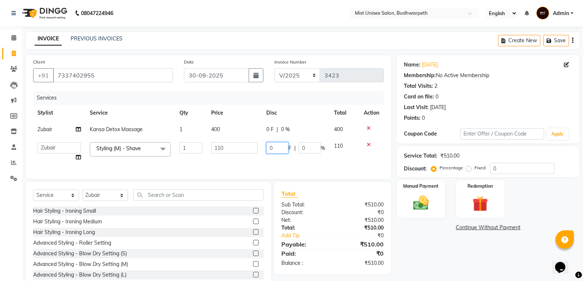
click at [283, 153] on input "0" at bounding box center [277, 147] width 22 height 11
click at [277, 170] on div "Services Stylist Service Qty Price Disc Total Action Zubair Kansa Detox Massage…" at bounding box center [208, 131] width 351 height 81
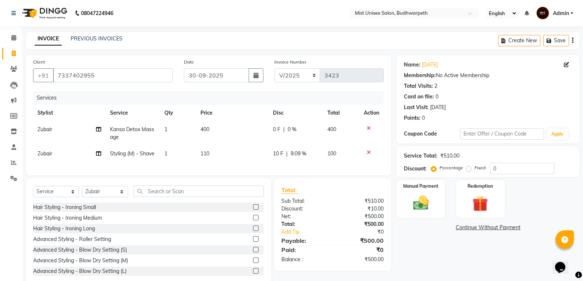
click at [177, 132] on td "1" at bounding box center [178, 133] width 36 height 24
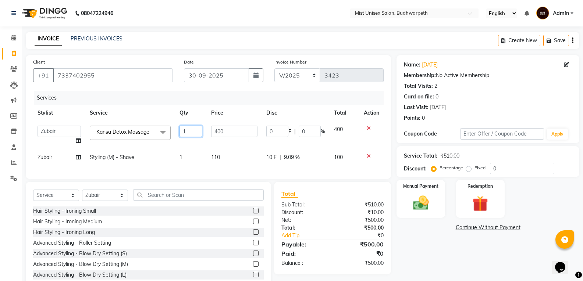
click at [194, 127] on input "1" at bounding box center [191, 131] width 23 height 11
click at [189, 147] on tbody "Abhi Ram GEETHA MADHURI Jyothi Kalpana Lakshmi Madhu Malleshwari Manohar Mustak…" at bounding box center [208, 143] width 351 height 45
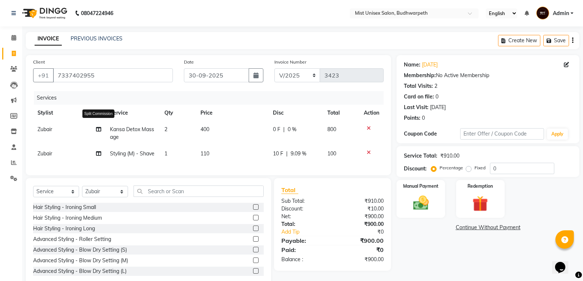
click at [96, 130] on icon at bounding box center [98, 129] width 5 height 5
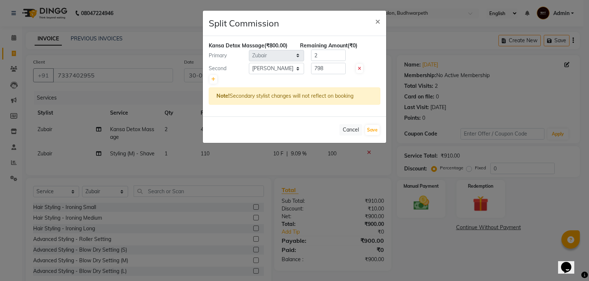
click at [378, 124] on div "Cancel Save" at bounding box center [294, 130] width 183 height 26
click at [374, 133] on button "Save" at bounding box center [372, 130] width 14 height 10
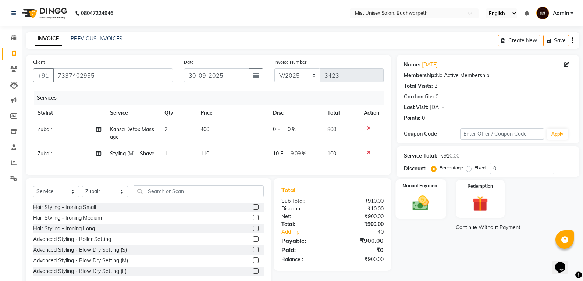
click at [417, 209] on img at bounding box center [421, 203] width 26 height 19
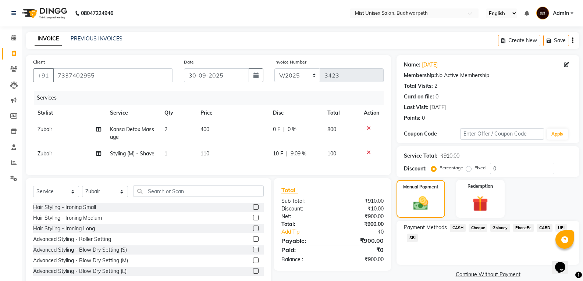
click at [411, 238] on span "SBI" at bounding box center [412, 238] width 11 height 8
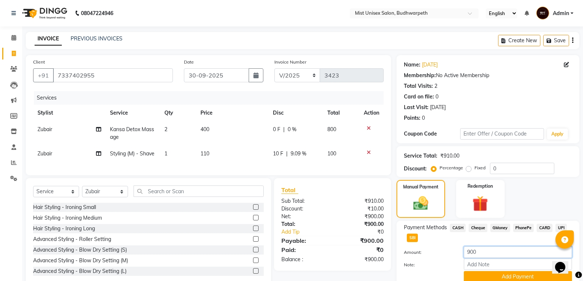
click at [494, 254] on input "900" at bounding box center [518, 252] width 108 height 11
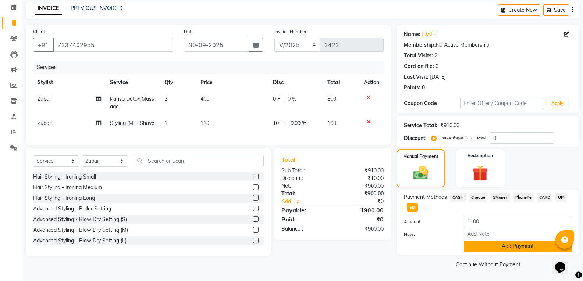
click at [509, 251] on button "Add Payment" at bounding box center [518, 246] width 108 height 11
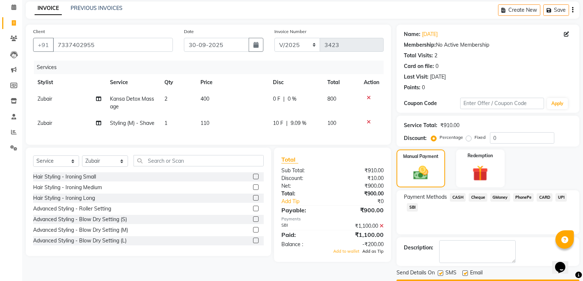
click at [369, 254] on span "Add as Tip" at bounding box center [372, 251] width 21 height 5
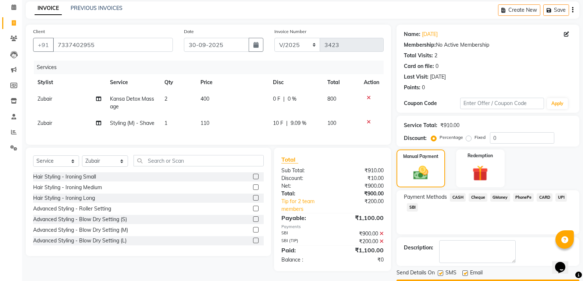
scroll to position [52, 0]
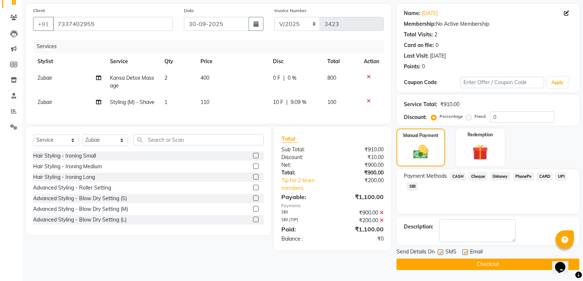
click at [500, 267] on button "Checkout" at bounding box center [488, 264] width 183 height 11
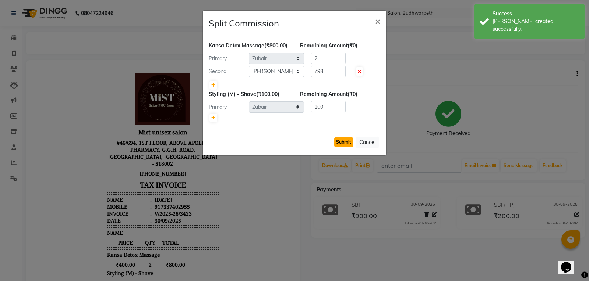
click at [345, 142] on button "Submit" at bounding box center [343, 142] width 19 height 10
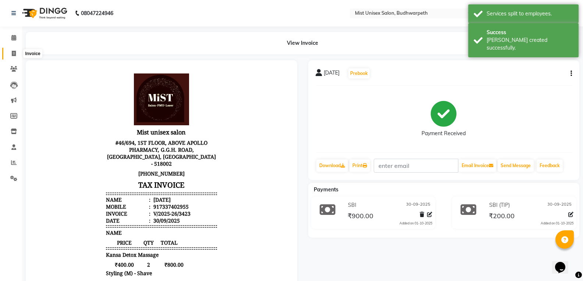
click at [13, 53] on icon at bounding box center [14, 54] width 4 height 6
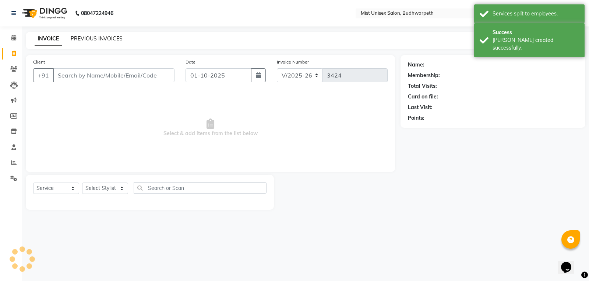
click at [102, 39] on link "PREVIOUS INVOICES" at bounding box center [97, 38] width 52 height 7
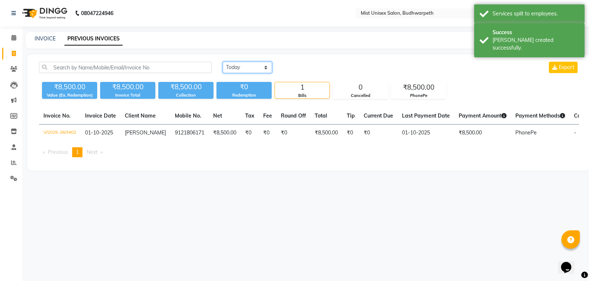
click at [256, 70] on select "[DATE] [DATE] Custom Range" at bounding box center [247, 67] width 49 height 11
click at [223, 62] on select "[DATE] [DATE] Custom Range" at bounding box center [247, 67] width 49 height 11
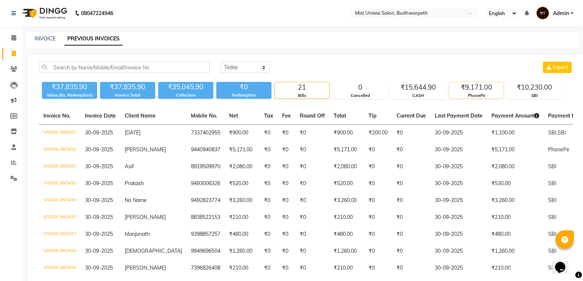
click at [466, 90] on div "₹9,171.00" at bounding box center [476, 87] width 54 height 10
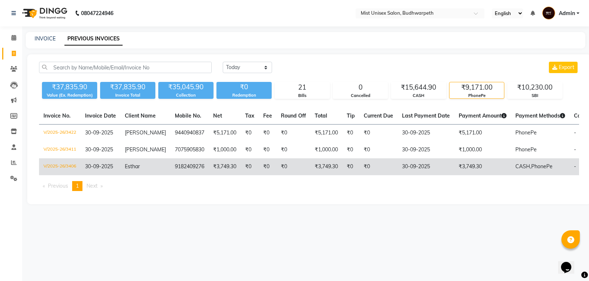
click at [292, 175] on td "₹0" at bounding box center [293, 167] width 34 height 17
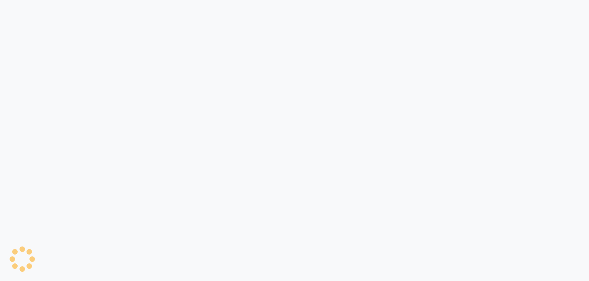
select select "5227"
select select "service"
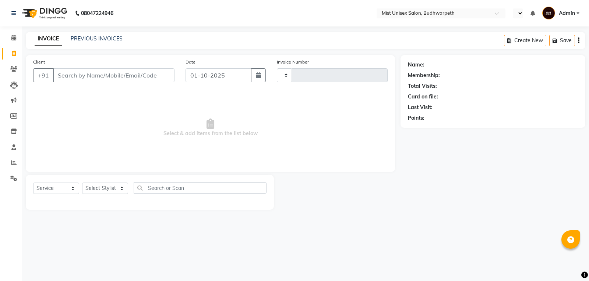
type input "3402"
select select "en"
select select "5227"
select select "service"
select select "5227"
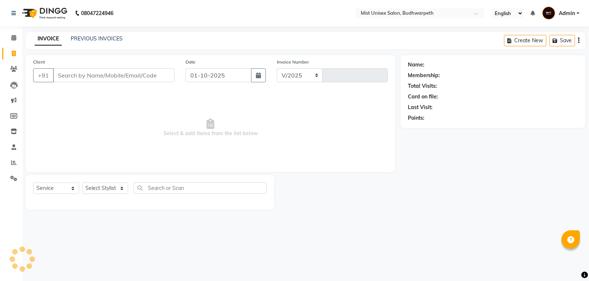
type input "3402"
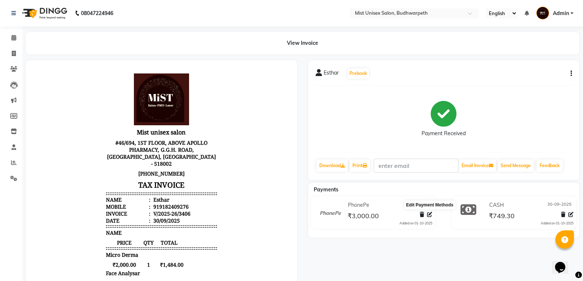
click at [430, 217] on icon at bounding box center [429, 214] width 5 height 5
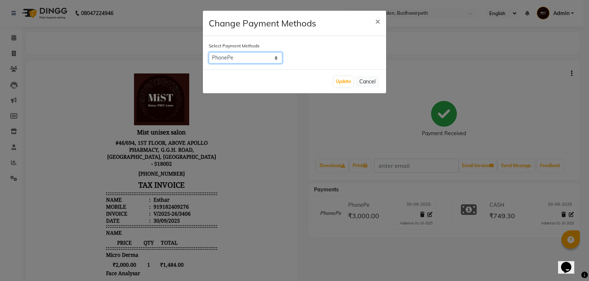
click at [259, 56] on select "CASH Cheque GMoney PhonePe CARD UPI SBI" at bounding box center [246, 57] width 74 height 11
select select "124"
click at [209, 52] on select "CASH Cheque GMoney PhonePe CARD UPI SBI" at bounding box center [246, 57] width 74 height 11
click at [342, 84] on button "Update" at bounding box center [343, 82] width 19 height 10
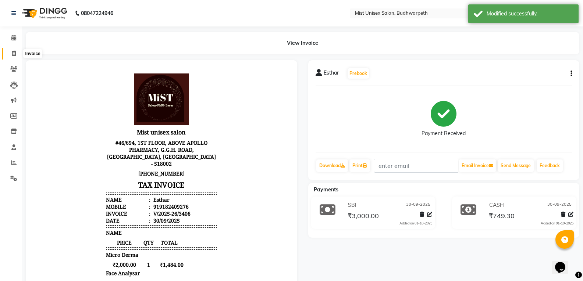
drag, startPoint x: 13, startPoint y: 54, endPoint x: 31, endPoint y: 51, distance: 18.7
click at [13, 54] on icon at bounding box center [14, 54] width 4 height 6
select select "service"
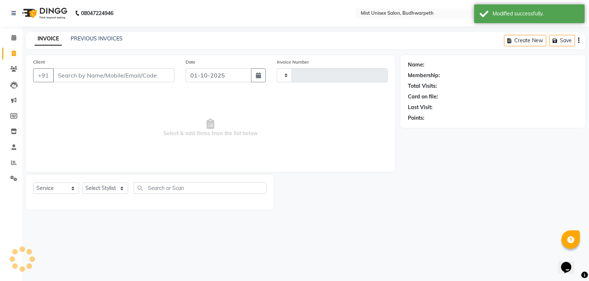
type input "3424"
select select "5227"
click at [79, 37] on link "PREVIOUS INVOICES" at bounding box center [97, 38] width 52 height 7
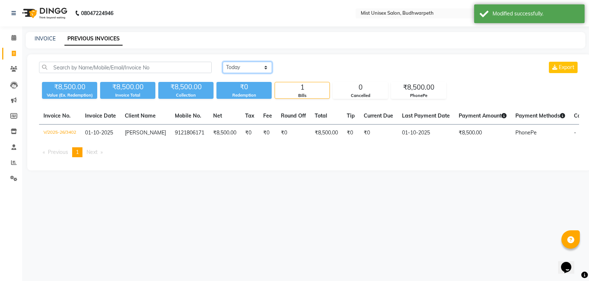
drag, startPoint x: 251, startPoint y: 67, endPoint x: 249, endPoint y: 72, distance: 5.7
click at [251, 67] on select "[DATE] [DATE] Custom Range" at bounding box center [247, 67] width 49 height 11
select select "[DATE]"
click at [223, 62] on select "[DATE] [DATE] Custom Range" at bounding box center [247, 67] width 49 height 11
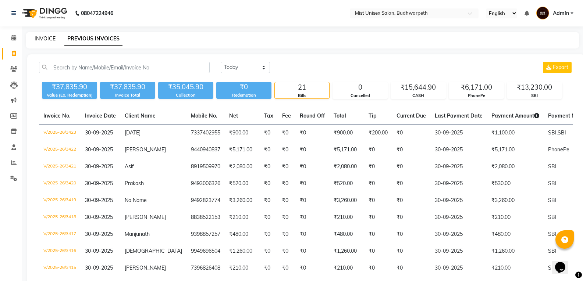
click at [49, 38] on link "INVOICE" at bounding box center [45, 38] width 21 height 7
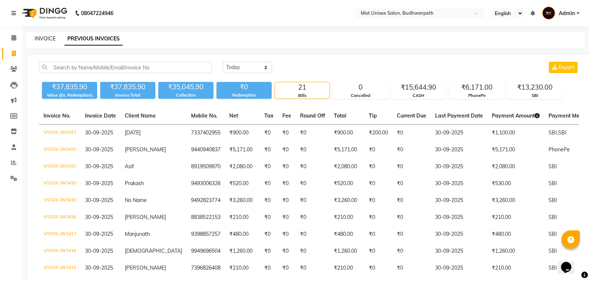
select select "5227"
select select "service"
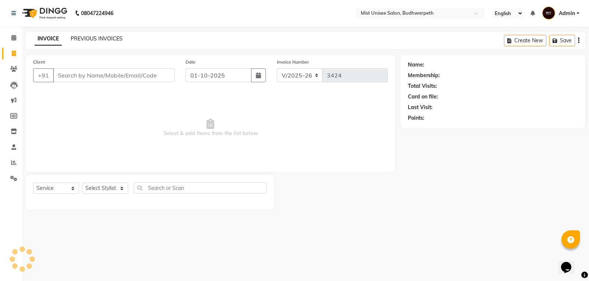
click at [111, 38] on link "PREVIOUS INVOICES" at bounding box center [97, 38] width 52 height 7
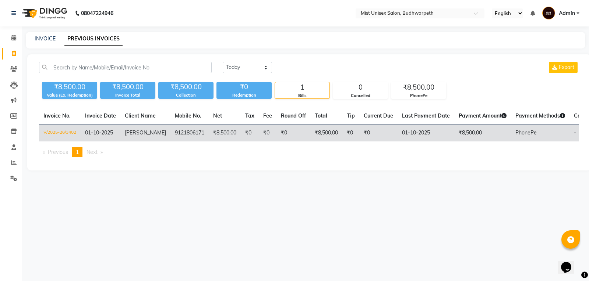
click at [347, 134] on td "₹0" at bounding box center [350, 133] width 17 height 17
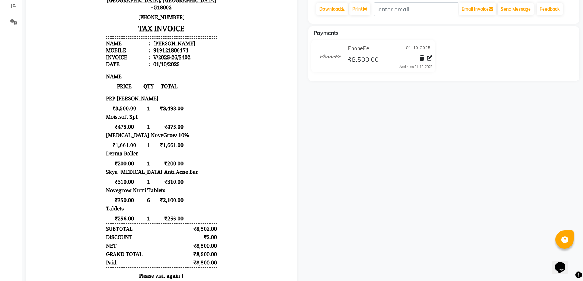
scroll to position [160, 0]
